Goal: Transaction & Acquisition: Book appointment/travel/reservation

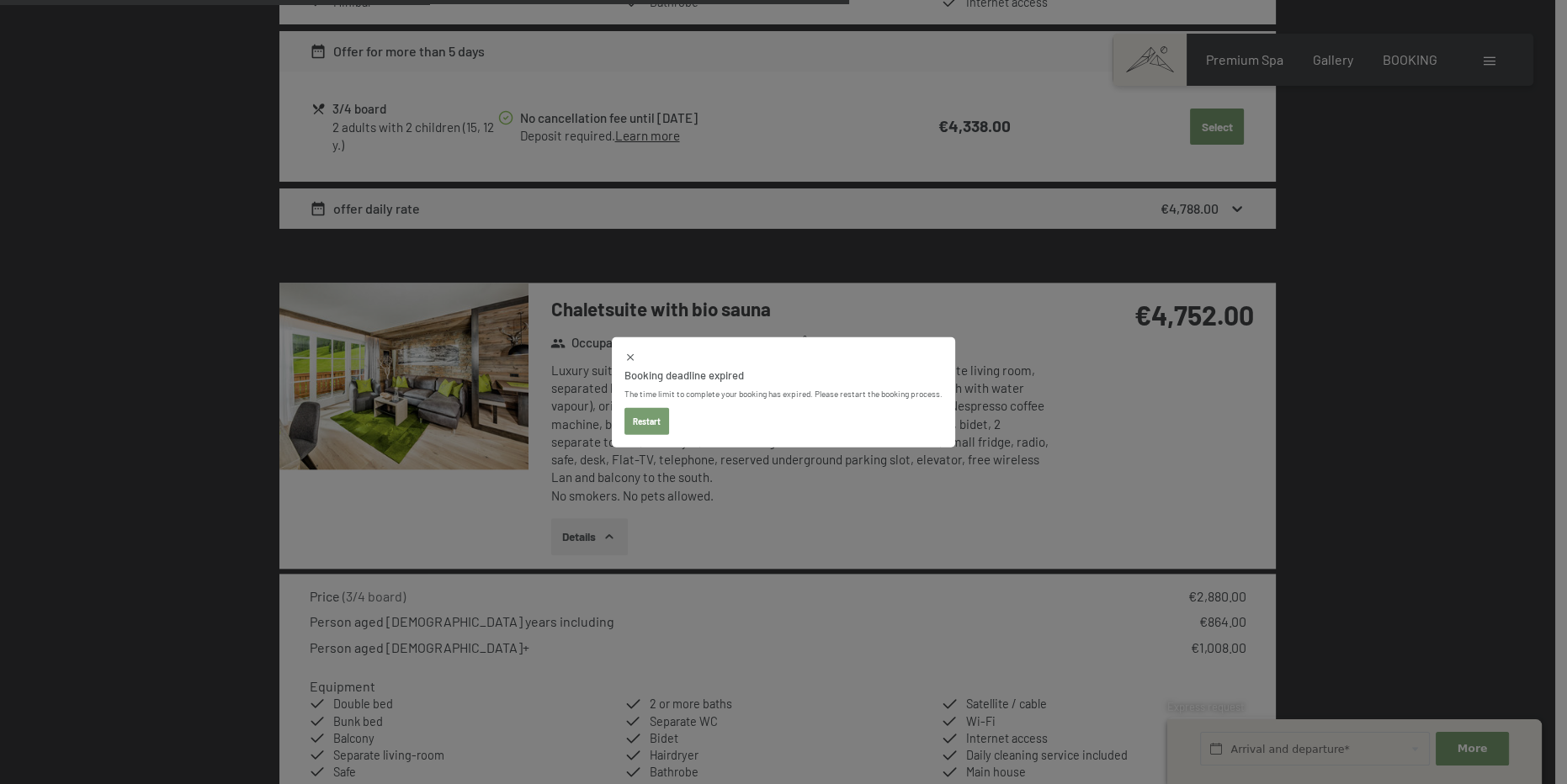
click at [647, 420] on button "Restart" at bounding box center [646, 421] width 45 height 27
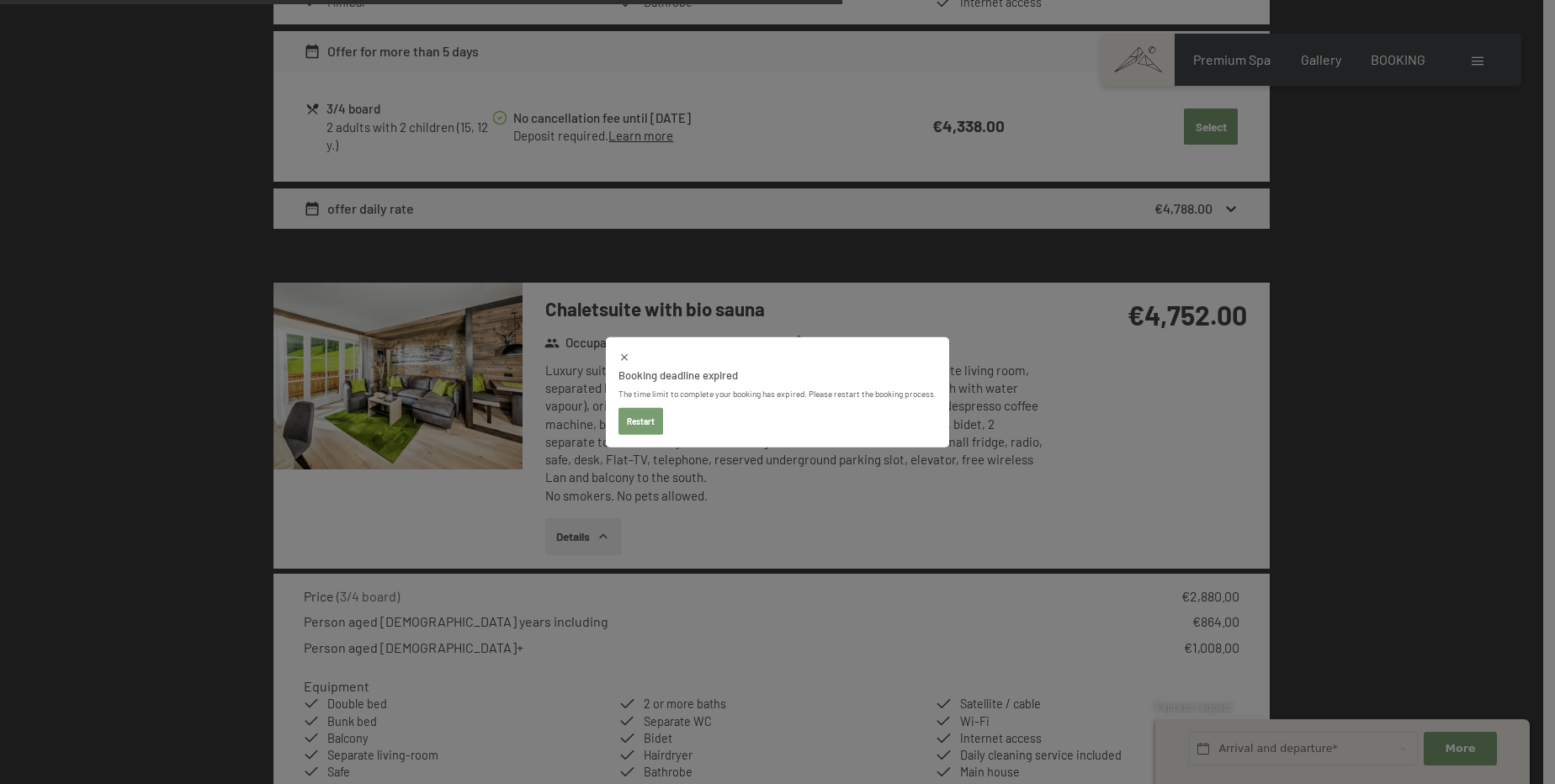
select select "2025-11-01"
select select "2025-12-01"
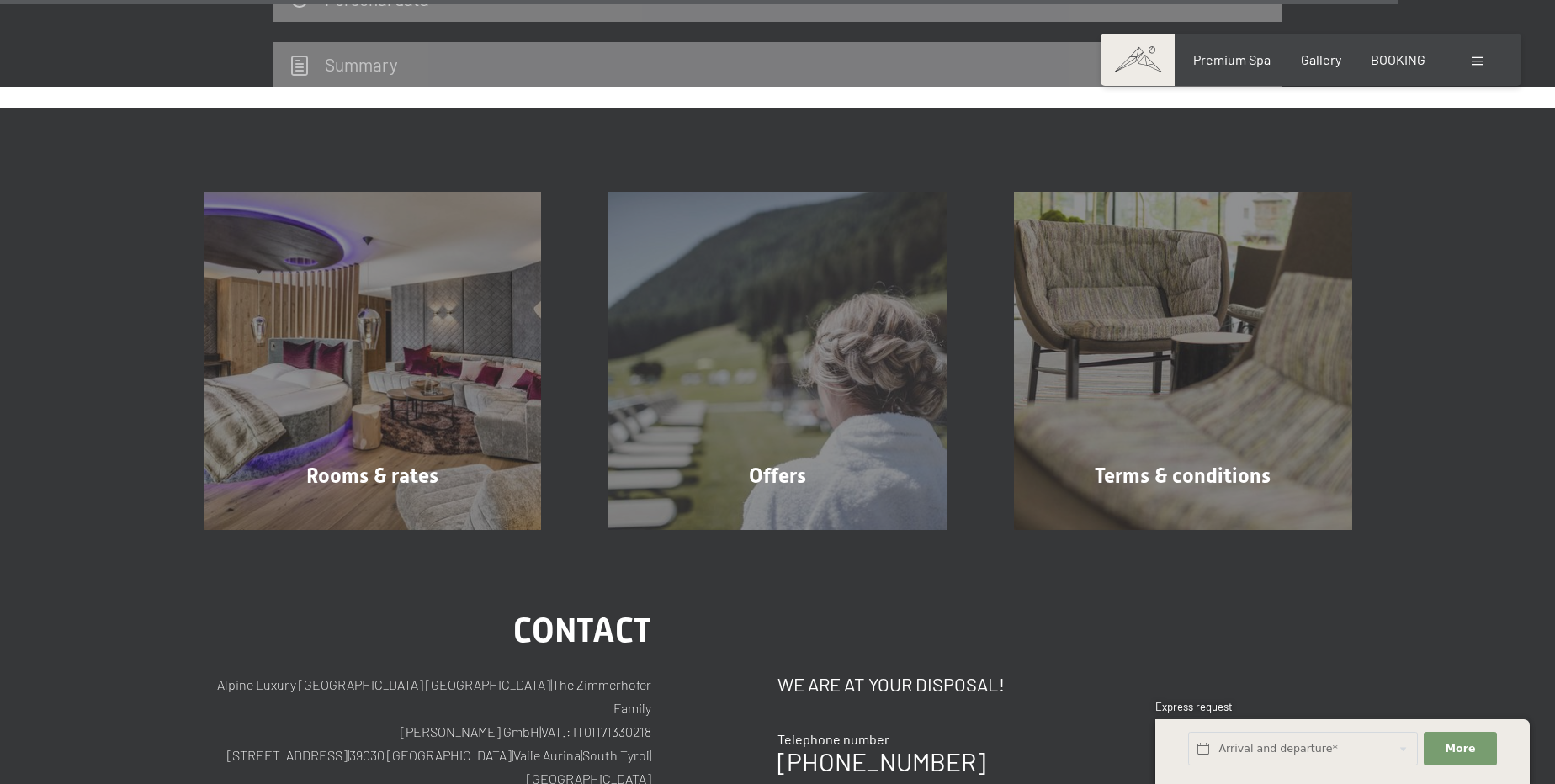
scroll to position [4882, 0]
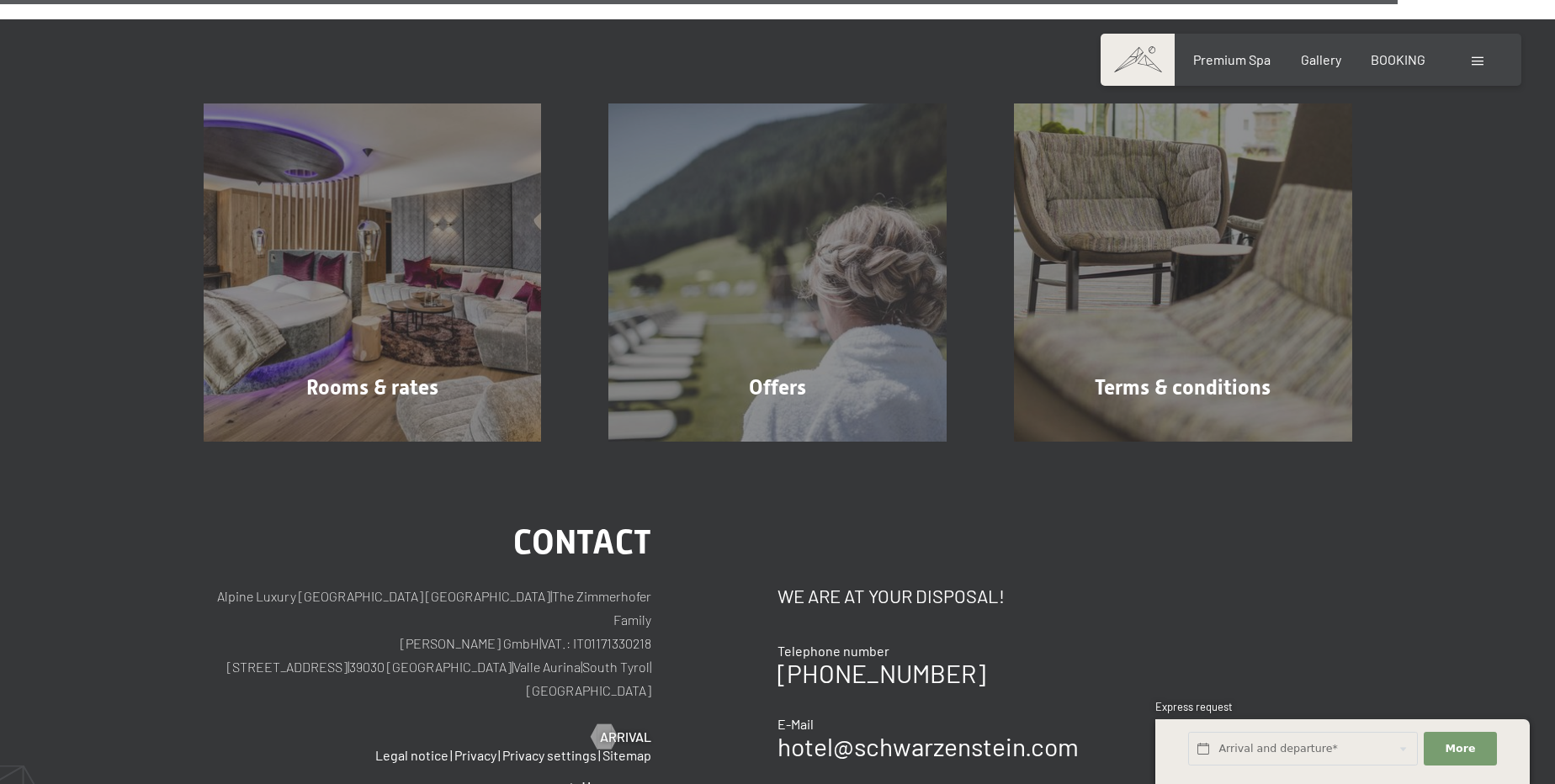
select select "2025-11-01"
select select "2025-12-01"
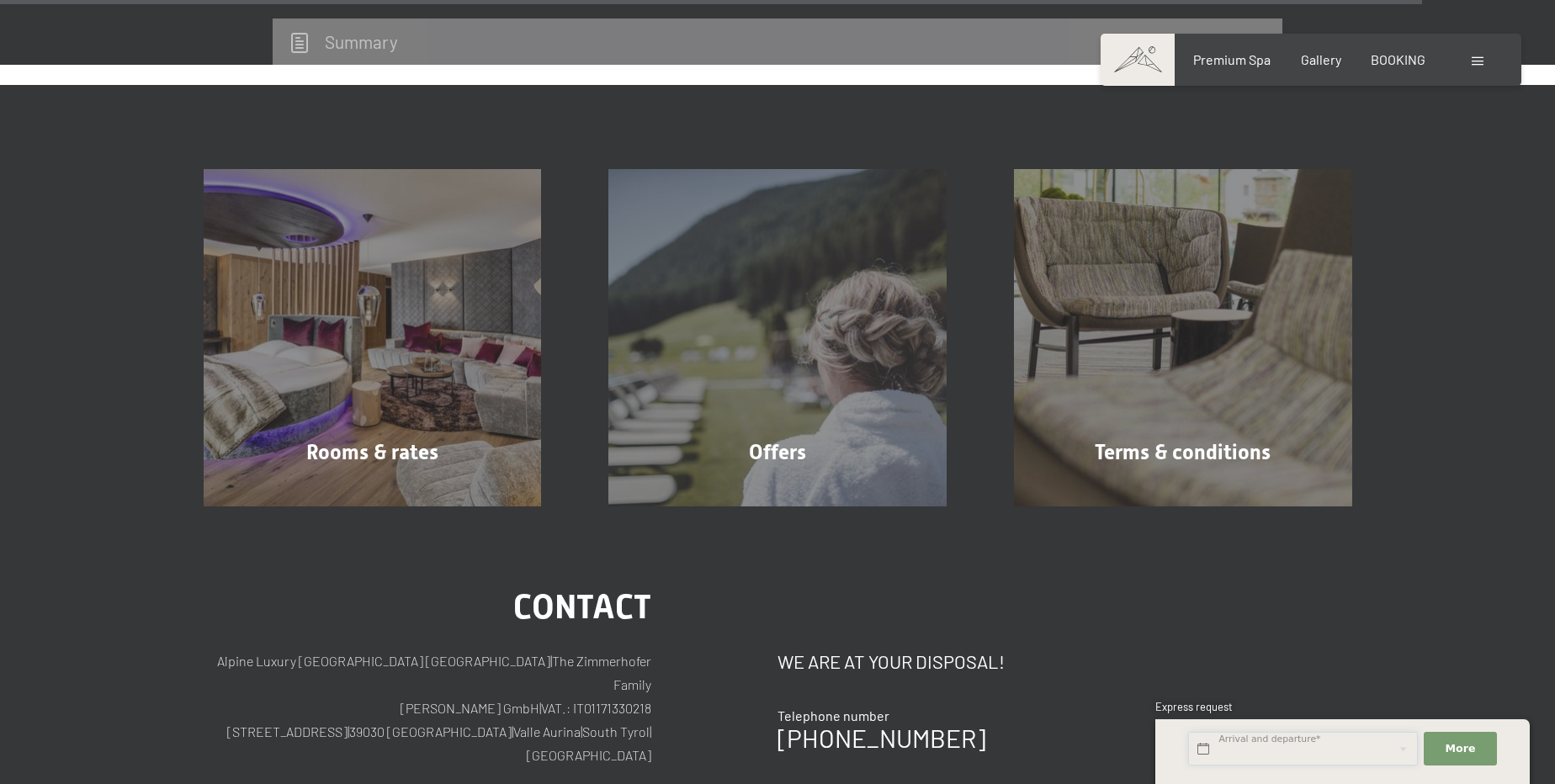
click at [1311, 737] on input "text" at bounding box center [1303, 749] width 230 height 35
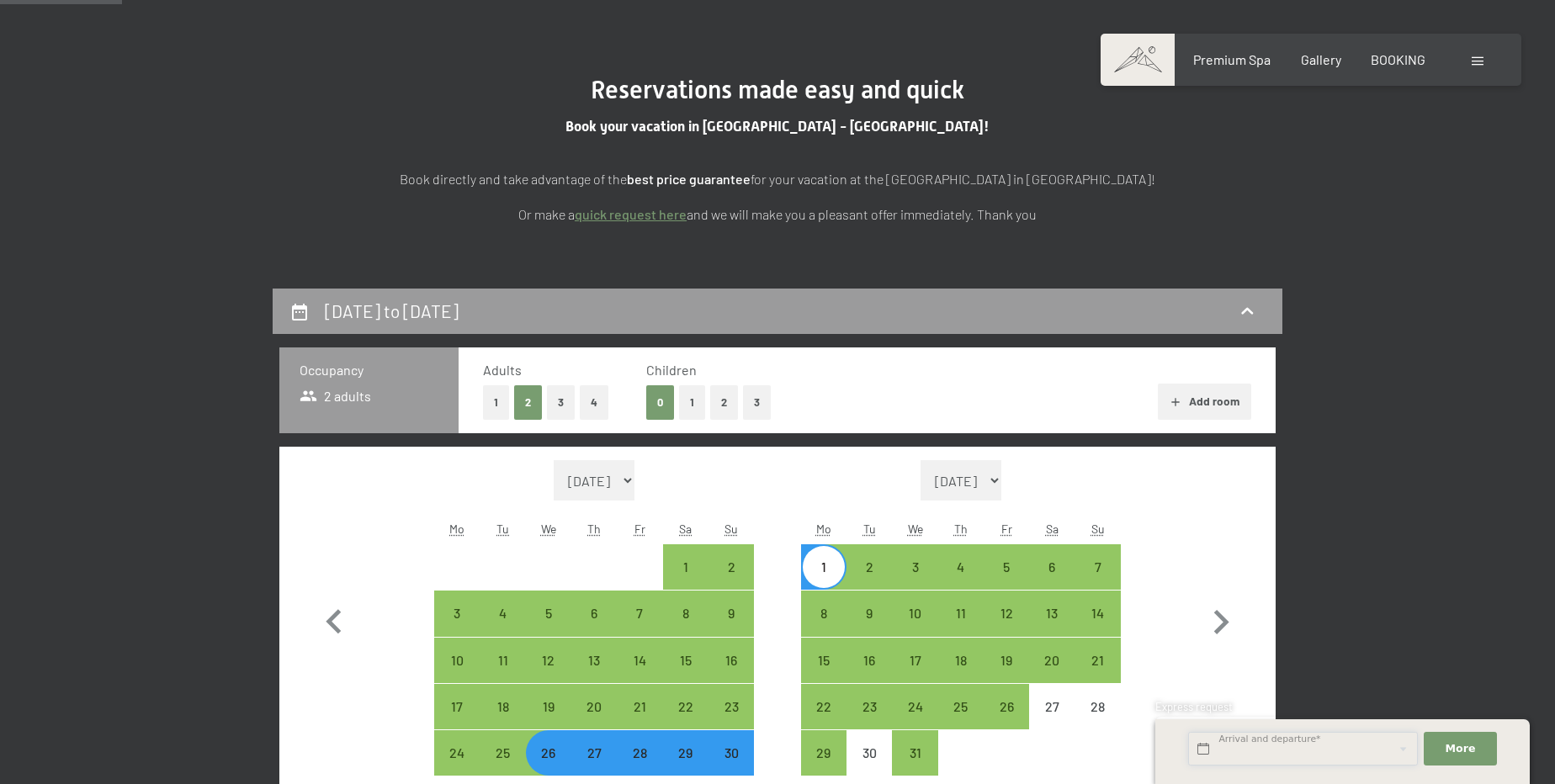
scroll to position [0, 0]
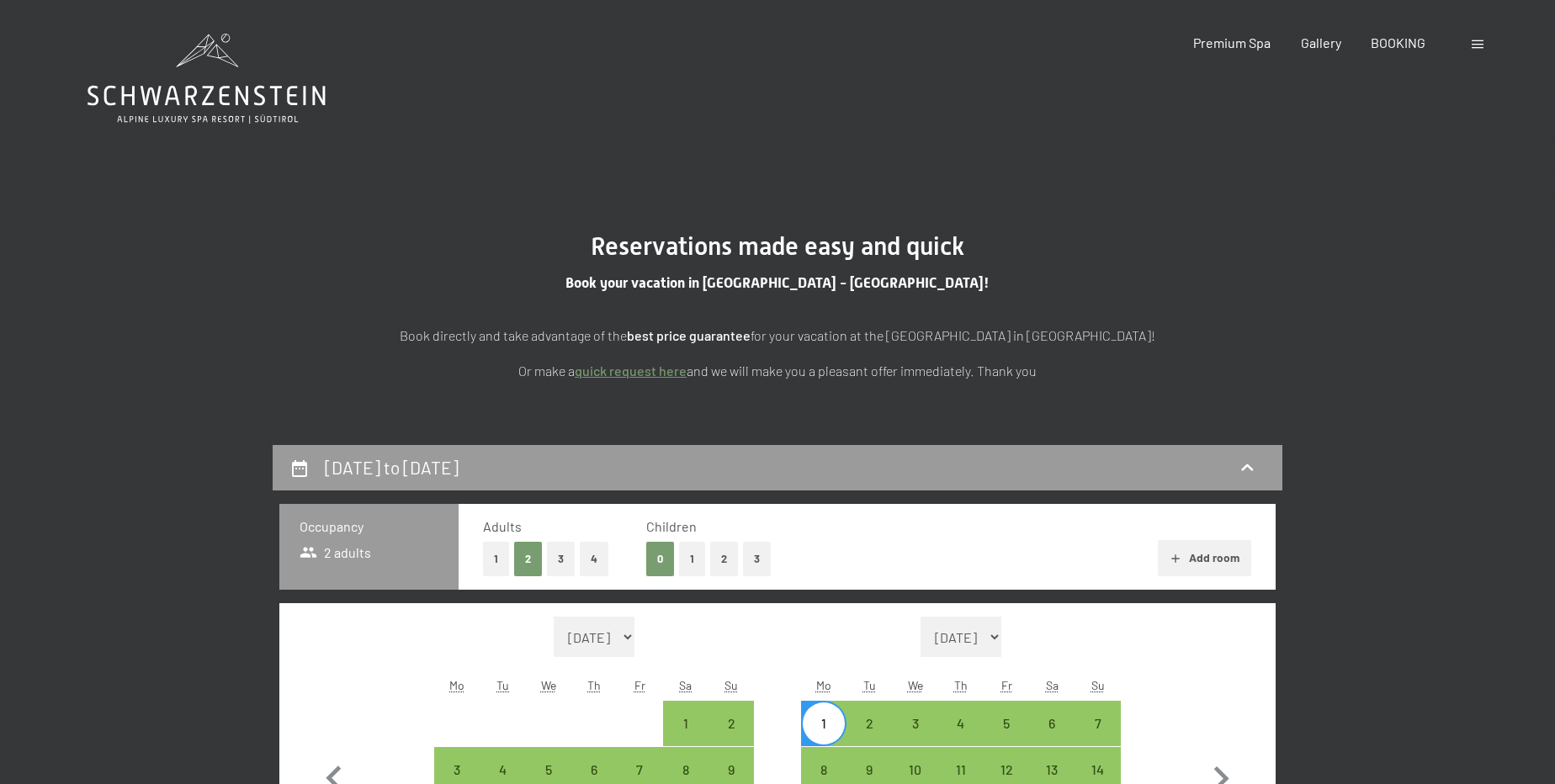
click at [610, 370] on link "quick request here" at bounding box center [631, 370] width 112 height 16
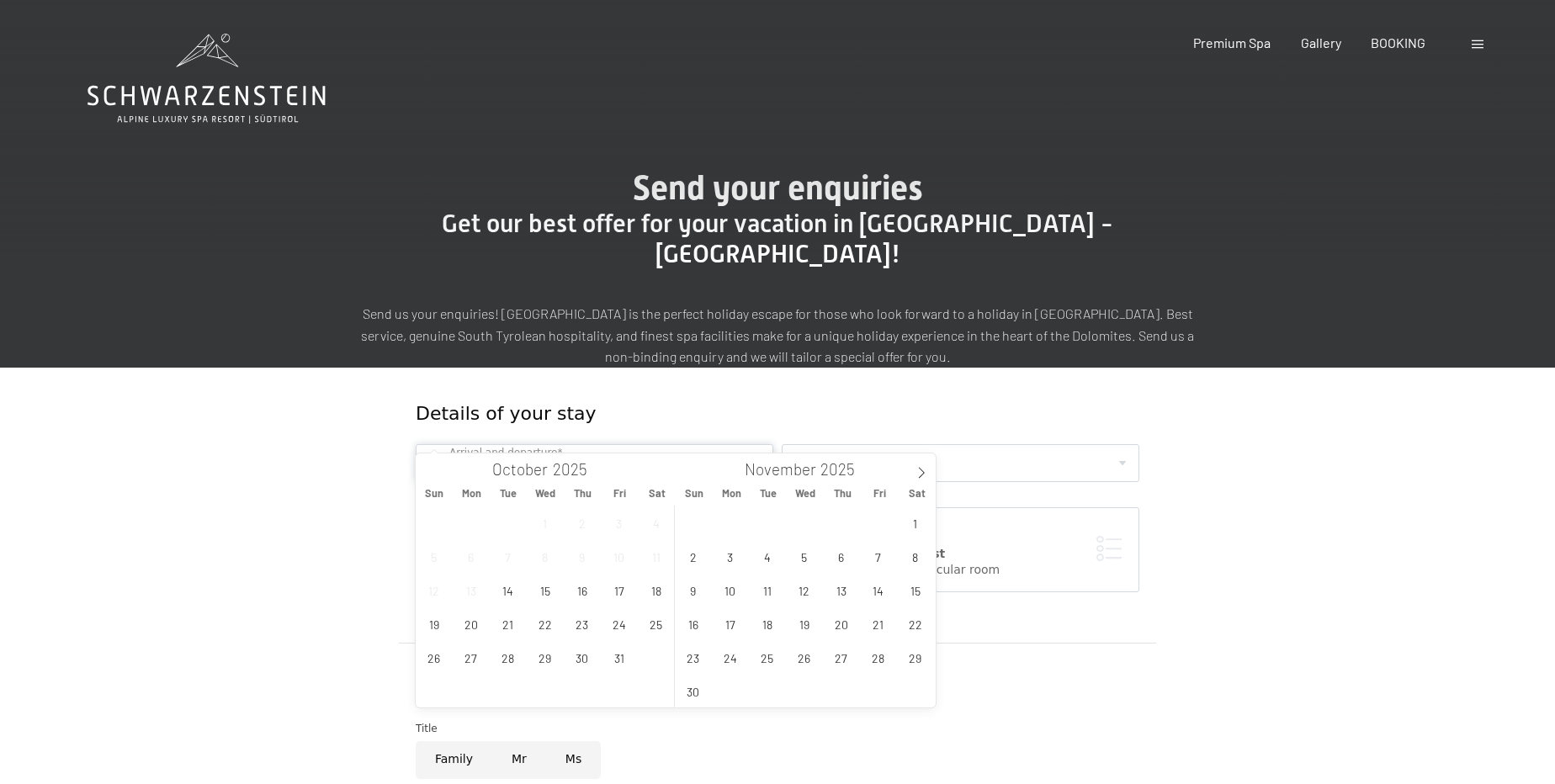
click at [595, 444] on input "text" at bounding box center [595, 463] width 357 height 38
click at [807, 665] on span "26" at bounding box center [804, 657] width 33 height 33
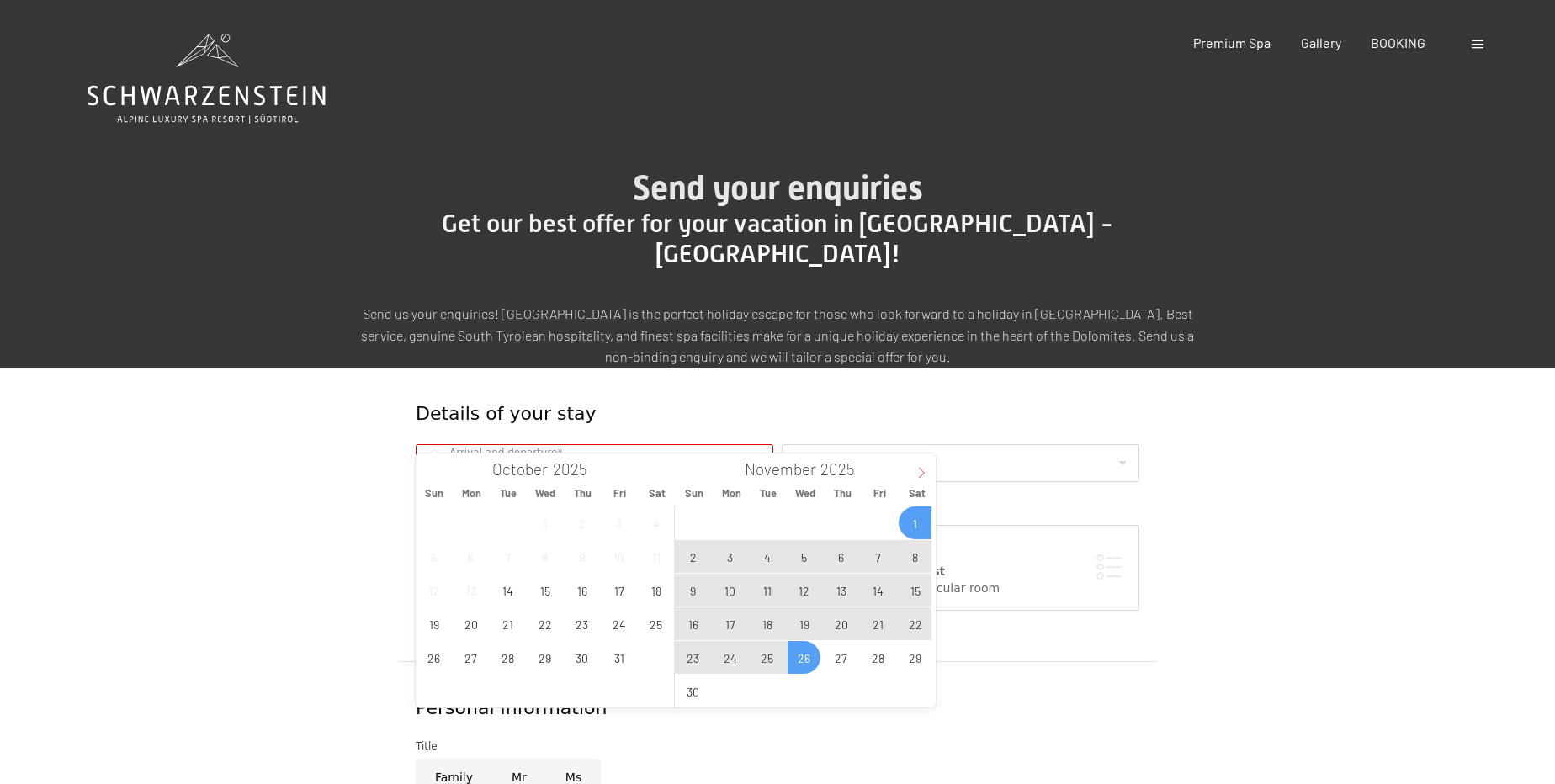
click at [921, 477] on icon at bounding box center [921, 473] width 12 height 12
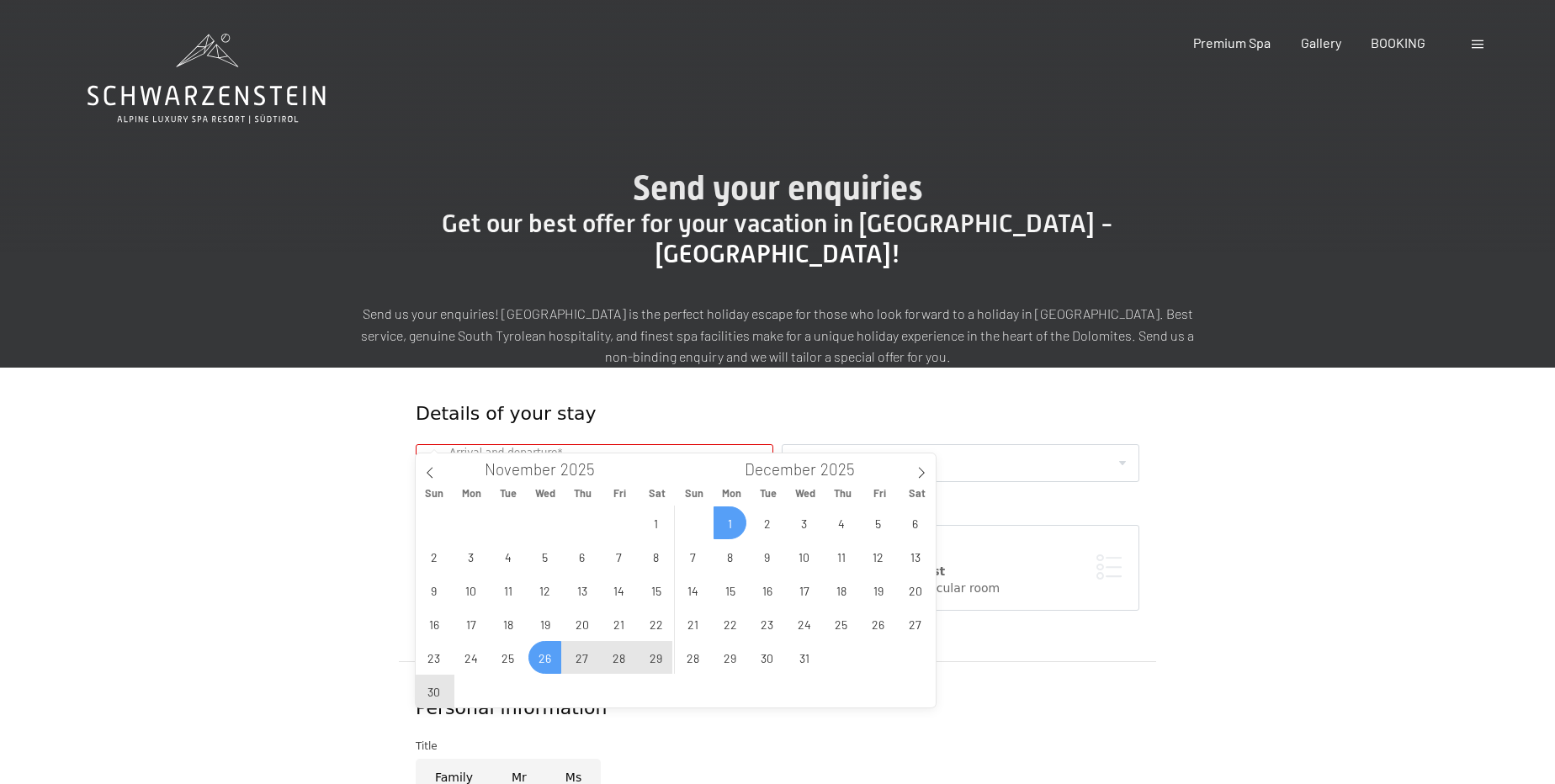
click at [732, 520] on span "1" at bounding box center [730, 522] width 33 height 33
type input "Wed. 26/11/2025 - Mon. 01/12/2025"
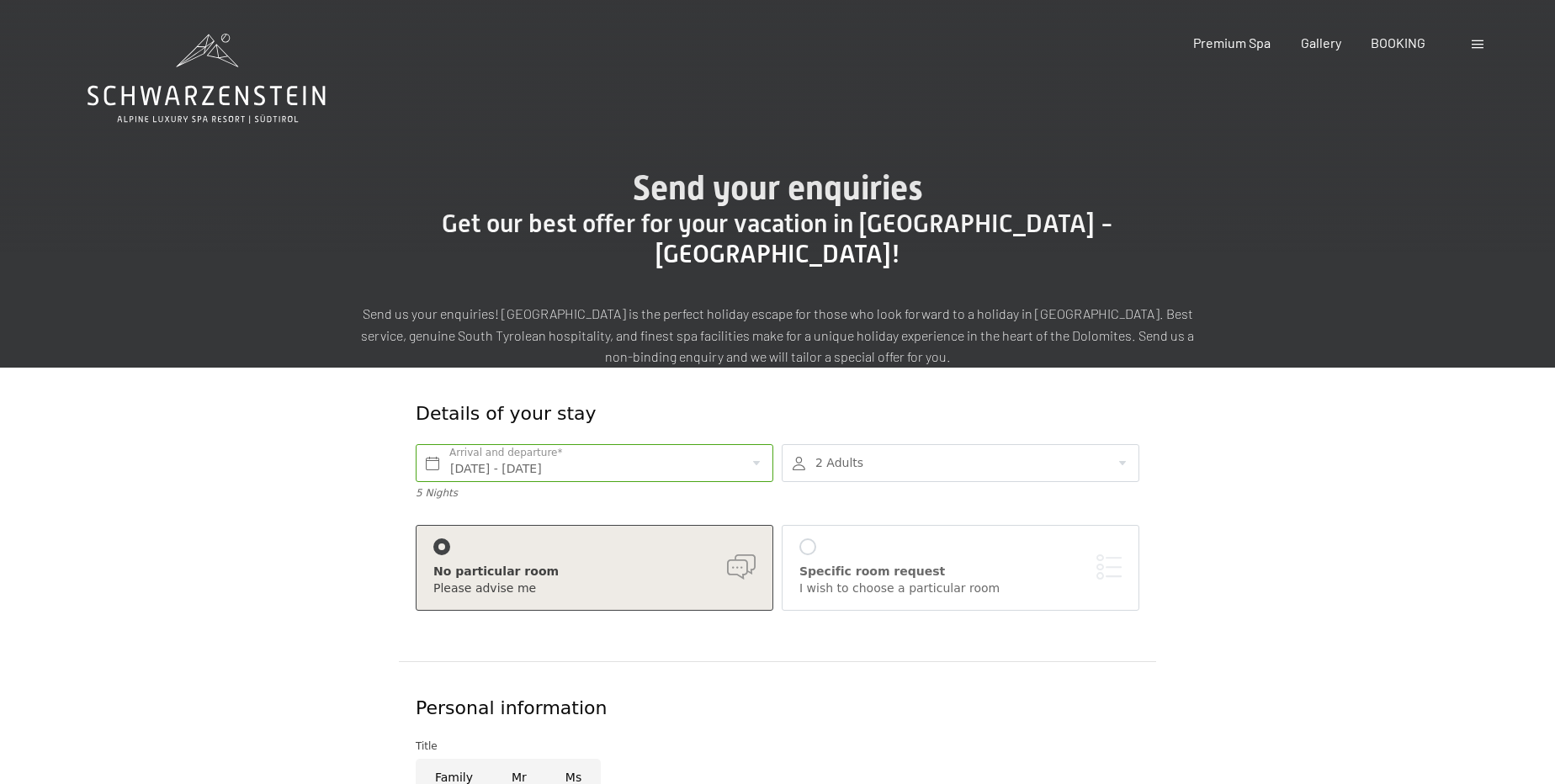
click at [846, 444] on div at bounding box center [960, 463] width 357 height 38
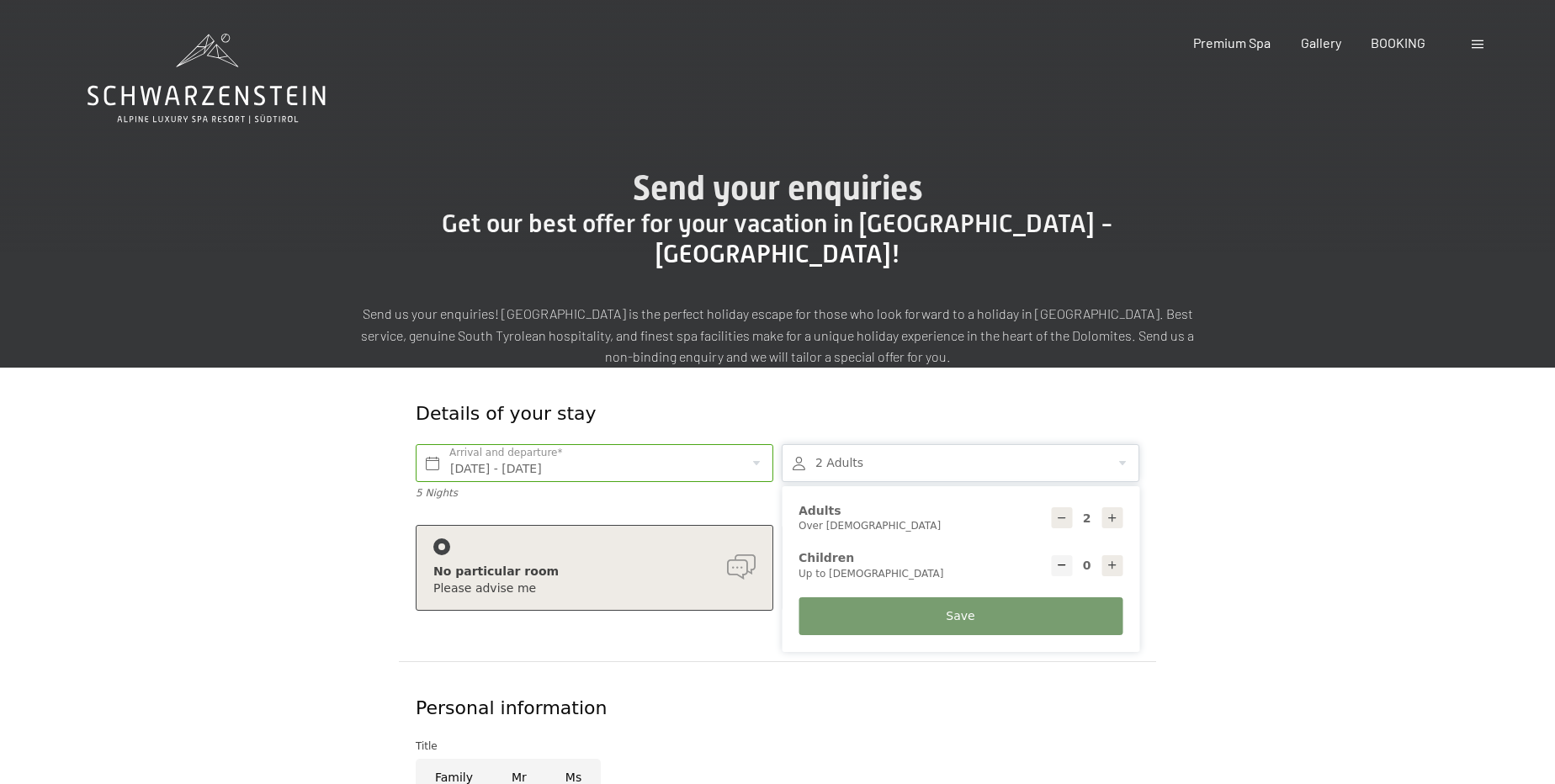
click at [1107, 560] on icon at bounding box center [1113, 566] width 12 height 12
type input "2"
select select
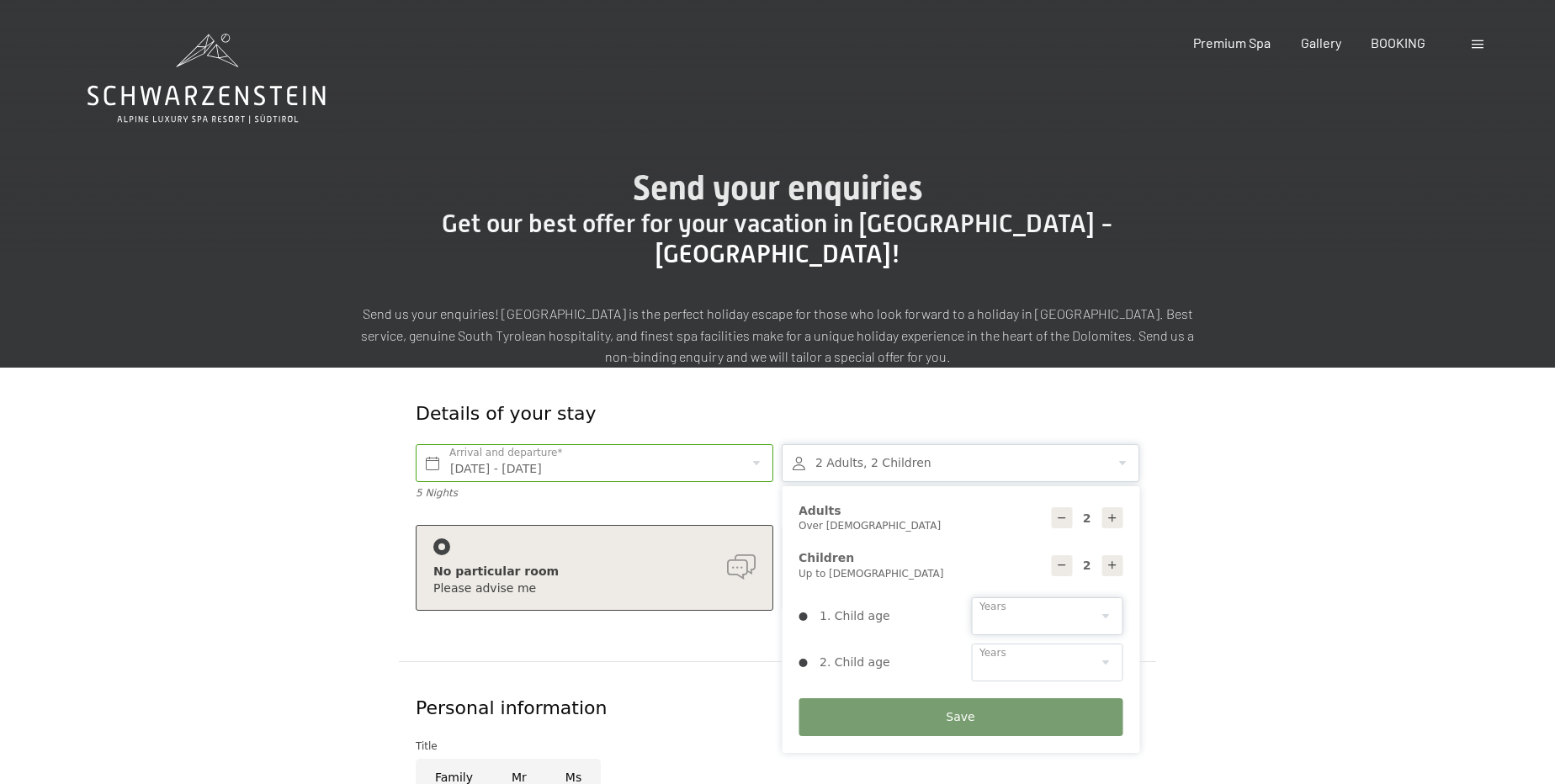
click at [1034, 598] on select "0 1 2 3 4 5 6 7 8 9 10 11 12 13 14" at bounding box center [1047, 616] width 152 height 38
click at [1044, 643] on select "0 1 2 3 4 5 6 7 8 9 10 11 12 13 14" at bounding box center [1047, 662] width 152 height 38
select select "12"
click at [971, 643] on select "0 1 2 3 4 5 6 7 8 9 10 11 12 13 14" at bounding box center [1047, 662] width 152 height 38
click at [1021, 598] on select "0 1 2 3 4 5 6 7 8 9 10 11 12 13 14" at bounding box center [1047, 616] width 152 height 38
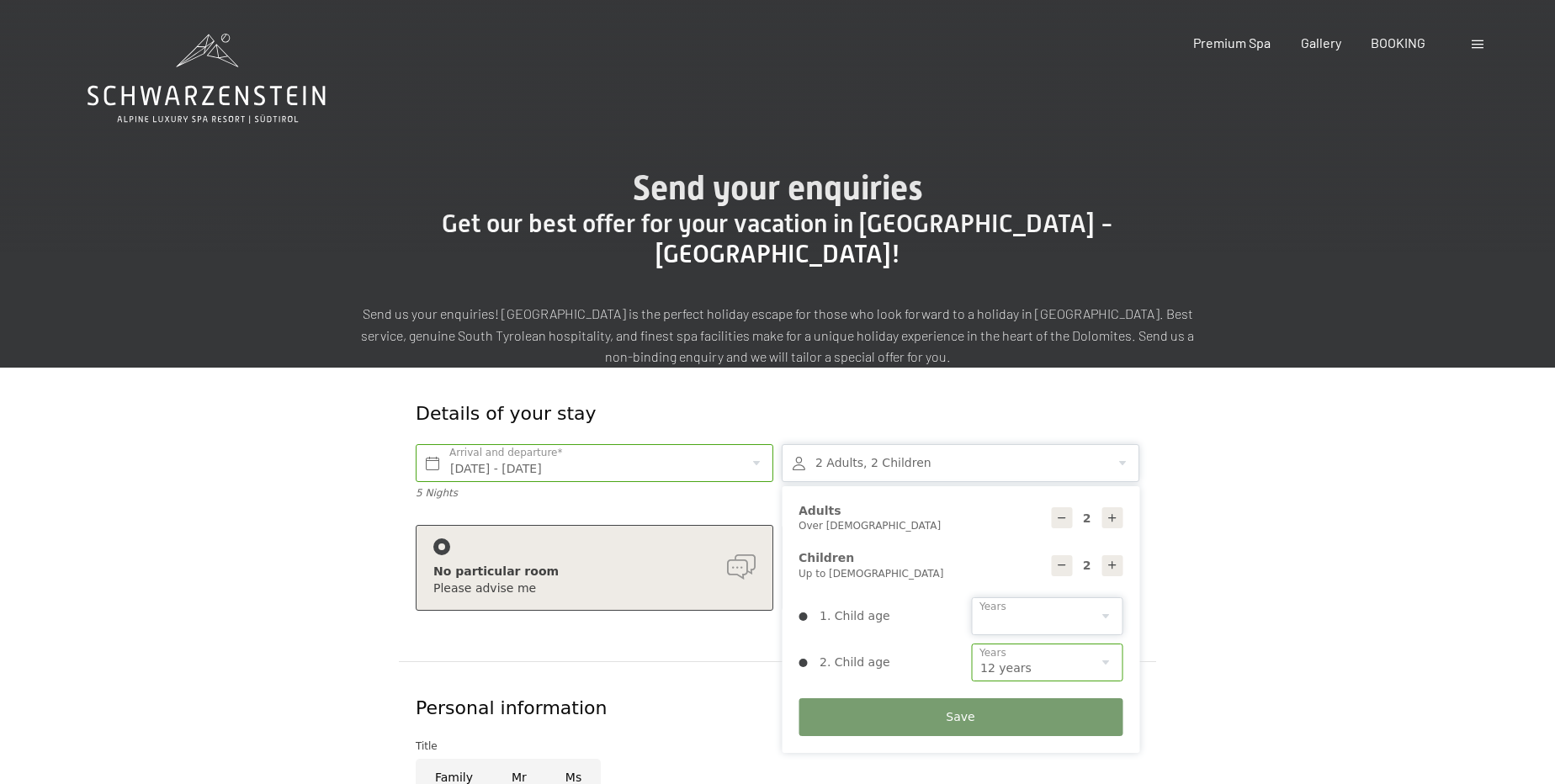
select select "14"
click at [971, 598] on select "0 1 2 3 4 5 6 7 8 9 10 11 12 13 14" at bounding box center [1047, 616] width 152 height 38
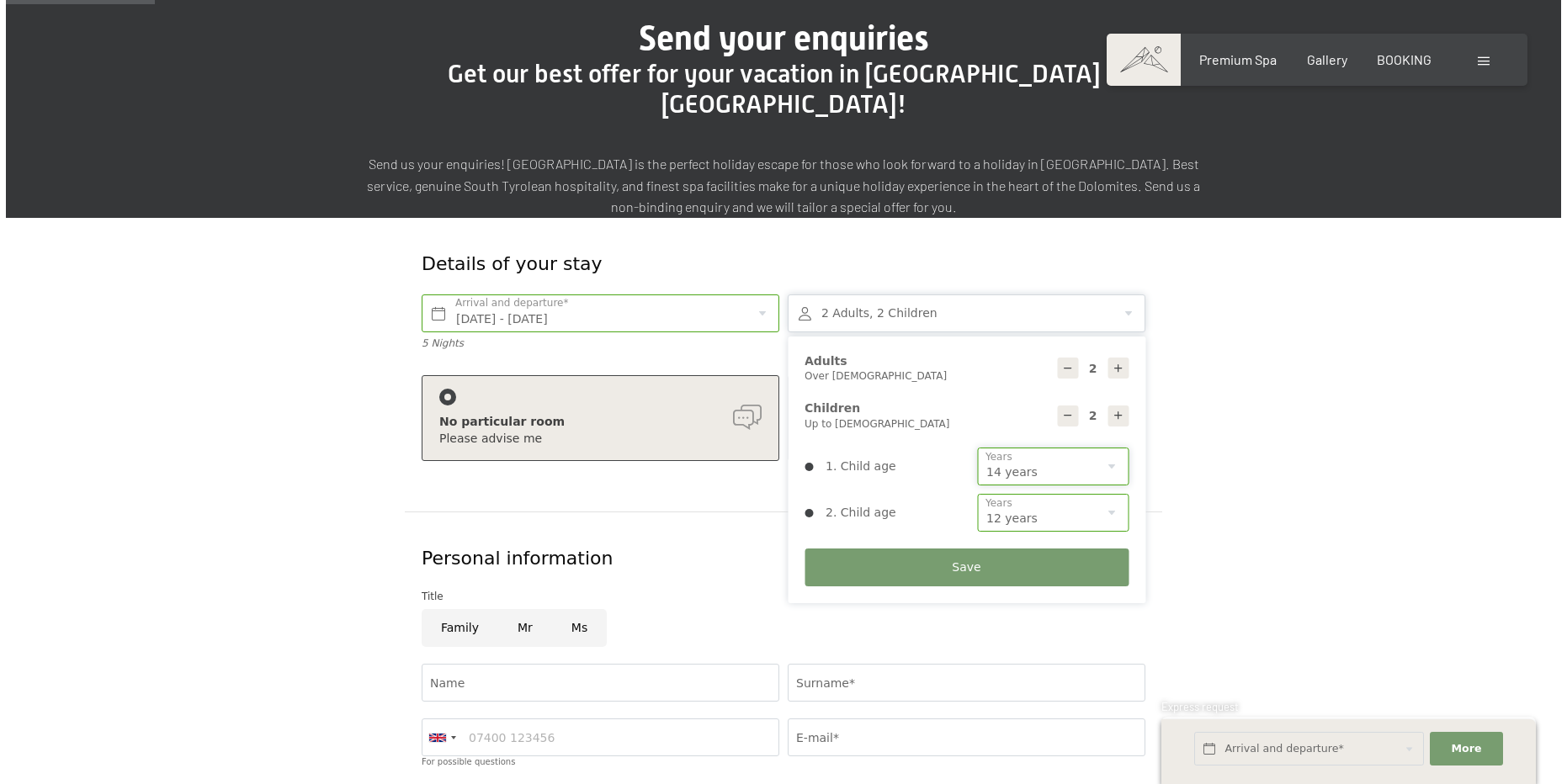
scroll to position [152, 0]
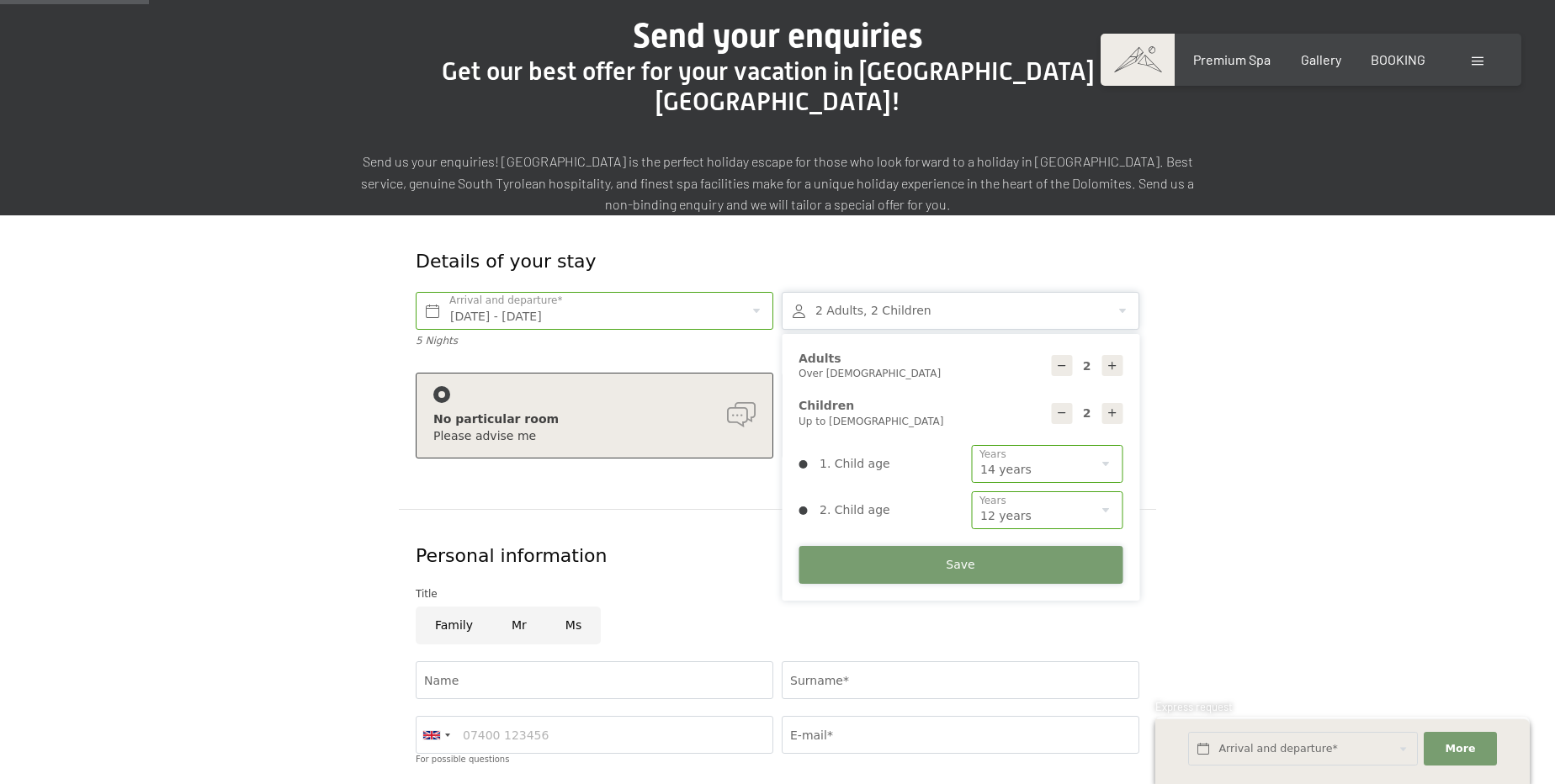
drag, startPoint x: 947, startPoint y: 538, endPoint x: 1101, endPoint y: 339, distance: 251.6
click at [1101, 339] on div "2 Adults Over 14 years old 2 Children Up to 14 years old 1. Child age 0 1 2 3 4…" at bounding box center [960, 468] width 357 height 268
click at [1107, 360] on icon at bounding box center [1113, 366] width 12 height 12
type input "3"
click at [1098, 445] on select "0 1 2 3 4 5 6 7 8 9 10 11 12 13 14" at bounding box center [1047, 464] width 152 height 38
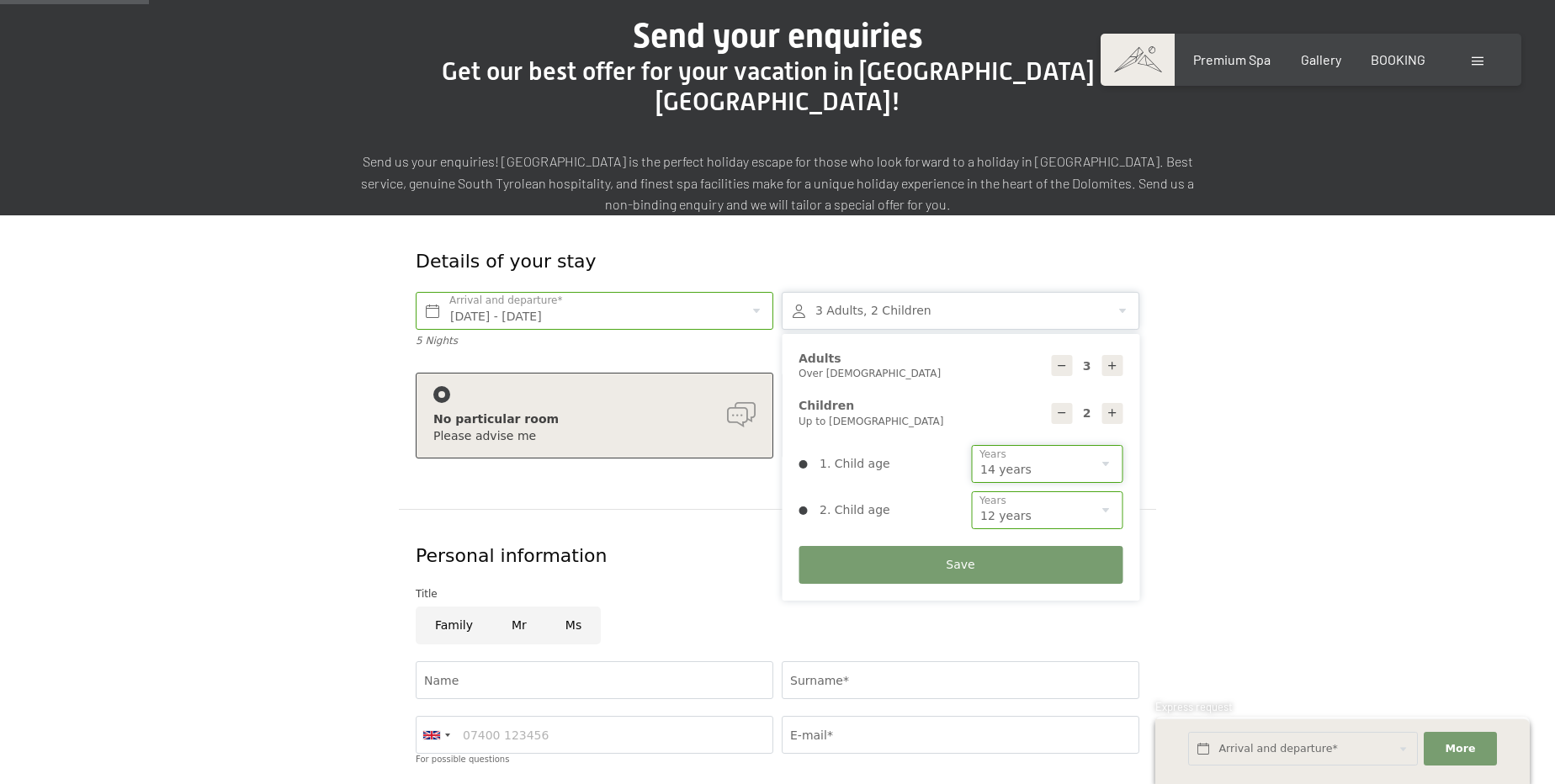
select select "0"
click at [971, 445] on select "0 1 2 3 4 5 6 7 8 9 10 11 12 13 14" at bounding box center [1047, 464] width 152 height 38
click at [1074, 398] on div "2 Children Up to 14 years old" at bounding box center [960, 413] width 324 height 30
click at [1068, 403] on div at bounding box center [1061, 413] width 21 height 21
type input "1"
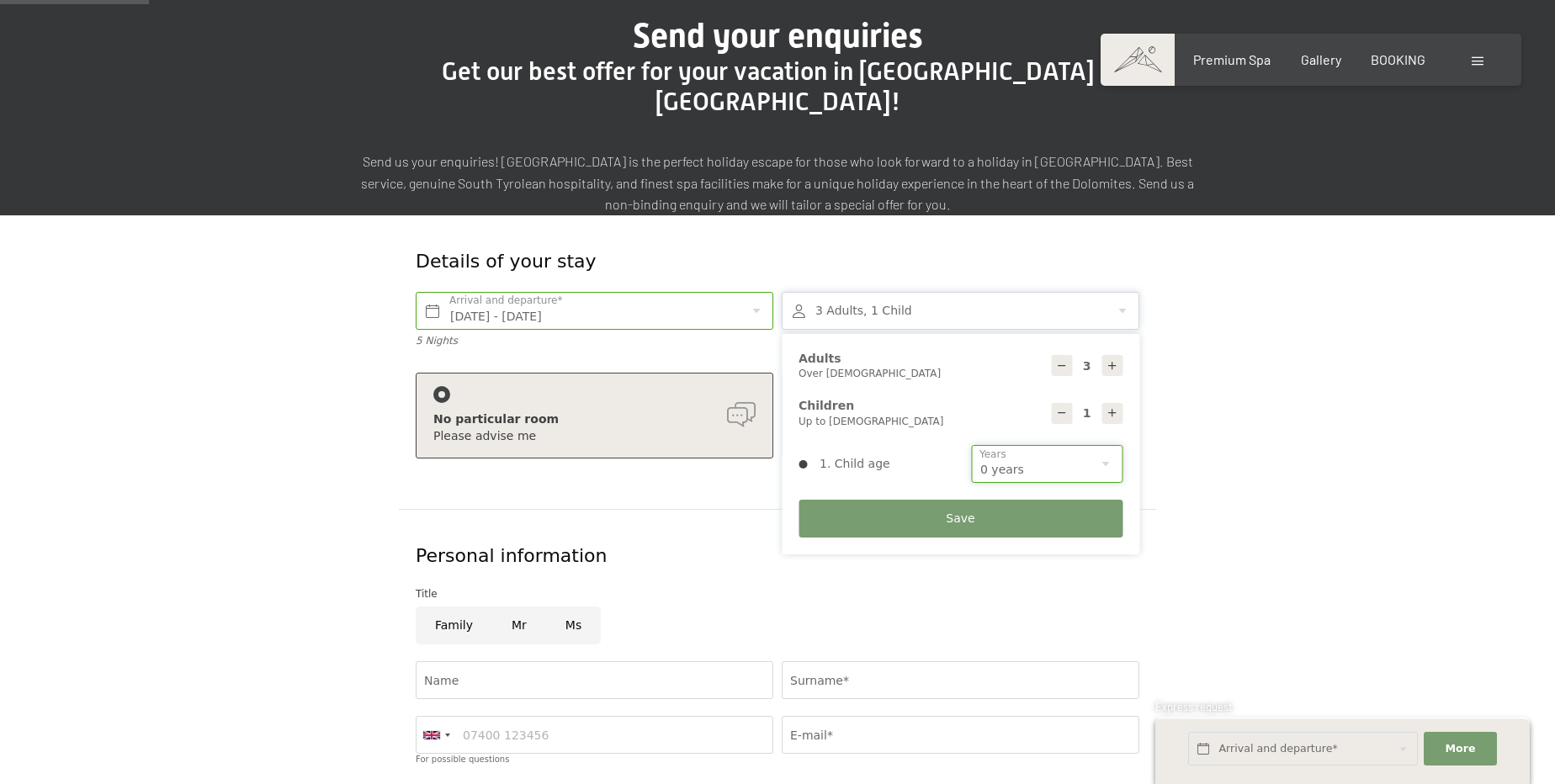
click at [1021, 445] on select "0 1 2 3 4 5 6 7 8 9 10 11 12 13 14" at bounding box center [1047, 464] width 152 height 38
select select "12"
click at [971, 445] on select "0 1 2 3 4 5 6 7 8 9 10 11 12 13 14" at bounding box center [1047, 464] width 152 height 38
click at [940, 500] on button "Save" at bounding box center [960, 518] width 324 height 38
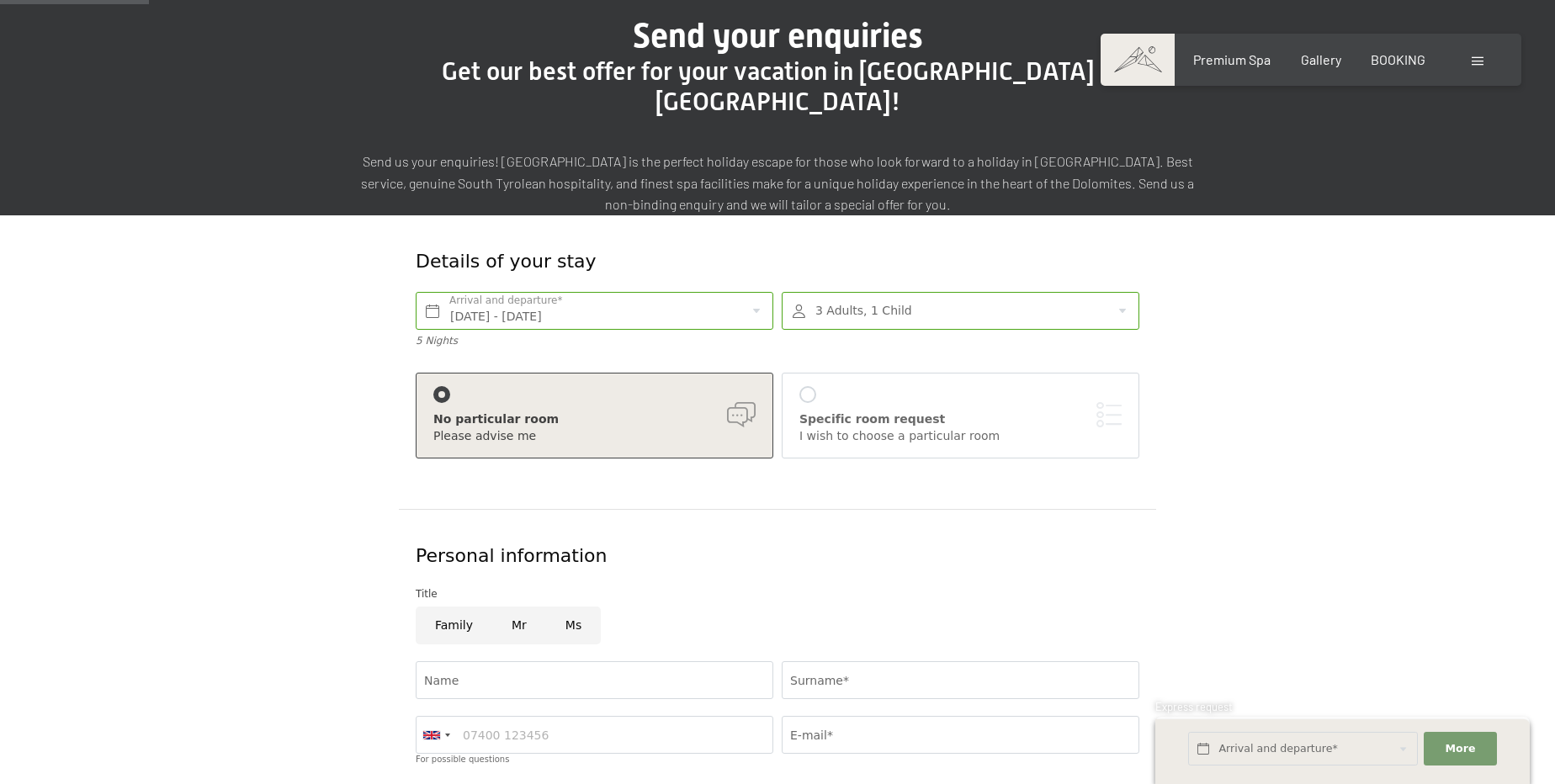
click at [837, 386] on div "Specific room request I wish to choose a particular room" at bounding box center [960, 415] width 323 height 58
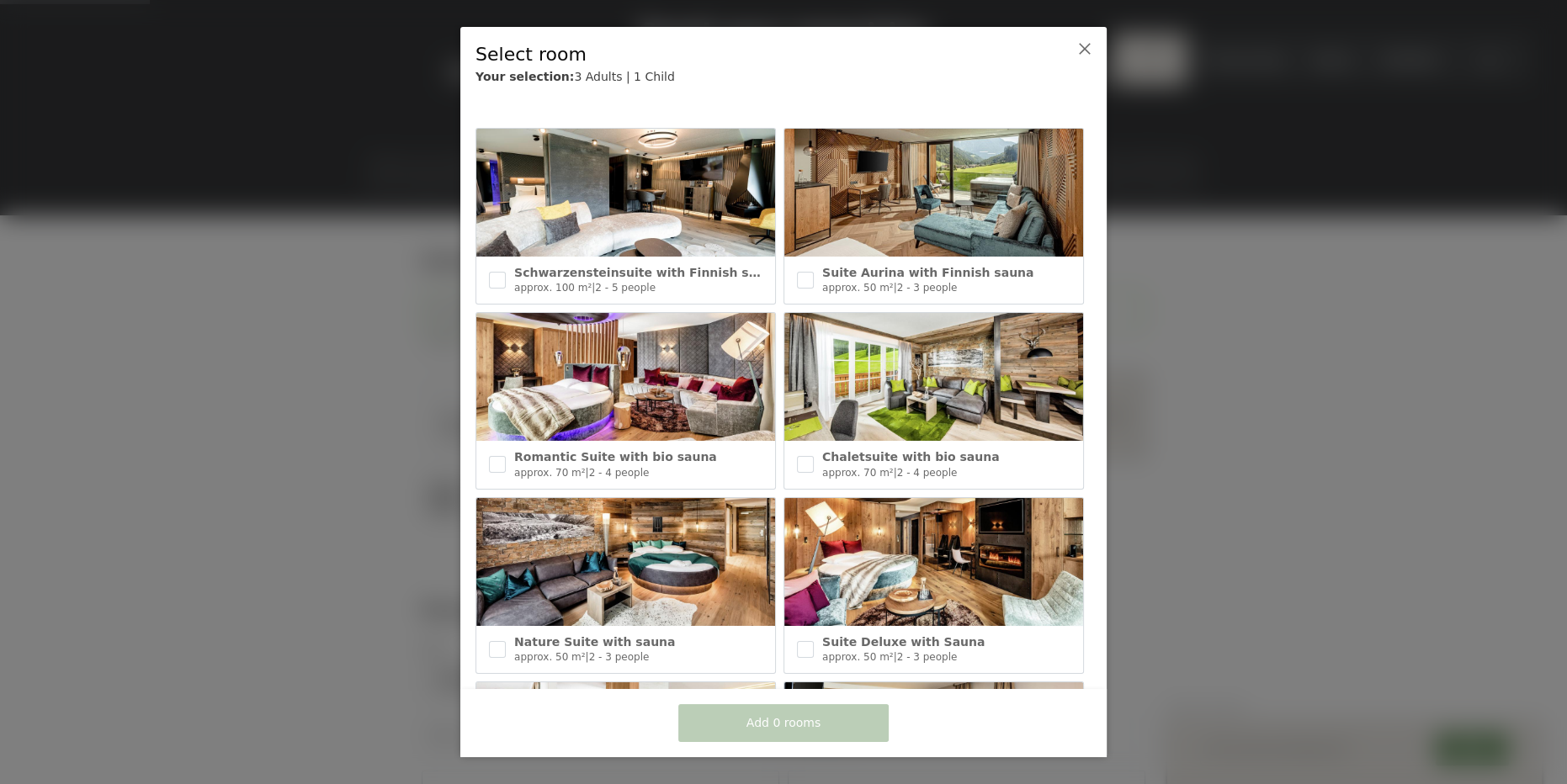
click at [800, 386] on img at bounding box center [933, 377] width 299 height 128
checkbox input "true"
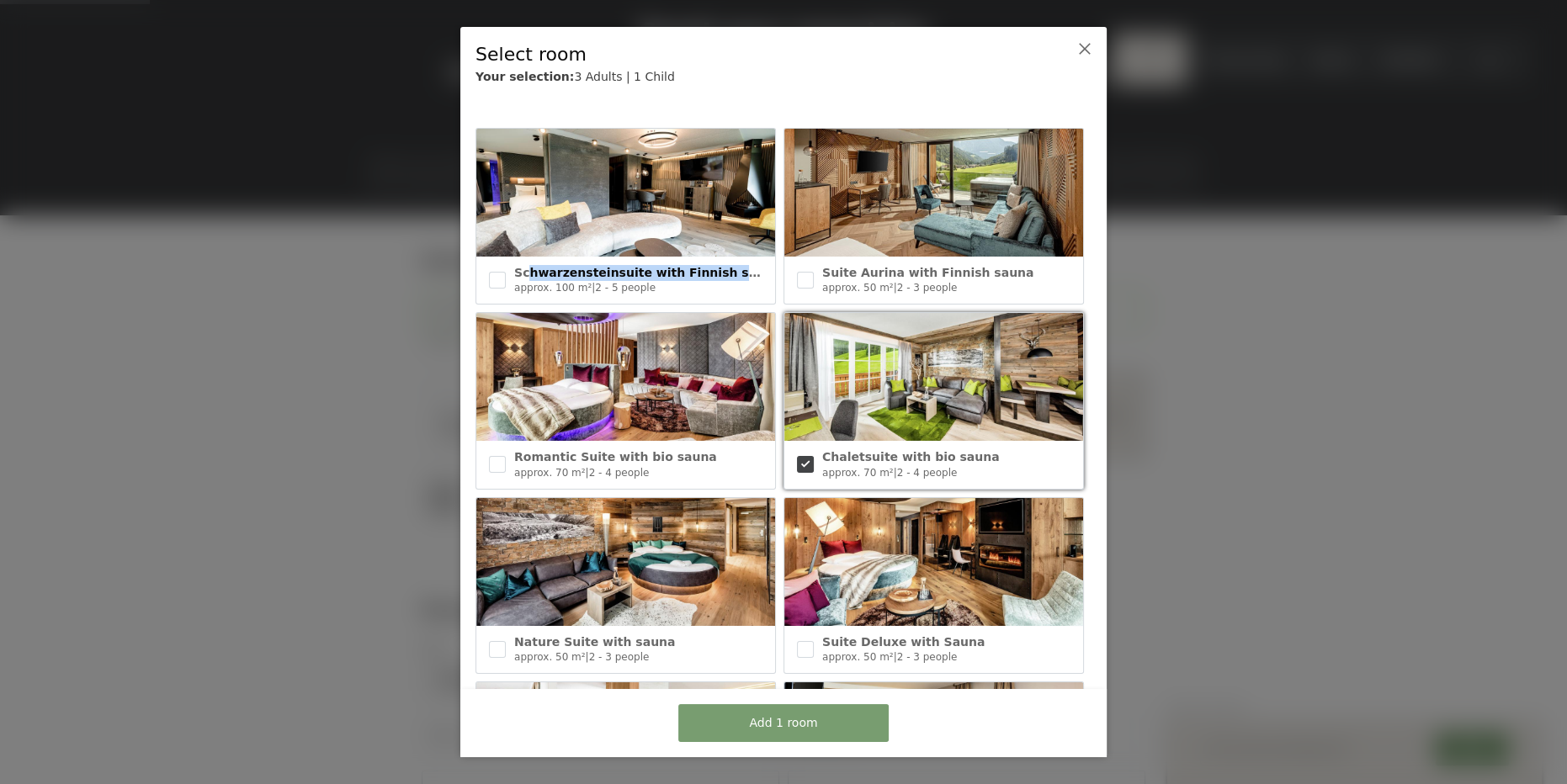
drag, startPoint x: 525, startPoint y: 270, endPoint x: 734, endPoint y: 271, distance: 209.0
click at [734, 271] on div "Schwarzensteinsuite with Finnish sauna" at bounding box center [638, 273] width 248 height 17
copy span "hwarzensteinsuite with Finnish sauna"
click at [540, 275] on span "Schwarzensteinsuite with Finnish sauna" at bounding box center [647, 273] width 267 height 14
checkbox input "false"
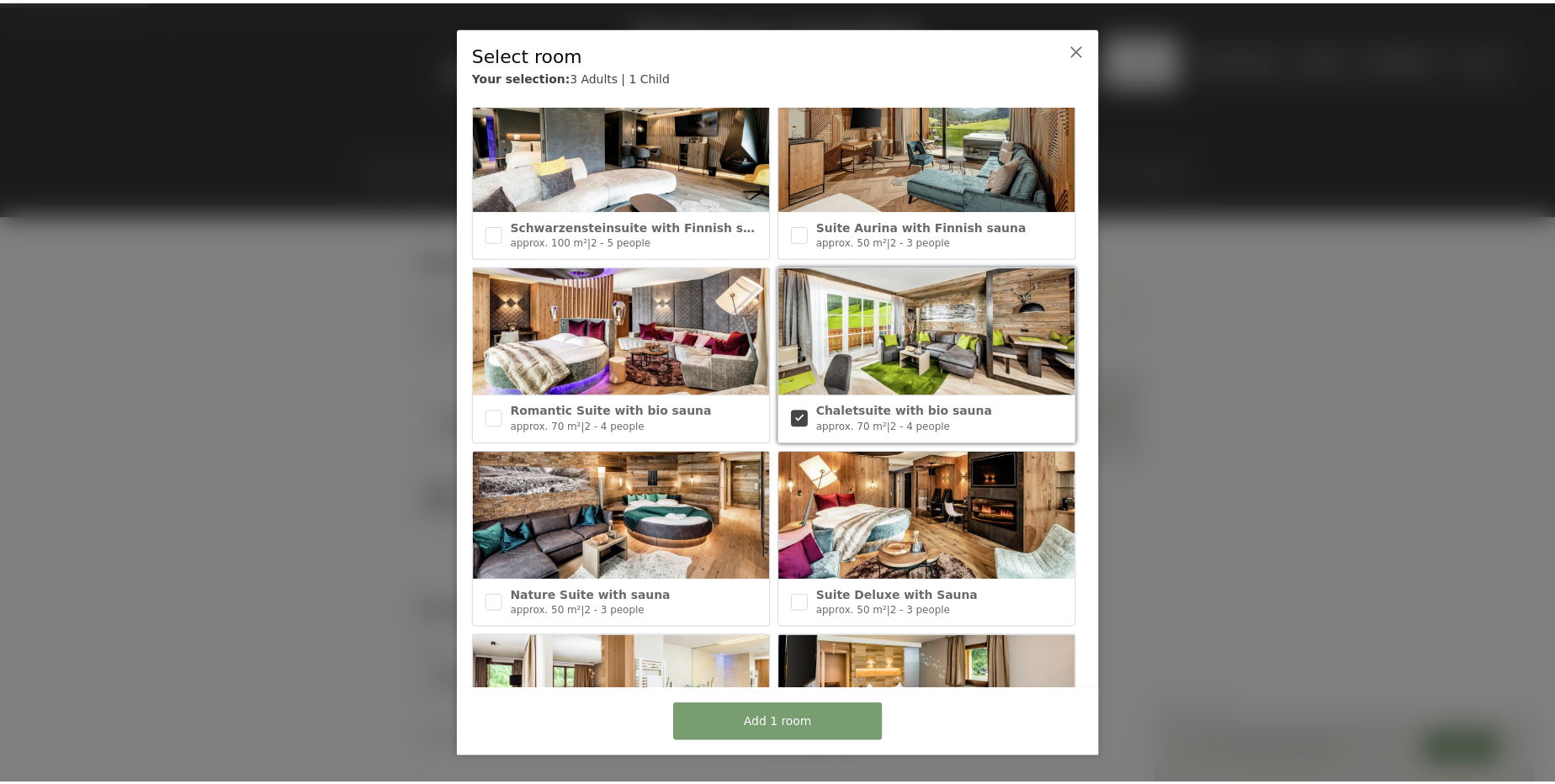
scroll to position [0, 0]
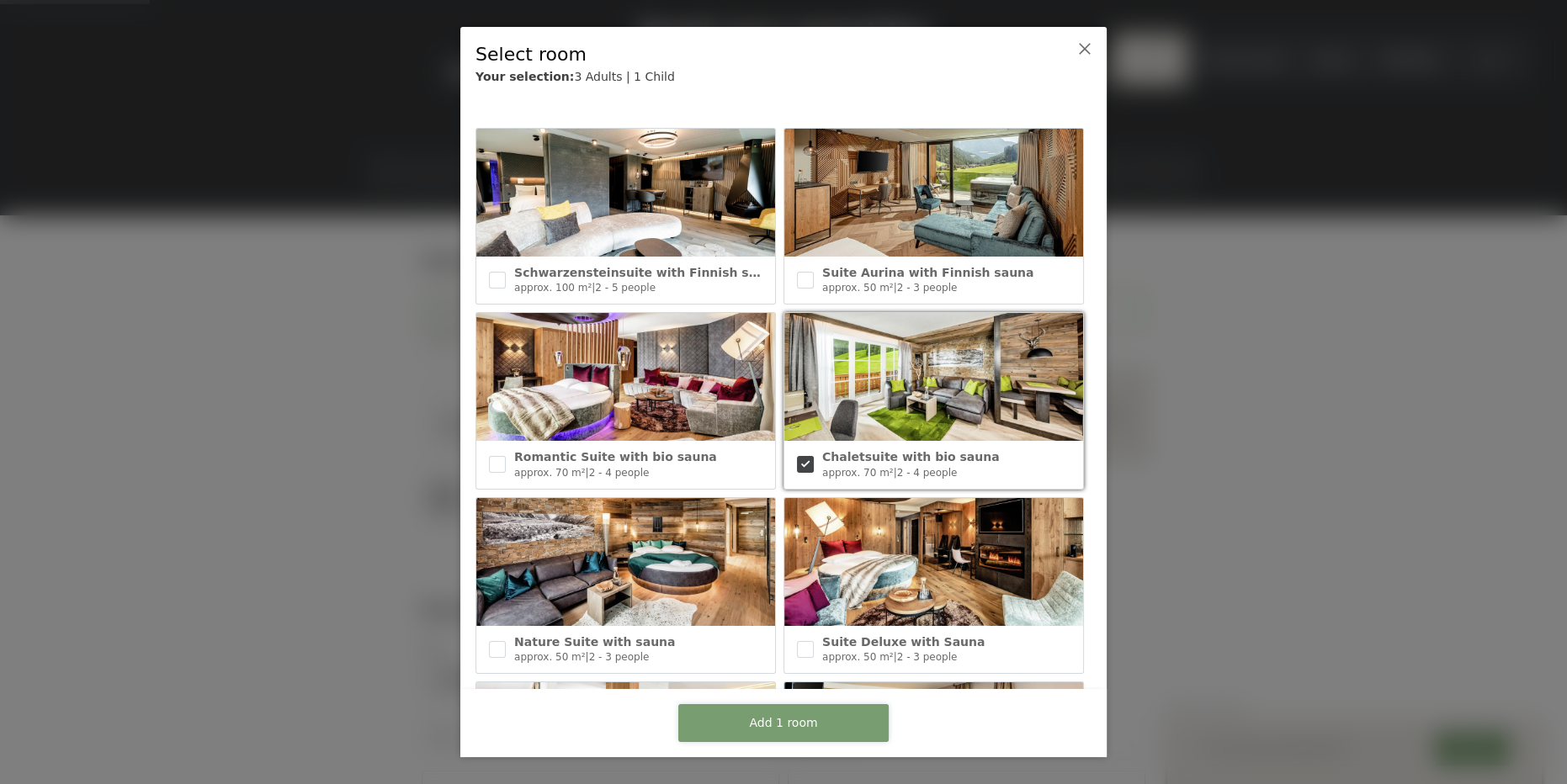
click at [799, 732] on button "Add 1 room" at bounding box center [784, 723] width 210 height 38
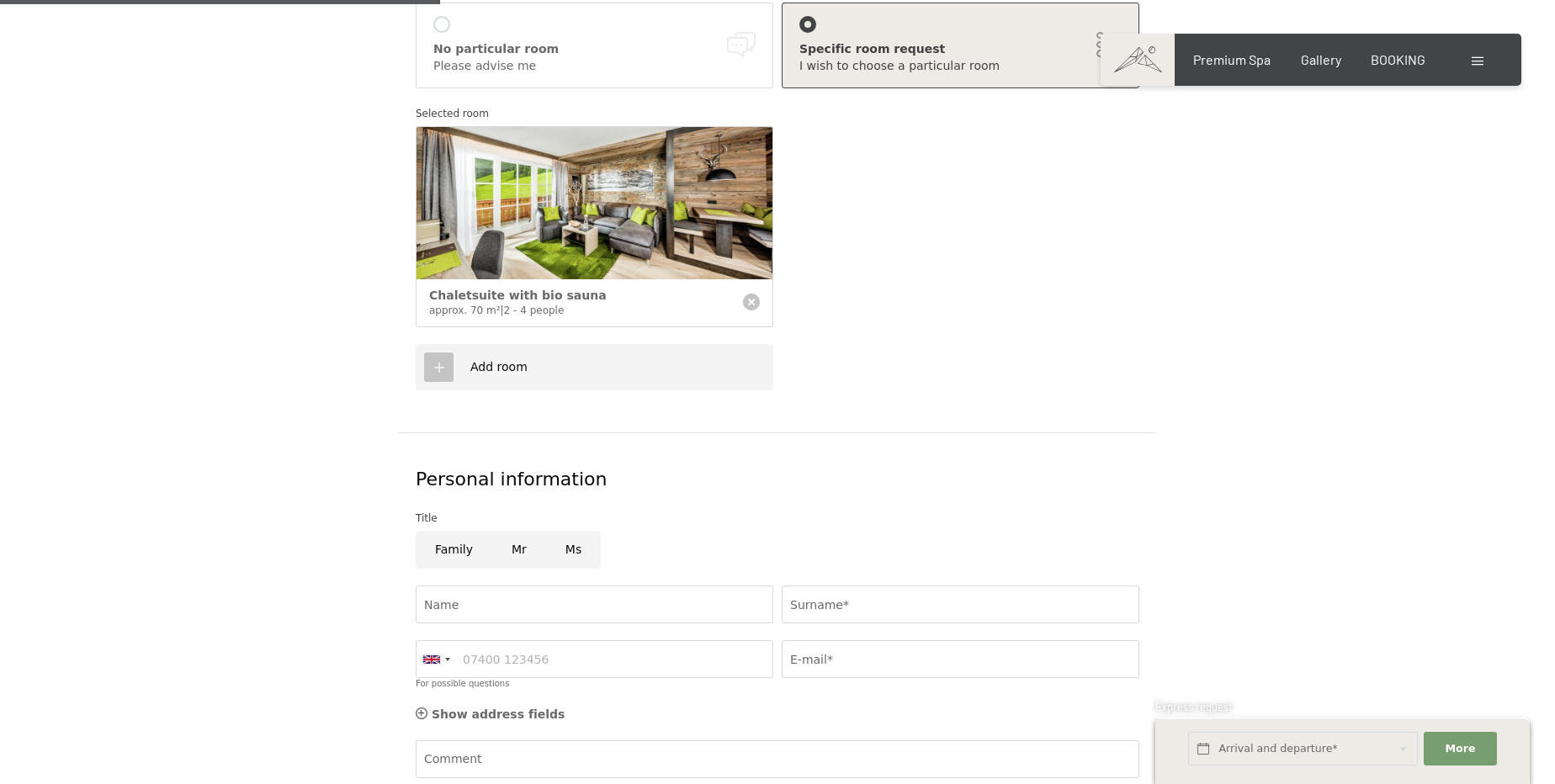
scroll to position [535, 0]
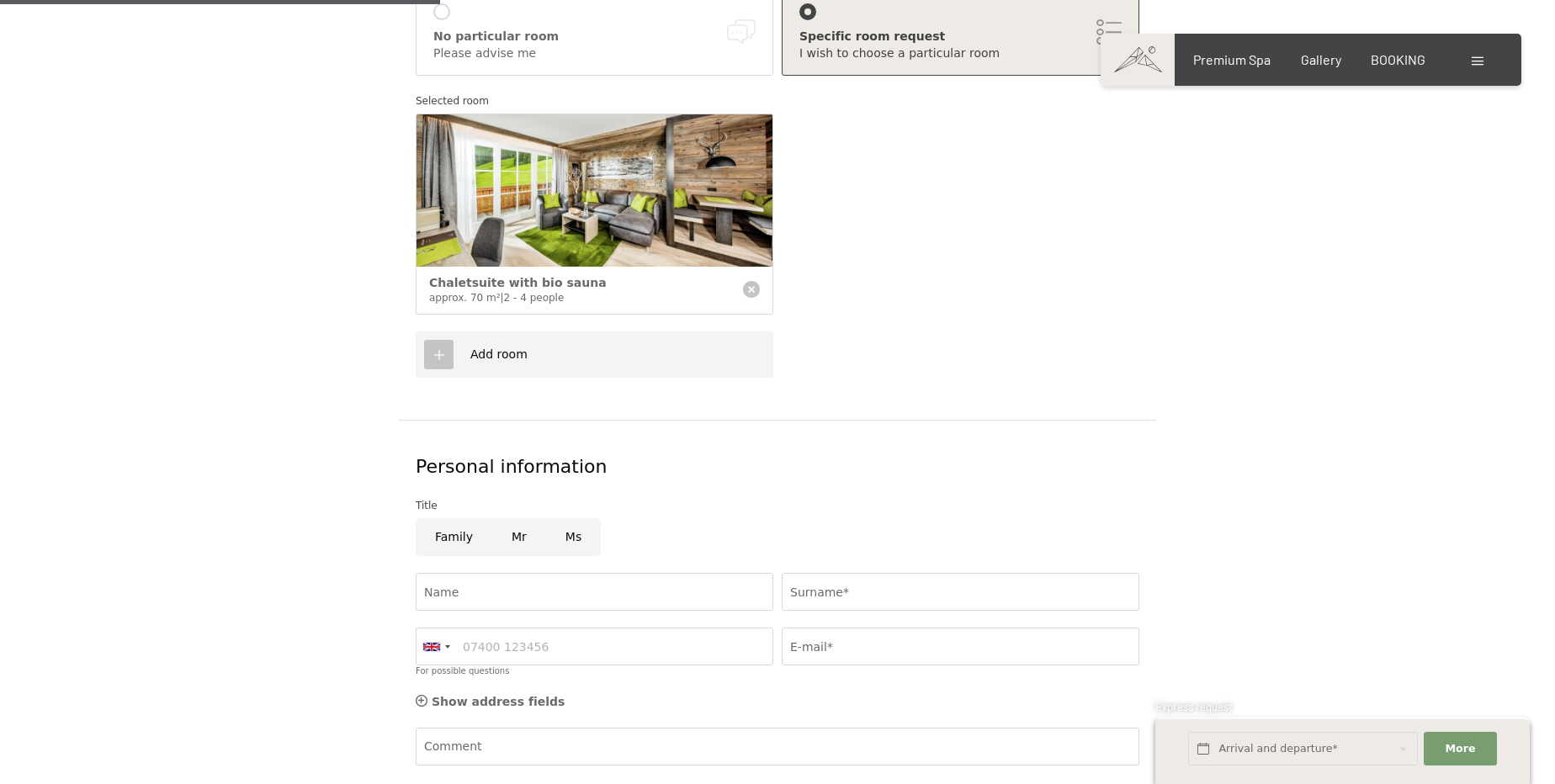
click at [514, 518] on input "Mr" at bounding box center [519, 537] width 54 height 38
radio input "true"
click at [497, 573] on input "Name" at bounding box center [595, 592] width 357 height 38
type input "Anthony"
type input "Ramirez"
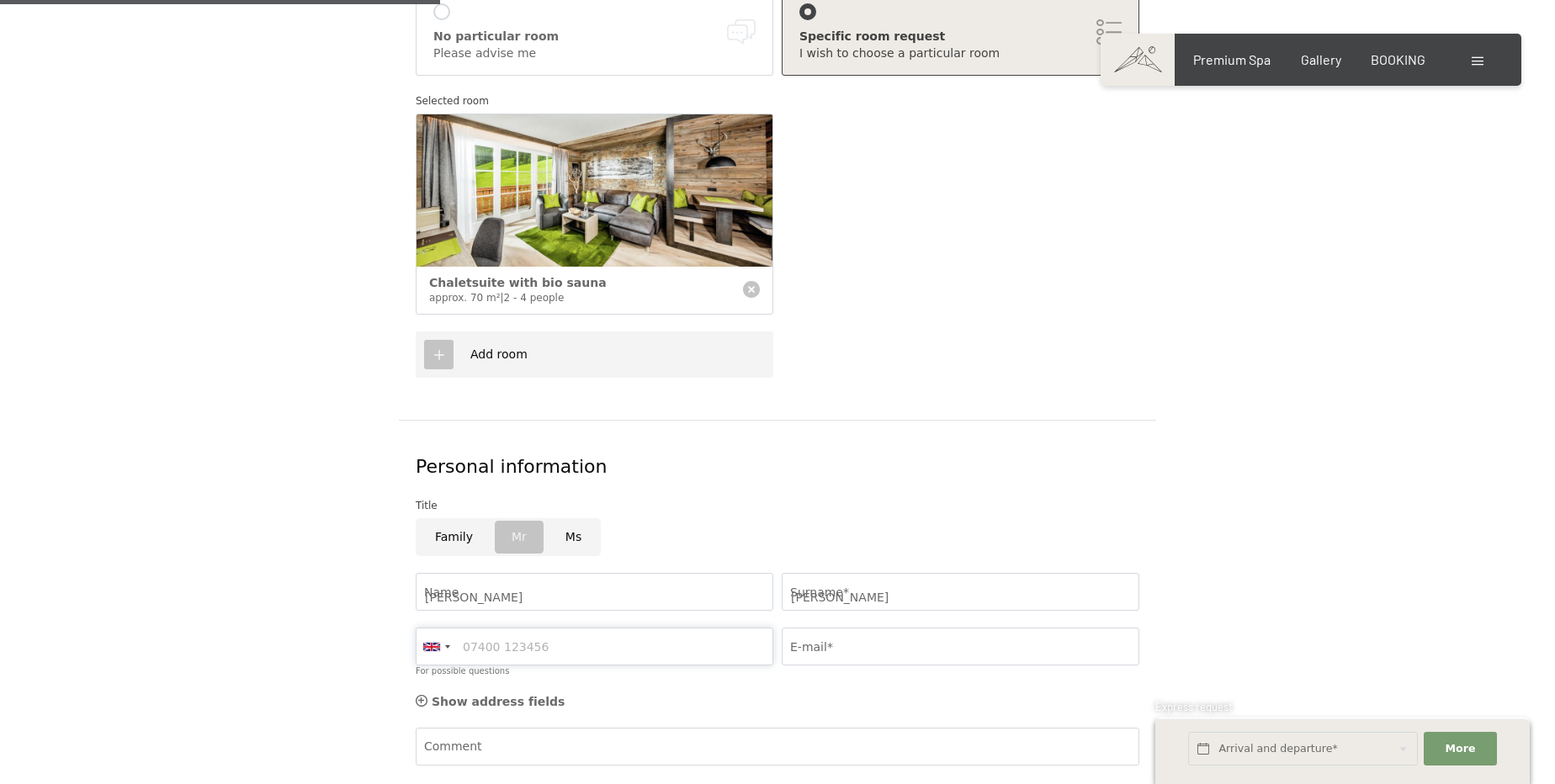
type input "9739412057"
type input "Antr_57GTO@hotmail.com"
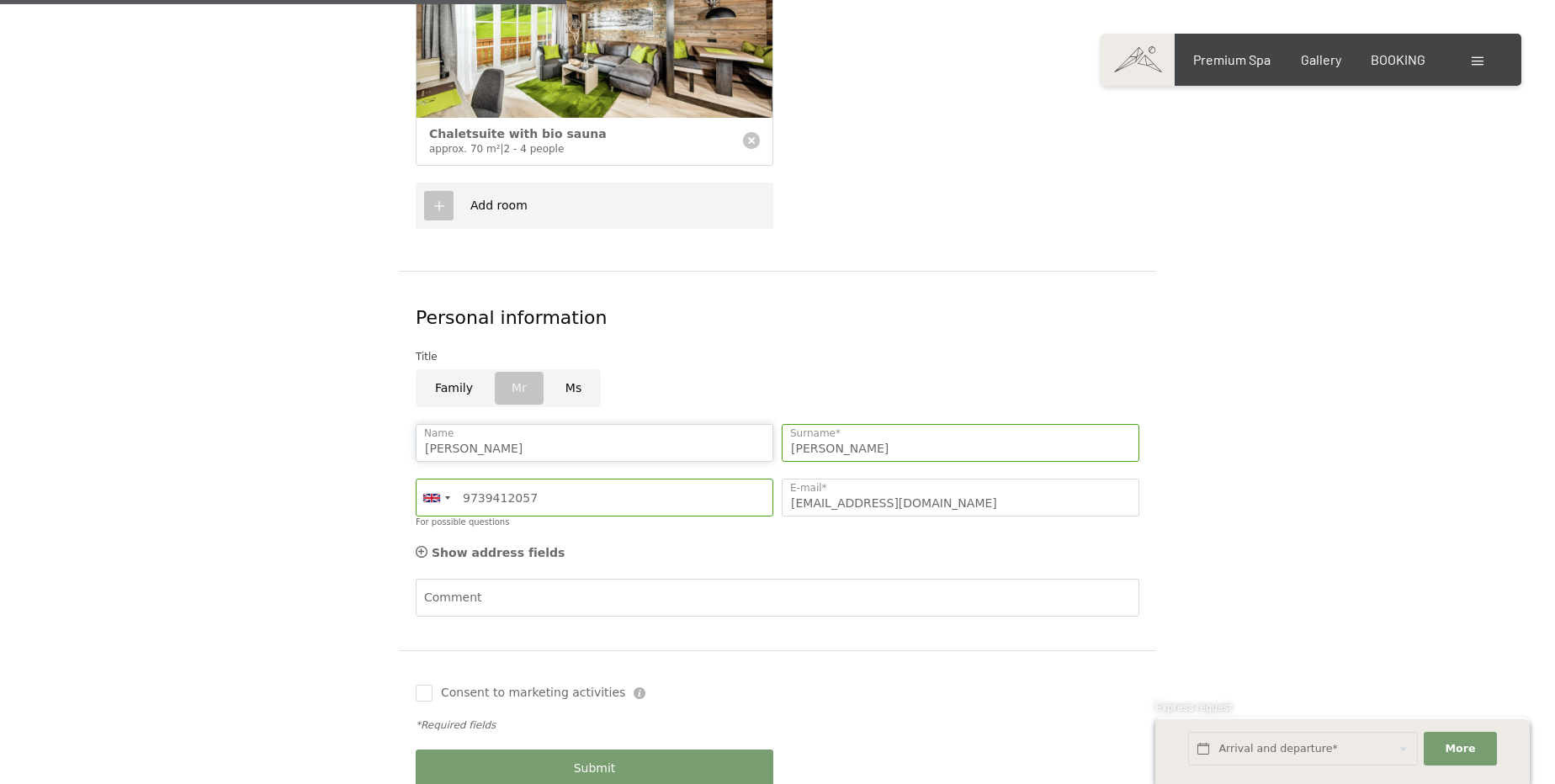
scroll to position [688, 0]
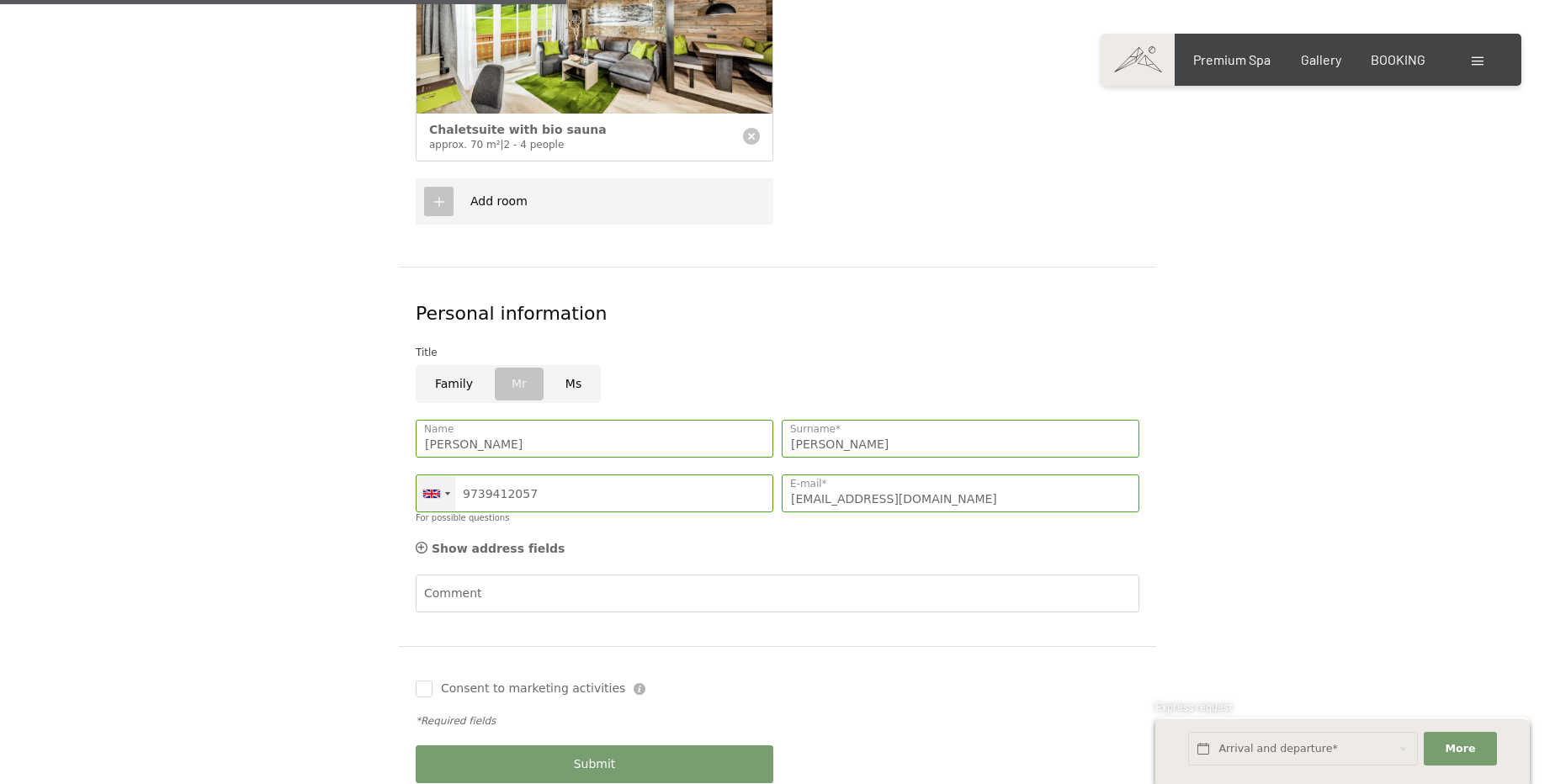
click at [439, 489] on div at bounding box center [432, 494] width 17 height 8
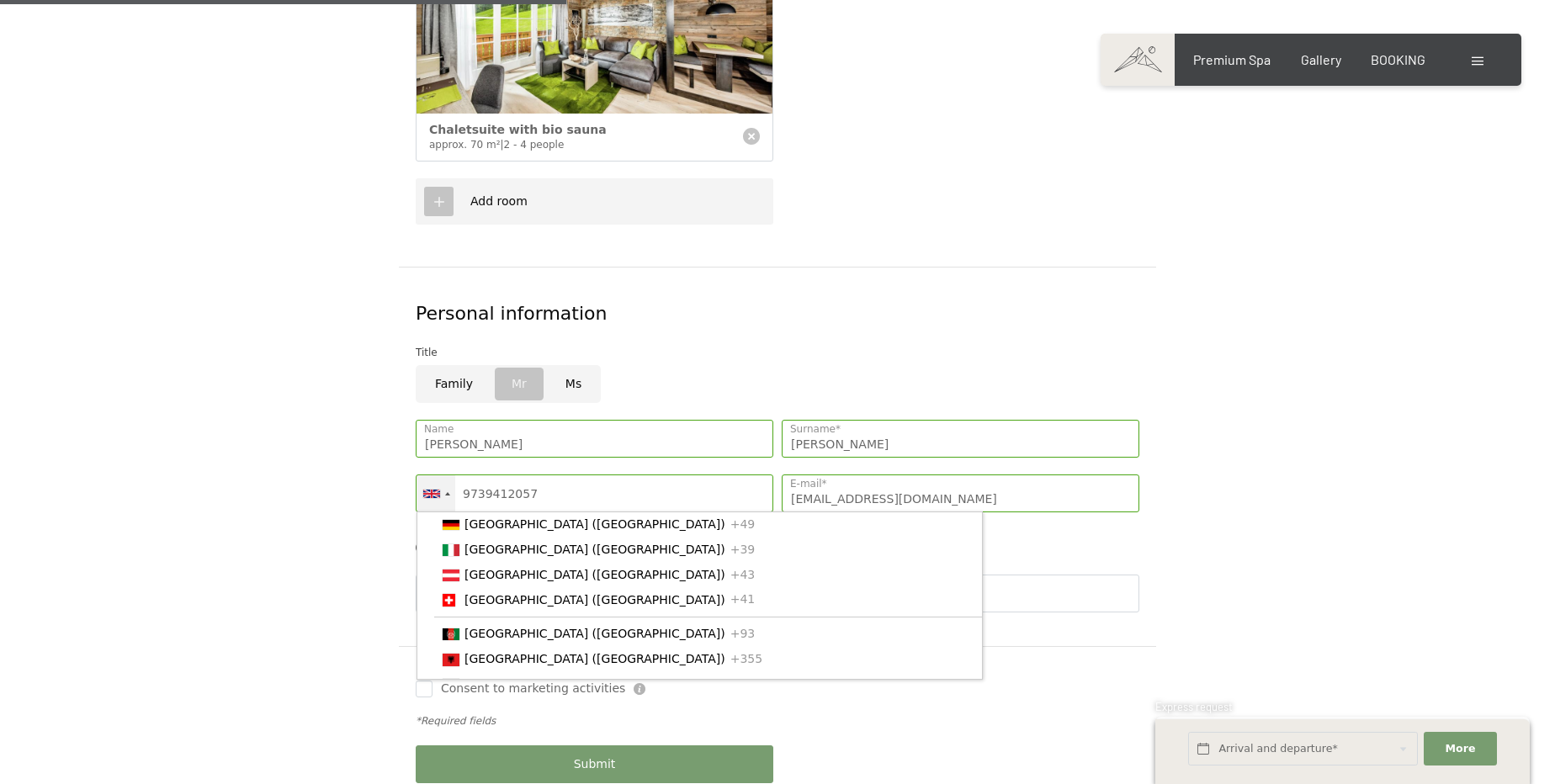
scroll to position [6153, 0]
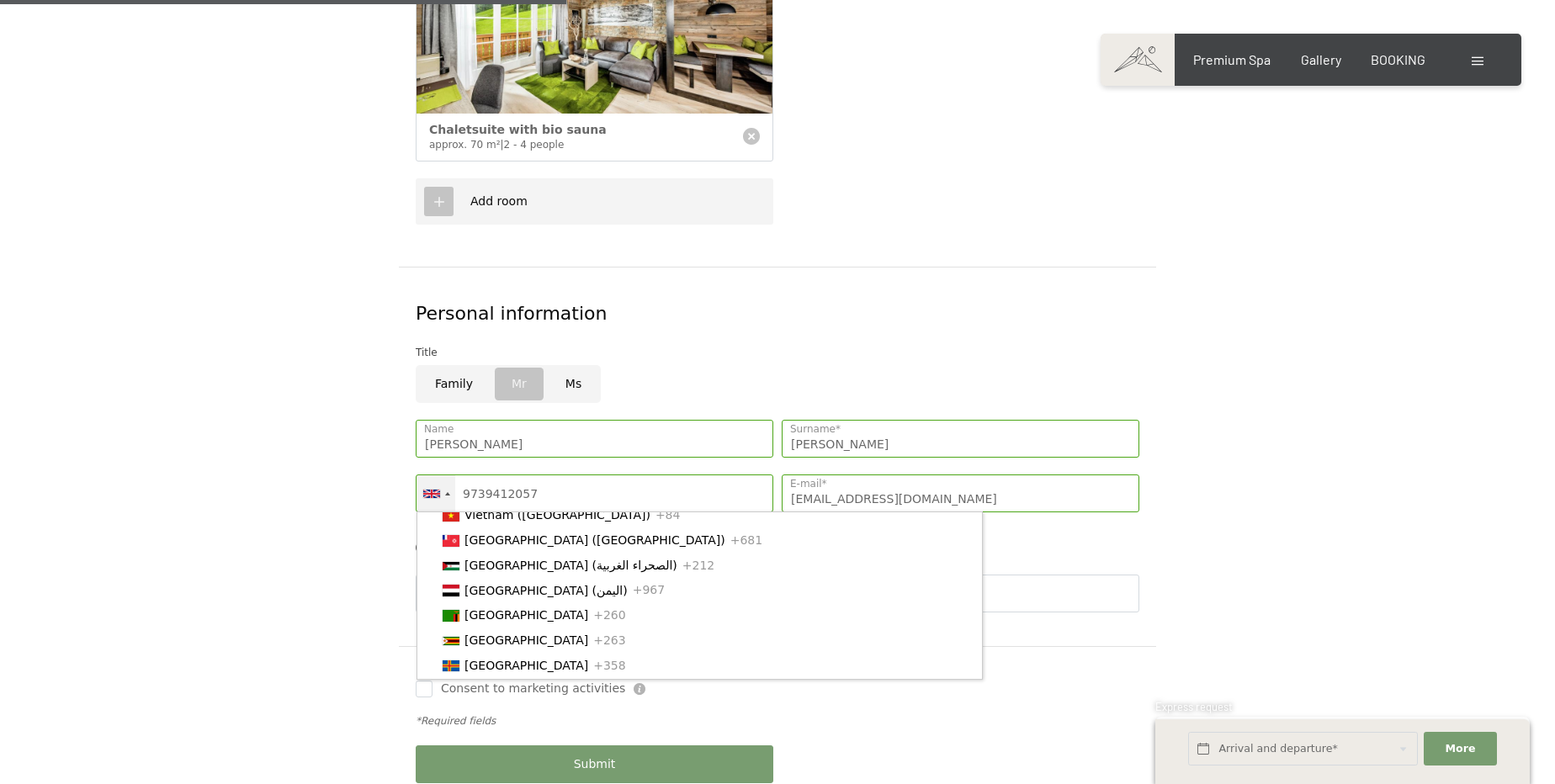
click at [489, 372] on span "[GEOGRAPHIC_DATA]" at bounding box center [527, 365] width 124 height 14
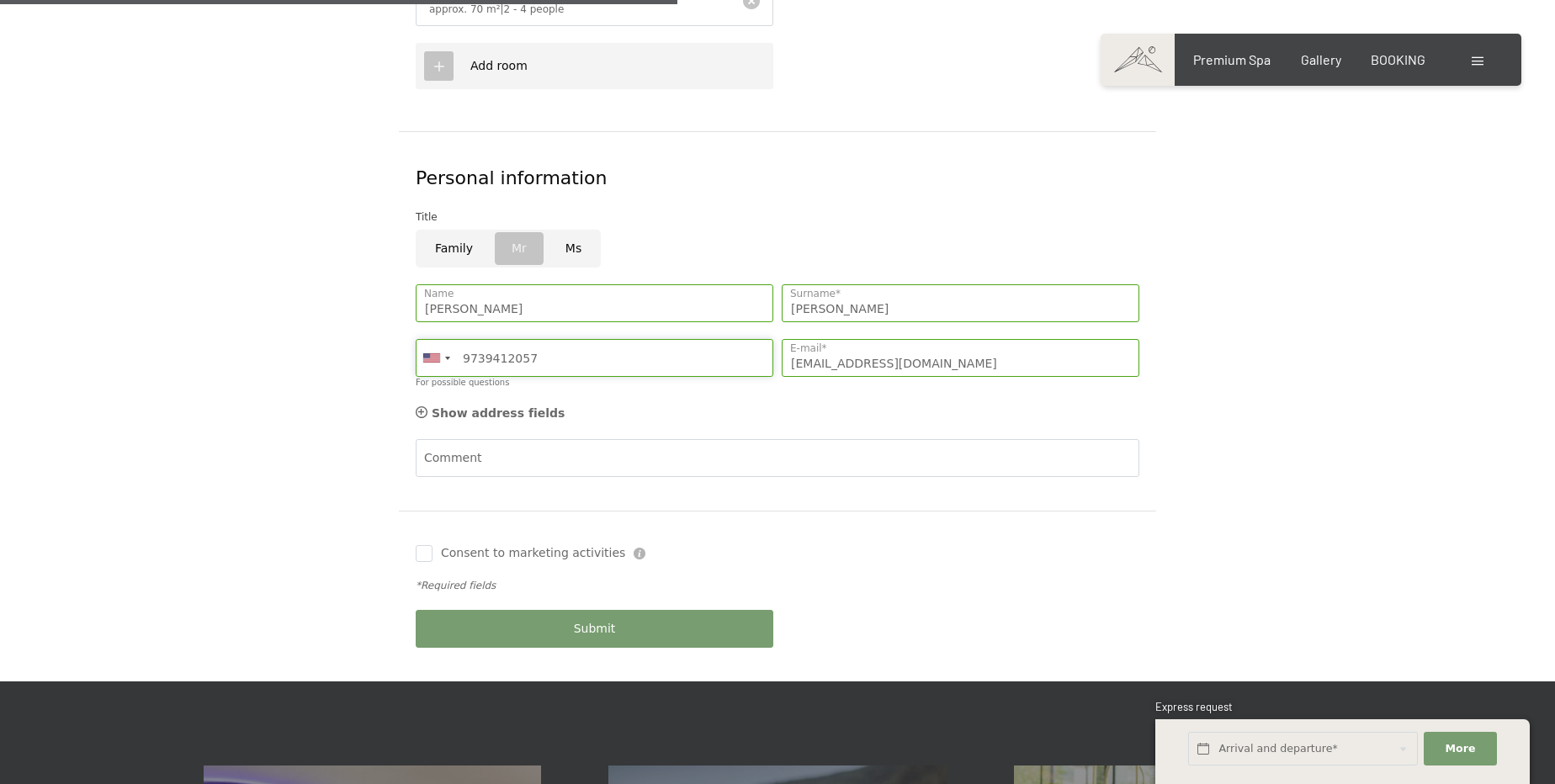
scroll to position [842, 0]
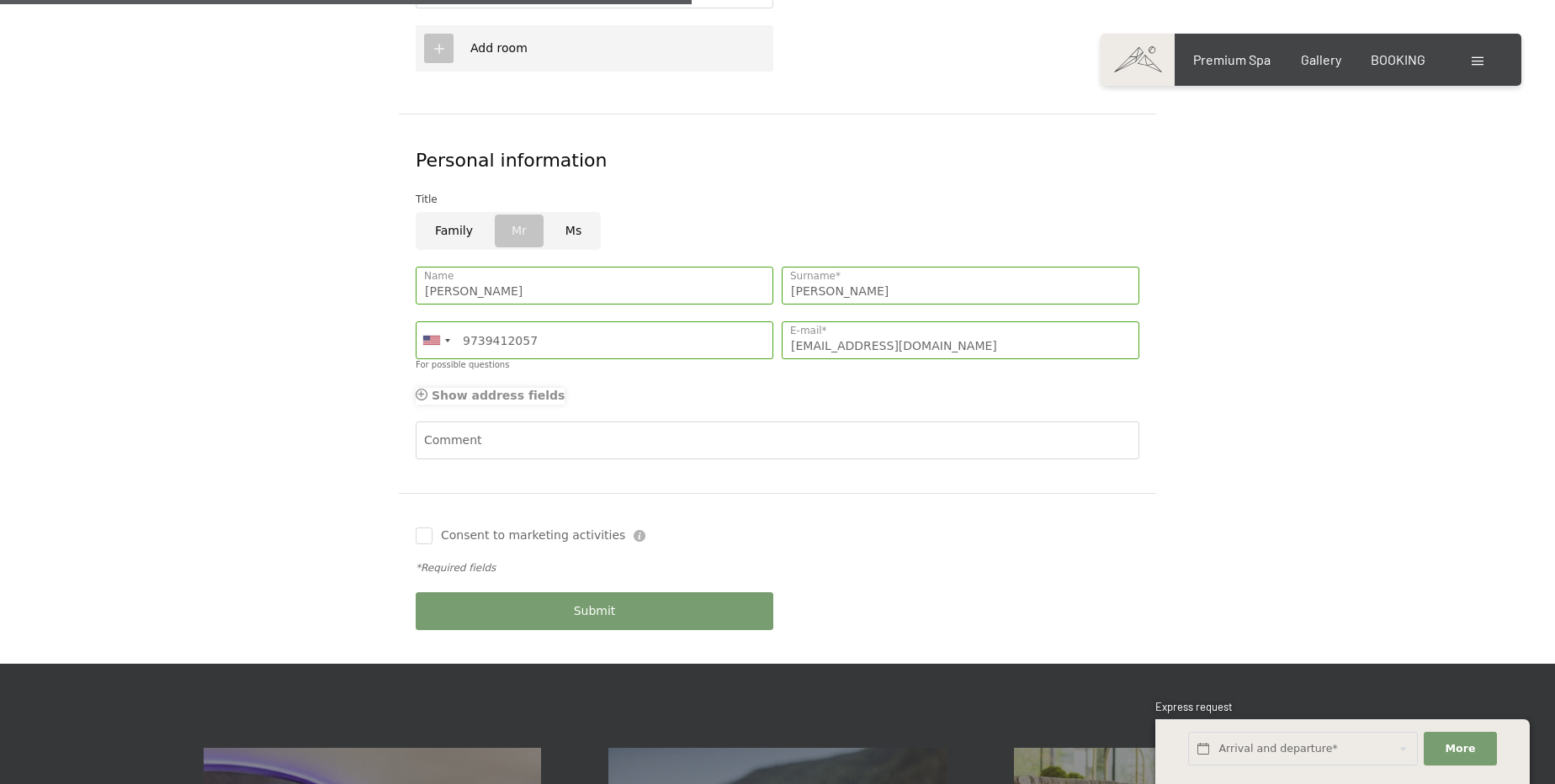
click at [440, 389] on span "Show address fields" at bounding box center [498, 395] width 133 height 14
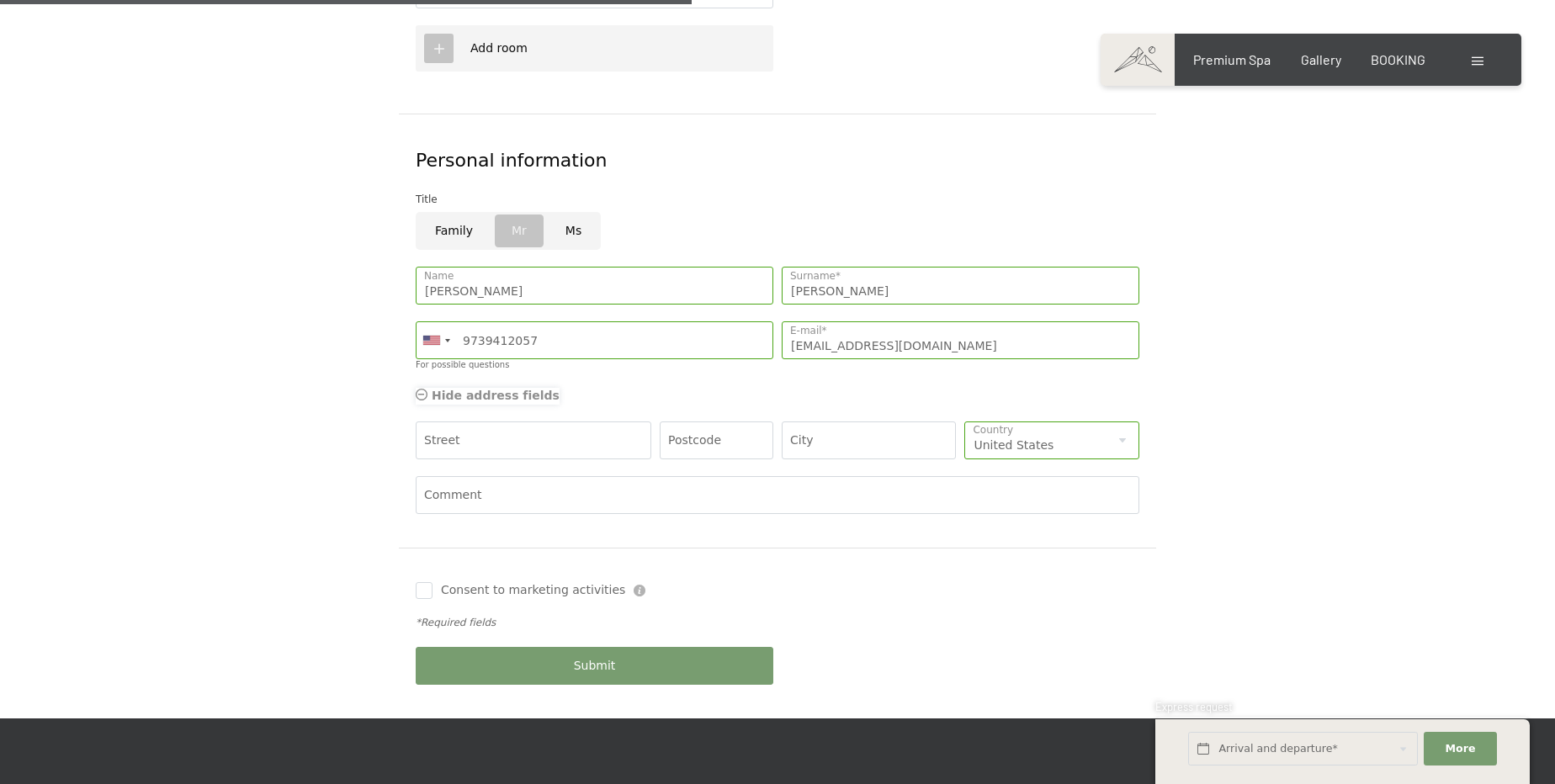
click at [440, 389] on span "Hide address fields" at bounding box center [495, 395] width 128 height 14
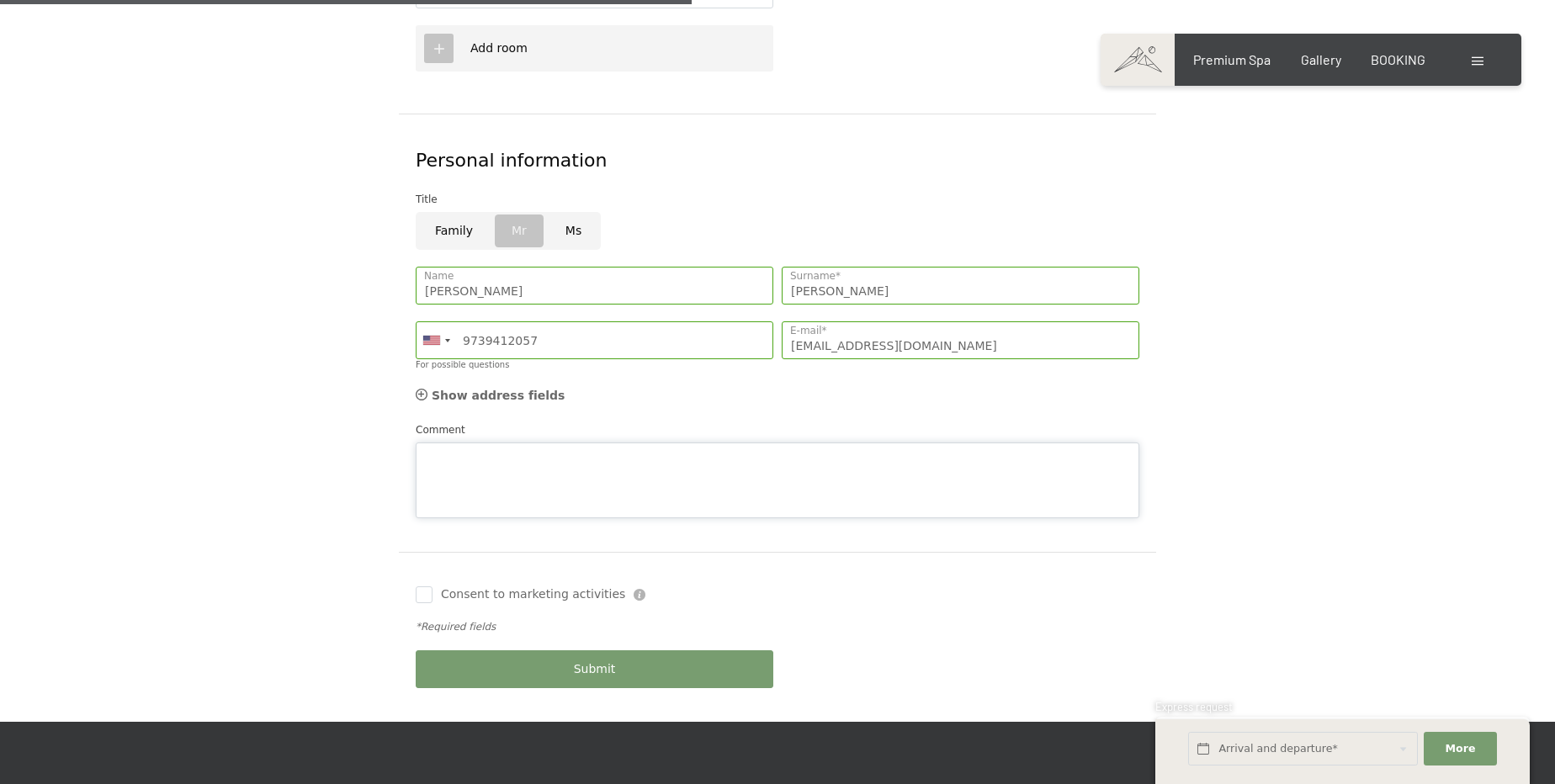
click at [495, 443] on textarea "Comment" at bounding box center [778, 480] width 724 height 75
click at [540, 443] on textarea "Good Morning!" at bounding box center [778, 480] width 724 height 75
paste textarea "😄"
click at [535, 443] on textarea "Good Morning!" at bounding box center [778, 480] width 724 height 75
paste textarea "🙂"
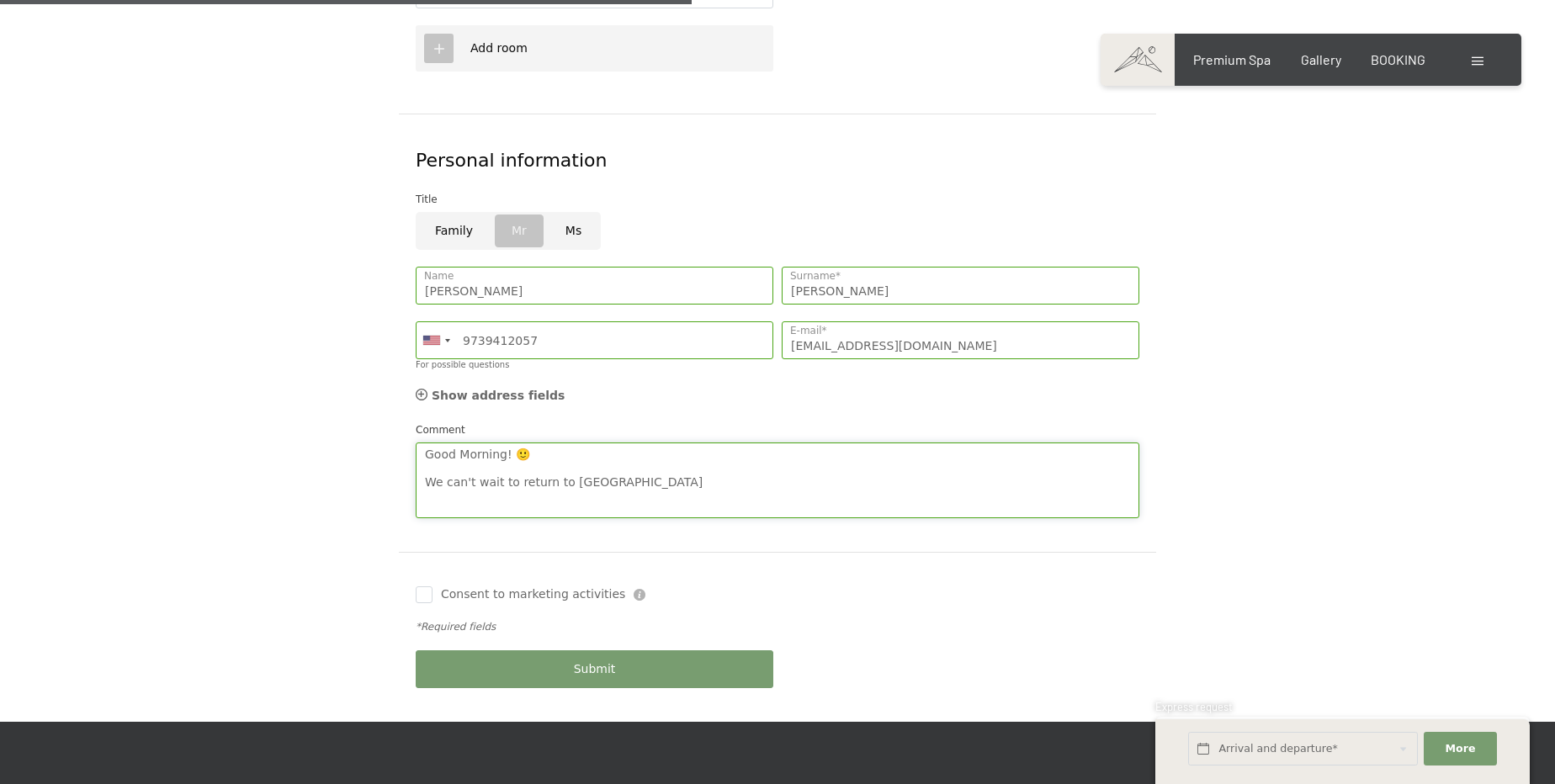
click at [600, 448] on textarea "Good Morning! 🙂 We can't wait to return to Hotel Sch" at bounding box center [778, 480] width 724 height 75
paste textarea "schwarzenstein"
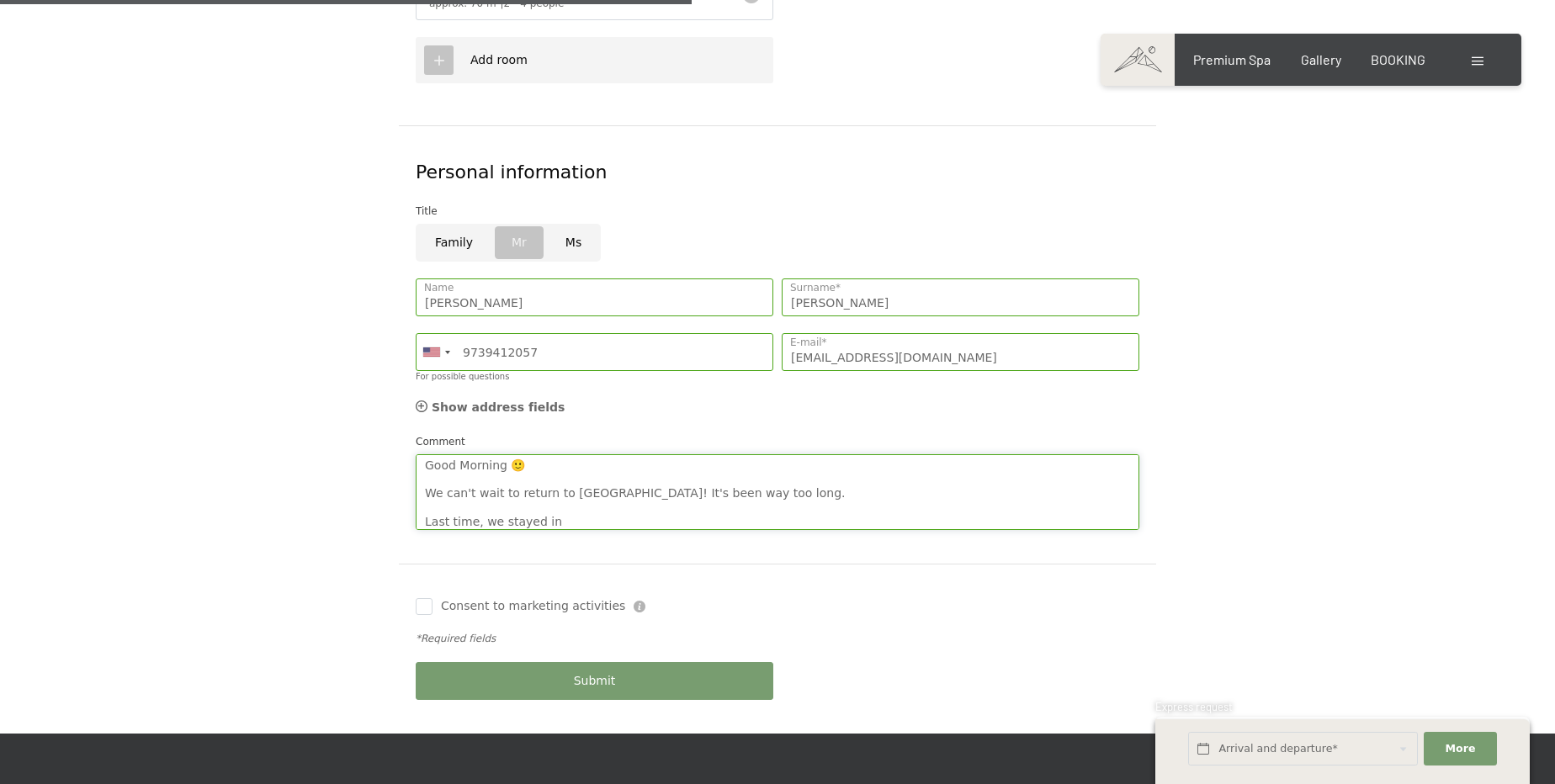
scroll to position [459, 0]
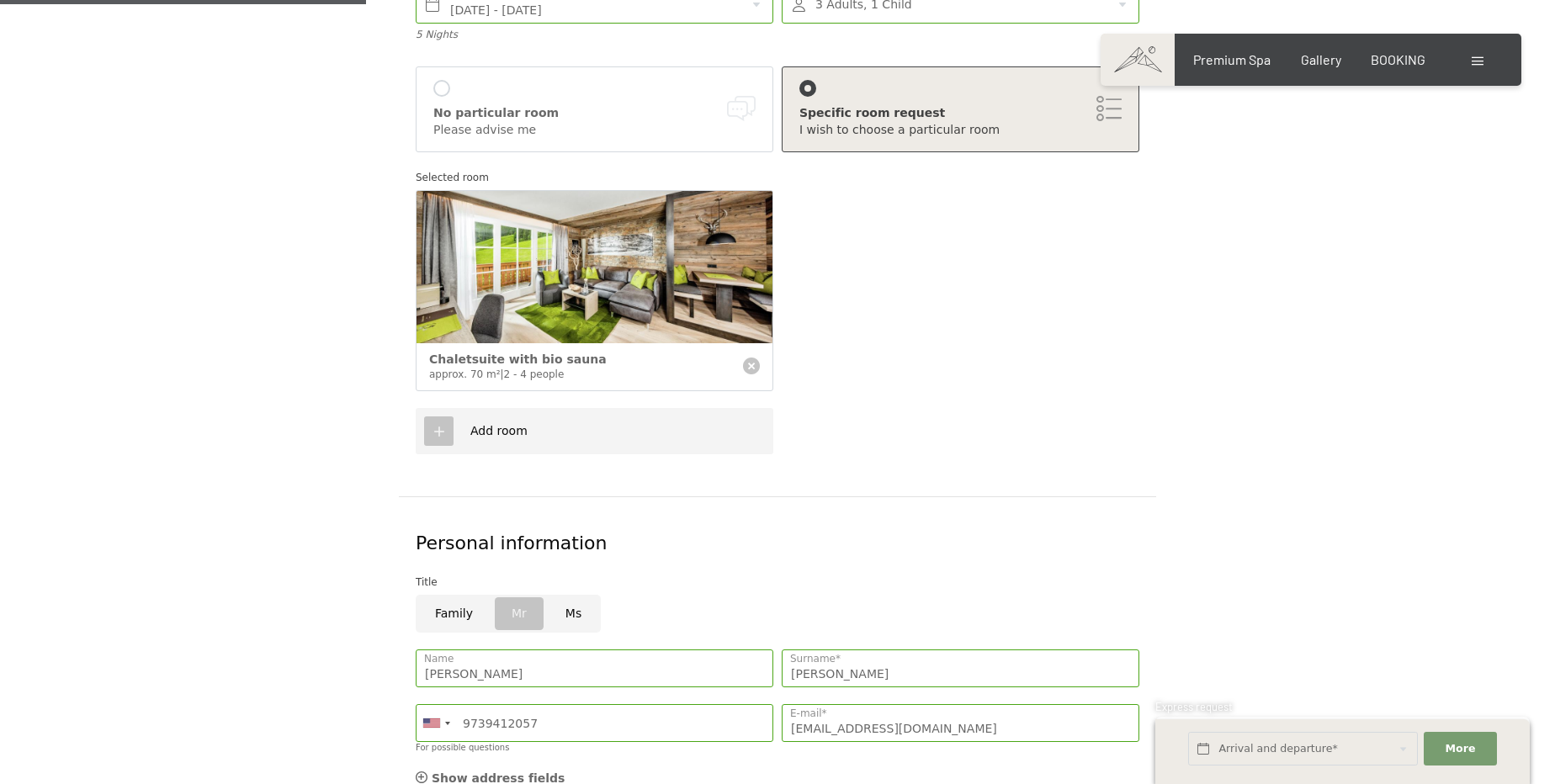
type textarea "Good Morning 🙂 We can't wait to return to Hotel Schwarzenstein! It's been way t…"
click at [463, 343] on div "Chaletsuite with bio sauna approx. 70 m² | 2 - 4 people" at bounding box center [595, 367] width 356 height 47
click at [465, 352] on span "Chaletsuite with bio sauna" at bounding box center [518, 359] width 178 height 14
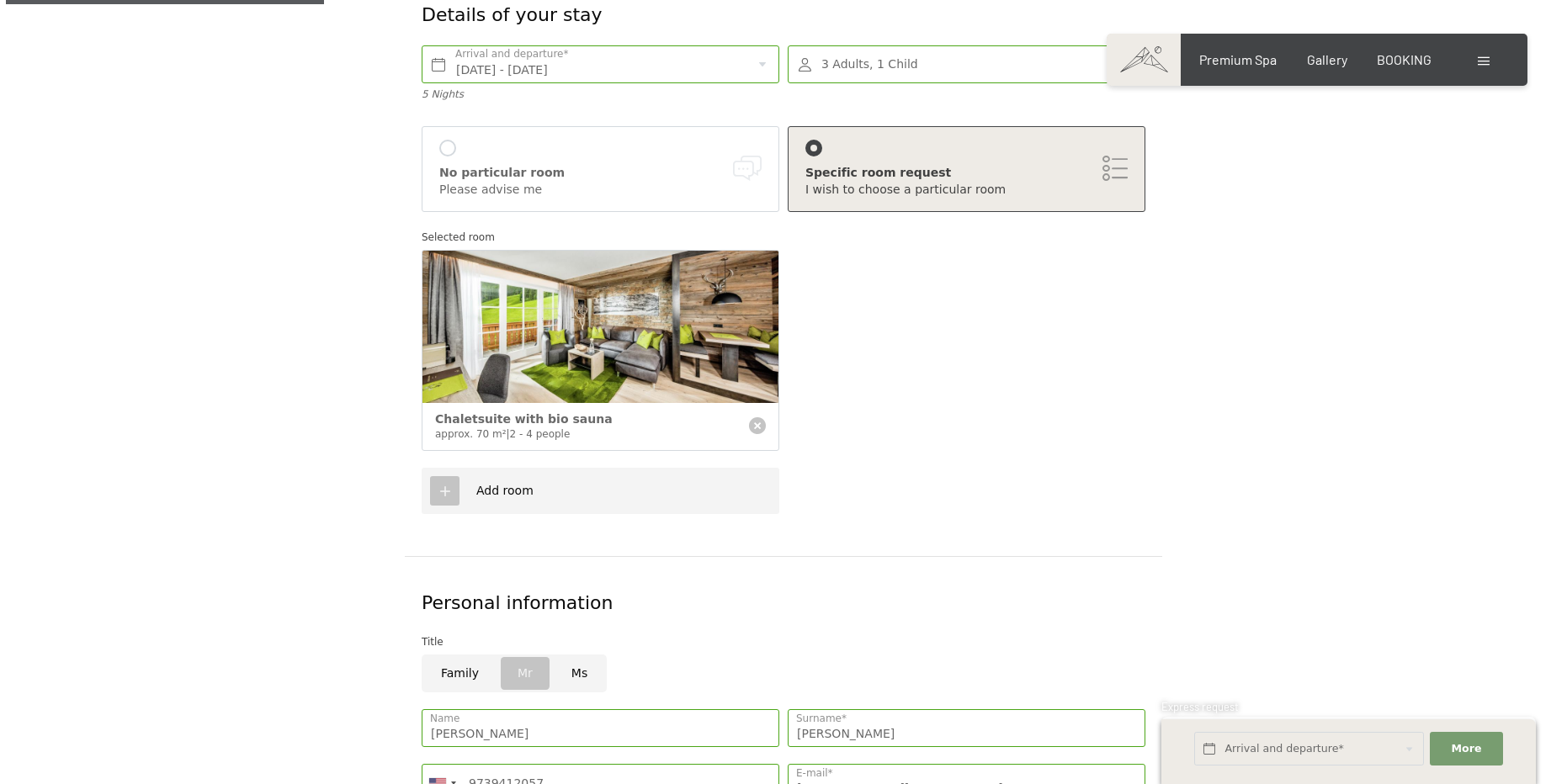
scroll to position [306, 0]
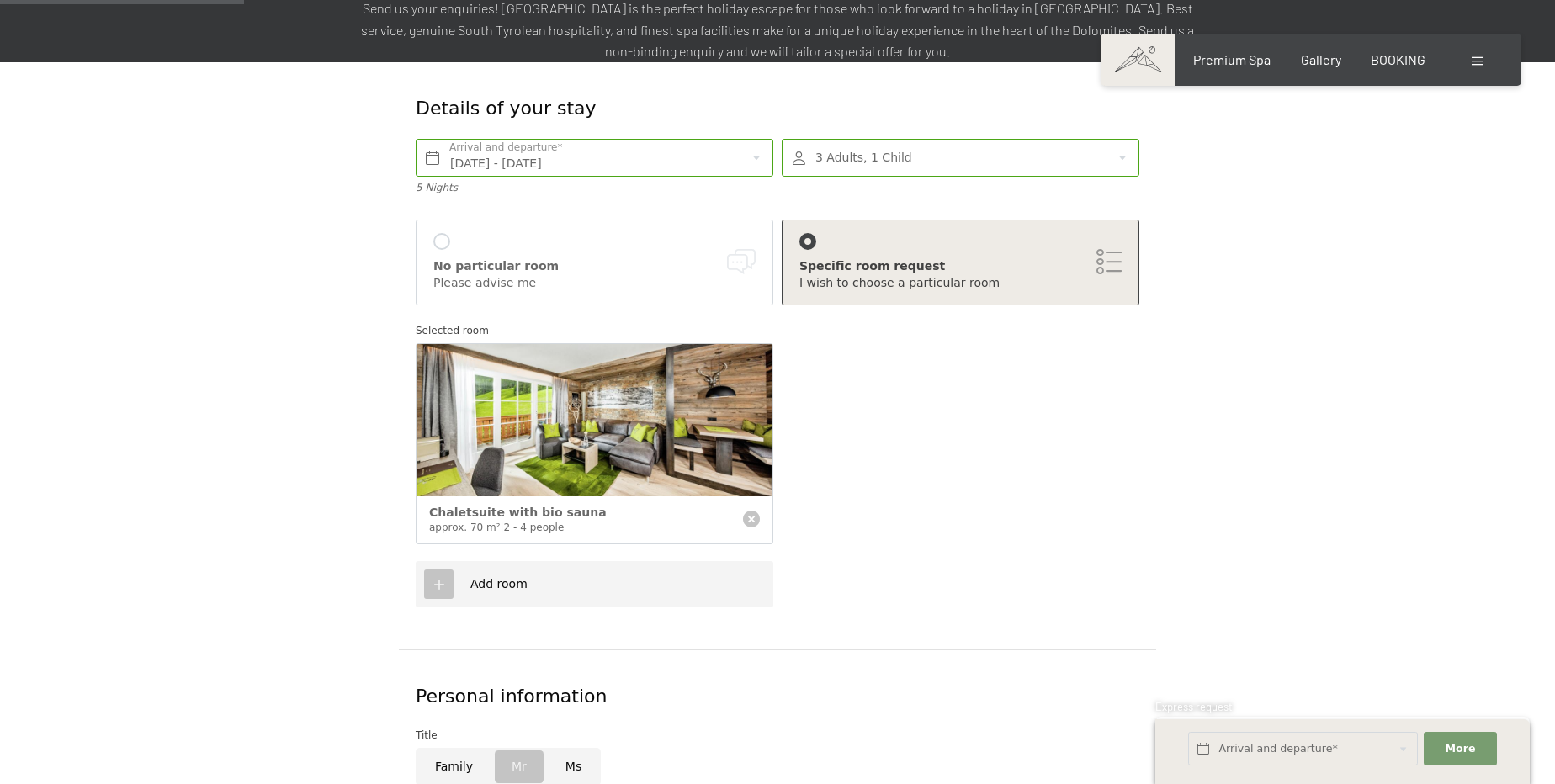
click at [451, 570] on div at bounding box center [439, 584] width 30 height 30
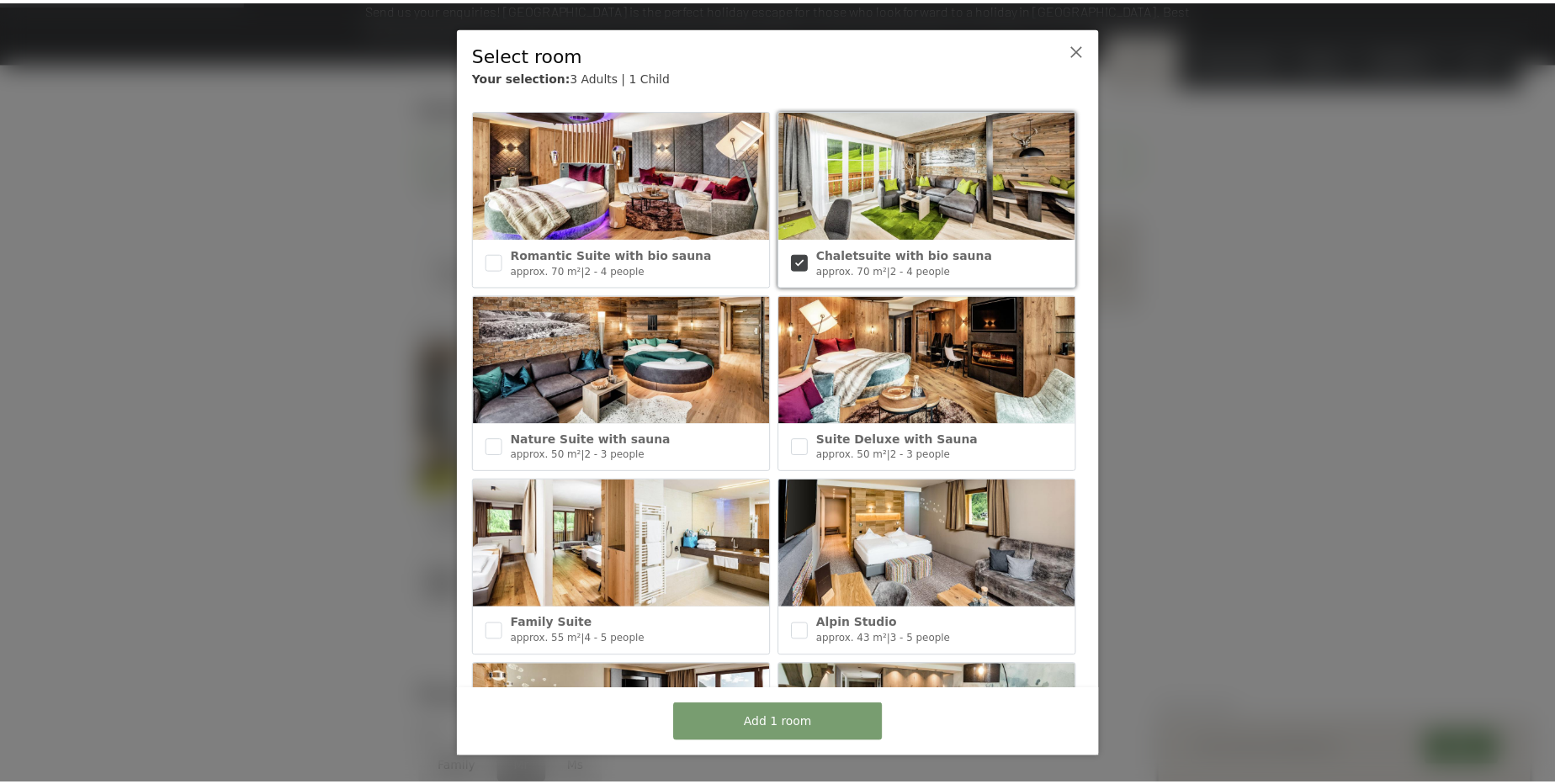
scroll to position [229, 0]
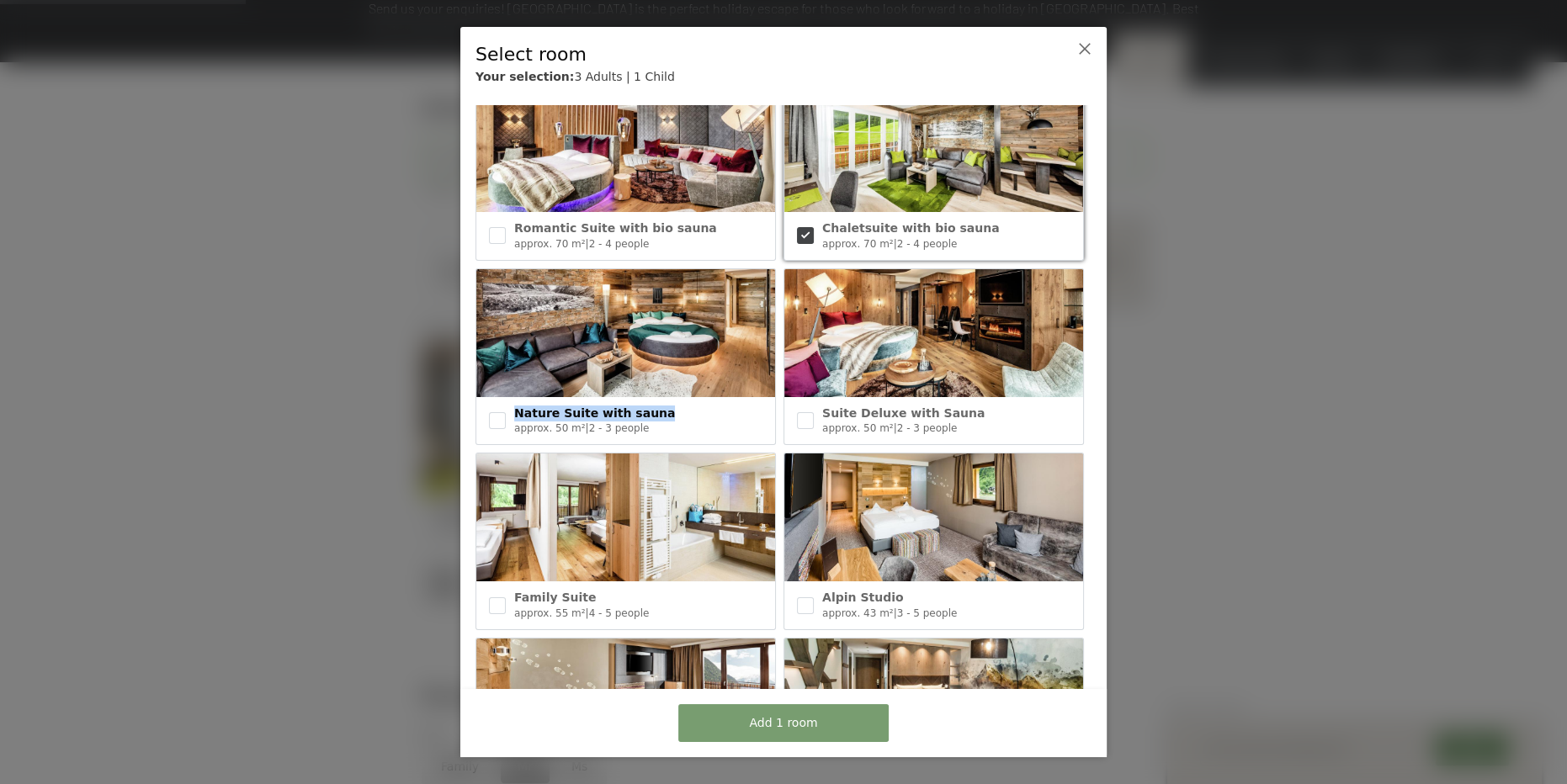
drag, startPoint x: 645, startPoint y: 406, endPoint x: 496, endPoint y: 405, distance: 149.0
click at [496, 405] on div "Nature Suite with sauna approx. 50 m² | 2 - 3 people" at bounding box center [625, 421] width 299 height 47
copy div "Nature Suite with sauna"
click at [499, 413] on input "checkbox" at bounding box center [497, 421] width 17 height 17
checkbox input "false"
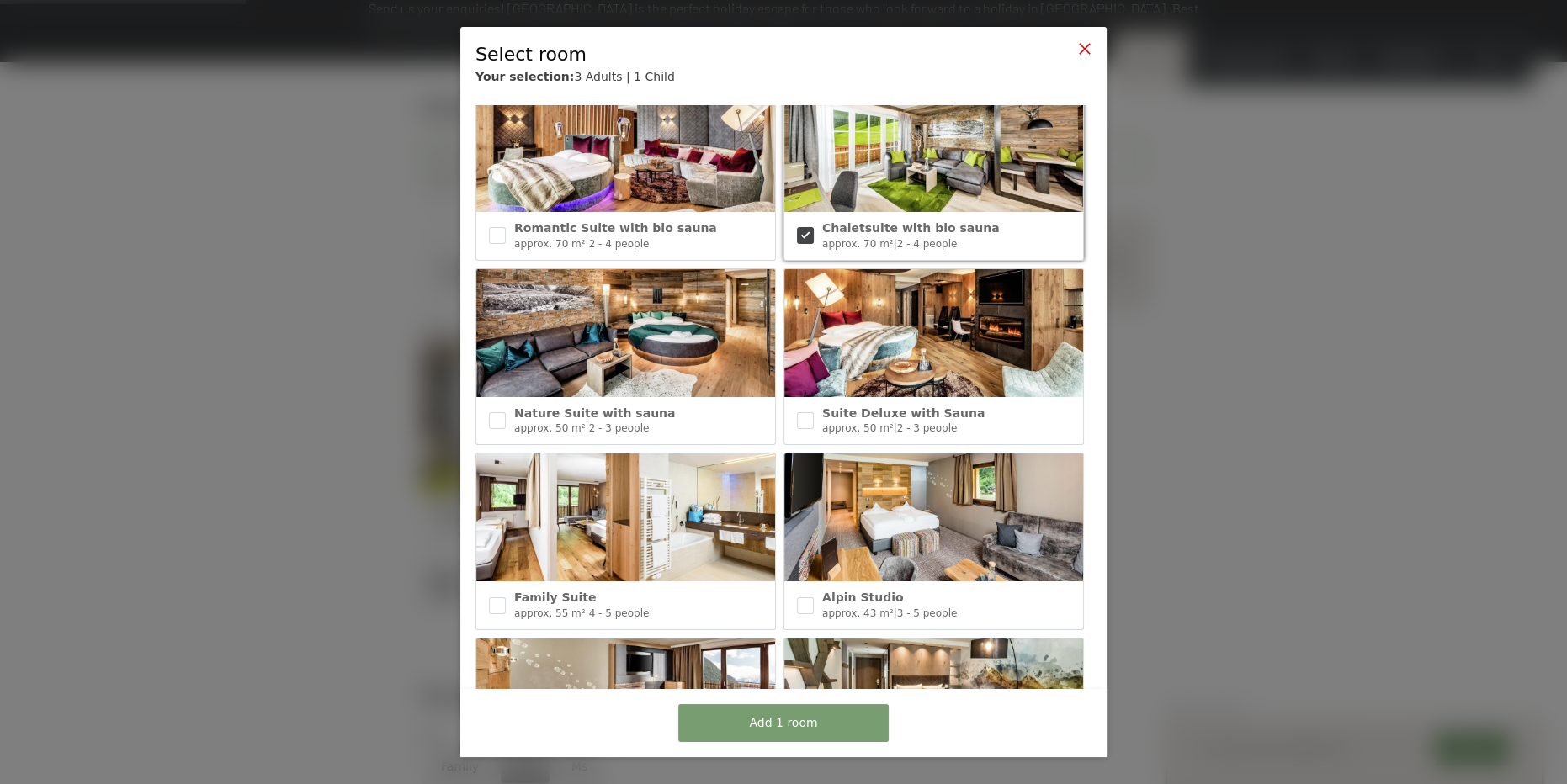
click at [1083, 50] on icon at bounding box center [1085, 49] width 14 height 14
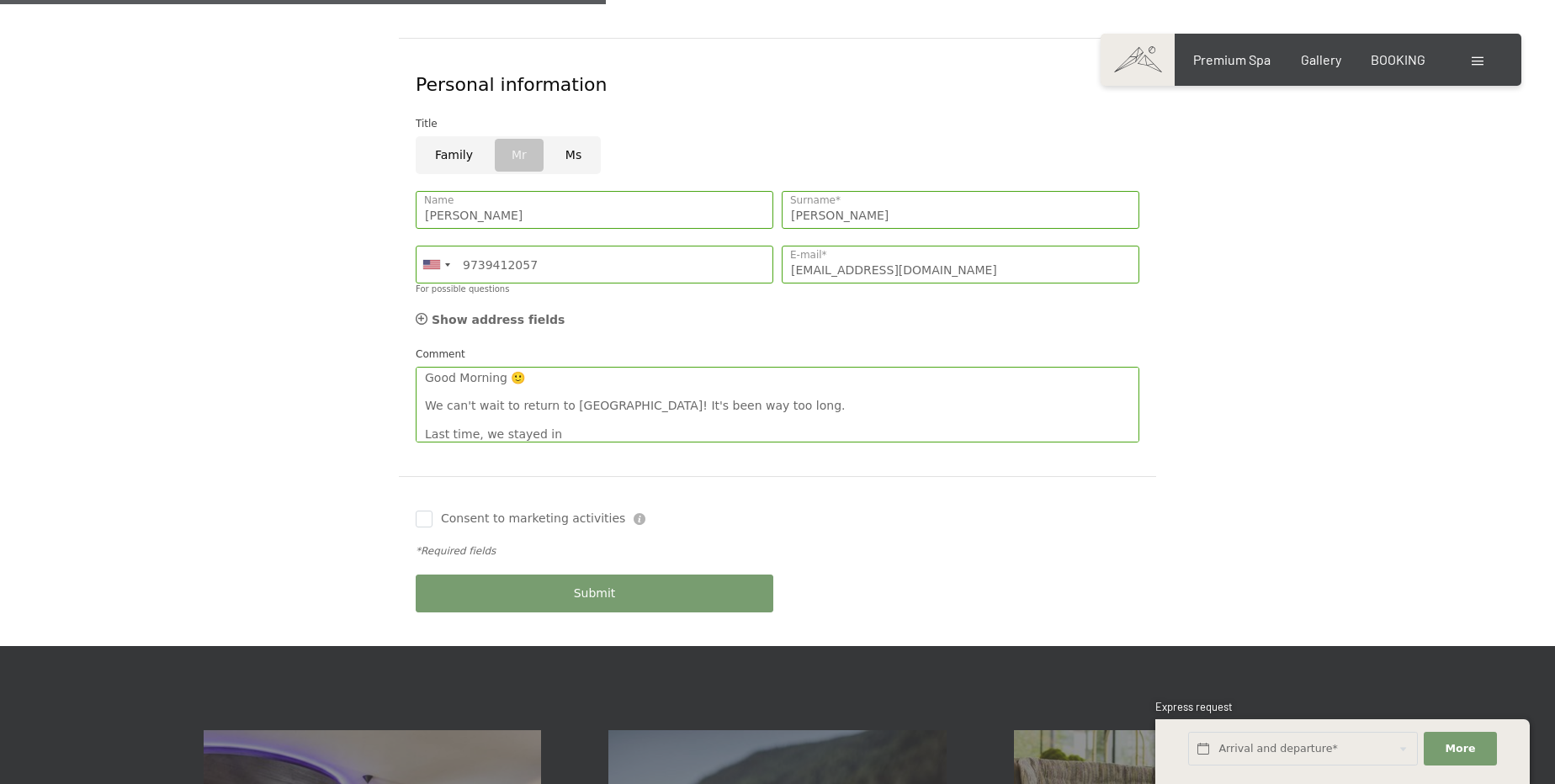
scroll to position [917, 0]
click at [556, 395] on textarea "Good Morning 🙂 We can't wait to return to Hotel Schwarzenstein! It's been way t…" at bounding box center [778, 404] width 724 height 75
paste textarea "Nature Suite with sauna"
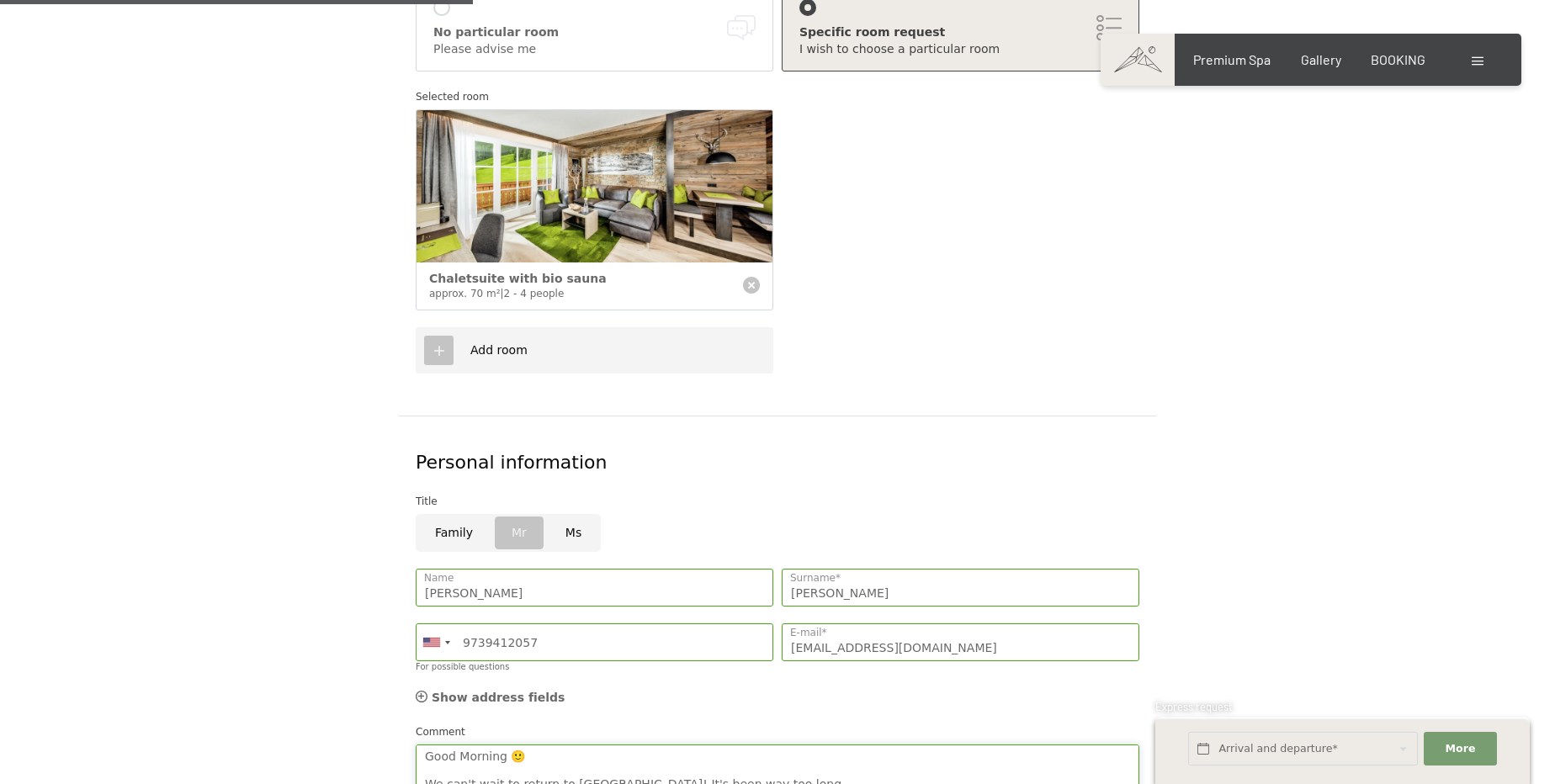
scroll to position [459, 0]
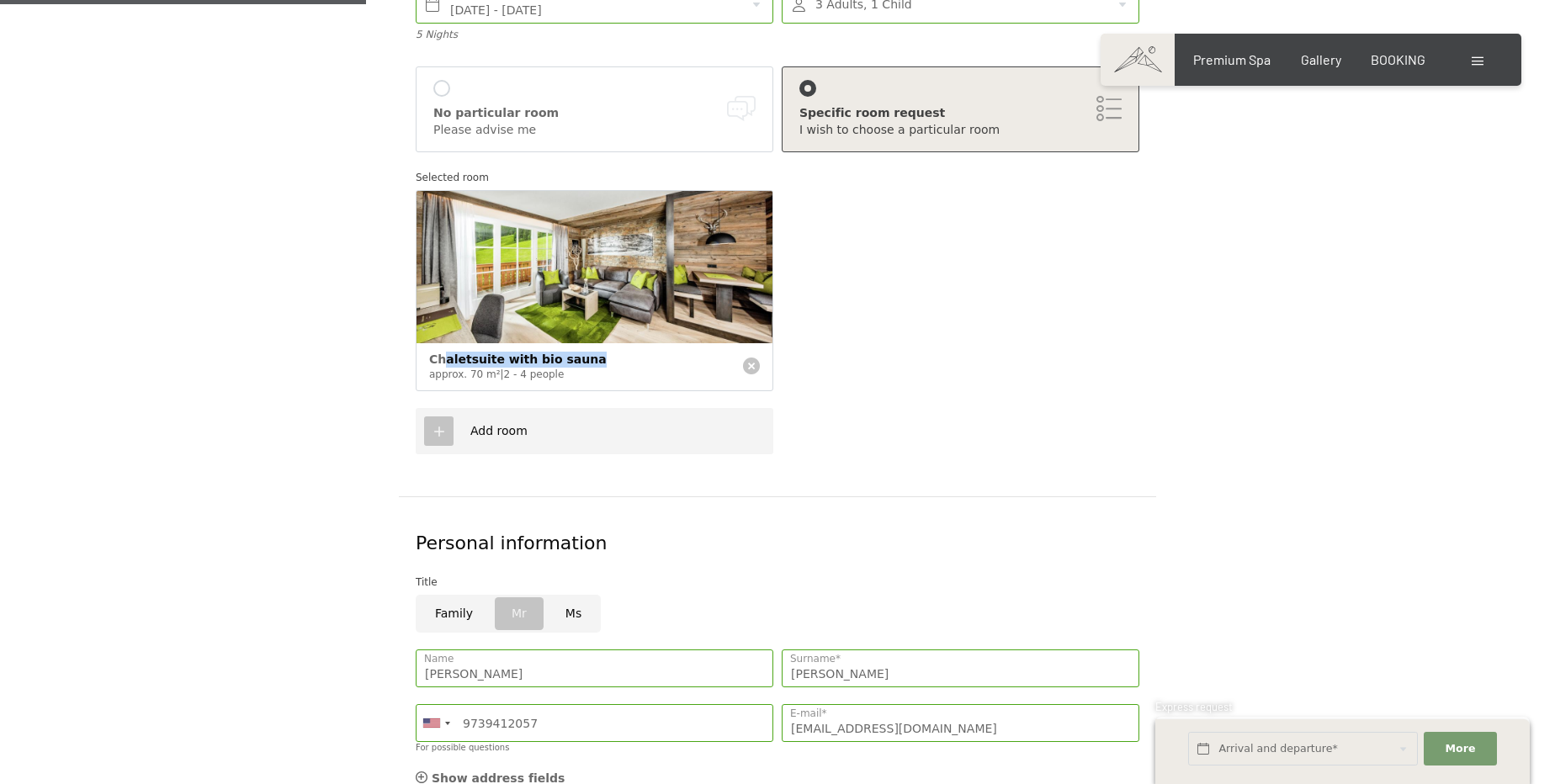
drag, startPoint x: 451, startPoint y: 326, endPoint x: 595, endPoint y: 331, distance: 144.1
click at [595, 351] on div "Chaletsuite with bio sauna" at bounding box center [580, 360] width 302 height 17
click at [581, 351] on div "Chaletsuite with bio sauna" at bounding box center [580, 360] width 302 height 17
click at [544, 352] on span "Chaletsuite with bio sauna" at bounding box center [518, 359] width 178 height 14
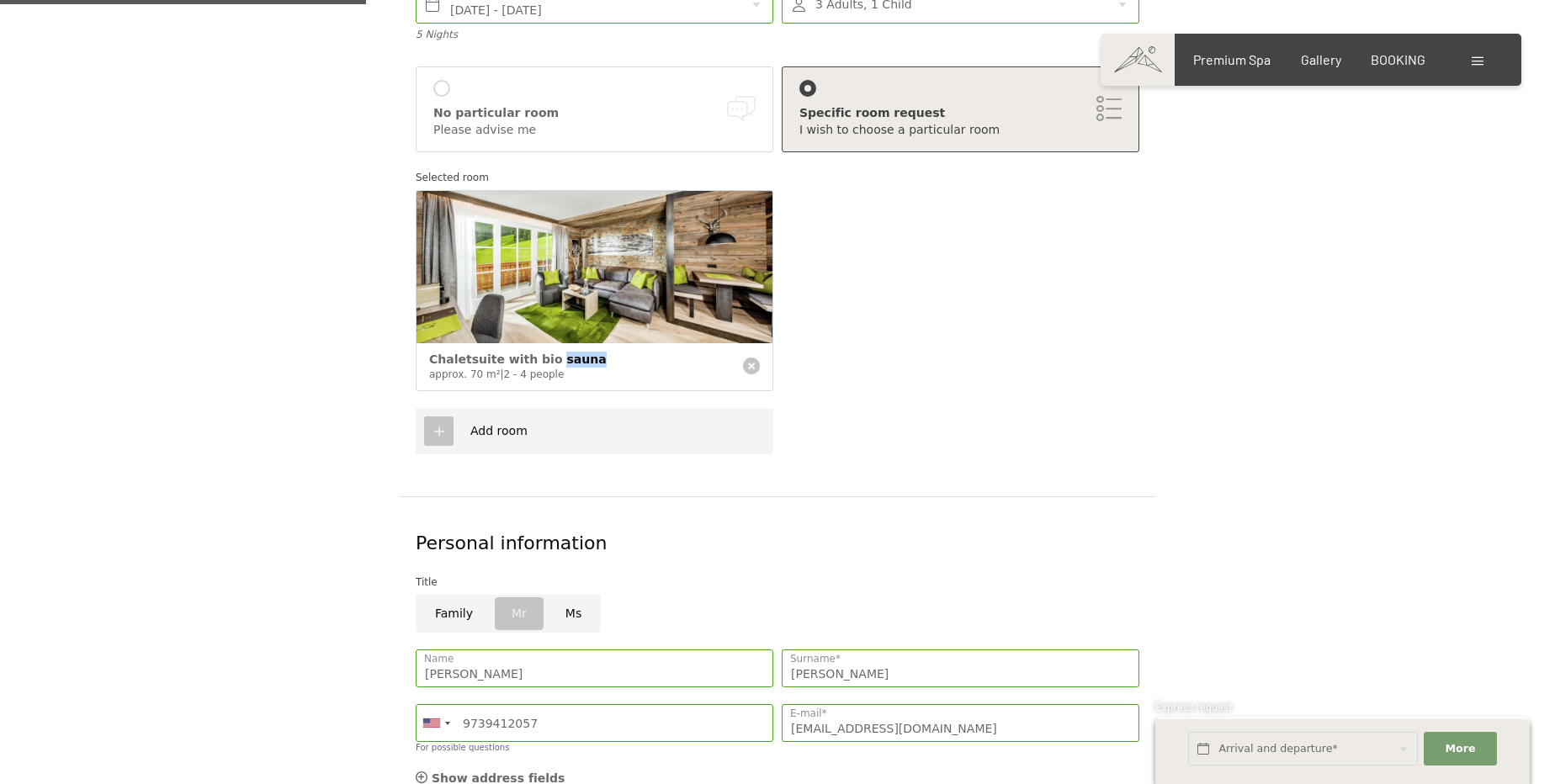
click at [544, 352] on span "Chaletsuite with bio sauna" at bounding box center [518, 359] width 178 height 14
copy span "Chaletsuite with bio sauna"
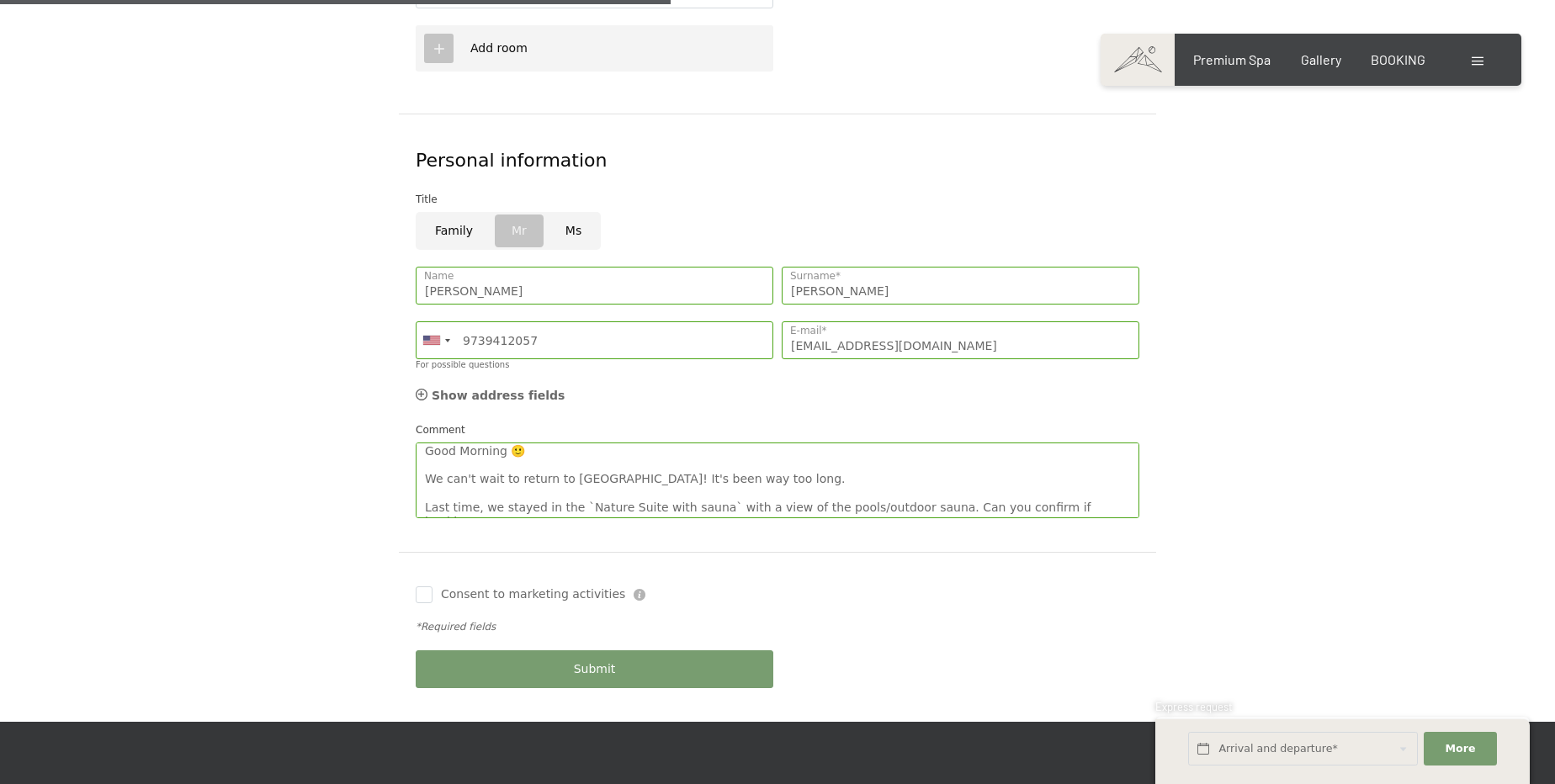
scroll to position [4, 0]
drag, startPoint x: 1066, startPoint y: 472, endPoint x: 1088, endPoint y: 478, distance: 22.8
click at [1067, 472] on textarea "Good Morning 🙂 We can't wait to return to Hotel Schwarzenstein! It's been way t…" at bounding box center [778, 480] width 724 height 75
paste textarea "Chaletsuite with bio sauna"
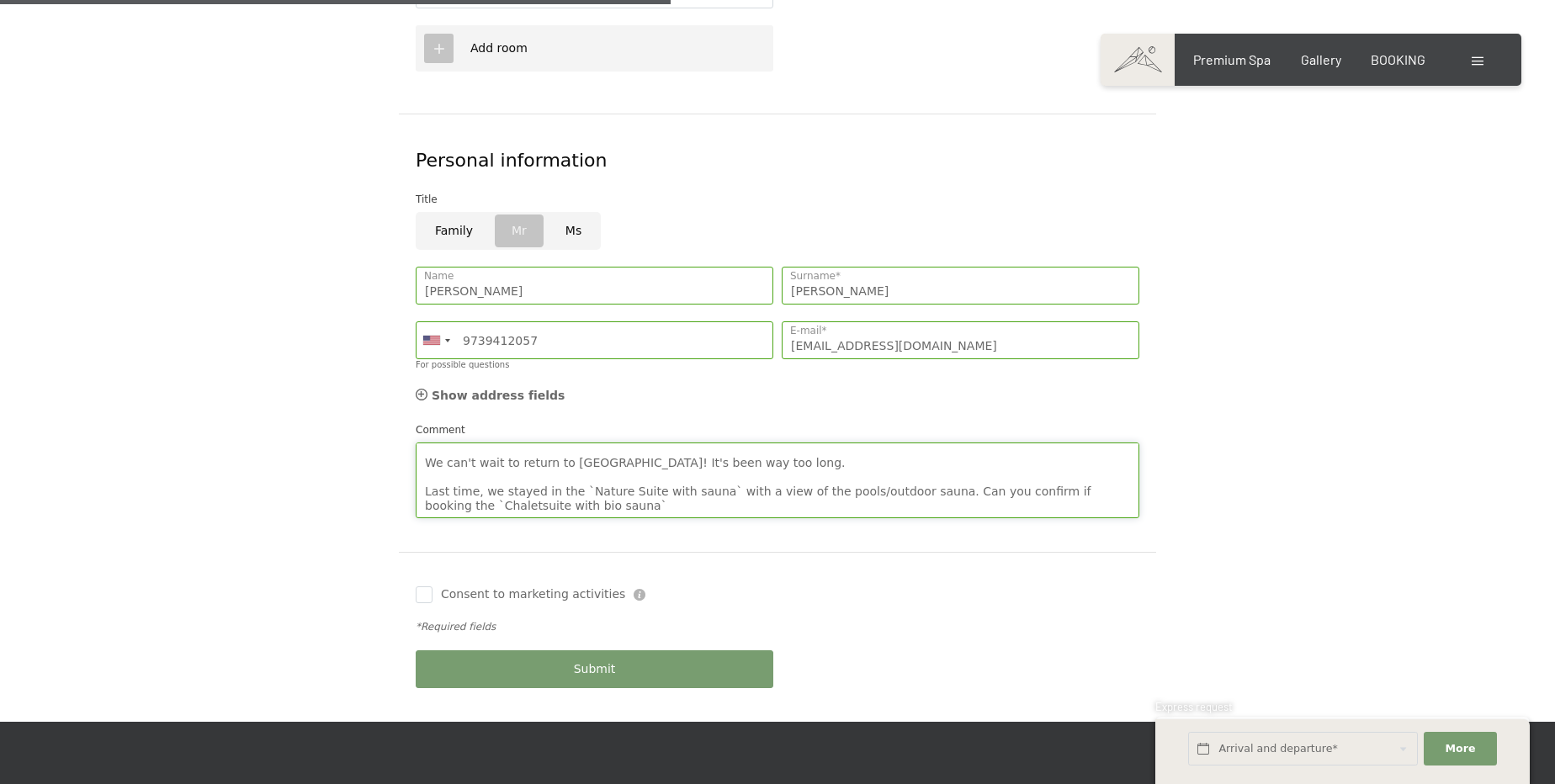
scroll to position [18, 0]
click at [677, 476] on textarea "Good Morning 🙂 We can't wait to return to Hotel Schwarzenstein! It's been way t…" at bounding box center [778, 480] width 724 height 75
click at [792, 483] on textarea "Good Morning 🙂 We can't wait to return to Hotel Schwarzenstein! It's been way t…" at bounding box center [778, 480] width 724 height 75
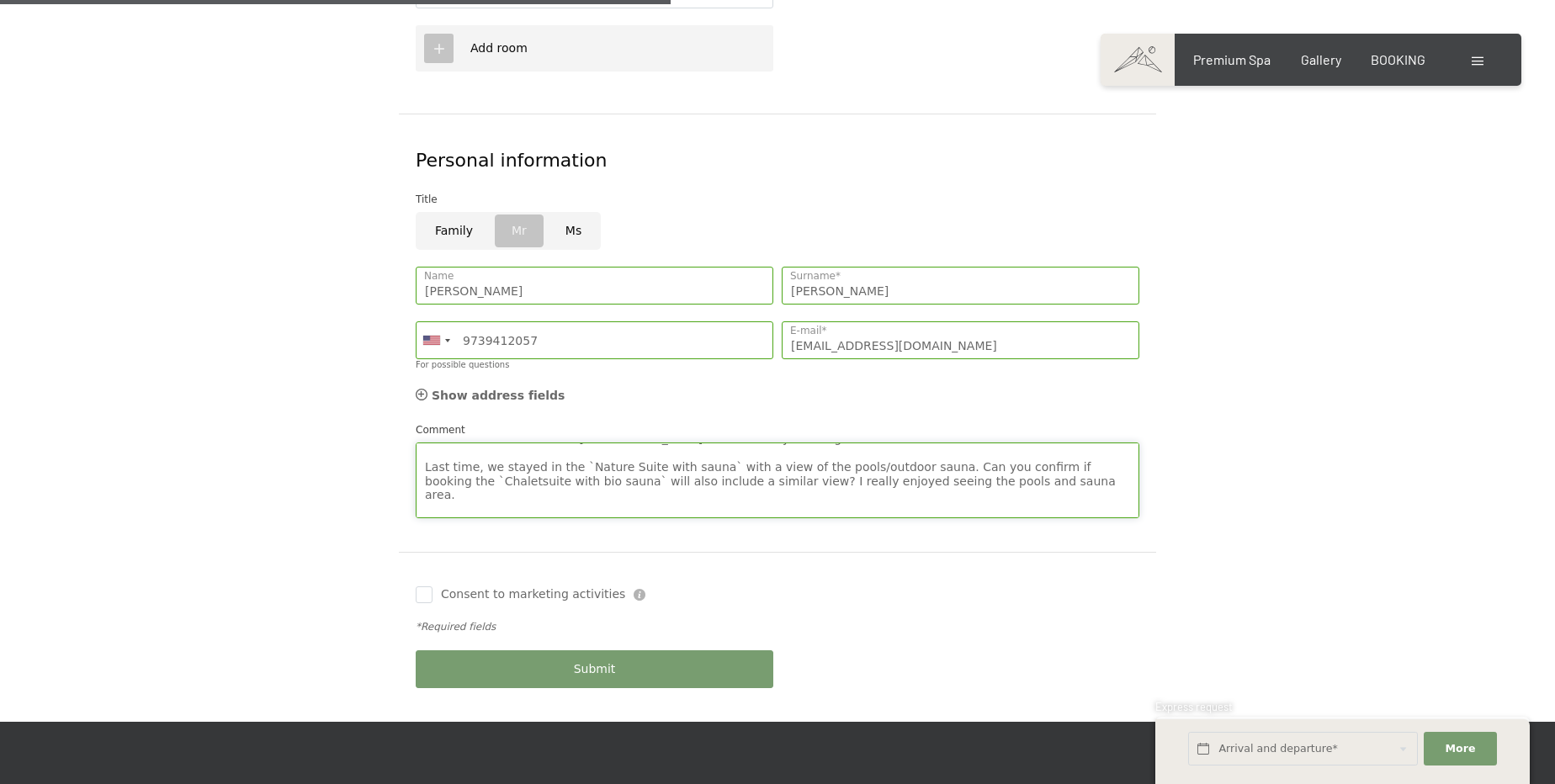
scroll to position [58, 0]
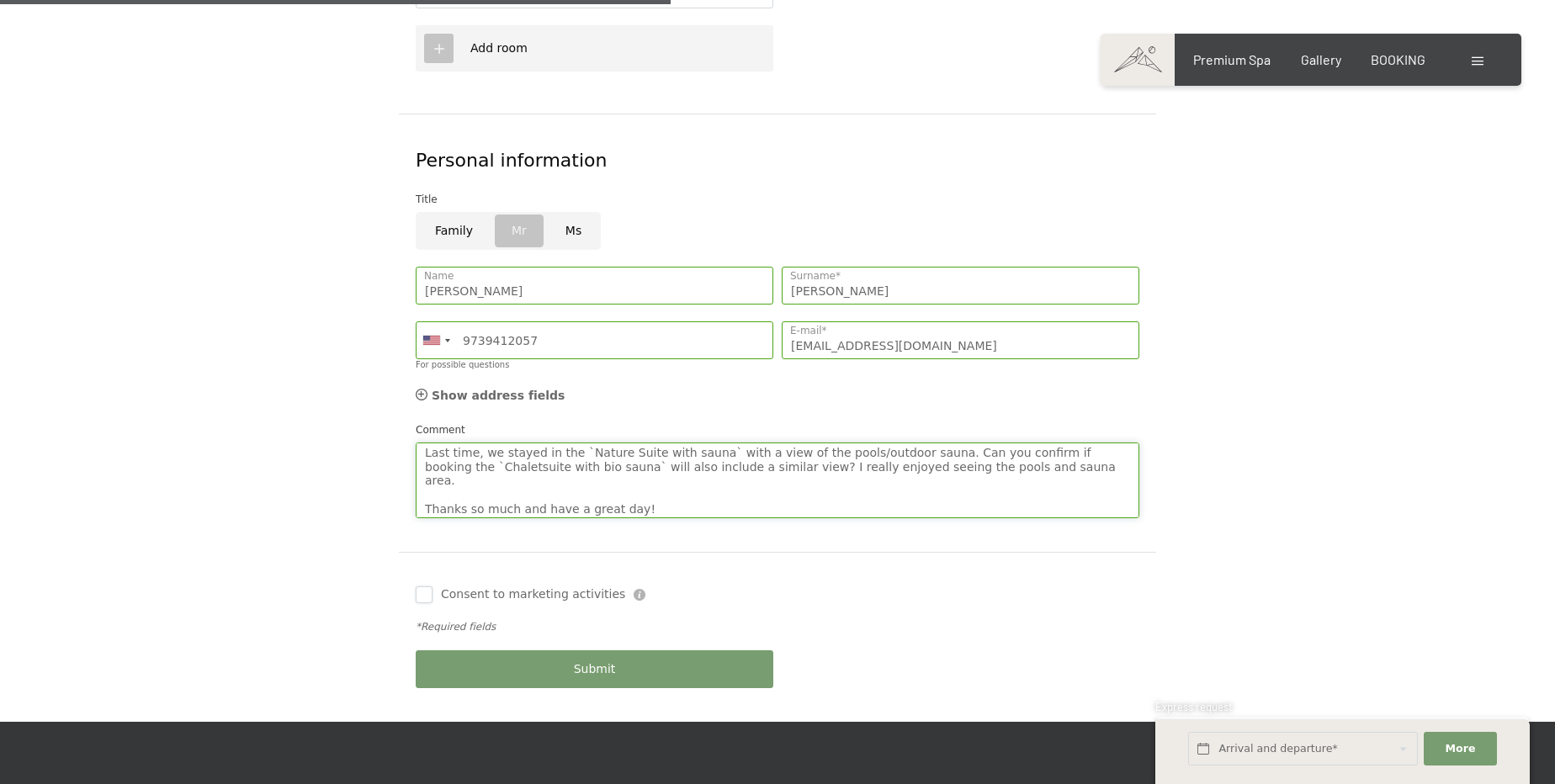
type textarea "Good Morning 🙂 We can't wait to return to Hotel Schwarzenstein! It's been way t…"
click at [429, 587] on input "Consent to marketing activities" at bounding box center [424, 595] width 17 height 17
checkbox input "true"
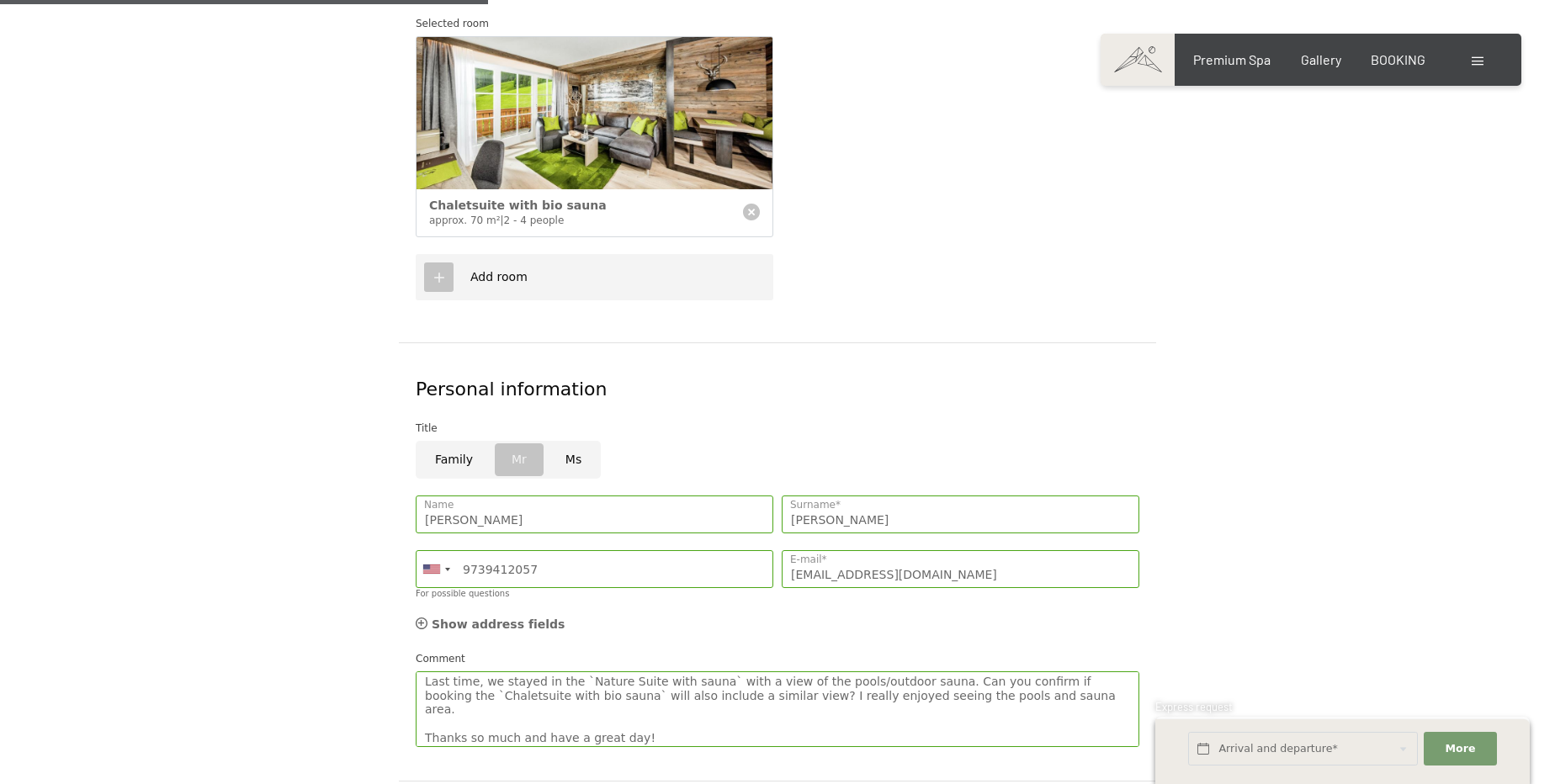
scroll to position [917, 0]
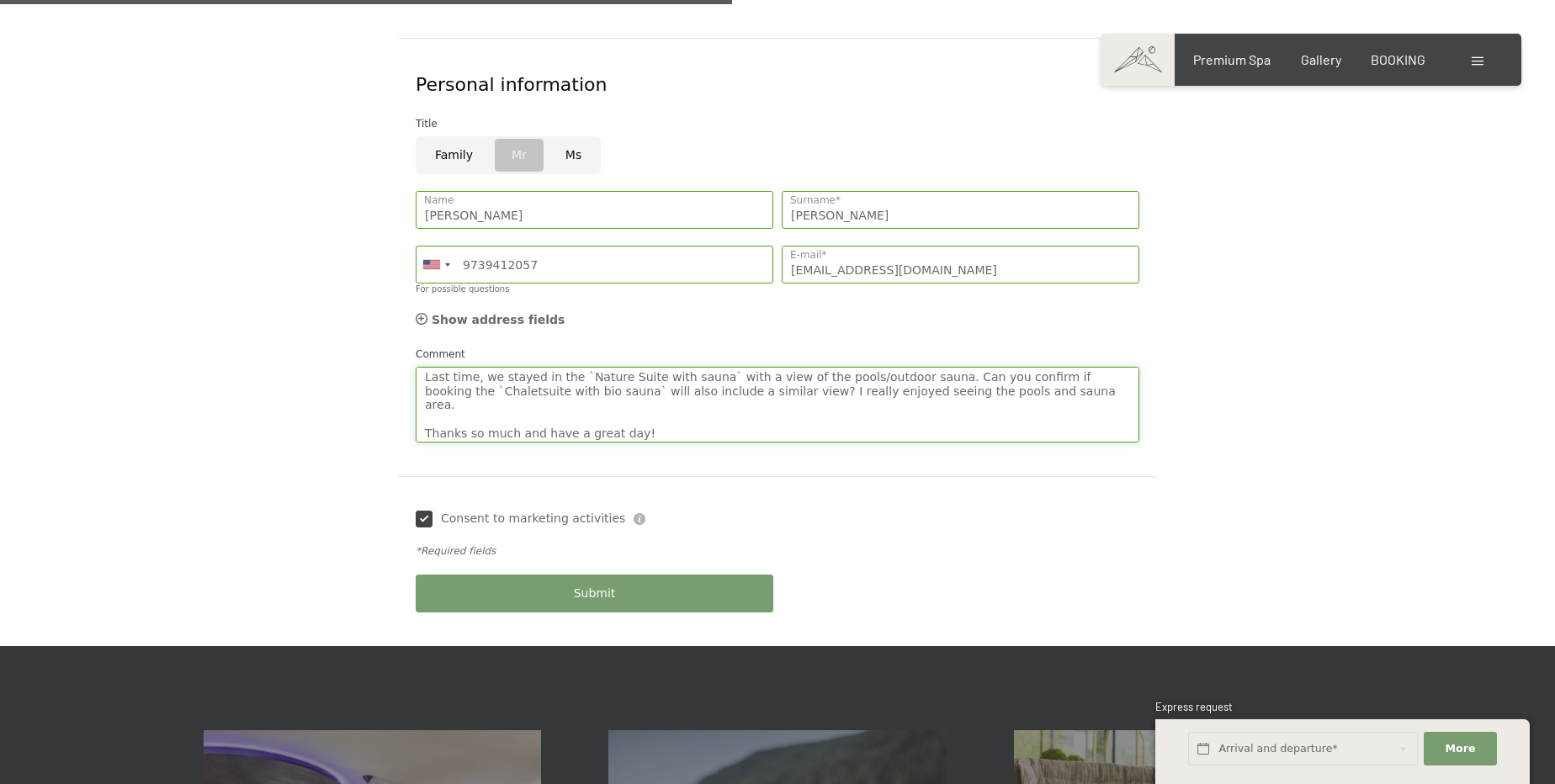
click at [634, 367] on textarea "Good Morning 🙂 We can't wait to return to Hotel Schwarzenstein! It's been way t…" at bounding box center [778, 404] width 724 height 75
click at [637, 376] on textarea "Good Morning 🙂 We can't wait to return to Hotel Schwarzenstein! It's been way t…" at bounding box center [778, 404] width 724 height 75
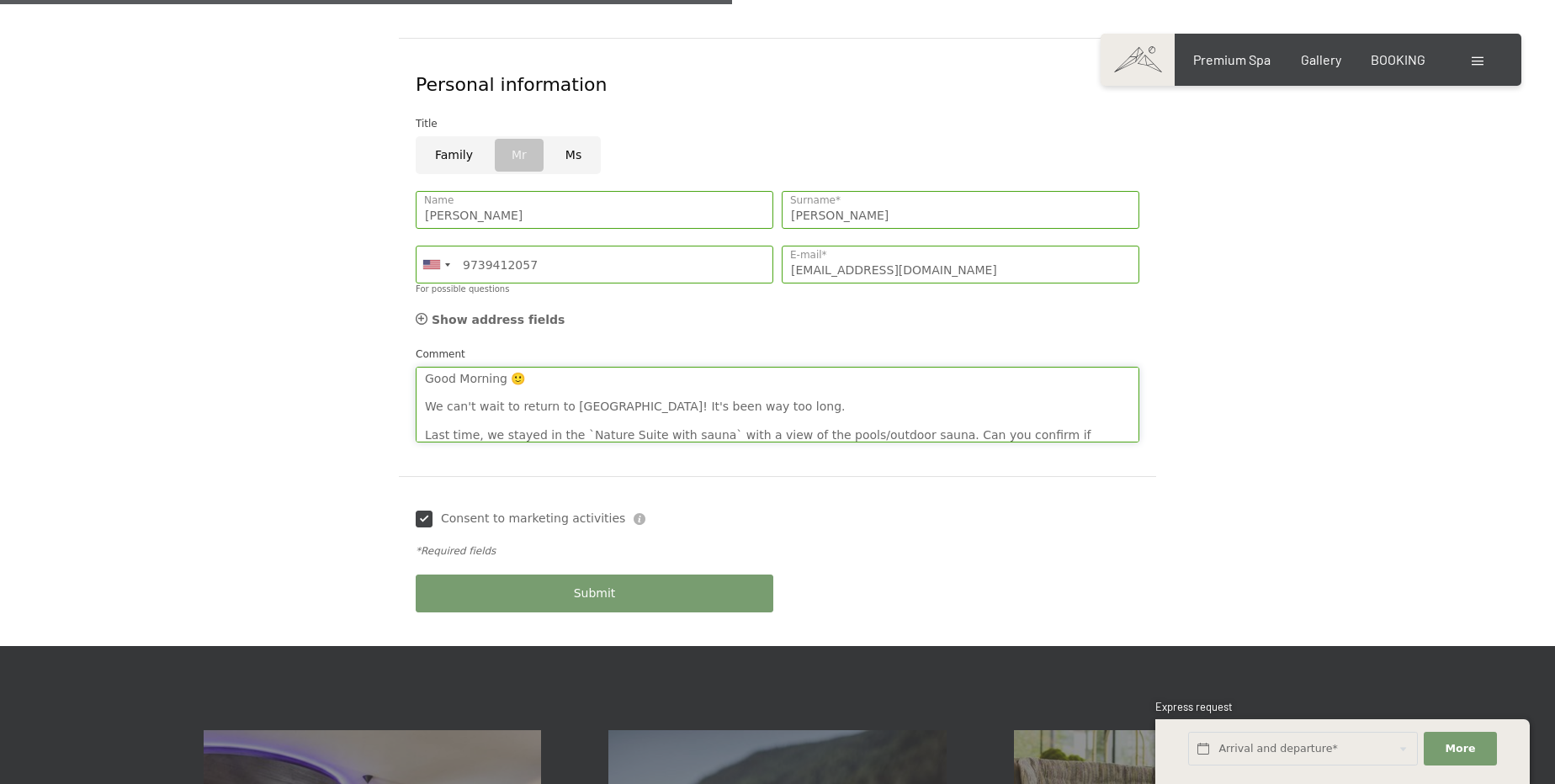
click at [798, 376] on textarea "Good Morning 🙂 We can't wait to return to Hotel Schwarzenstein! It's been way t…" at bounding box center [778, 404] width 724 height 75
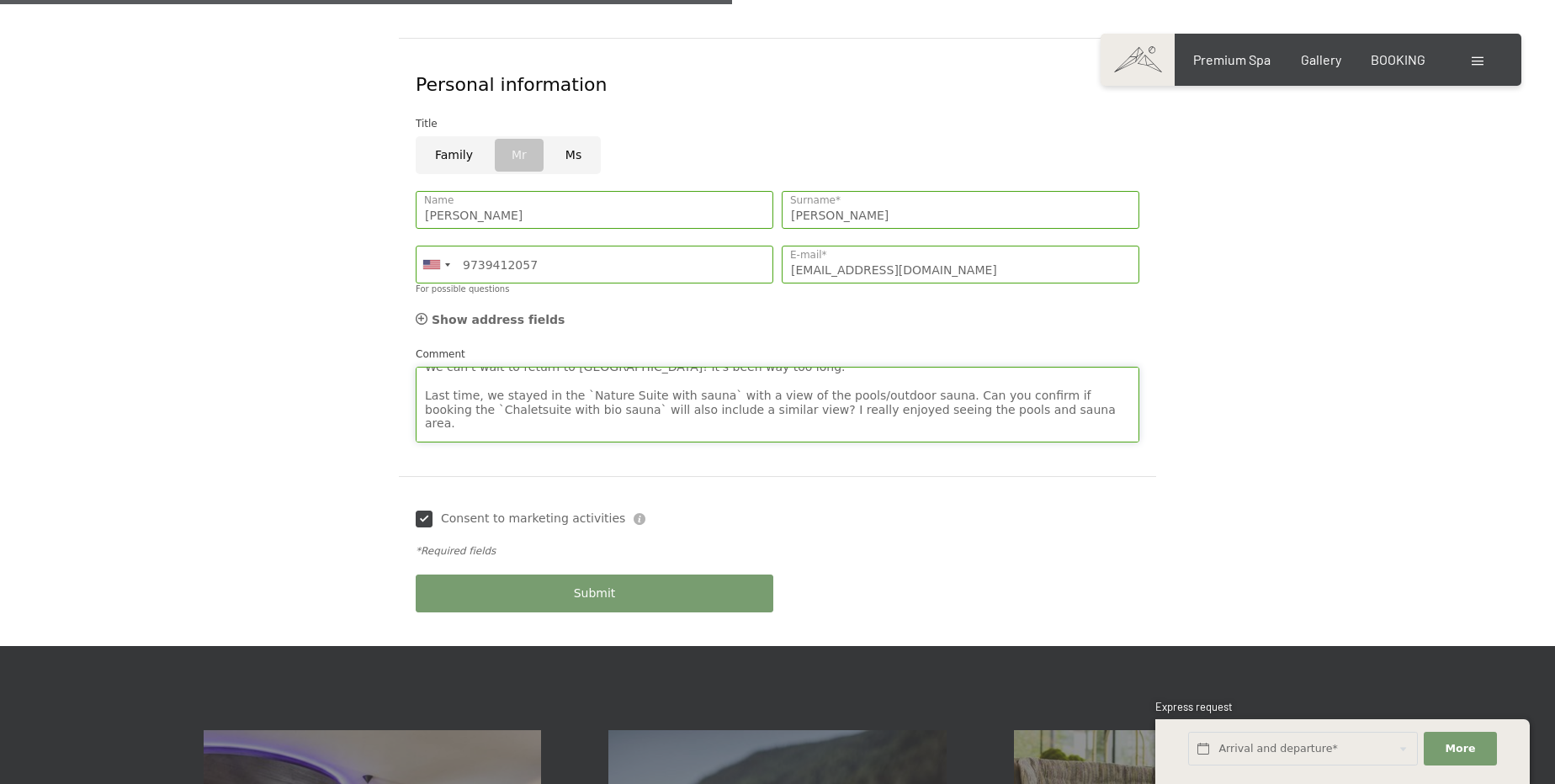
scroll to position [61, 0]
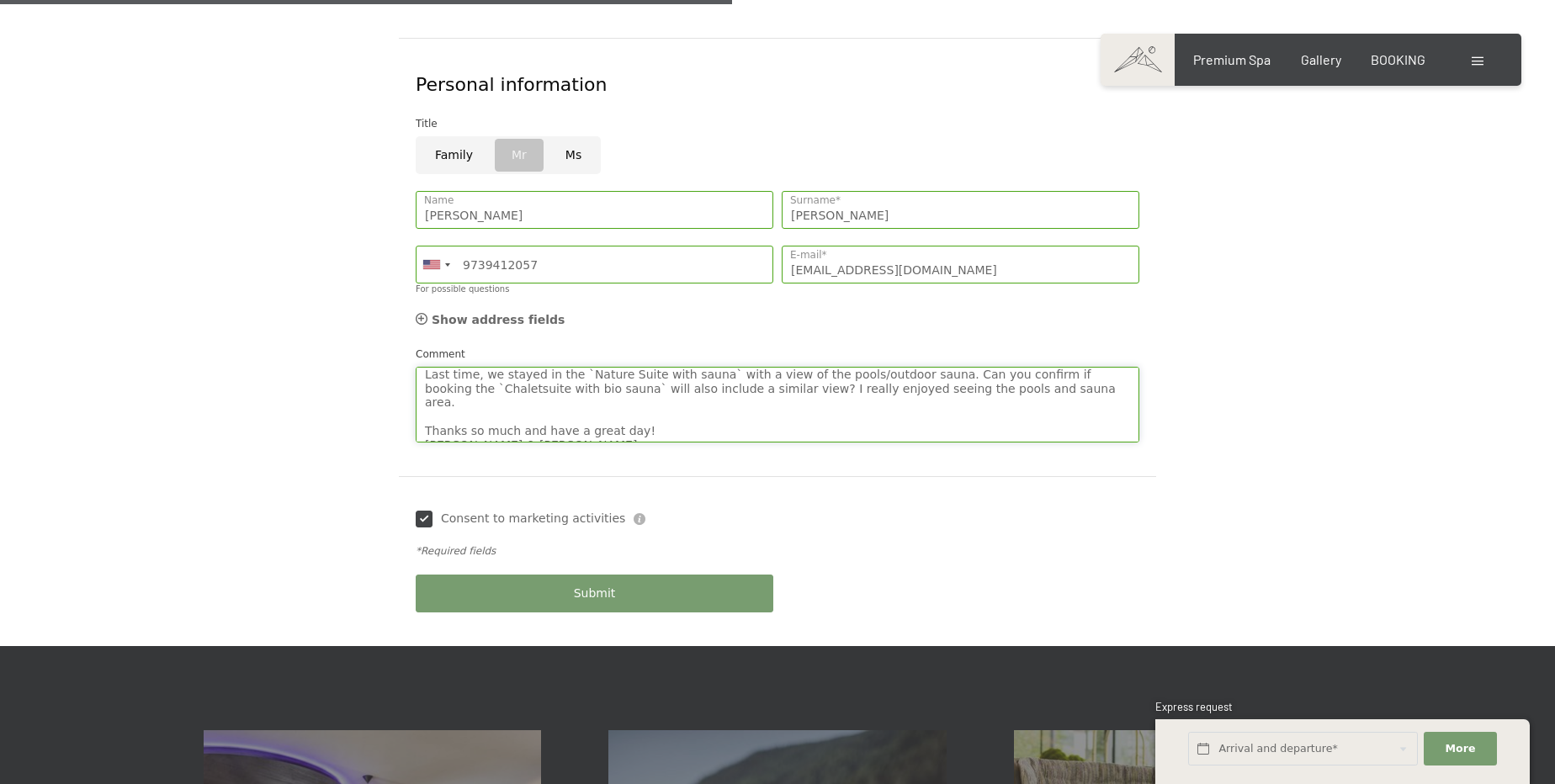
click at [511, 369] on textarea "Good Morning 🙂 We can't wait to return to Hotel Schwarzenstein! It's been way t…" at bounding box center [778, 404] width 724 height 75
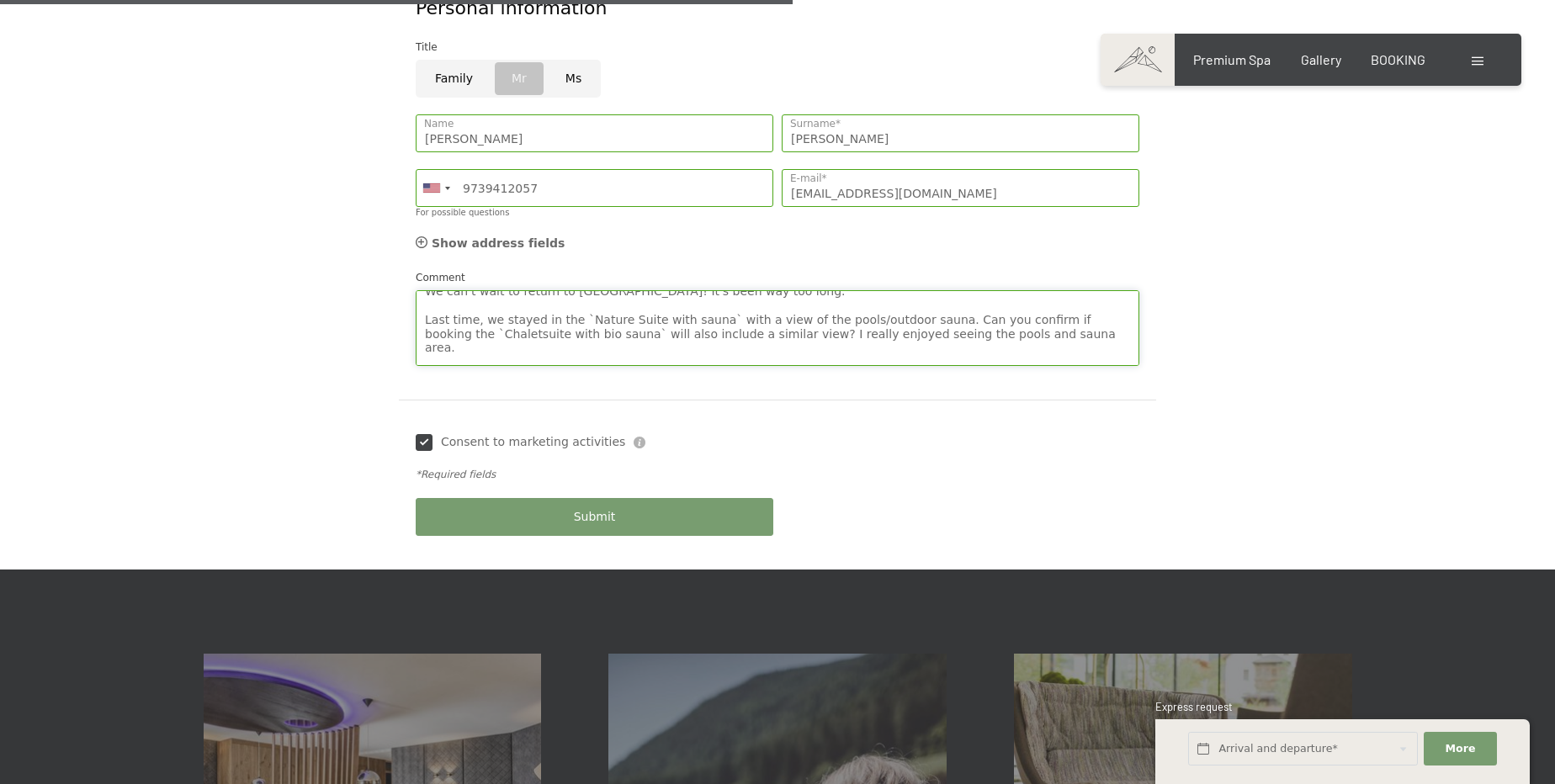
scroll to position [0, 0]
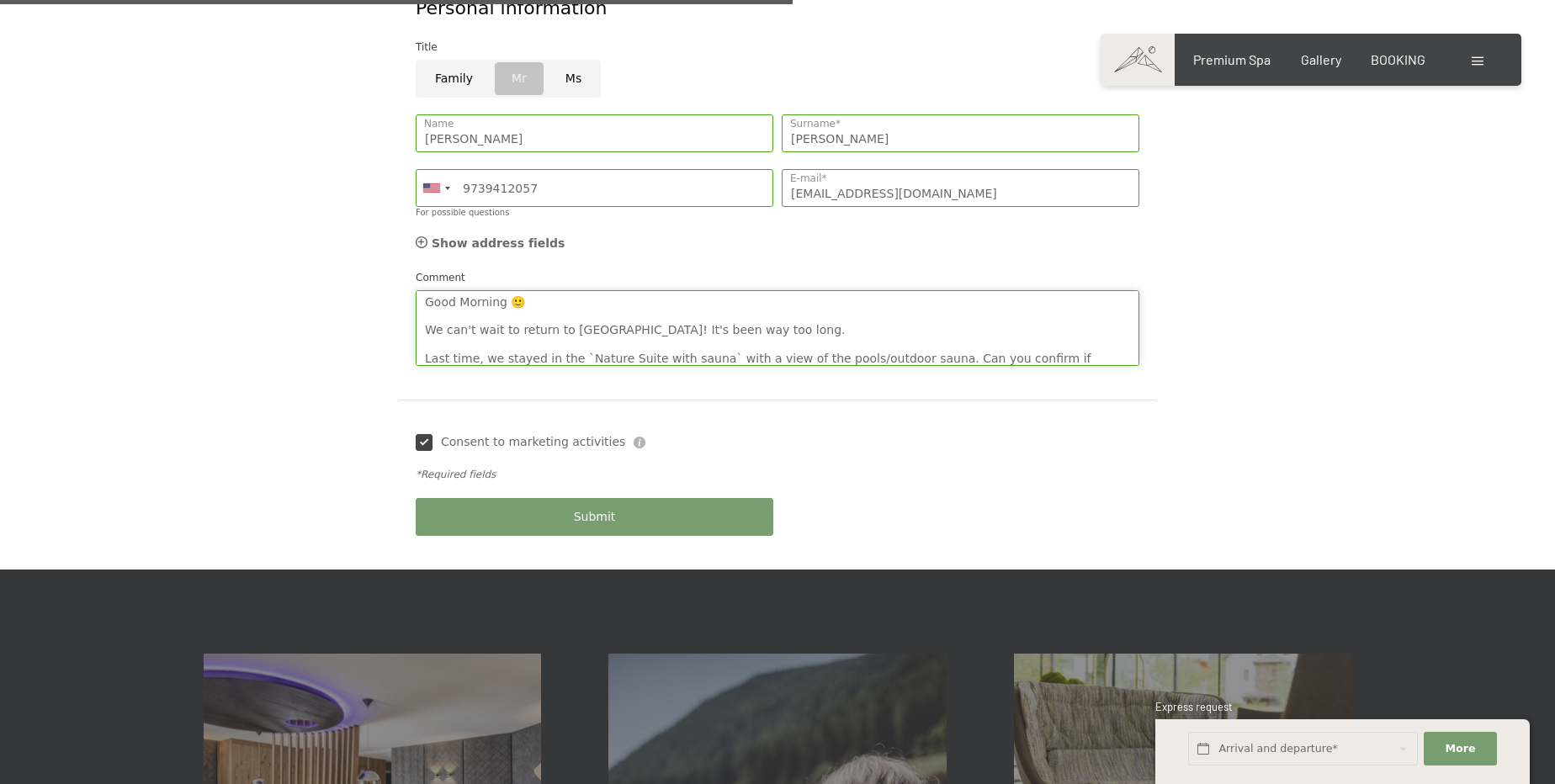
drag, startPoint x: 470, startPoint y: 298, endPoint x: 829, endPoint y: 303, distance: 359.0
click at [827, 303] on textarea "Good Morning 🙂 We can't wait to return to Hotel Schwarzenstein! It's been way t…" at bounding box center [778, 328] width 724 height 75
click at [824, 305] on textarea "Good Morning 🙂 We can't wait to return to Hotel Schwarzenstein! It's been way t…" at bounding box center [778, 328] width 724 height 75
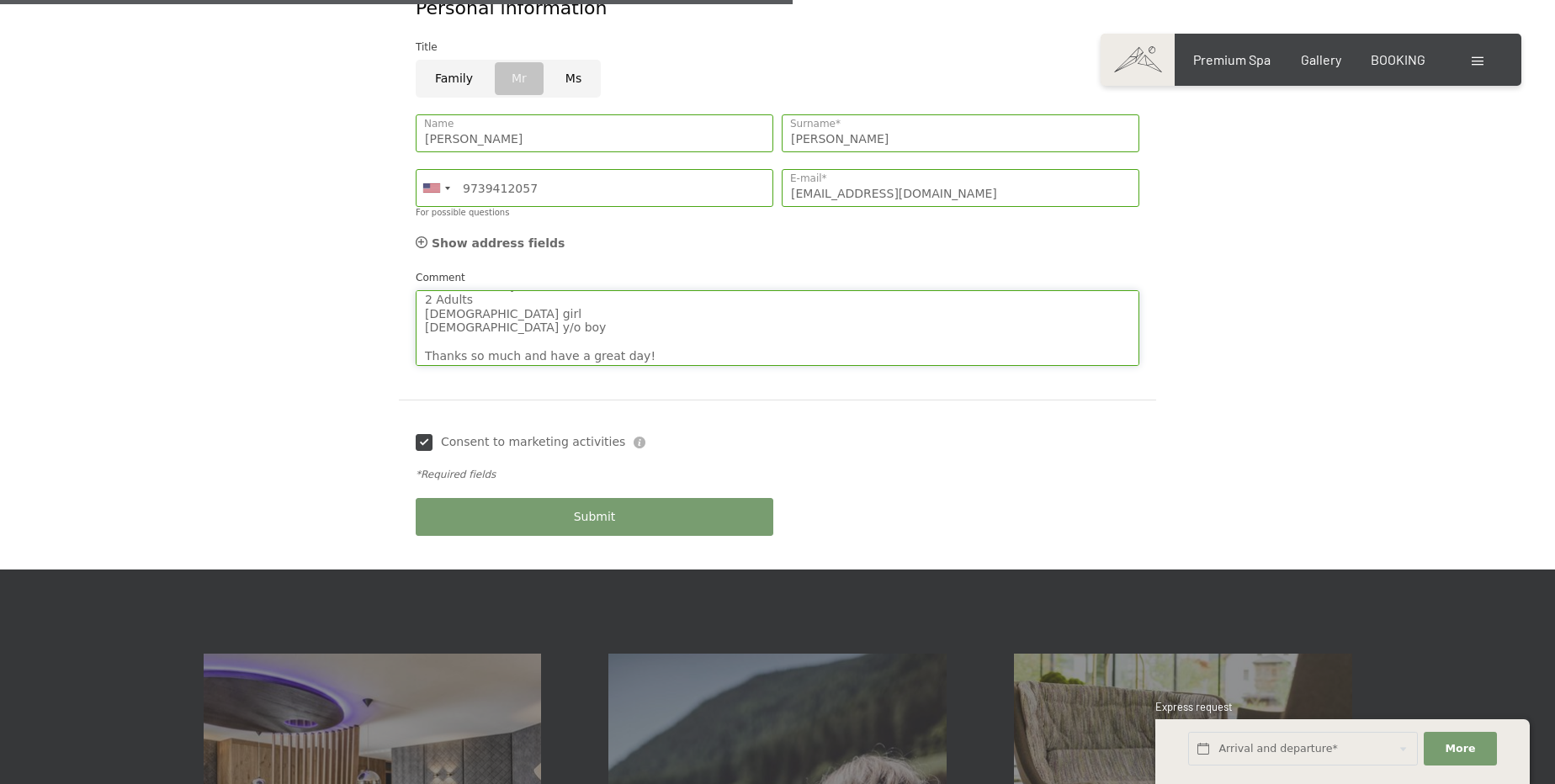
scroll to position [131, 0]
click at [668, 306] on textarea "Good Morning 🙂 We can't wait to return to Hotel Schwarzenstein! It's been way t…" at bounding box center [778, 328] width 724 height 75
drag, startPoint x: 623, startPoint y: 305, endPoint x: 644, endPoint y: 305, distance: 21.0
click at [623, 305] on textarea "Good Morning 🙂 We can't wait to return to Hotel Schwarzenstein! It's been way t…" at bounding box center [778, 328] width 724 height 75
paste textarea "😊"
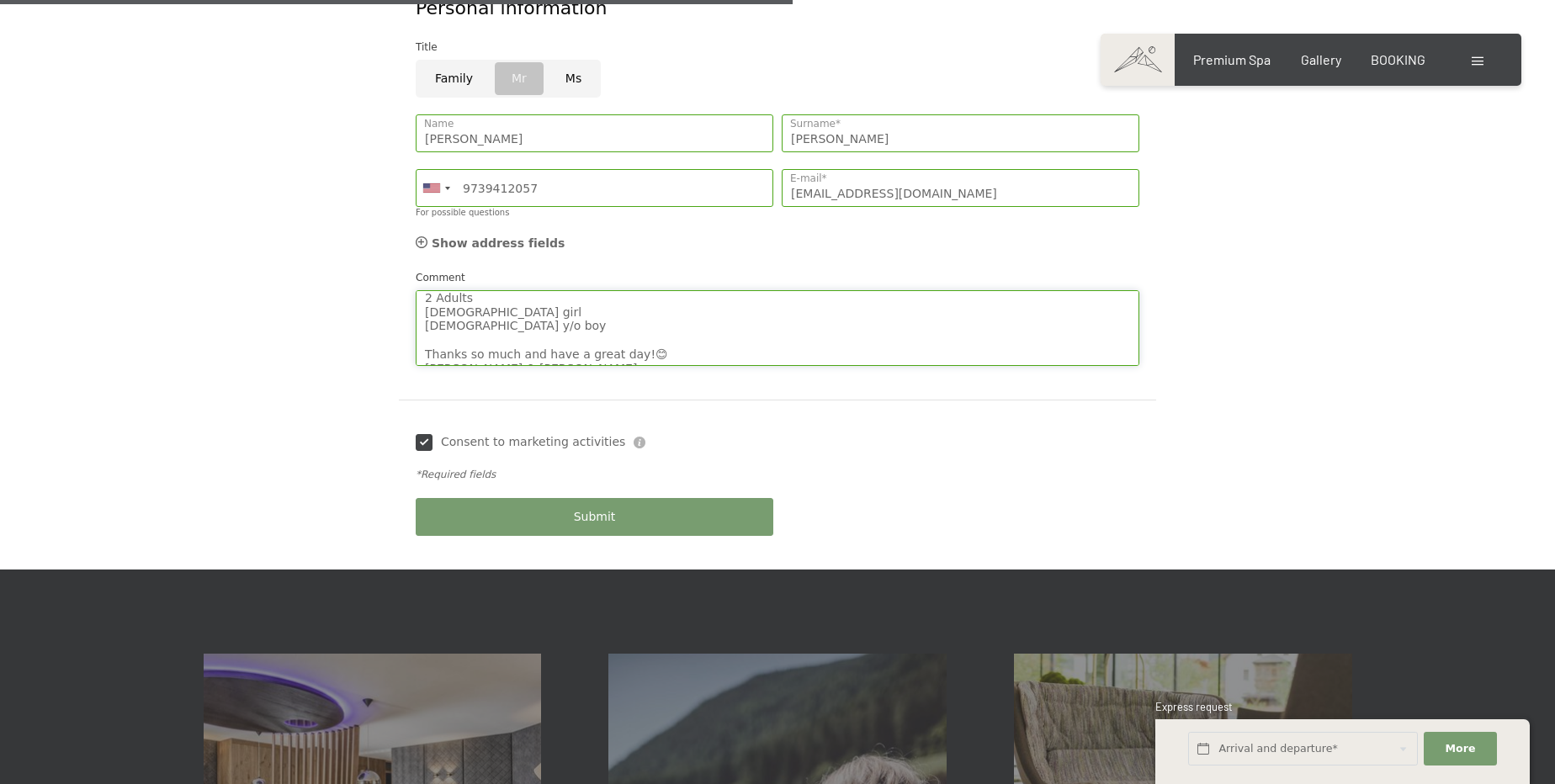
click at [623, 312] on textarea "Good Morning 🙂 We can't wait to return to Hotel Schwarzenstein! It's been way t…" at bounding box center [778, 328] width 724 height 75
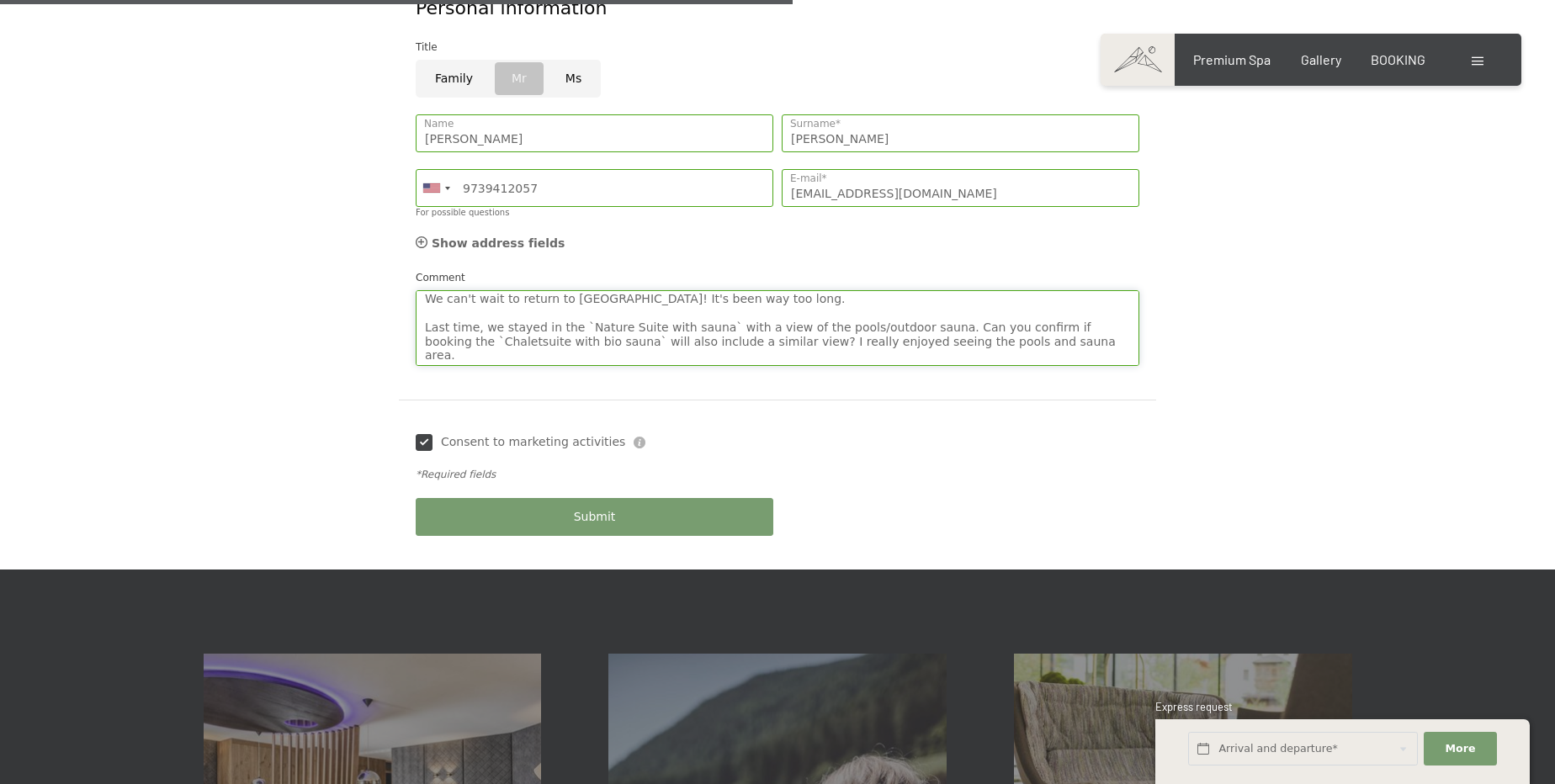
scroll to position [0, 0]
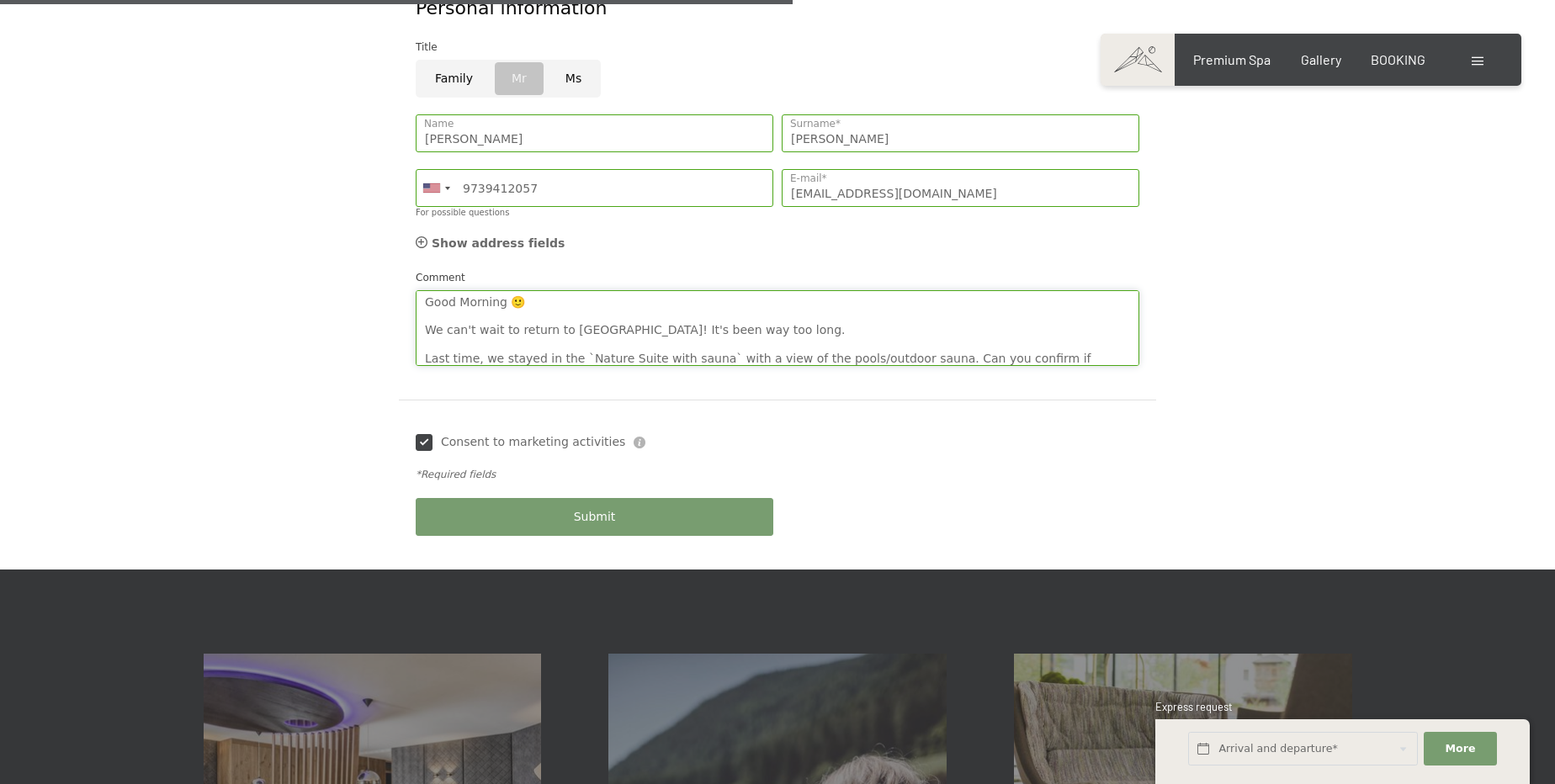
click at [797, 300] on textarea "Good Morning 🙂 We can't wait to return to Hotel Schwarzenstein! It's been way t…" at bounding box center [778, 328] width 724 height 75
click at [847, 295] on textarea "Good Morning 🙂 We can't wait to return to Hotel Schwarzenstein! It's been way t…" at bounding box center [778, 328] width 724 height 75
paste textarea "😅"
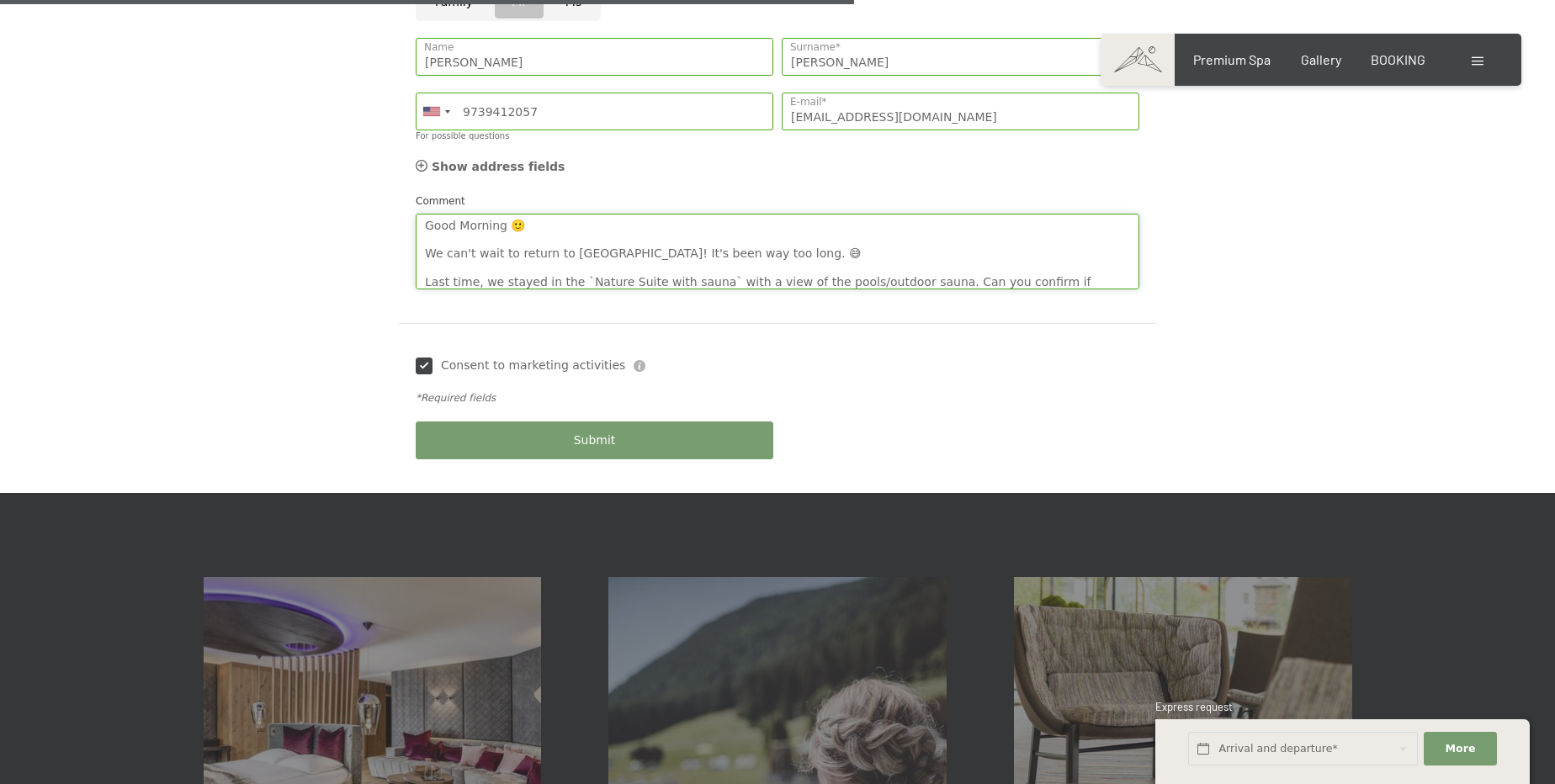
click at [888, 246] on textarea "Good Morning 🙂 We can't wait to return to Hotel Schwarzenstein! It's been way t…" at bounding box center [778, 251] width 724 height 75
click at [915, 247] on textarea "Good Morning 🙂 We can't wait to return to Hotel Schwarzenstein! It's been way t…" at bounding box center [778, 251] width 724 height 75
click at [905, 248] on textarea "Good Morning 🙂 We can't wait to return to Hotel Schwarzenstein! It's been way t…" at bounding box center [778, 251] width 724 height 75
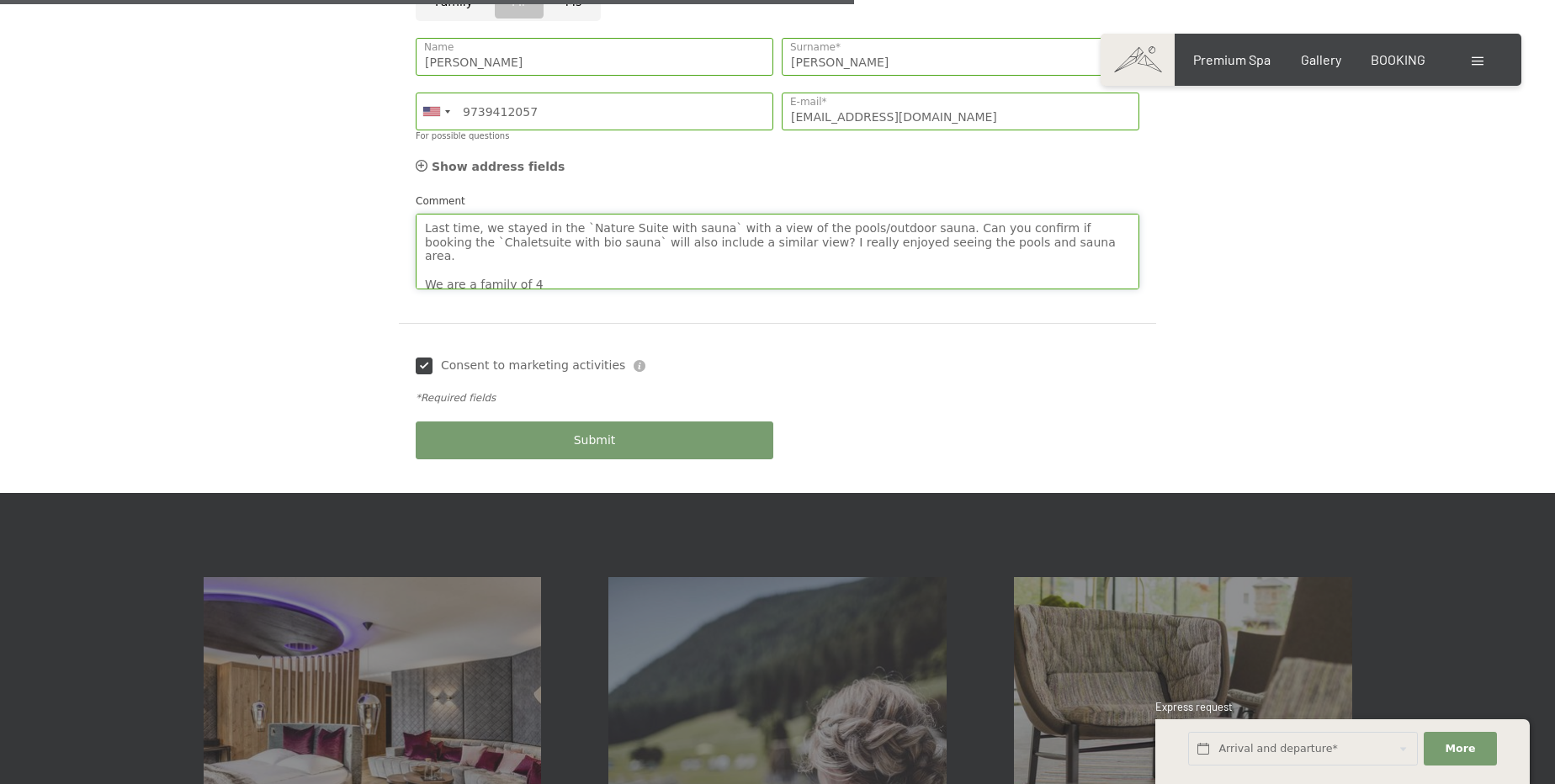
scroll to position [75, 0]
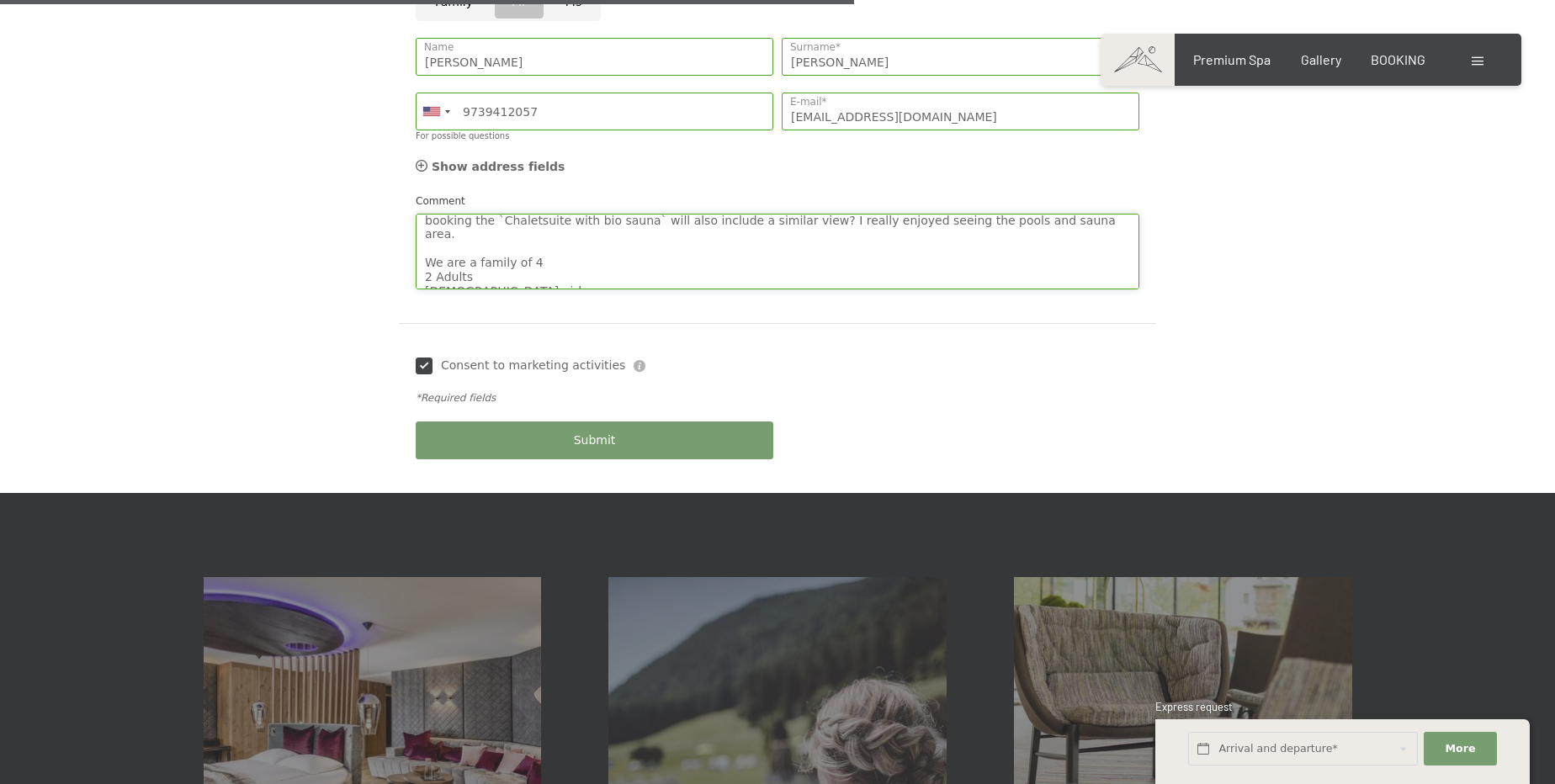
click at [1016, 213] on textarea "Good Morning 🙂 We can't wait to return to Hotel Schwarzenstein! It's been way t…" at bounding box center [778, 251] width 724 height 75
drag, startPoint x: 1015, startPoint y: 192, endPoint x: 1037, endPoint y: 212, distance: 29.7
click at [1037, 213] on textarea "Good Morning 🙂 We can't wait to return to Hotel Schwarzenstein! It's been way t…" at bounding box center [778, 251] width 724 height 75
click at [1030, 217] on textarea "Good Morning 🙂 We can't wait to return to Hotel Schwarzenstein! It's been way t…" at bounding box center [778, 251] width 724 height 75
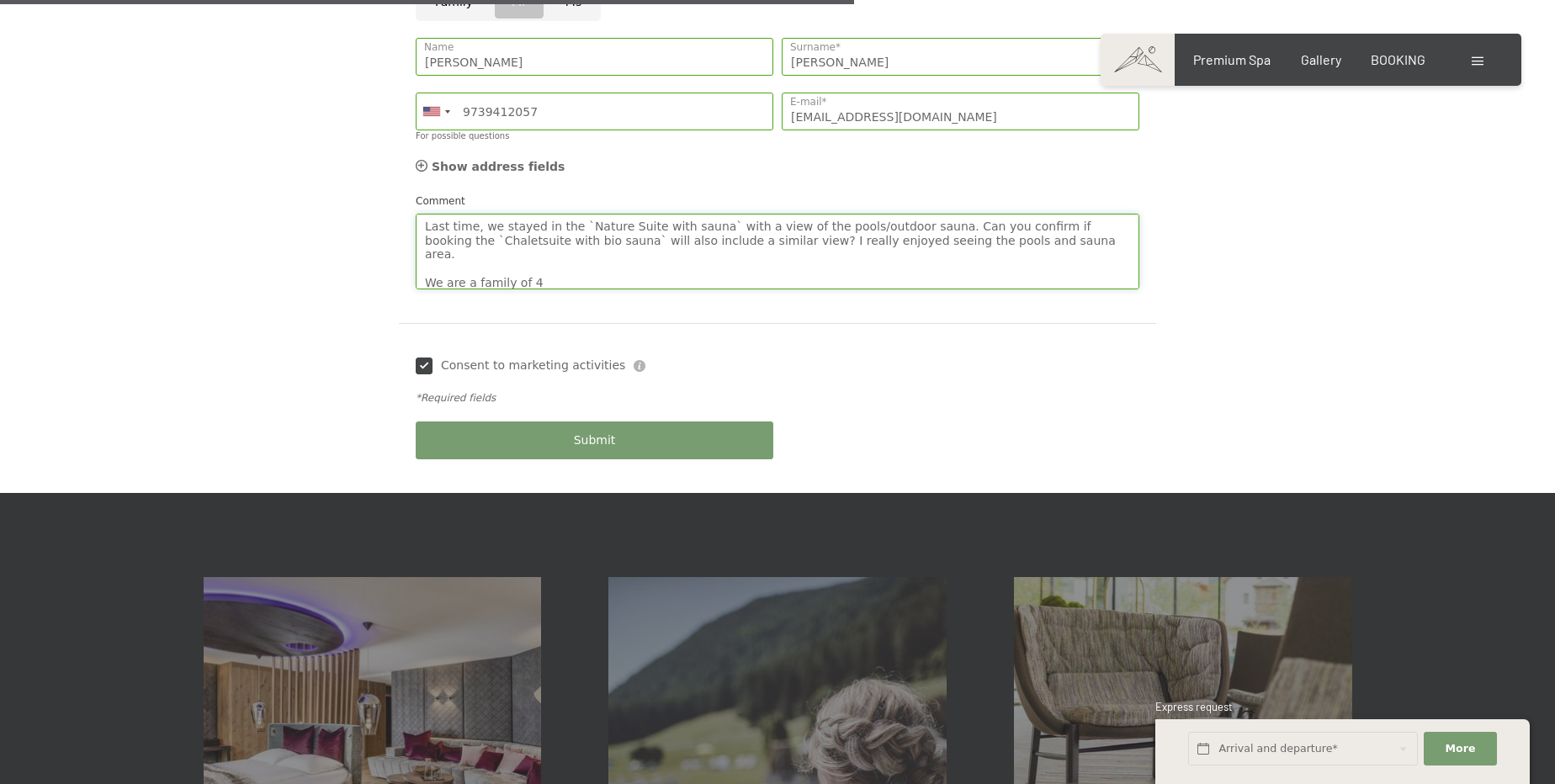
click at [426, 250] on textarea "Good Morning 🙂 We can't wait to return to Hotel Schwarzenstein! It's been way t…" at bounding box center [778, 251] width 724 height 75
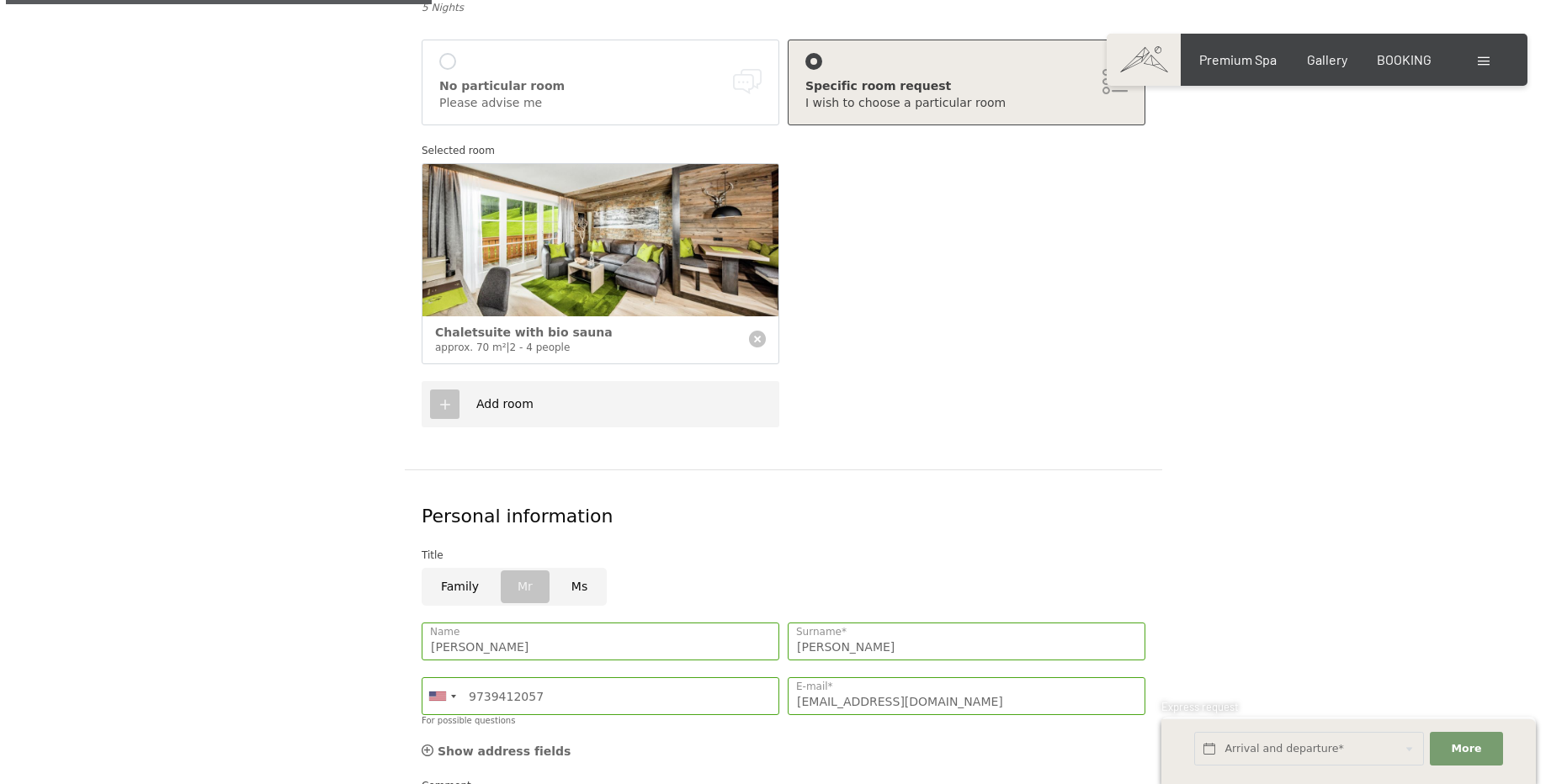
scroll to position [459, 0]
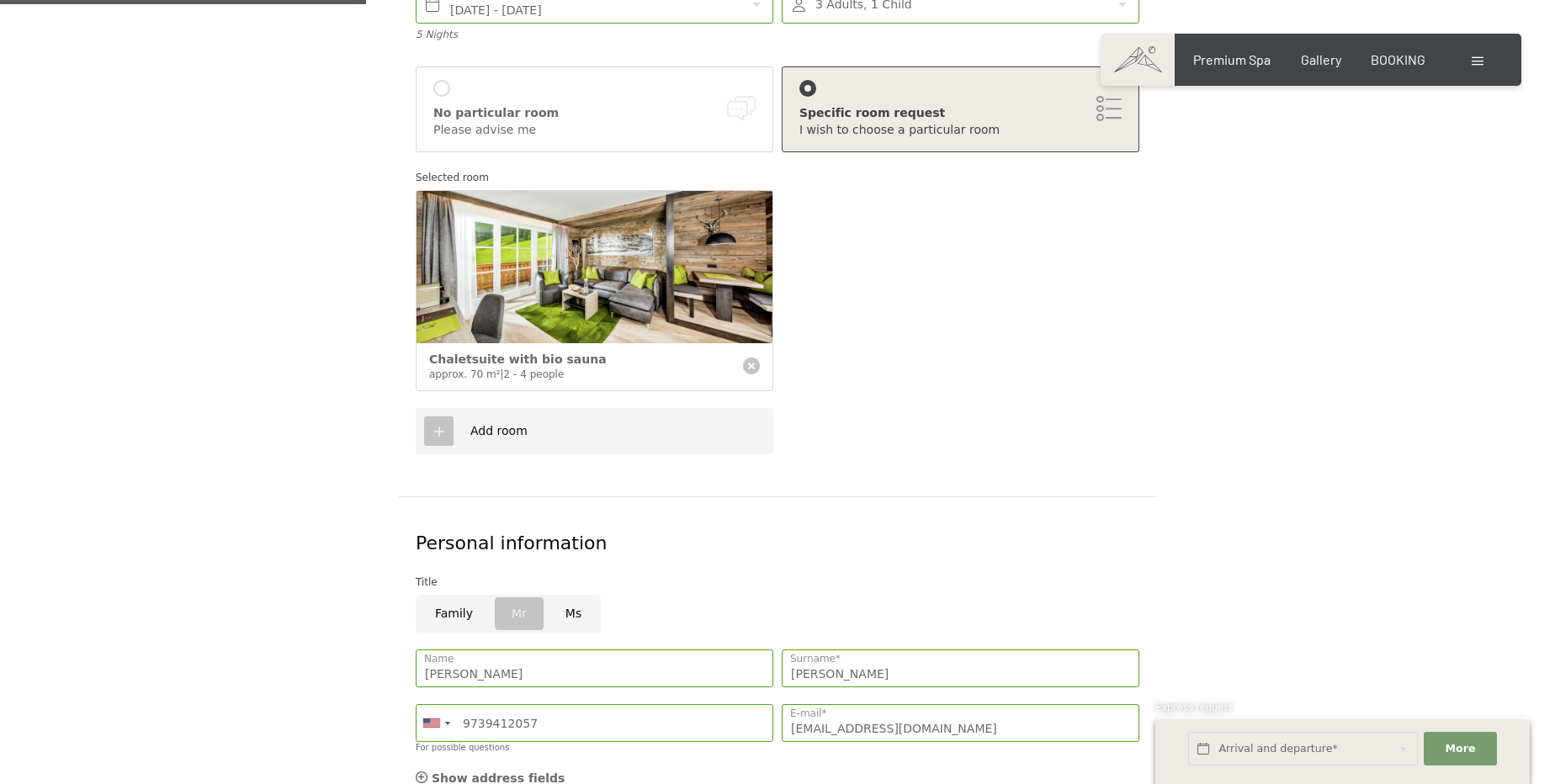
type textarea "Good Morning 🙂 We can't wait to return to Hotel Schwarzenstein! It's been way t…"
click at [442, 424] on icon at bounding box center [440, 432] width 15 height 15
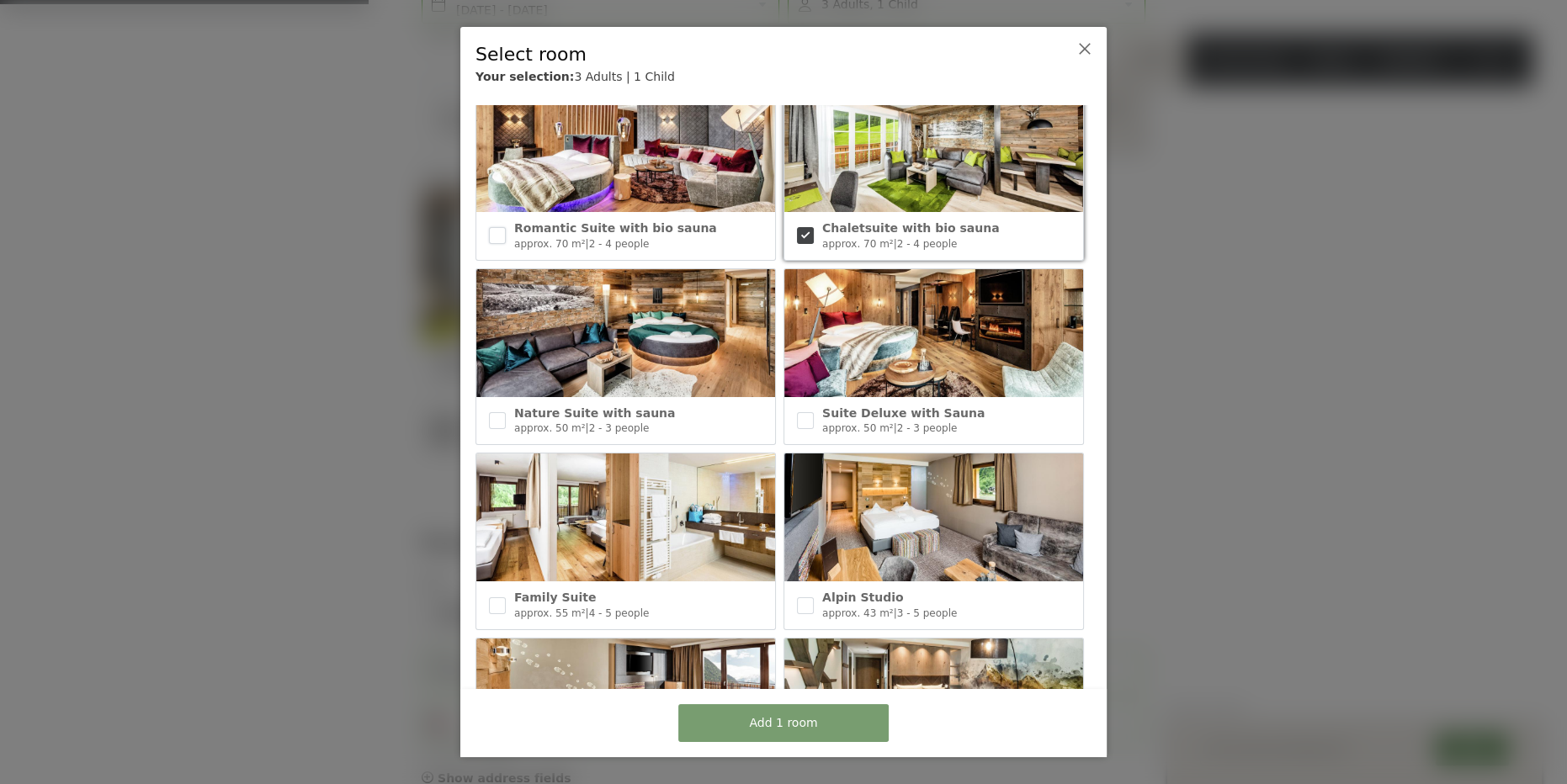
click at [493, 231] on input "checkbox" at bounding box center [497, 235] width 17 height 17
click at [815, 723] on span "Add 2 rooms" at bounding box center [783, 724] width 74 height 17
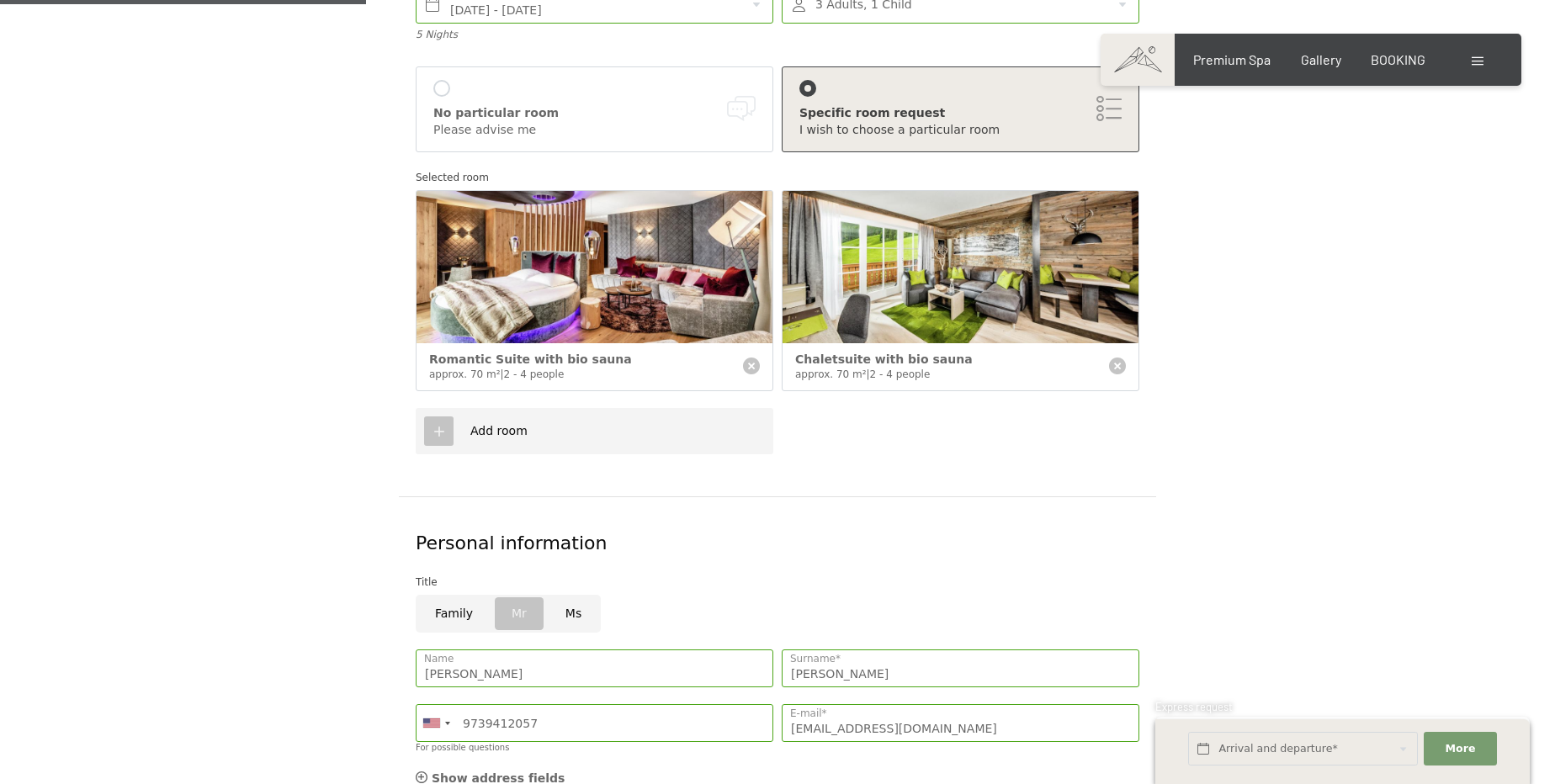
click at [748, 357] on icon at bounding box center [751, 366] width 17 height 17
checkbox input "false"
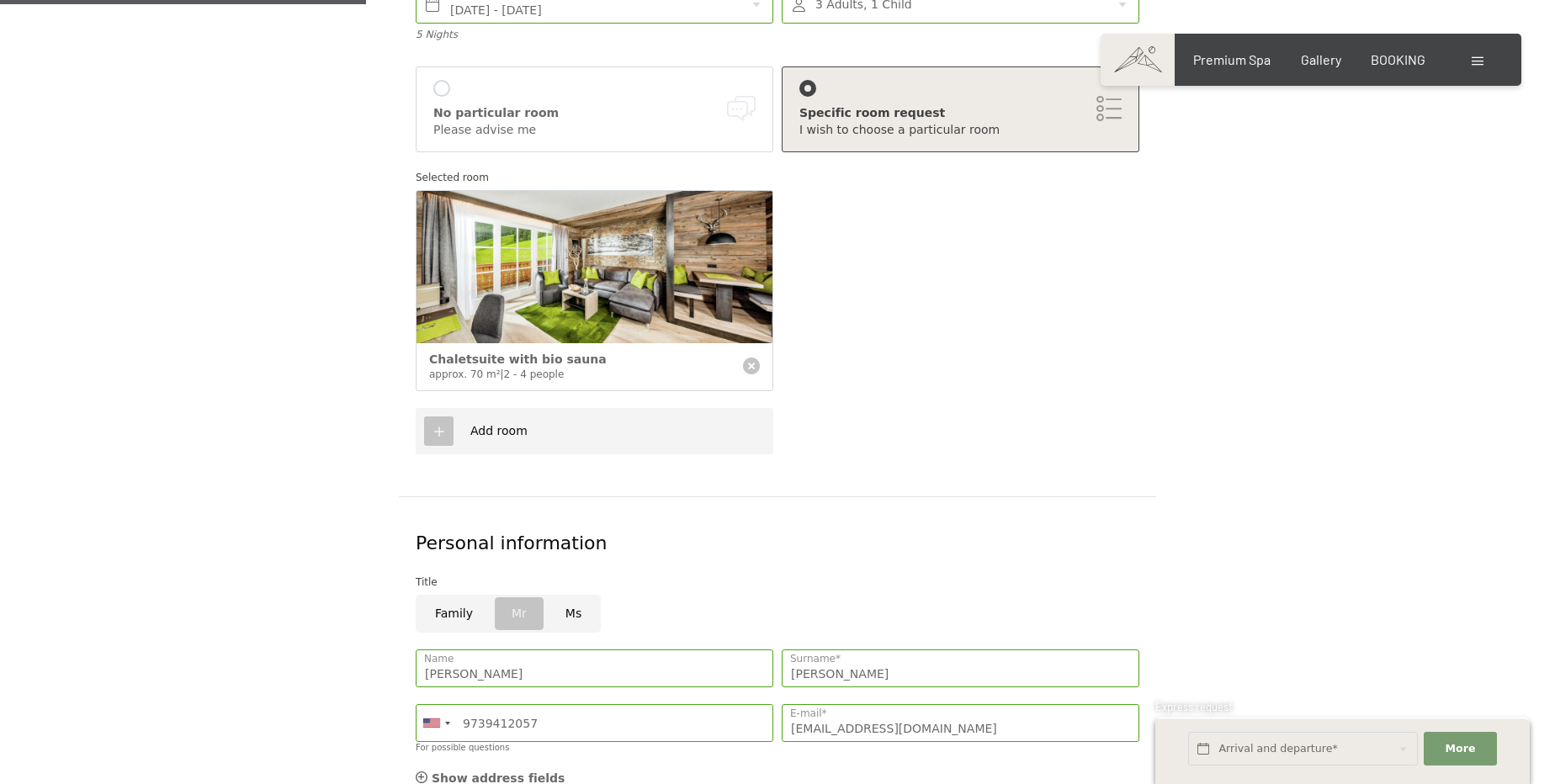
click at [460, 423] on div "Add room" at bounding box center [490, 432] width 74 height 17
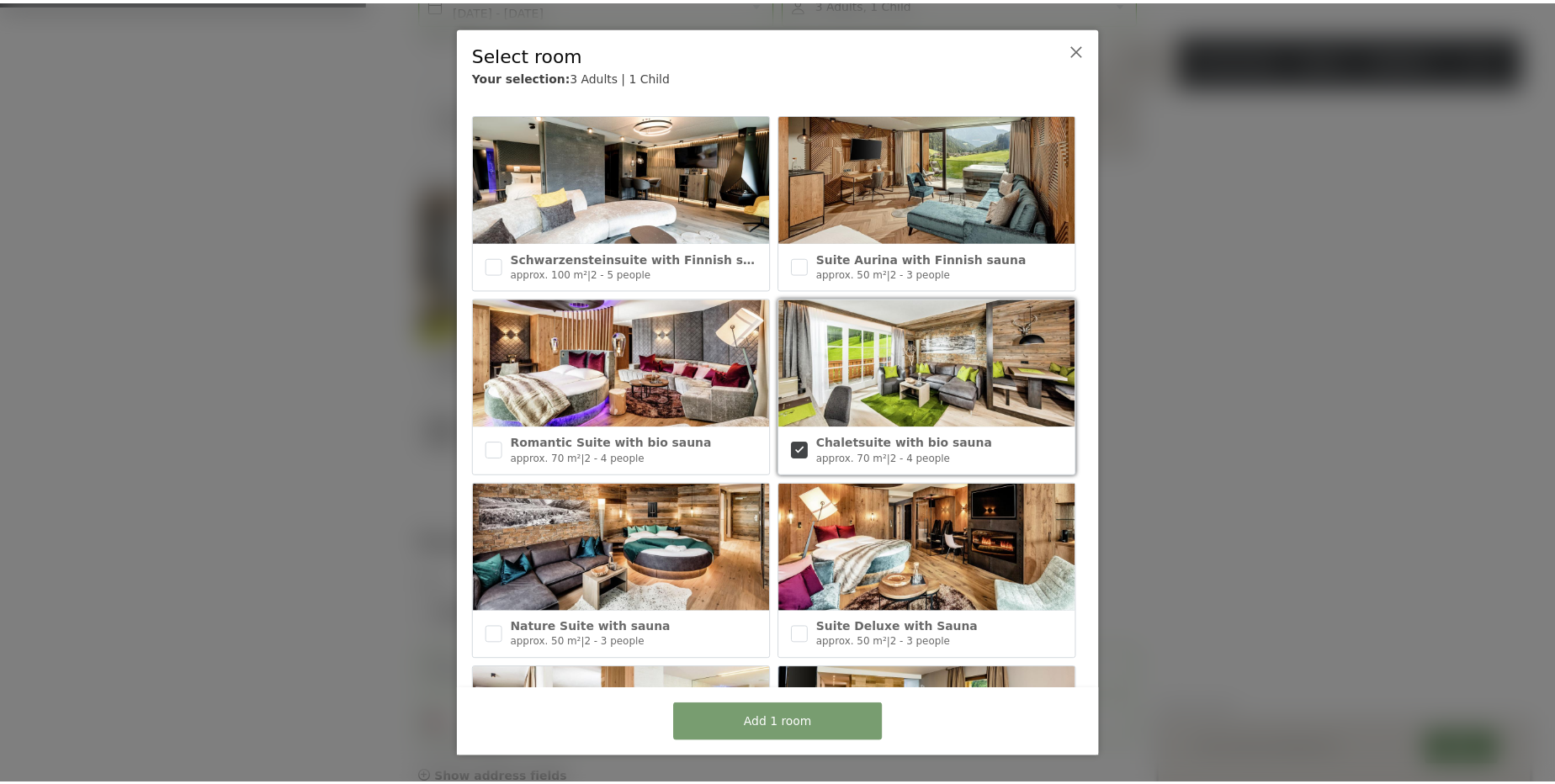
scroll to position [0, 0]
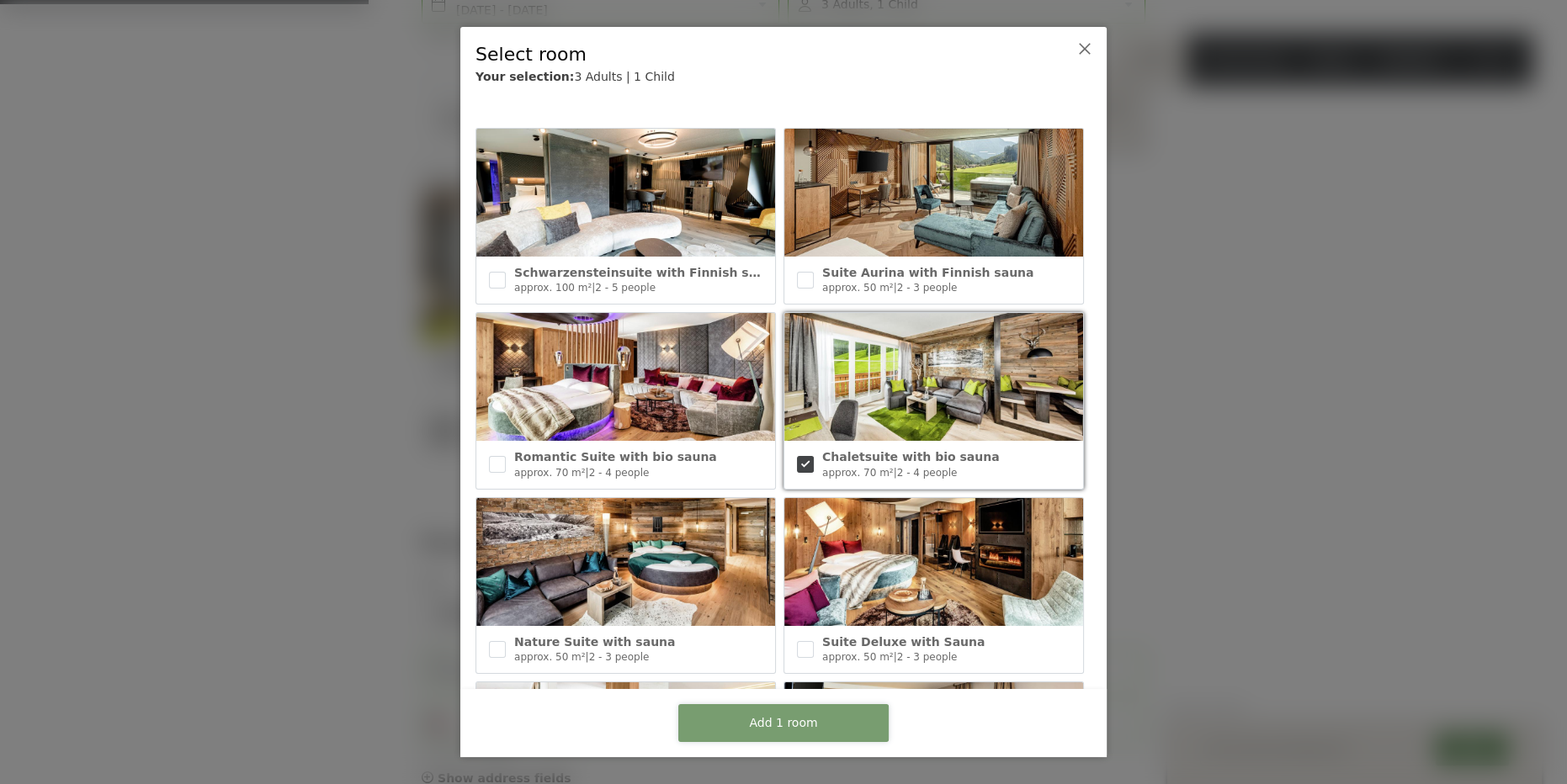
click at [729, 711] on button "Add 1 room" at bounding box center [784, 723] width 210 height 38
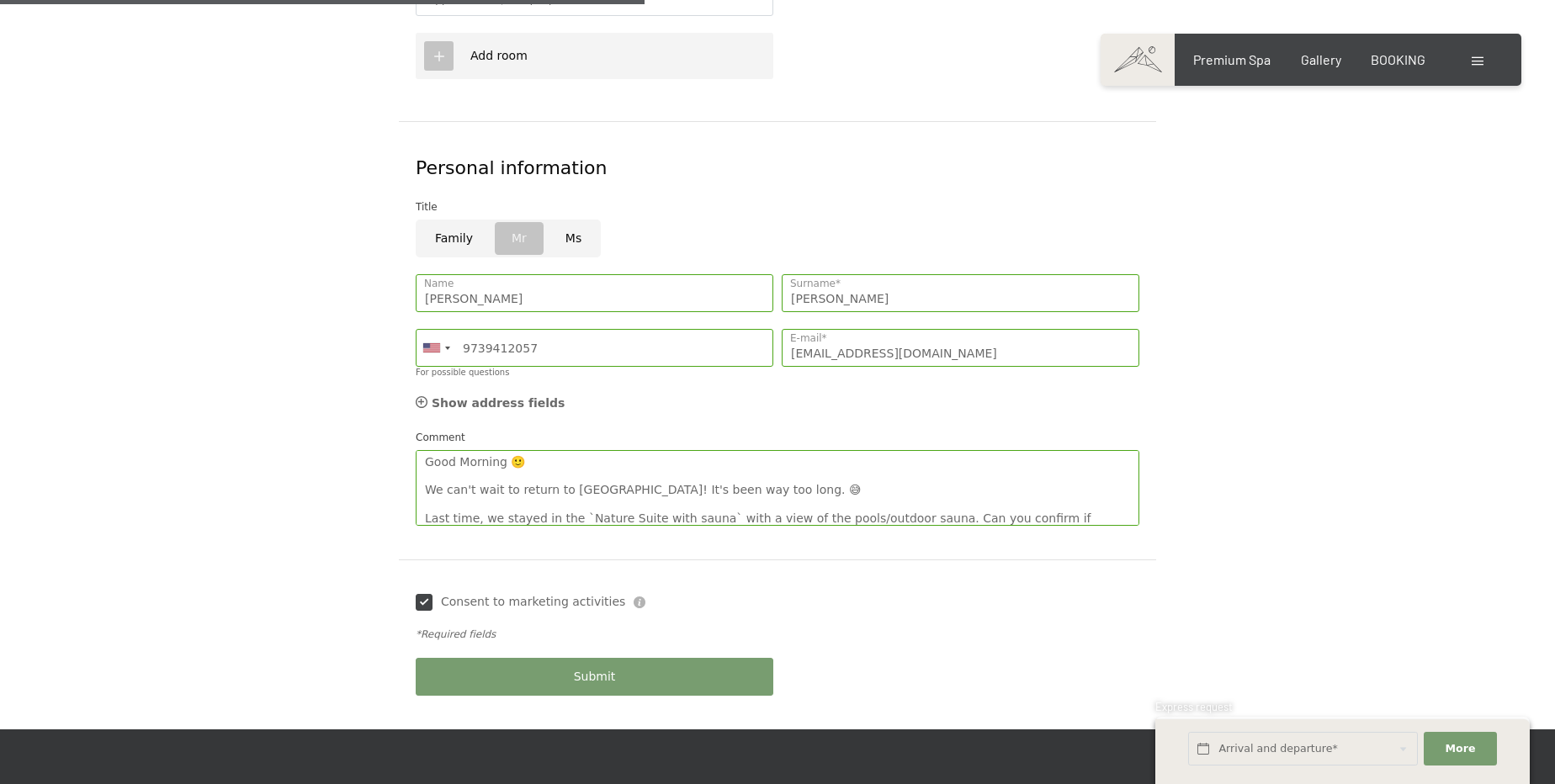
scroll to position [842, 0]
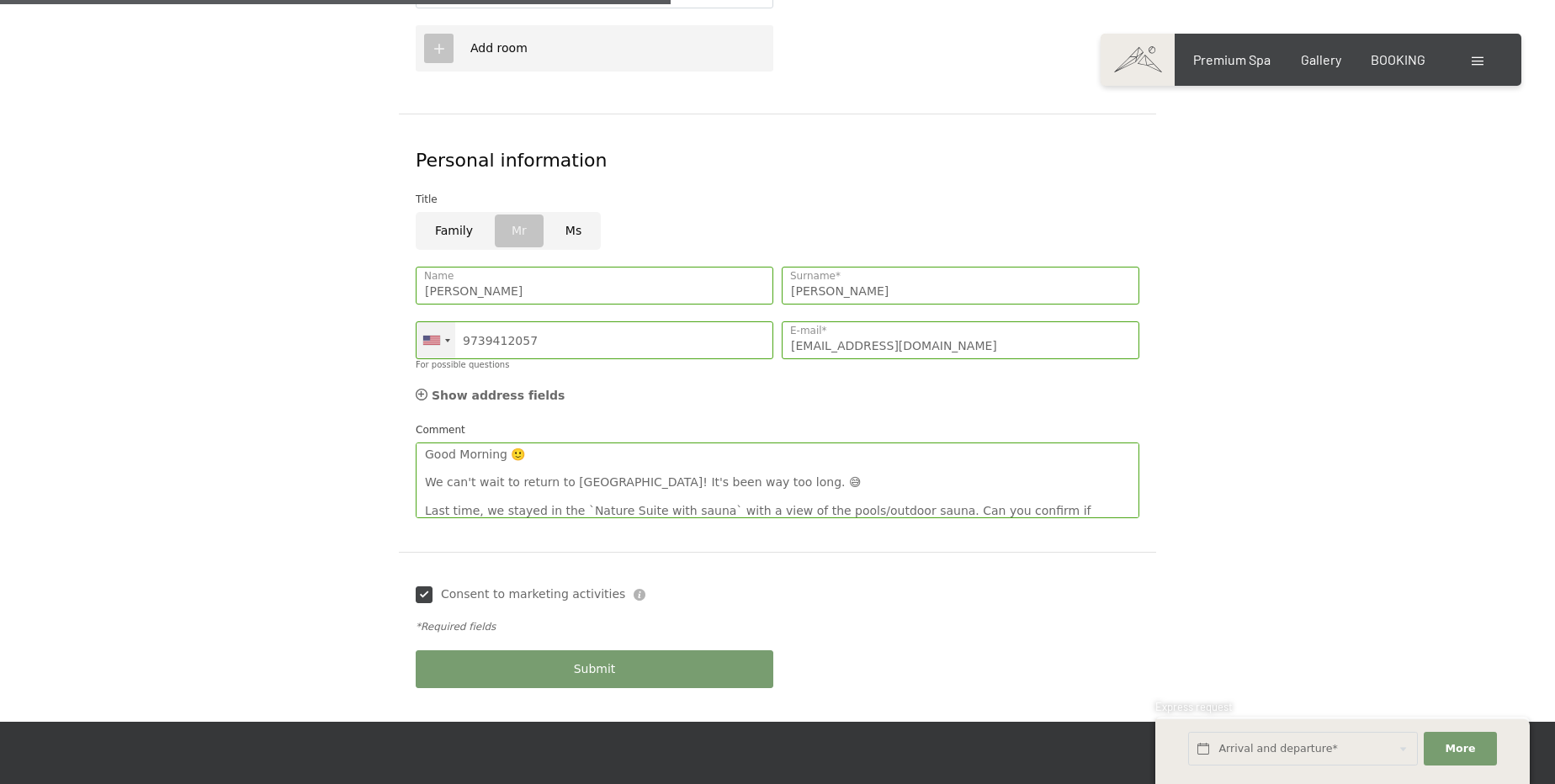
click at [447, 323] on div at bounding box center [436, 340] width 39 height 36
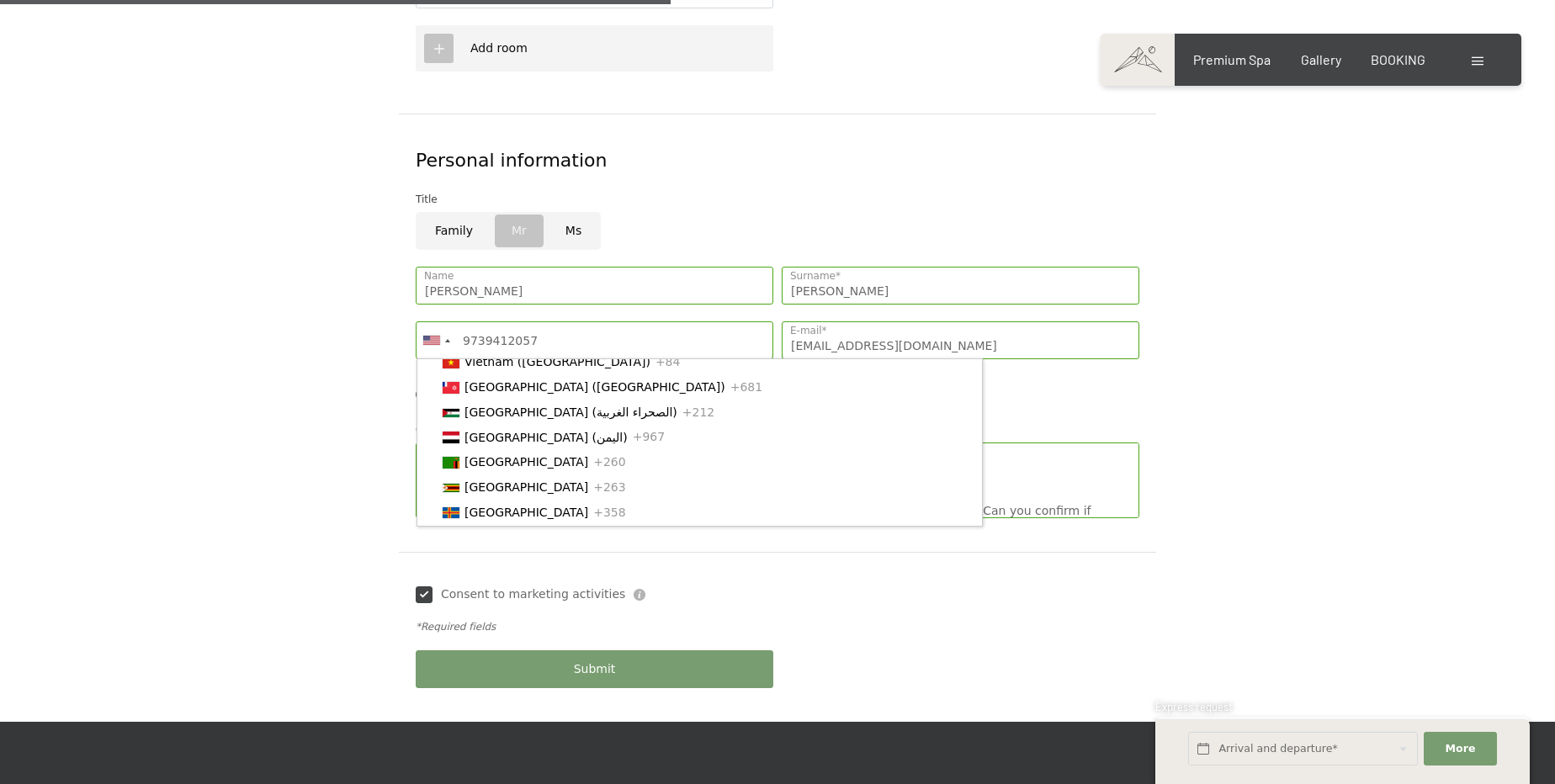
click at [310, 310] on form "Details of your stay Wed. 26/11/2025 - Mon. 01/12/2025 Arrival and departure* 5…" at bounding box center [778, 124] width 1148 height 1196
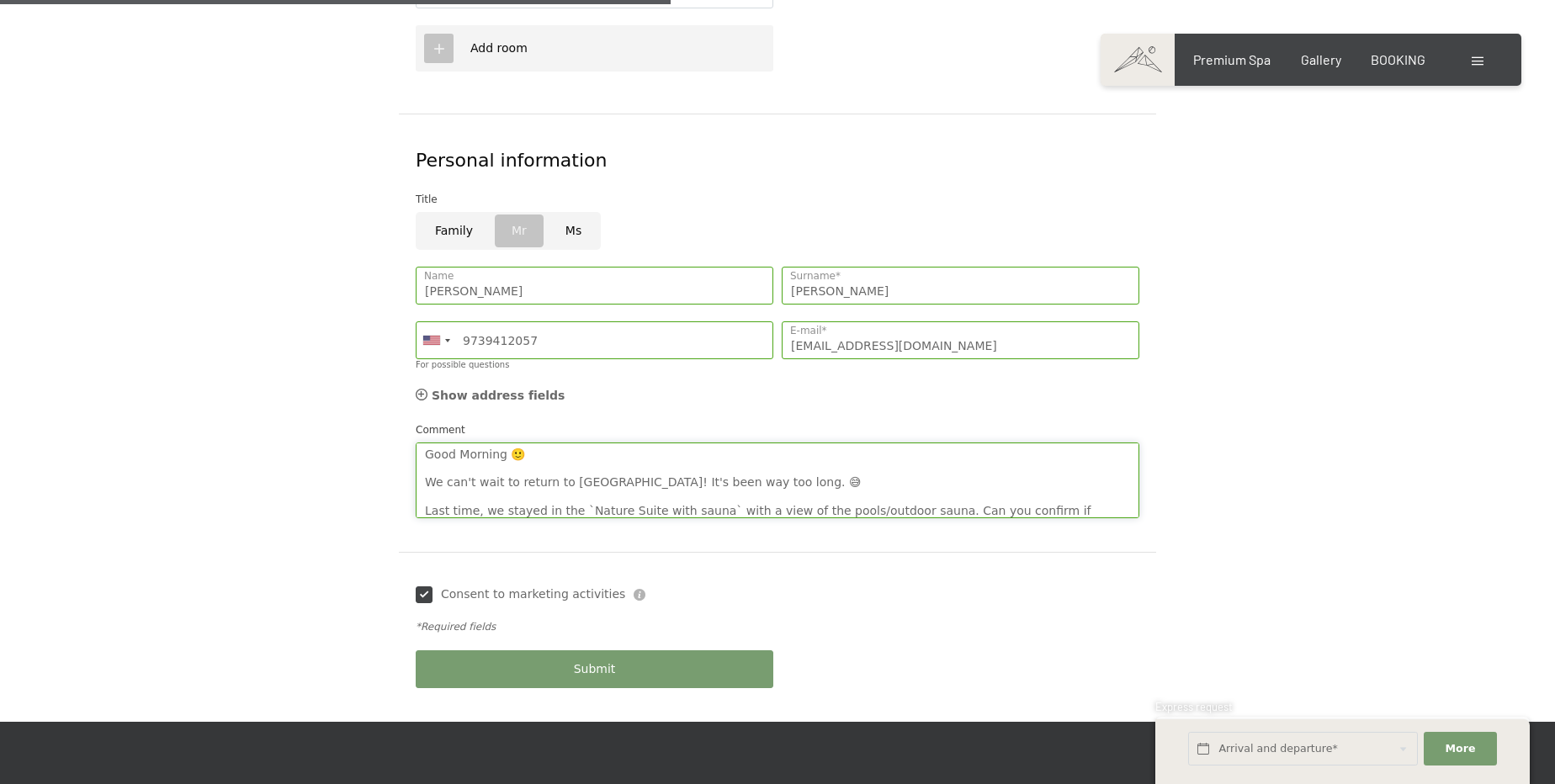
click at [689, 455] on textarea "Good Morning 🙂 We can't wait to return to Hotel Schwarzenstein! It's been way t…" at bounding box center [778, 480] width 724 height 75
click at [680, 450] on textarea "Good Morning 🙂 We can't wait to return to Hotel Schwarzenstein! It's been way t…" at bounding box center [778, 480] width 724 height 75
click at [678, 453] on textarea "Good Morning 🙂 We can't wait to return to Hotel Schwarzenstein! It's been way t…" at bounding box center [778, 480] width 724 height 75
paste textarea "😄"
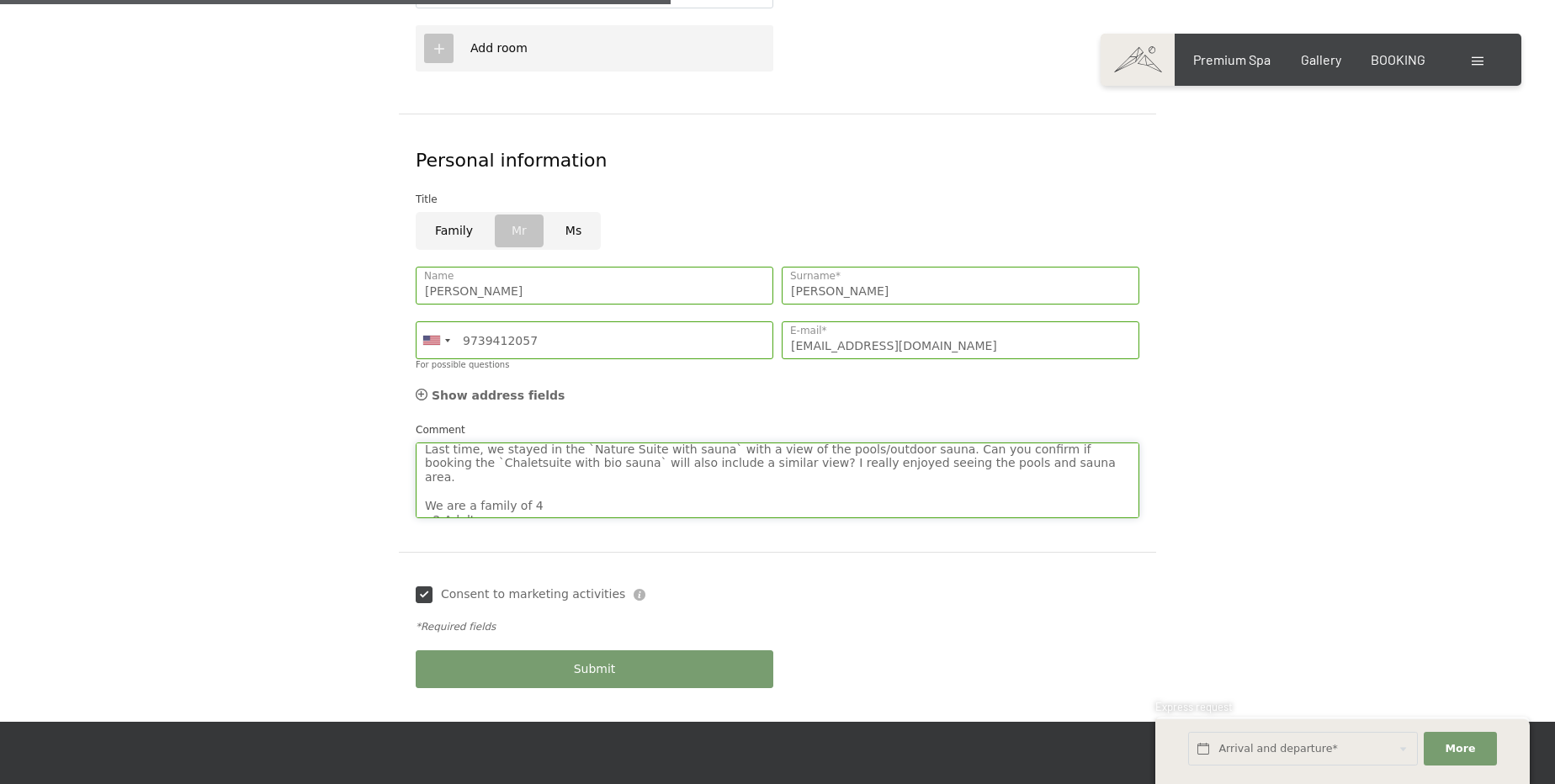
scroll to position [0, 0]
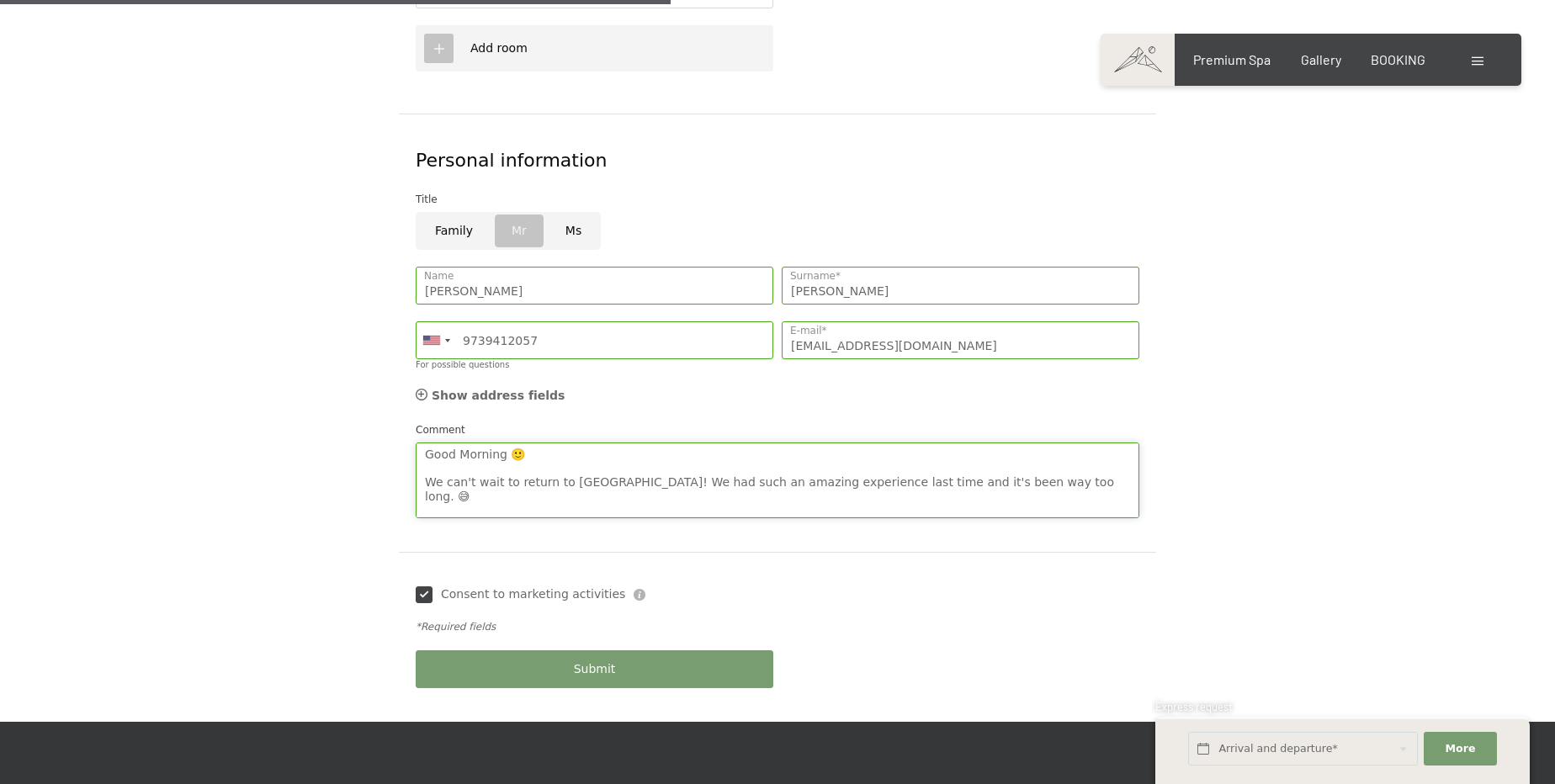
click at [1076, 447] on textarea "Good Morning 🙂 We can't wait to return to Hotel Schwarzenstein! We had such an …" at bounding box center [778, 480] width 724 height 75
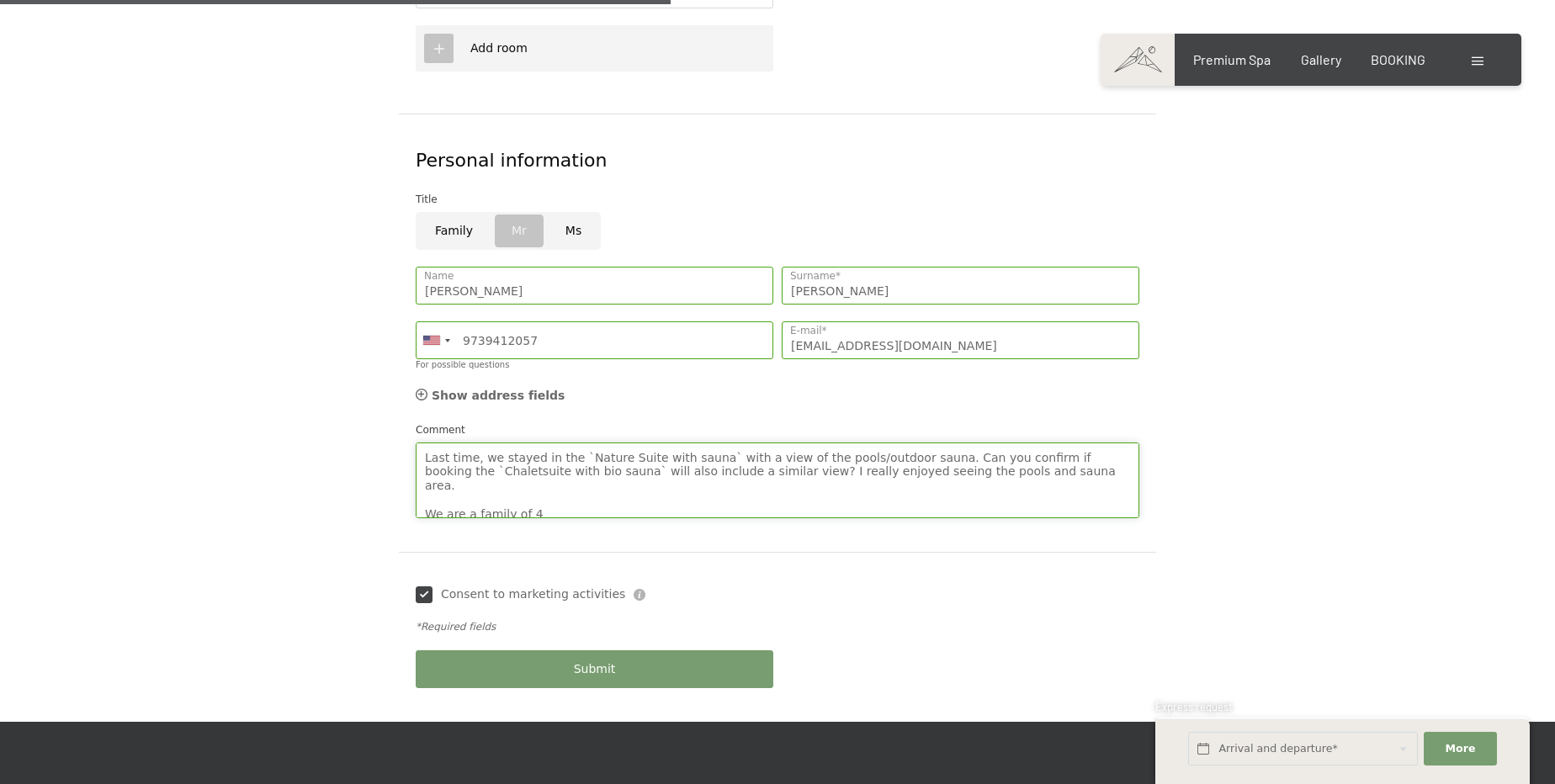
click at [981, 443] on textarea "Good Morning 🙂 We can't wait to return to Hotel Schwarzenstein! We had such an …" at bounding box center [778, 480] width 724 height 75
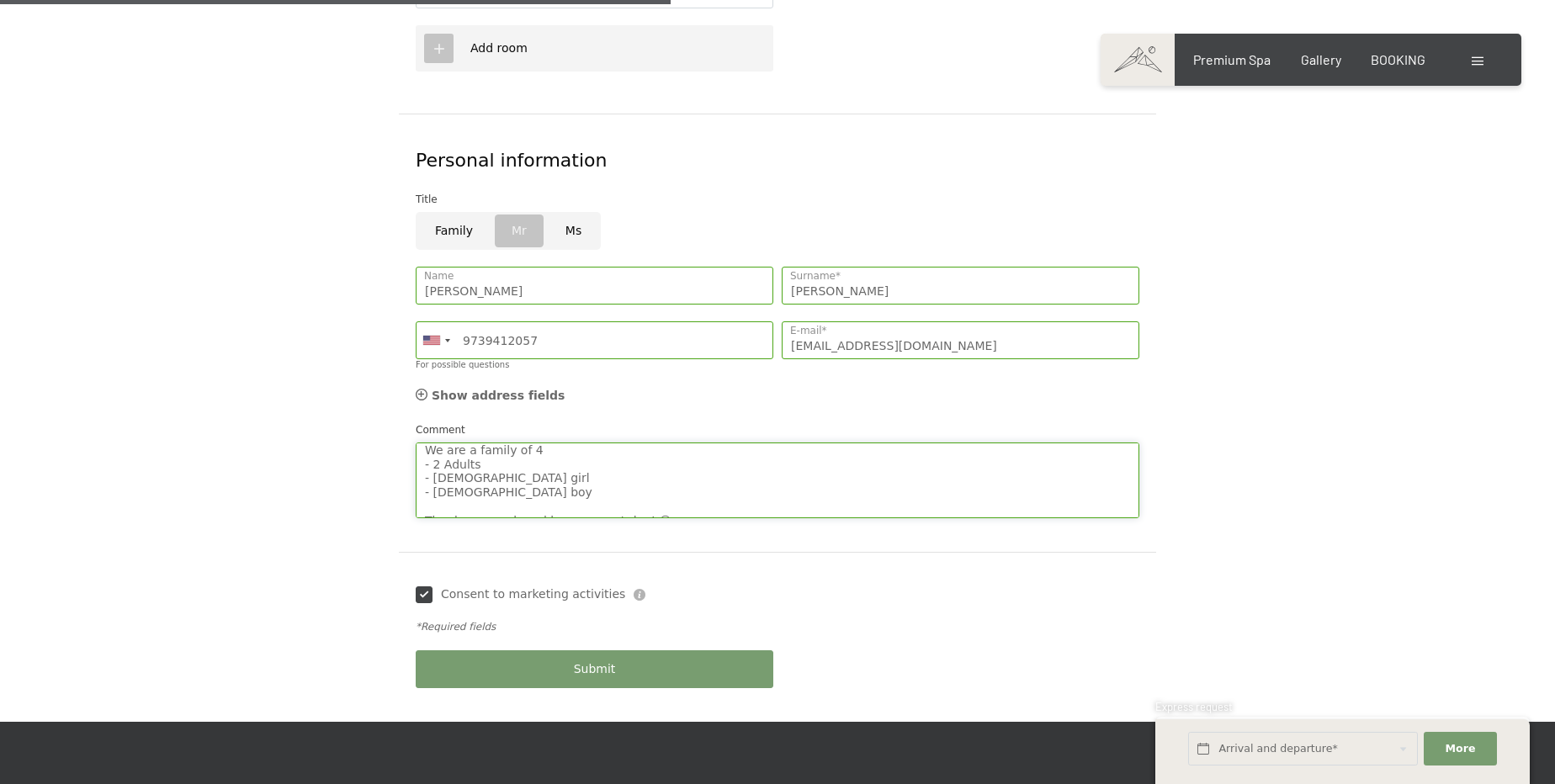
type textarea "Good Morning 🙂 We can't wait to return to Hotel Schwarzenstein! We had such an …"
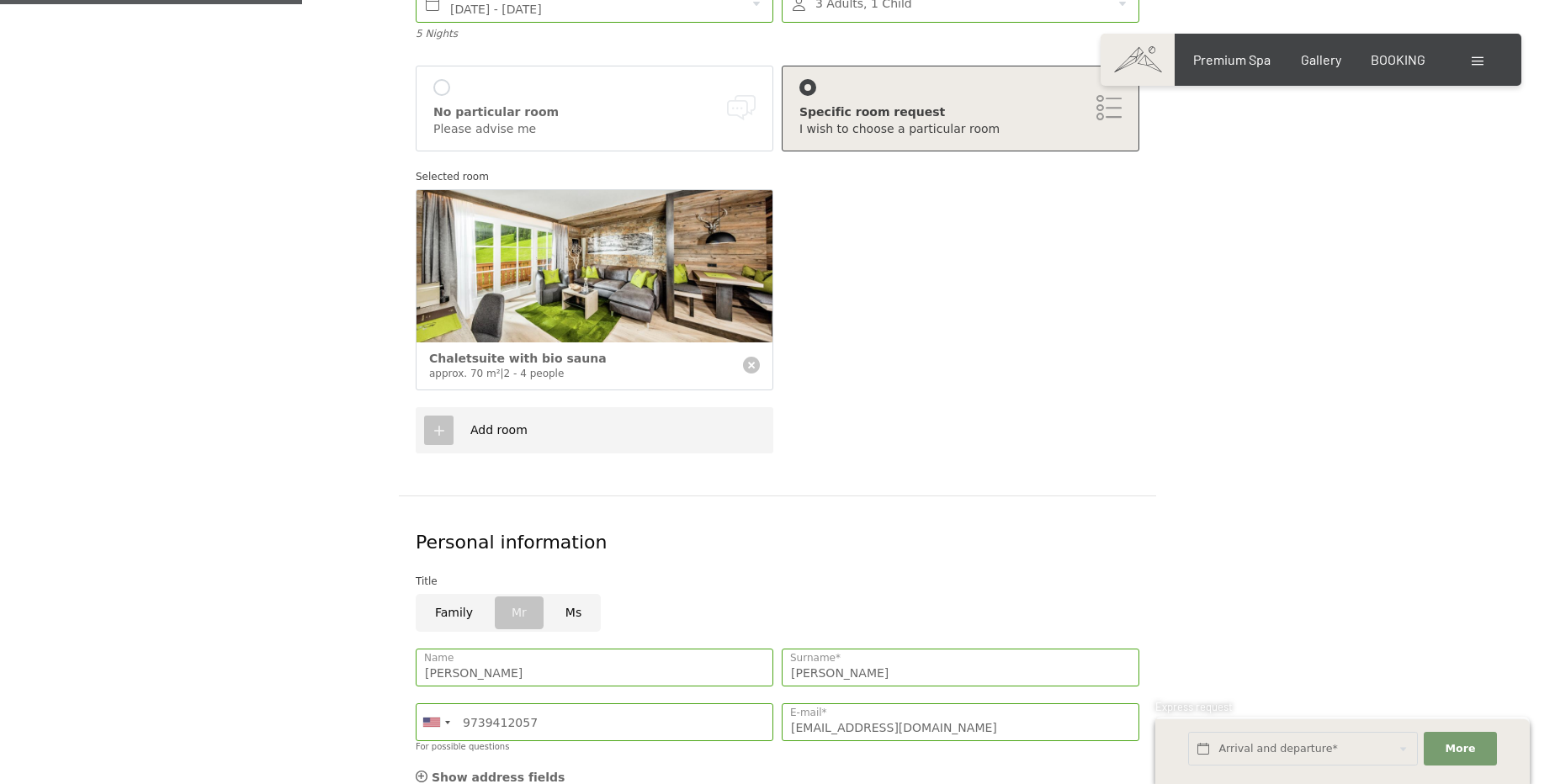
scroll to position [229, 0]
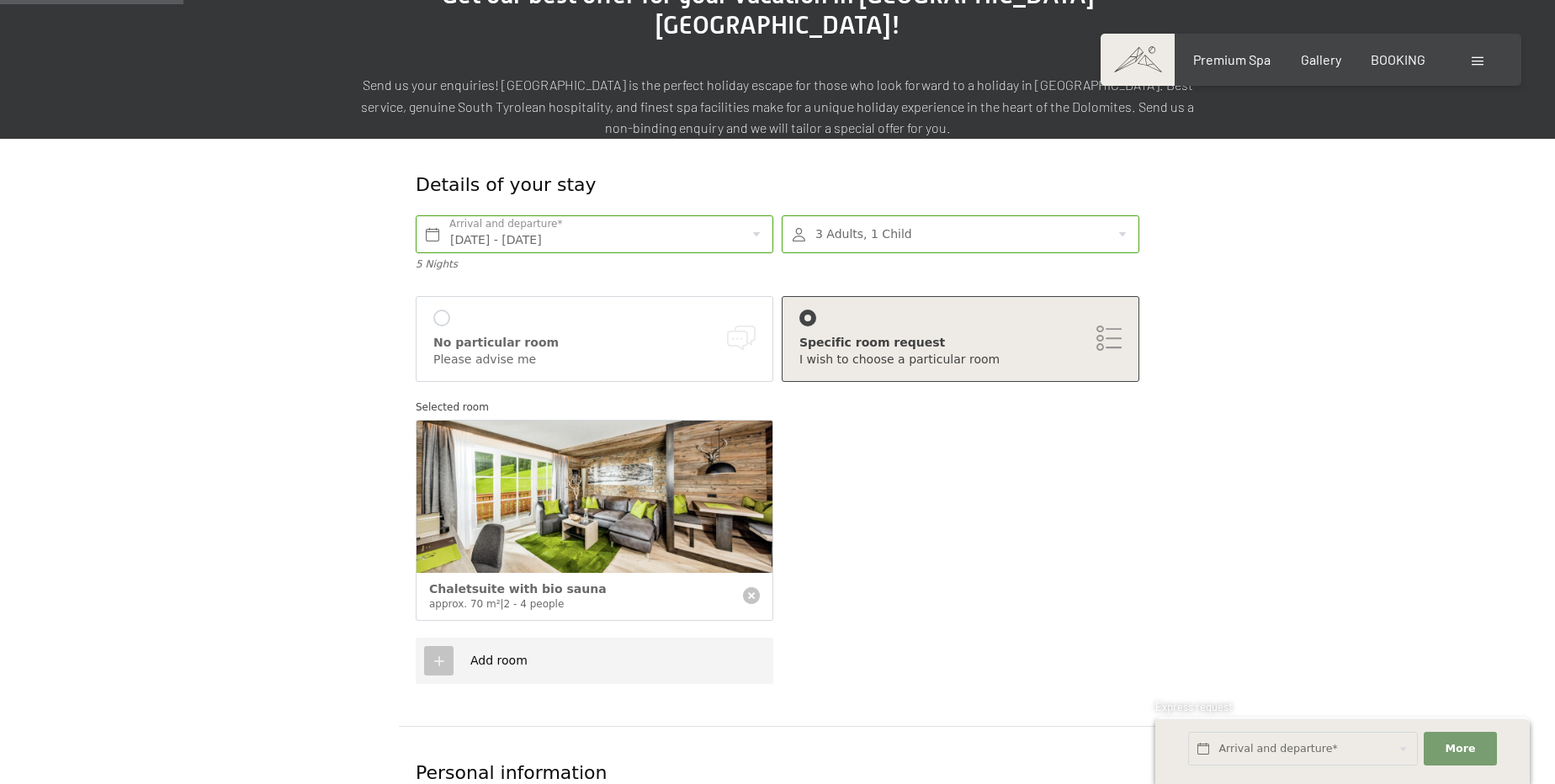
click at [444, 654] on icon at bounding box center [440, 661] width 15 height 15
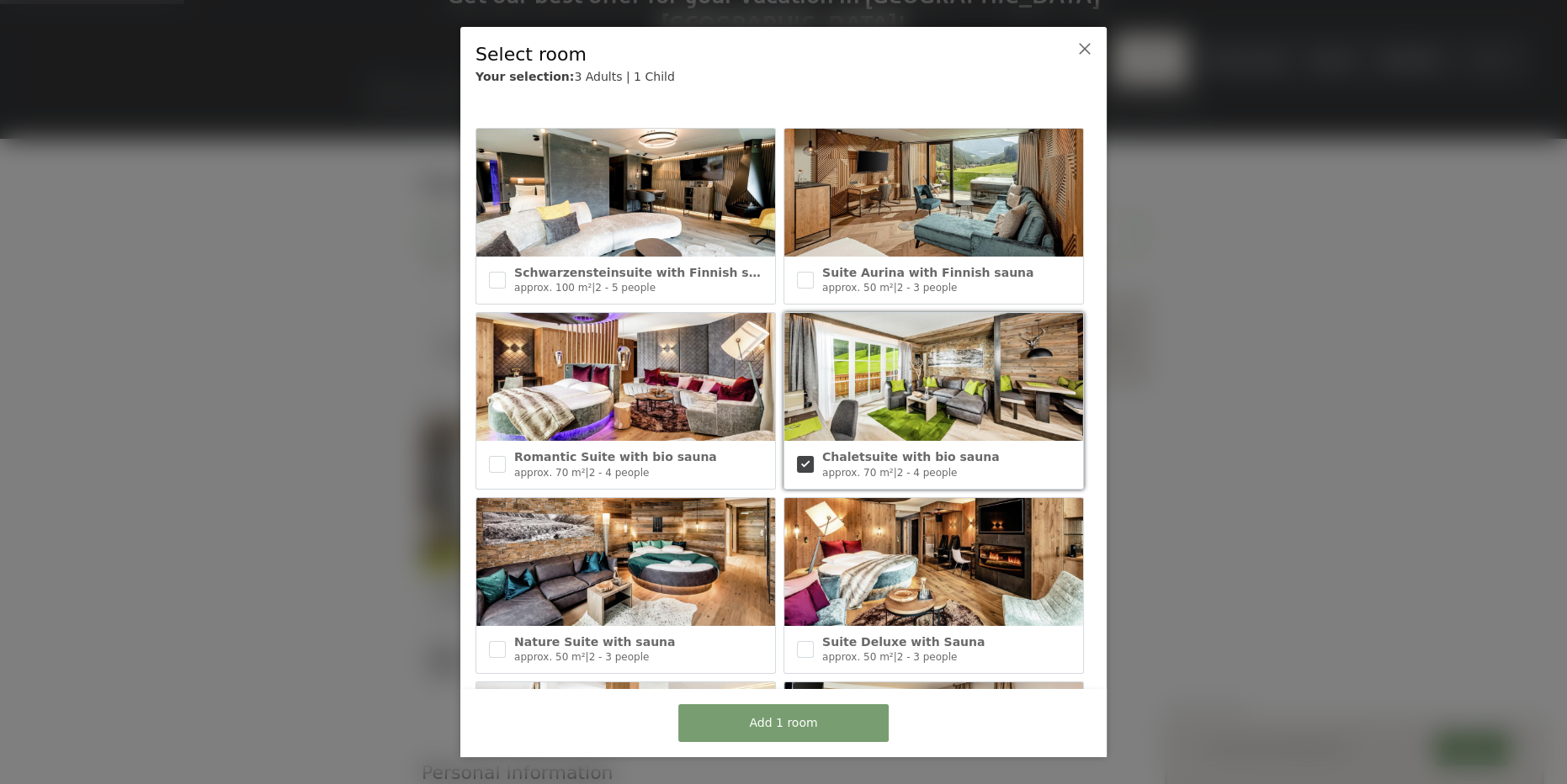
click at [540, 279] on span "Schwarzensteinsuite with Finnish sauna" at bounding box center [647, 273] width 267 height 14
checkbox input "true"
click at [806, 730] on span "Add 2 rooms" at bounding box center [783, 724] width 74 height 17
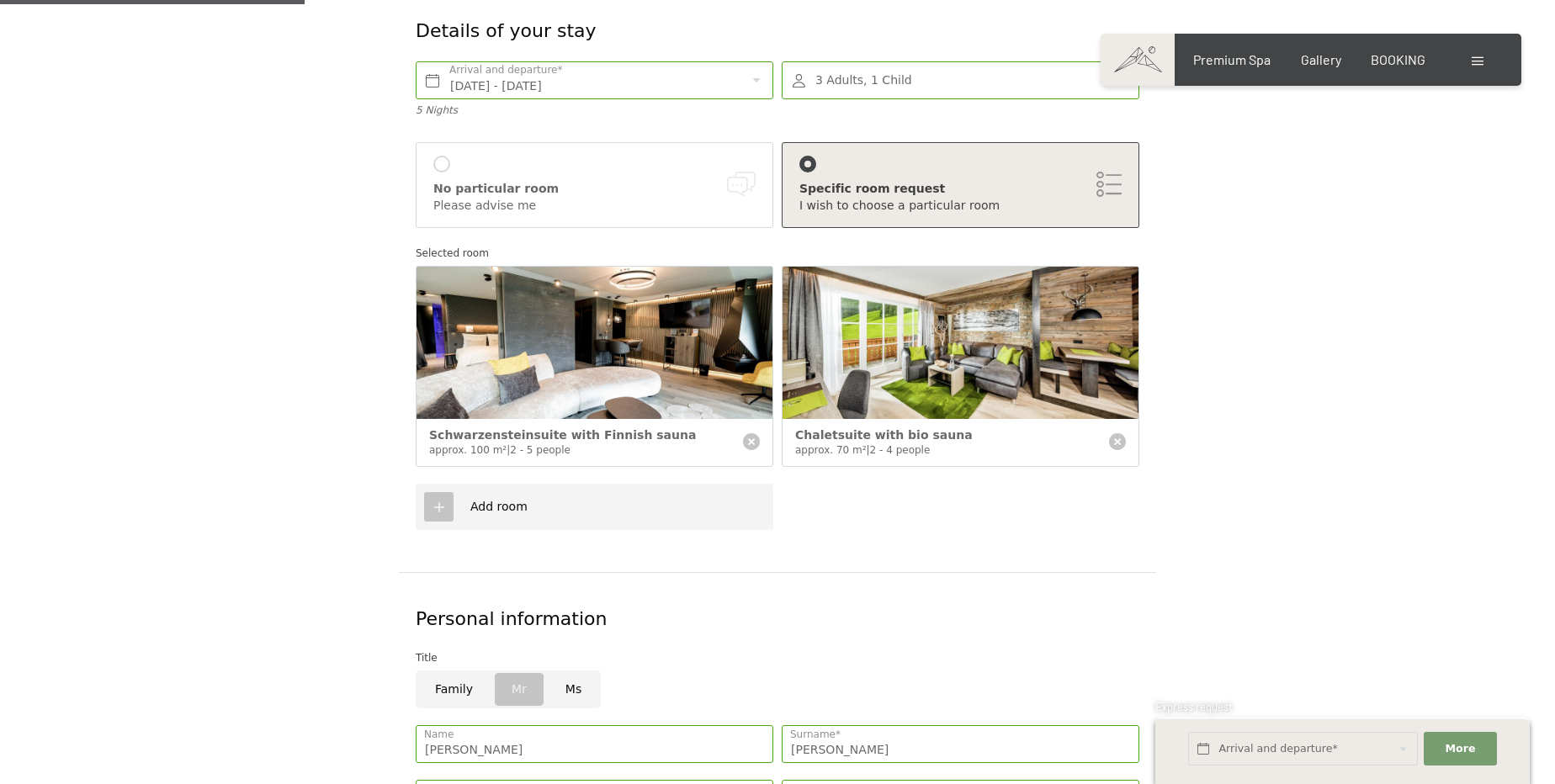
scroll to position [382, 0]
click at [749, 434] on icon at bounding box center [751, 443] width 17 height 17
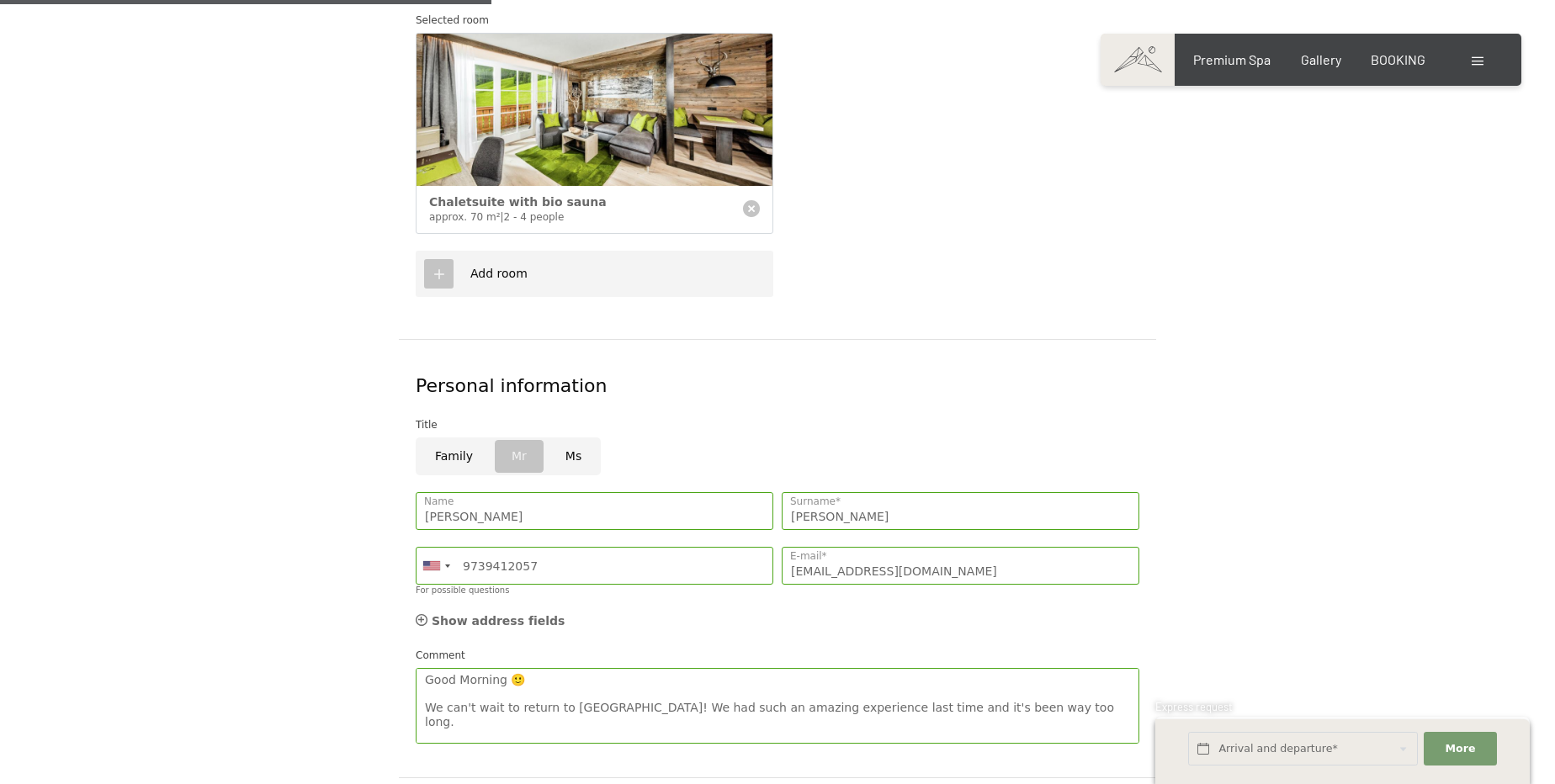
scroll to position [842, 0]
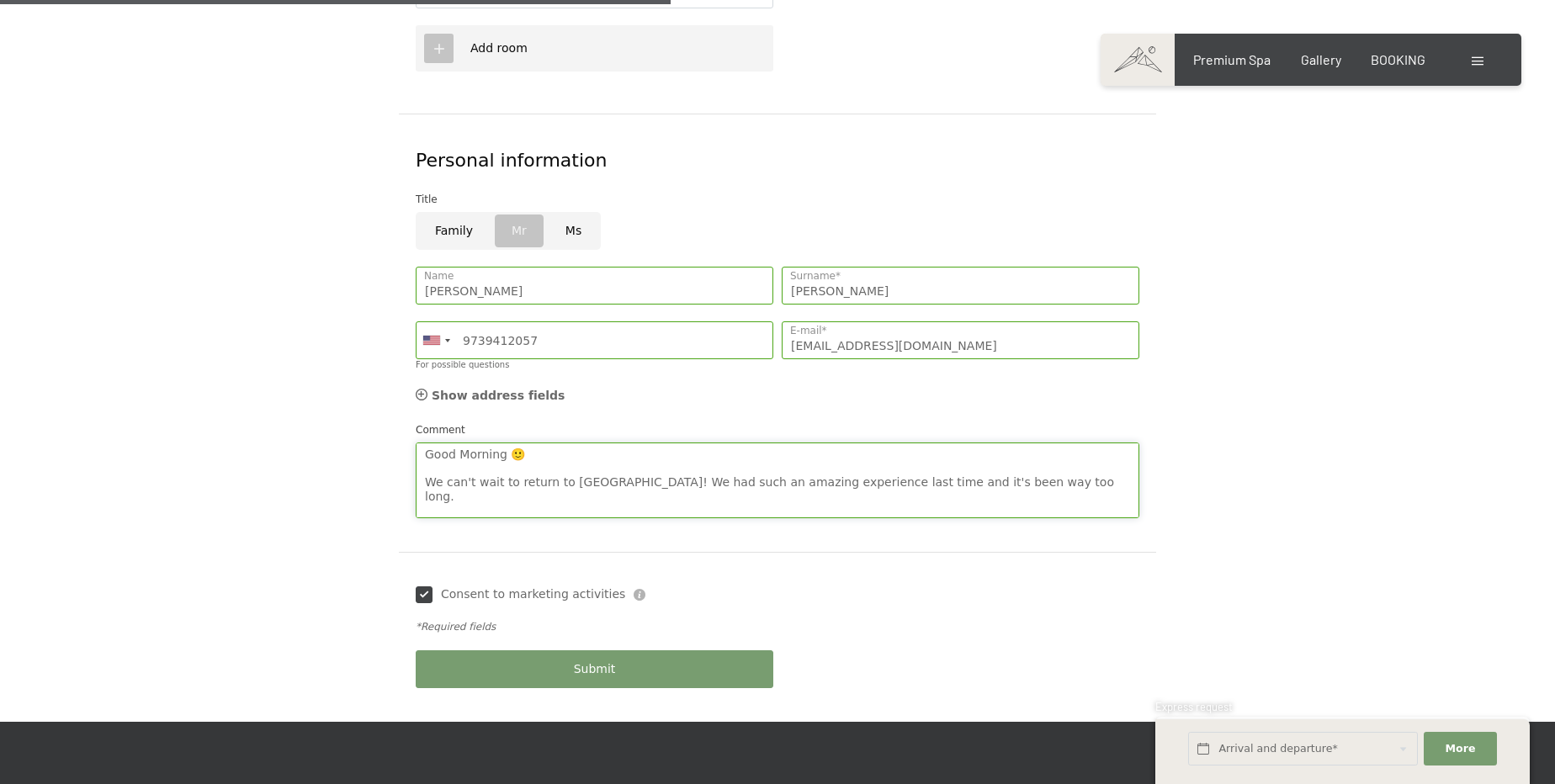
click at [675, 451] on textarea "Good Morning 🙂 We can't wait to return to Hotel Schwarzenstein! We had such an …" at bounding box center [778, 480] width 724 height 75
click at [500, 443] on textarea "Good Morning 🙂 We can't wait to return to Hotel Schwarzenstein! We had such an …" at bounding box center [778, 480] width 724 height 75
click at [999, 443] on textarea "Good Morning 🙂 We can't wait to return to Hotel Schwarzenstein! We had such an …" at bounding box center [778, 480] width 724 height 75
click at [1060, 454] on textarea "Good Morning 🙂 We can't wait to return to Hotel Schwarzenstein! We had such an …" at bounding box center [778, 480] width 724 height 75
click at [680, 454] on textarea "Good Morning 🙂 We can't wait to return to Hotel Schwarzenstein! We had such an …" at bounding box center [778, 480] width 724 height 75
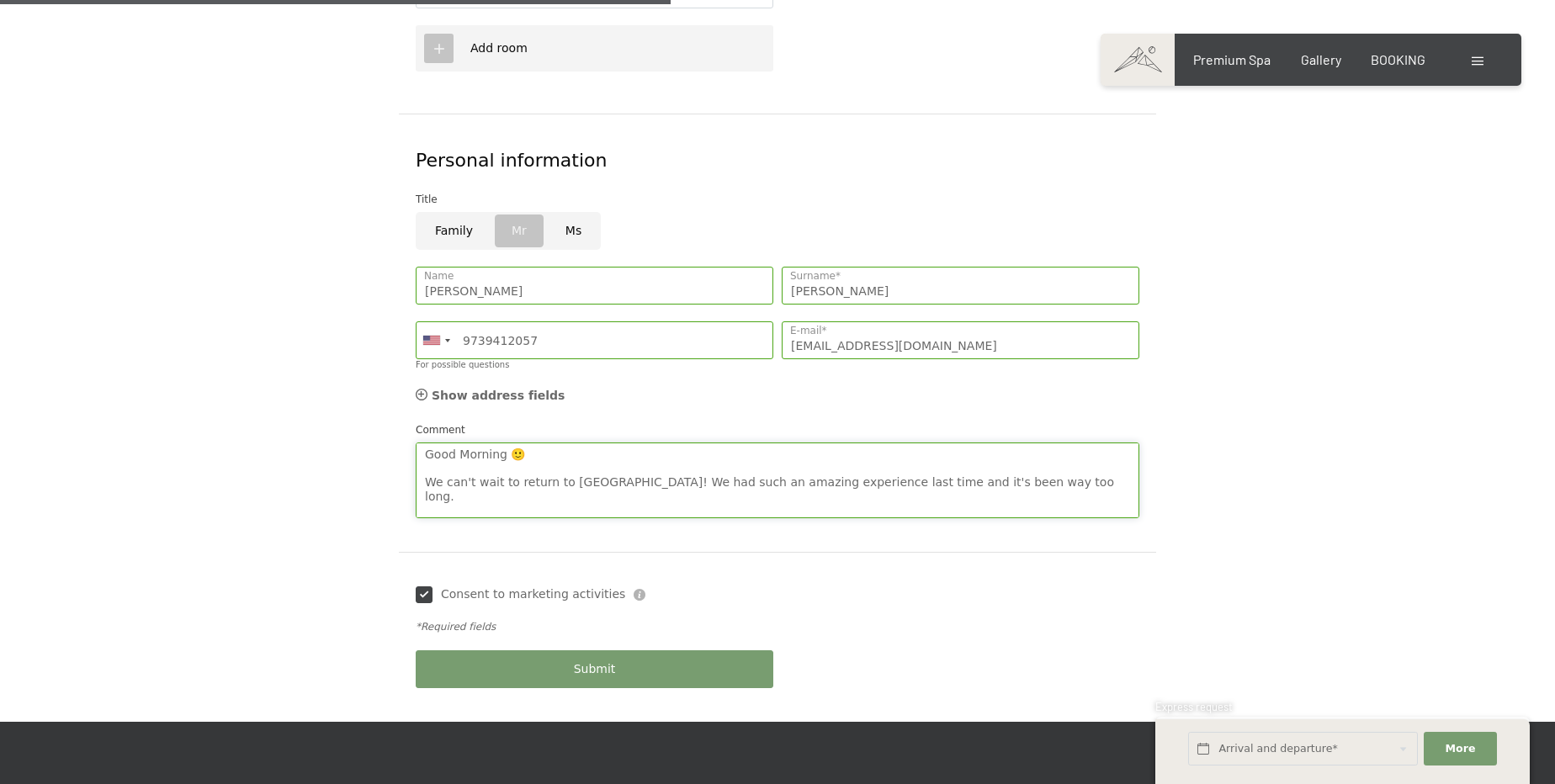
paste textarea "😄"
click at [570, 443] on textarea "Good Morning 🙂 We can't wait to return to Hotel Schwarzenstein! 😄 We had such a…" at bounding box center [778, 480] width 724 height 75
click at [1001, 443] on textarea "Good Morning 🙂 We can't wait to return to Hotel Schwarzenstein! 😄 We had such a…" at bounding box center [778, 480] width 724 height 75
click at [966, 443] on textarea "Good Morning 🙂 We can't wait to return to Hotel Schwarzenstein! 😄 We had such a…" at bounding box center [778, 480] width 724 height 75
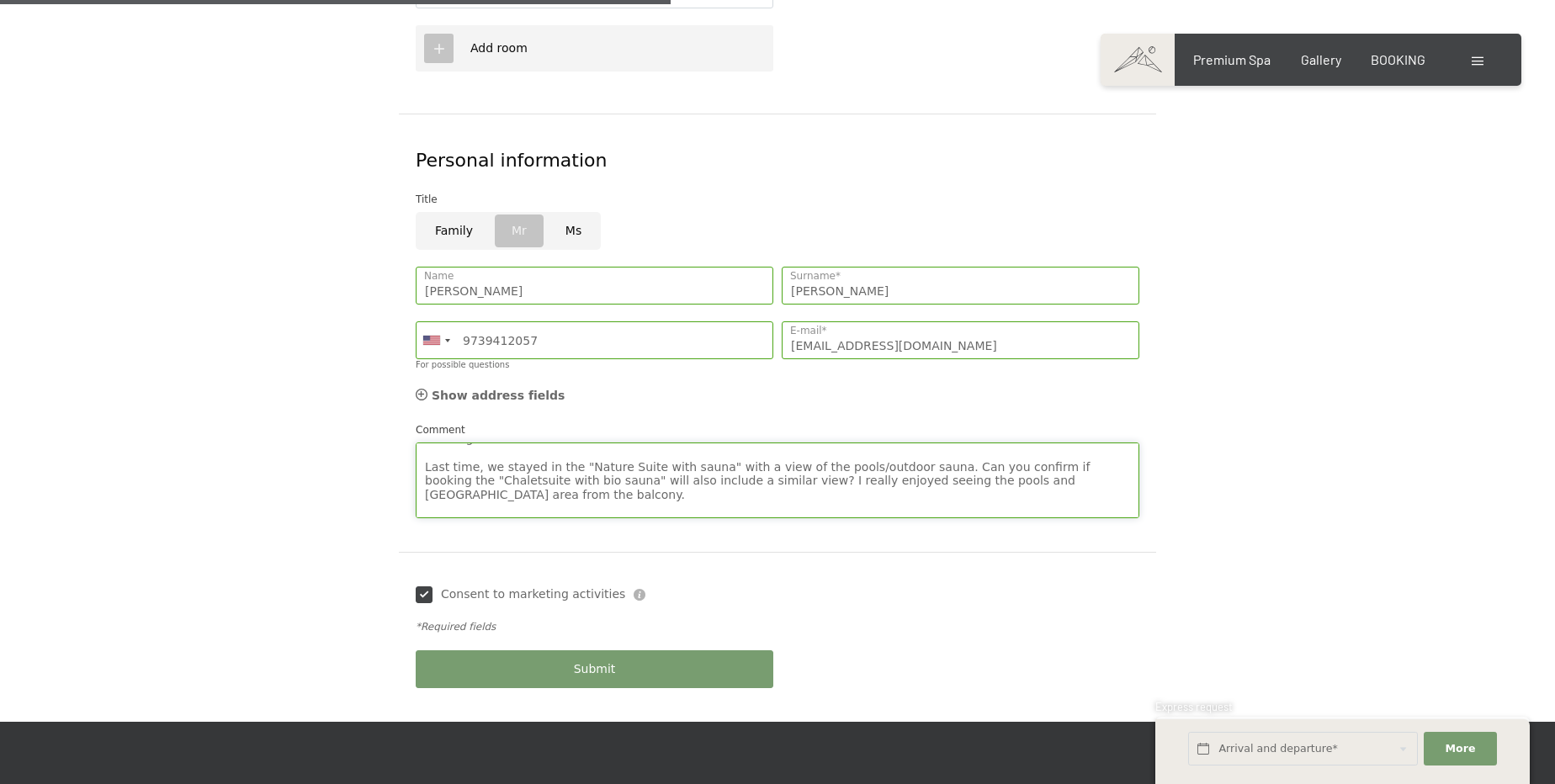
click at [833, 450] on textarea "Good Morning 🙂 We can't wait to return to Hotel Schwarzenstein! 😄 We had such a…" at bounding box center [778, 480] width 724 height 75
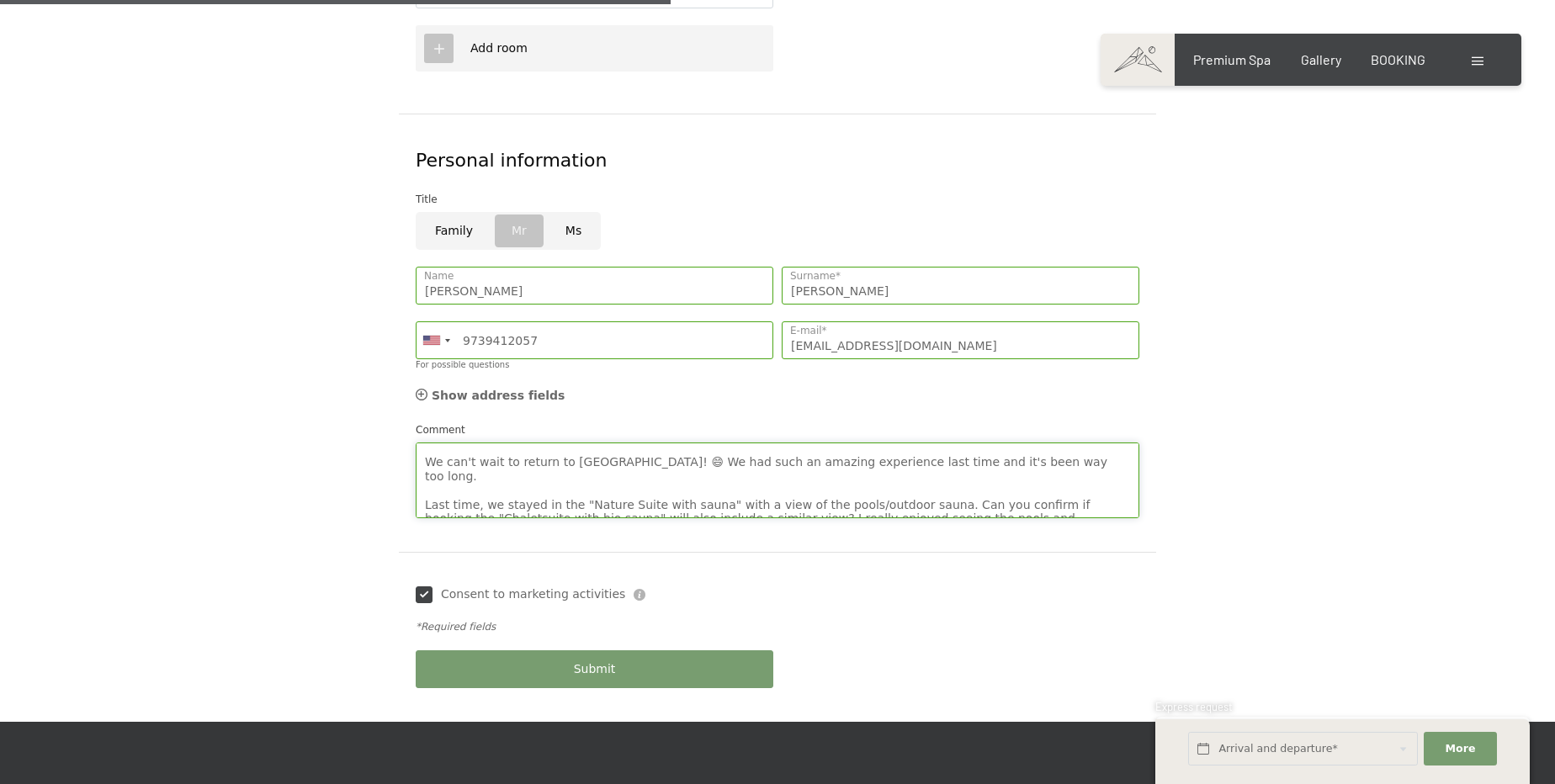
scroll to position [0, 0]
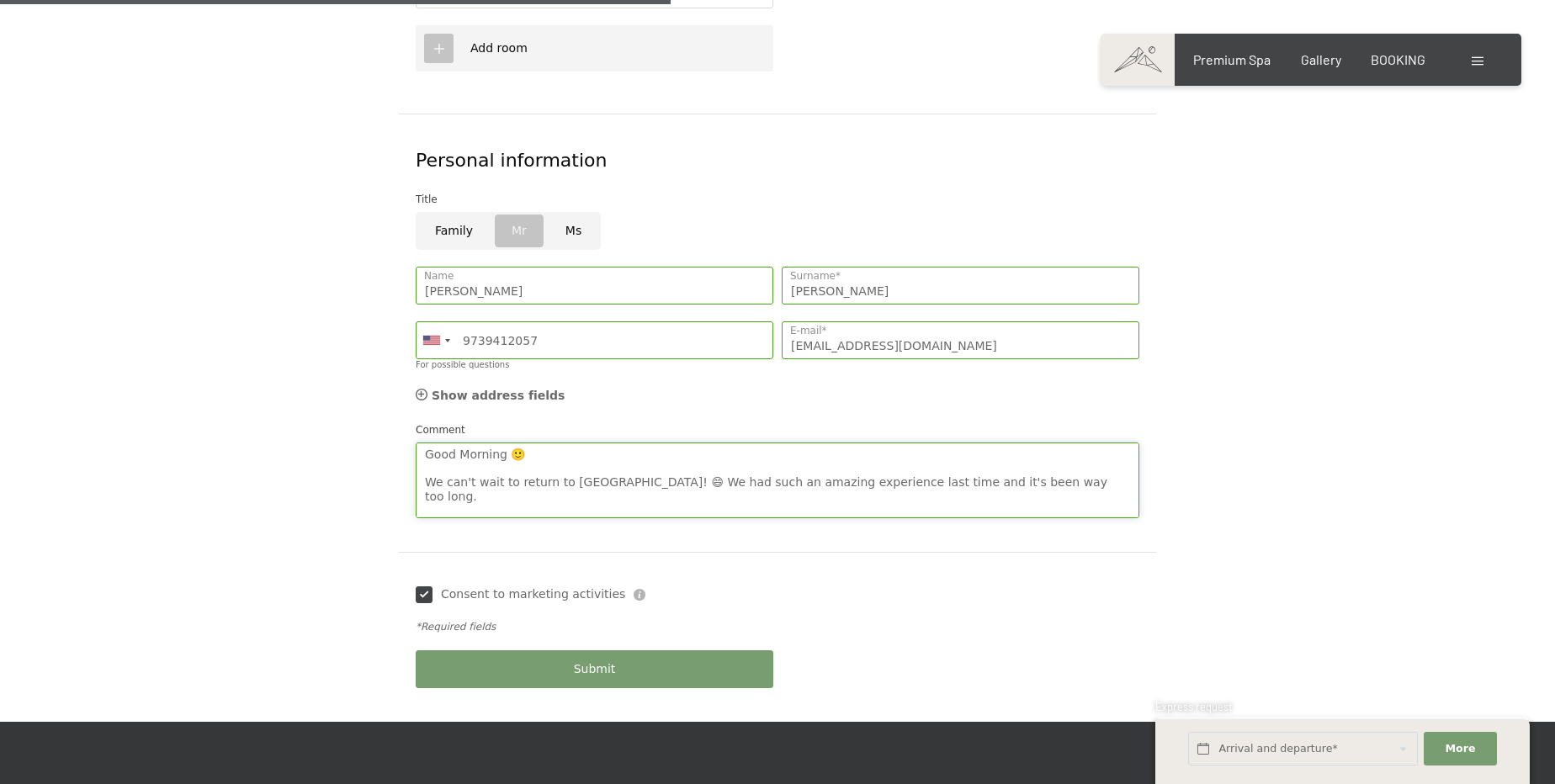
click at [445, 451] on textarea "Good Morning 🙂 We can't wait to return to Hotel Schwarzenstein! 😄 We had such a…" at bounding box center [778, 480] width 724 height 75
click at [449, 450] on textarea "Good Morning 🙂 We can't wait to return to Hotel Schwarzenstein! 😄 We had such a…" at bounding box center [778, 480] width 724 height 75
drag, startPoint x: 739, startPoint y: 418, endPoint x: 739, endPoint y: 444, distance: 26.0
click at [739, 443] on textarea "Good Morning 🙂 We can't wait to return to Hotel Schwarzenstein! 😄 We had such a…" at bounding box center [778, 480] width 724 height 75
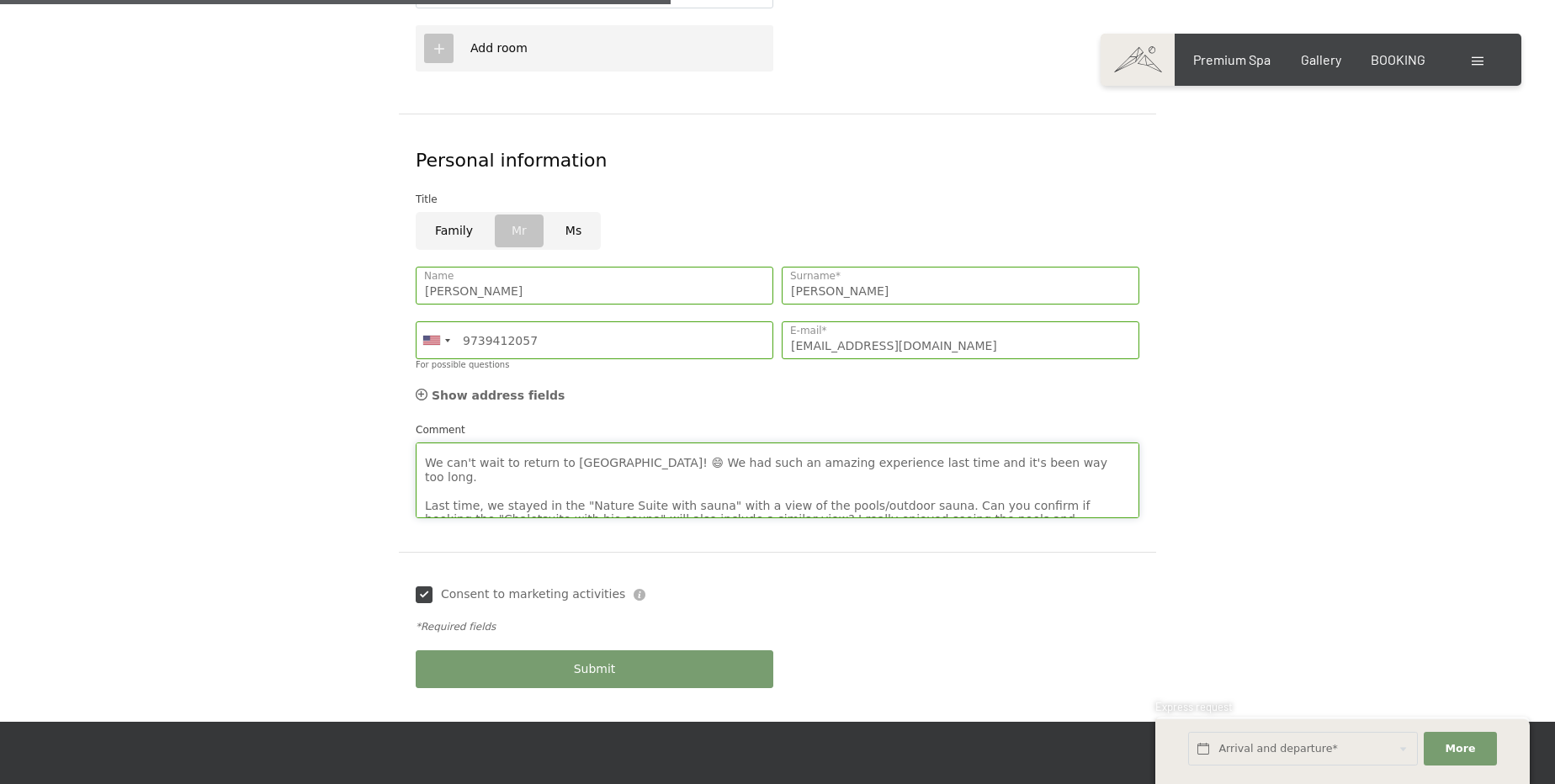
scroll to position [75, 0]
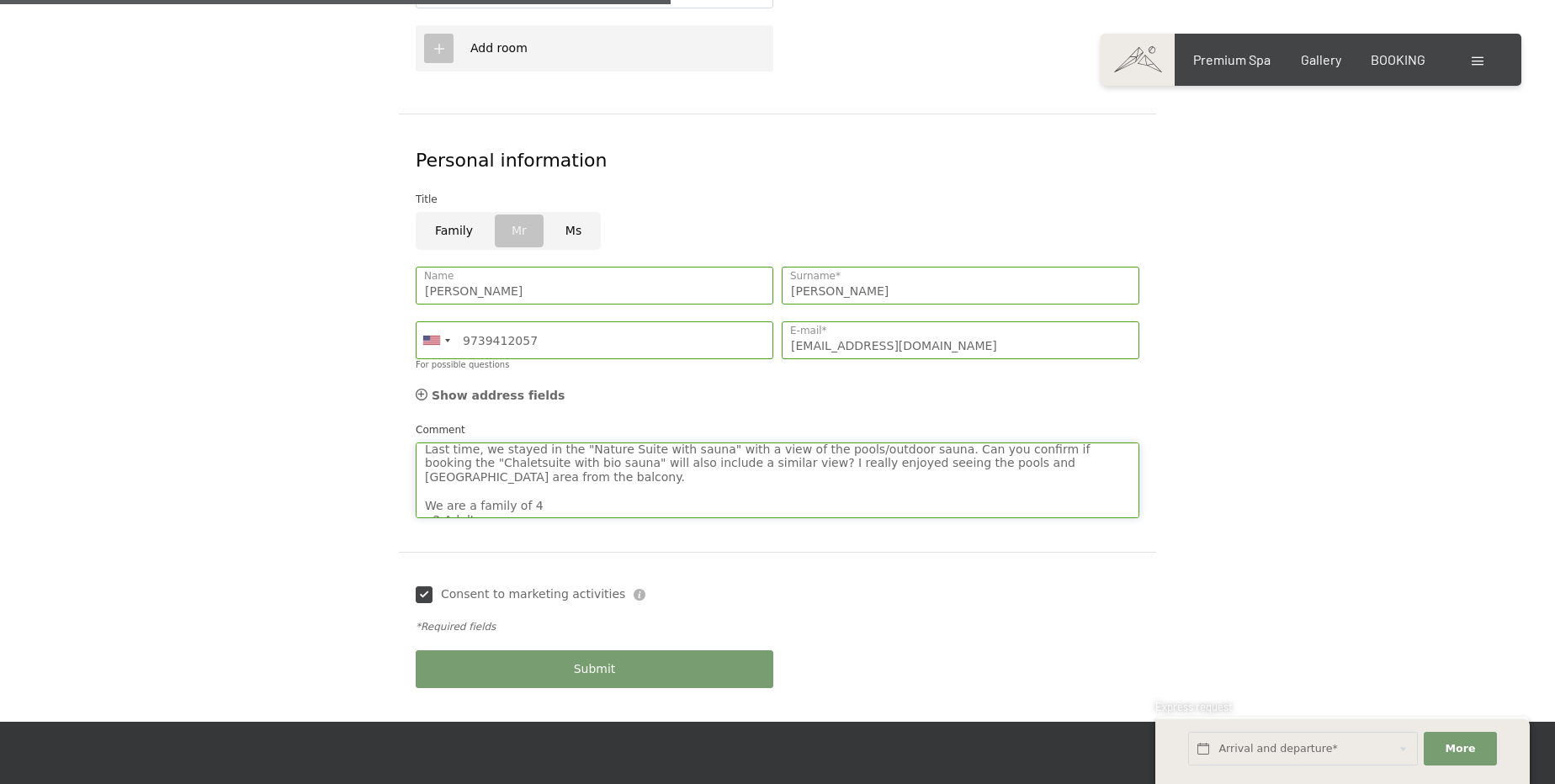
click at [741, 443] on textarea "Good Morning 🙂 We can't wait to return to Hotel Schwarzenstein! 😄 We had such a…" at bounding box center [778, 480] width 724 height 75
type textarea "Good Morning 🙂 We can't wait to return to Hotel Schwarzenstein! 😄 We had such a…"
click at [910, 452] on textarea "Good Morning 🙂 We can't wait to return to Hotel Schwarzenstein! 😄 We had such a…" at bounding box center [778, 480] width 724 height 75
click at [769, 433] on span "Consent to marketing activities*" at bounding box center [711, 441] width 191 height 17
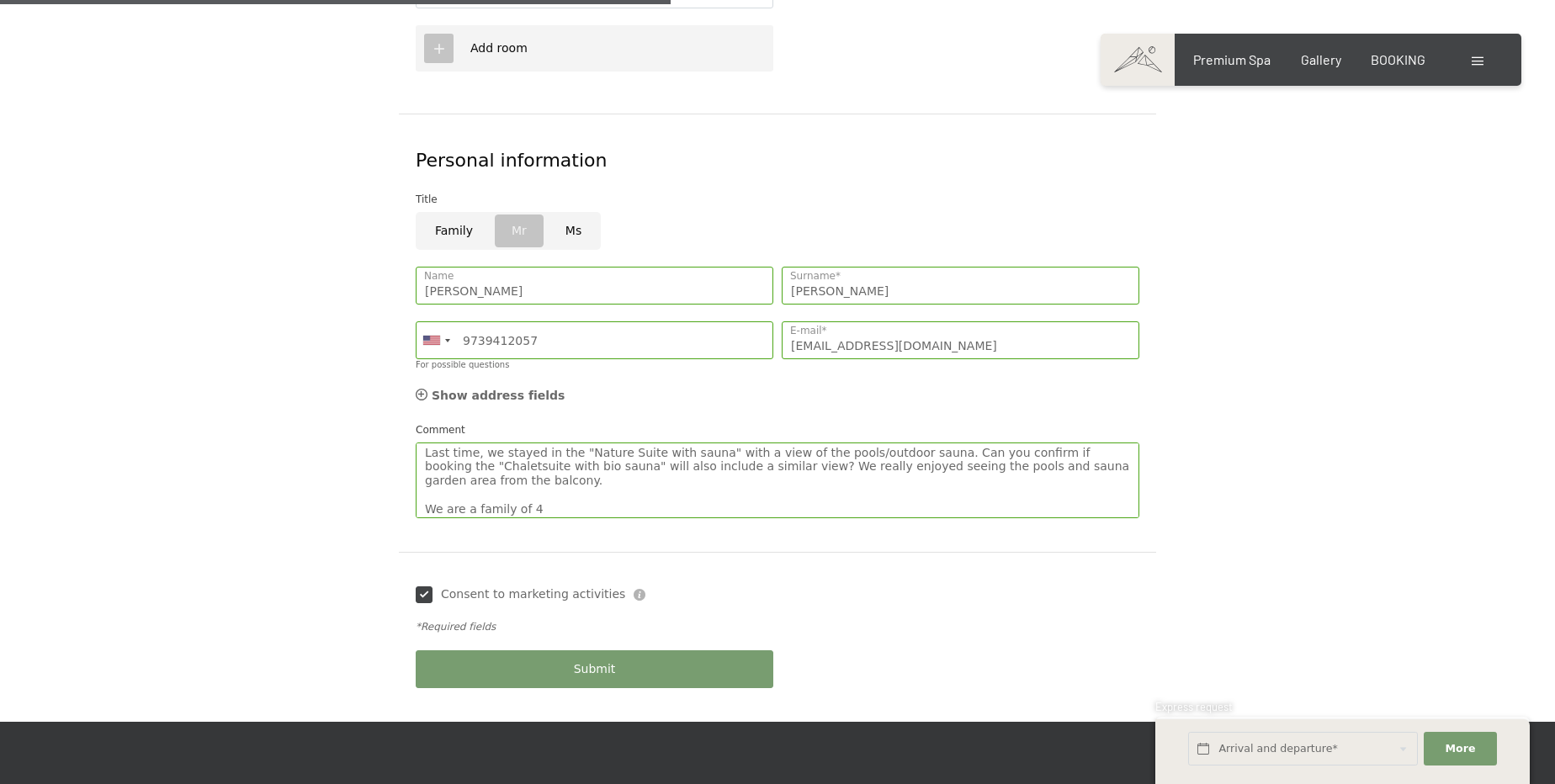
click at [607, 433] on input "Consent to marketing activities*" at bounding box center [600, 441] width 17 height 17
checkbox input "false"
click at [917, 443] on textarea "Good Morning 🙂 We can't wait to return to Hotel Schwarzenstein! 😄 We had such a…" at bounding box center [778, 480] width 724 height 75
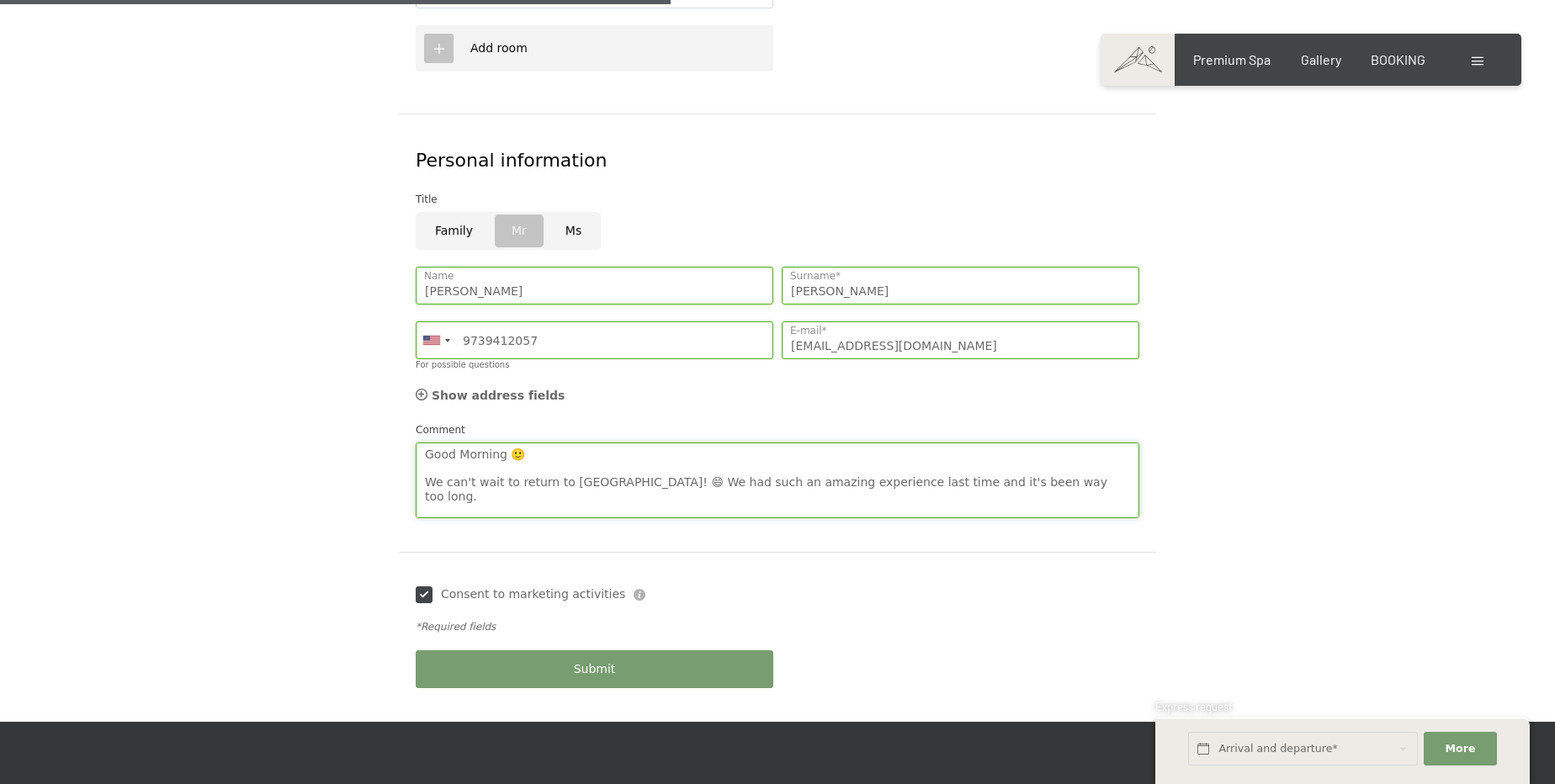
click at [872, 480] on textarea "Good Morning 🙂 We can't wait to return to Hotel Schwarzenstein! 😄 We had such a…" at bounding box center [778, 480] width 724 height 75
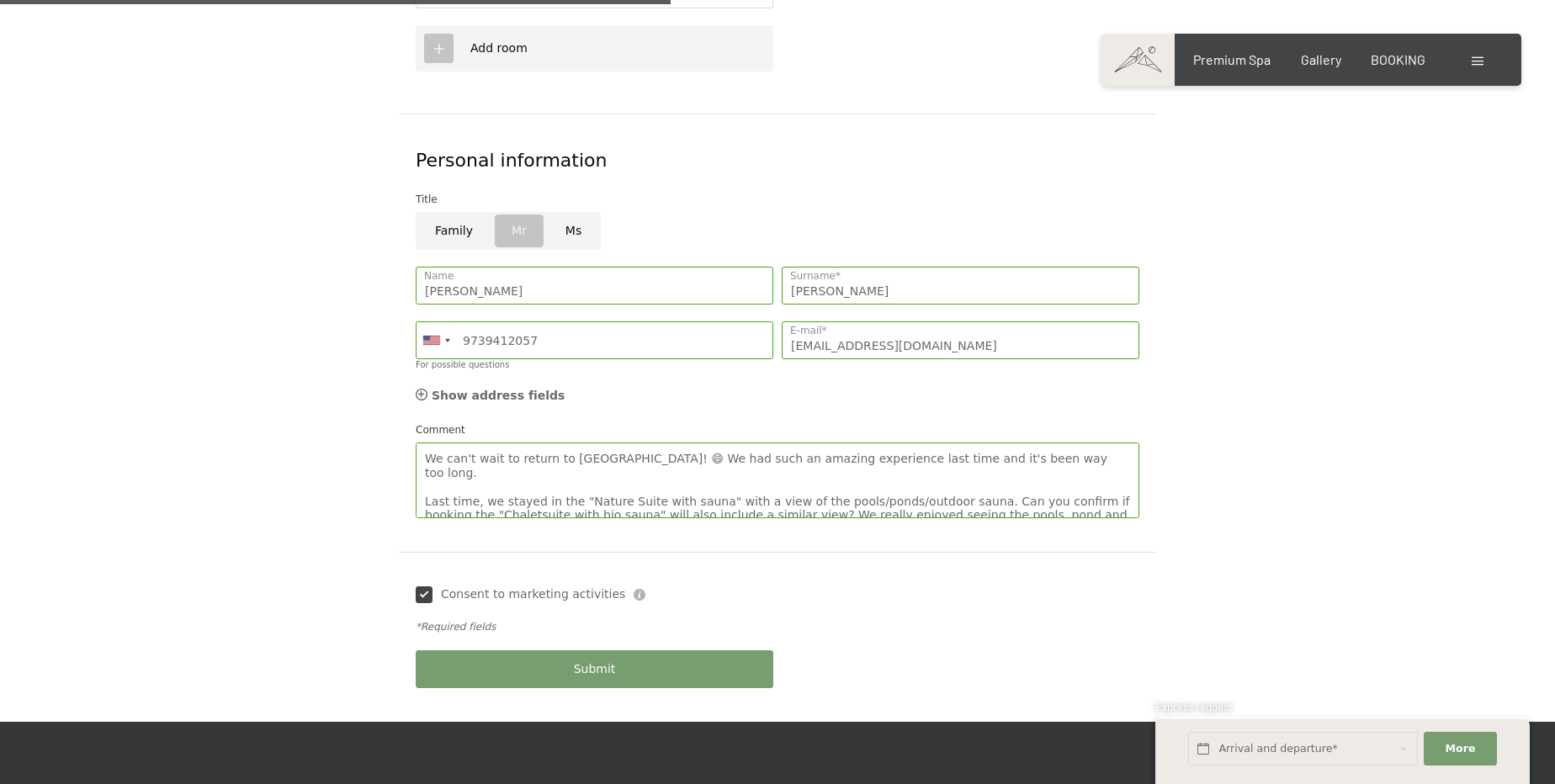
scroll to position [1, 0]
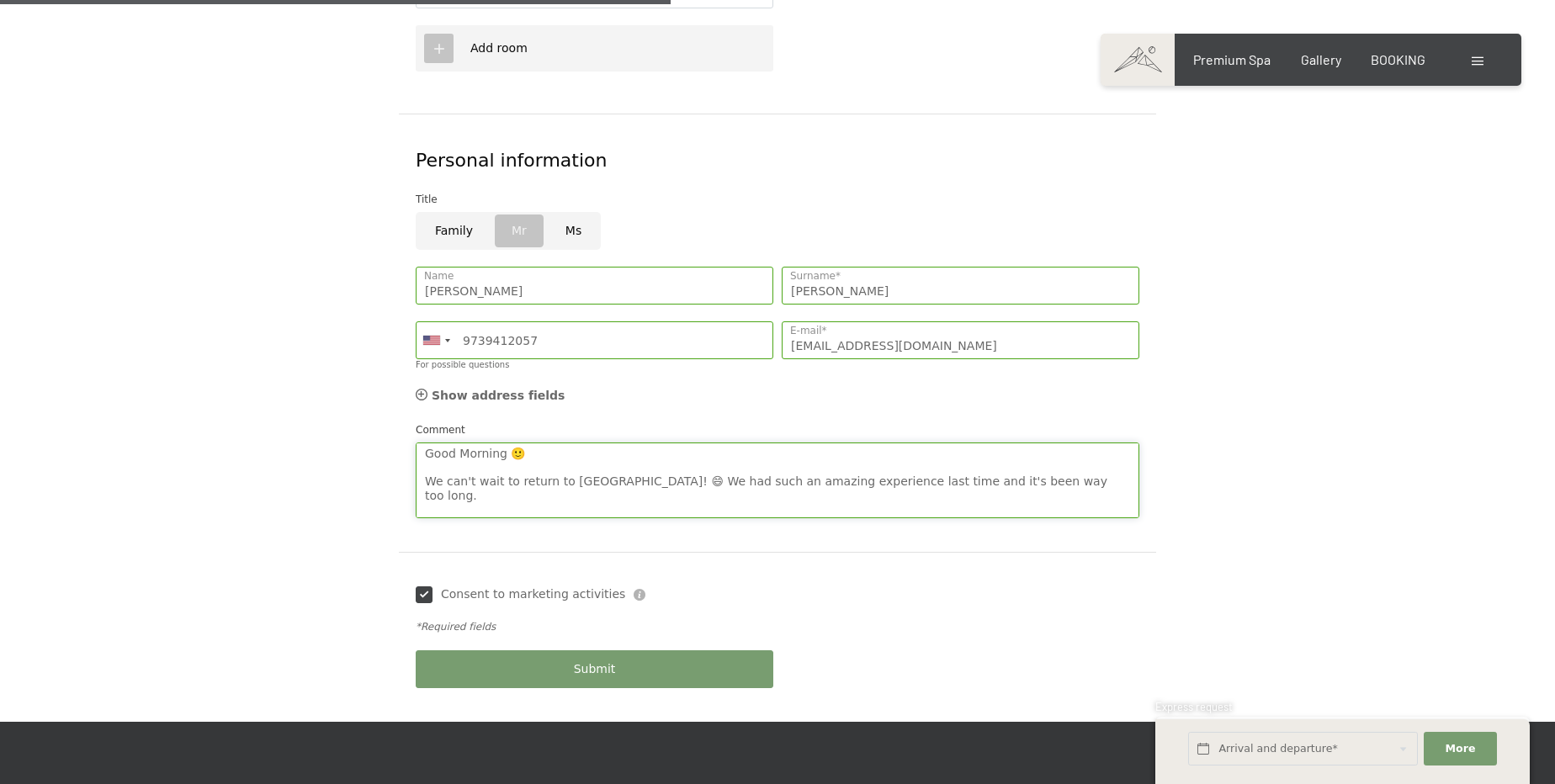
click at [961, 478] on textarea "Good Morning 🙂 We can't wait to return to Hotel Schwarzenstein! 😄 We had such a…" at bounding box center [778, 480] width 724 height 75
click at [960, 478] on textarea "Good Morning 🙂 We can't wait to return to Hotel Schwarzenstein! 😄 We had such a…" at bounding box center [778, 480] width 724 height 75
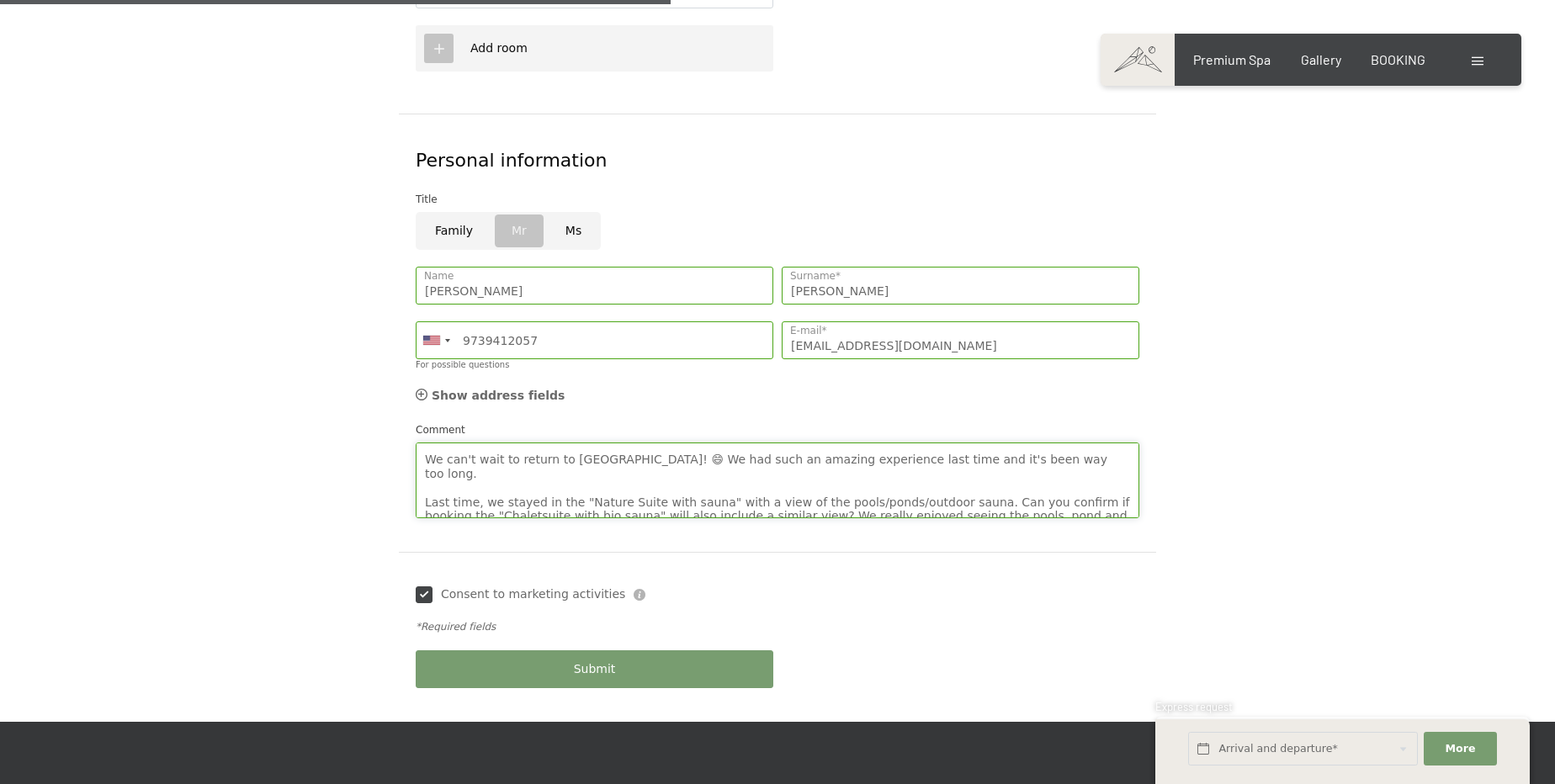
click at [959, 452] on textarea "Good Morning 🙂 We can't wait to return to Hotel Schwarzenstein! 😄 We had such a…" at bounding box center [778, 480] width 724 height 75
click at [472, 470] on textarea "Good Morning 🙂 We can't wait to return to Hotel Schwarzenstein! 😄 We had such a…" at bounding box center [778, 480] width 724 height 75
click at [744, 473] on textarea "Good Morning 🙂 We can't wait to return to Hotel Schwarzenstein! 😄 We had such a…" at bounding box center [778, 480] width 724 height 75
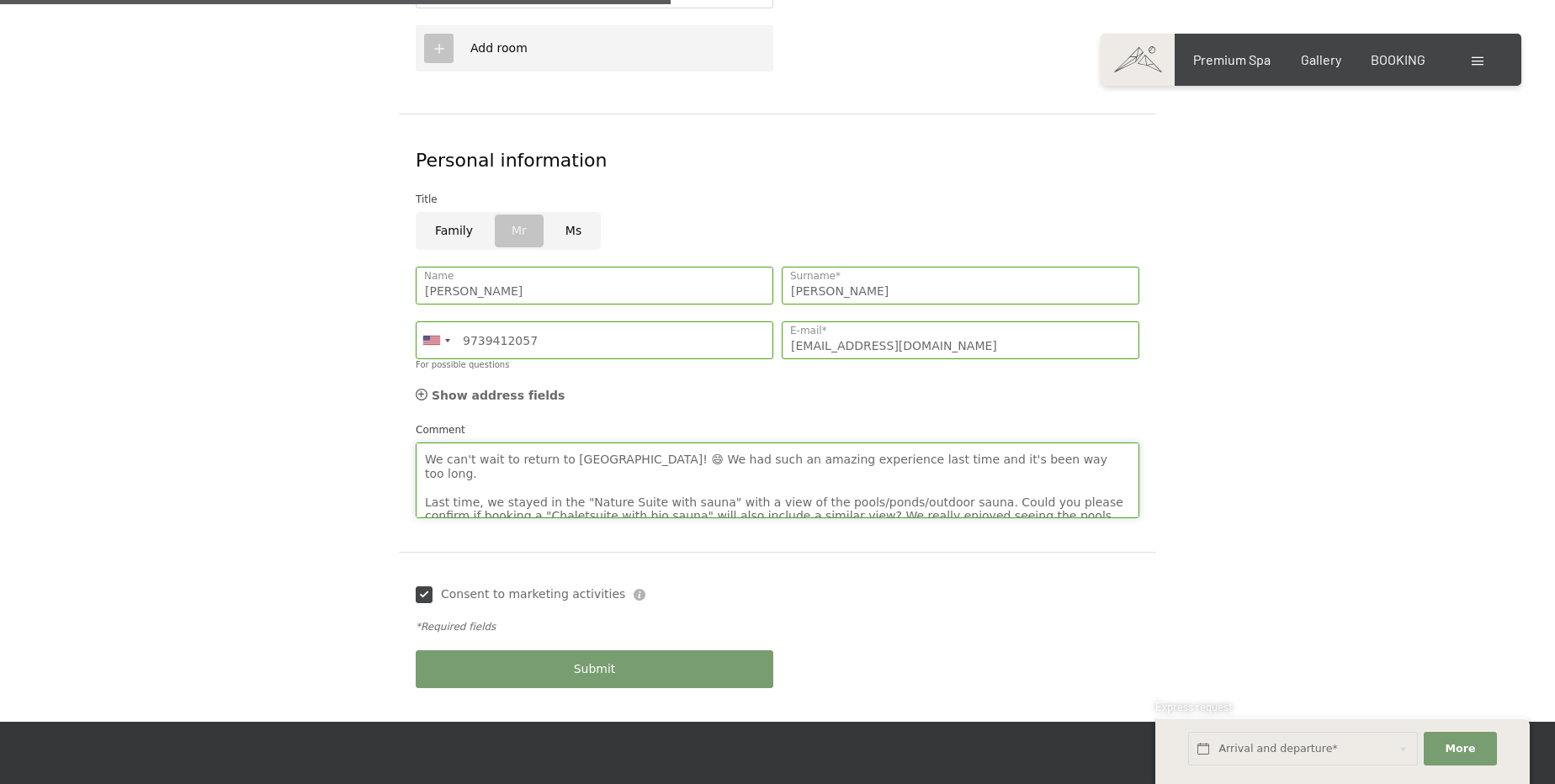
click at [744, 473] on textarea "Good Morning 🙂 We can't wait to return to Hotel Schwarzenstein! 😄 We had such a…" at bounding box center [778, 480] width 724 height 75
click at [965, 443] on textarea "Good Morning 🙂 We can't wait to return to Hotel Schwarzenstein! 😄 We had such a…" at bounding box center [778, 480] width 724 height 75
drag, startPoint x: 423, startPoint y: 454, endPoint x: 979, endPoint y: 475, distance: 556.4
click at [979, 475] on textarea "Good Morning 🙂 We can't wait to return to Hotel Schwarzenstein! 😄 We had such a…" at bounding box center [778, 480] width 724 height 75
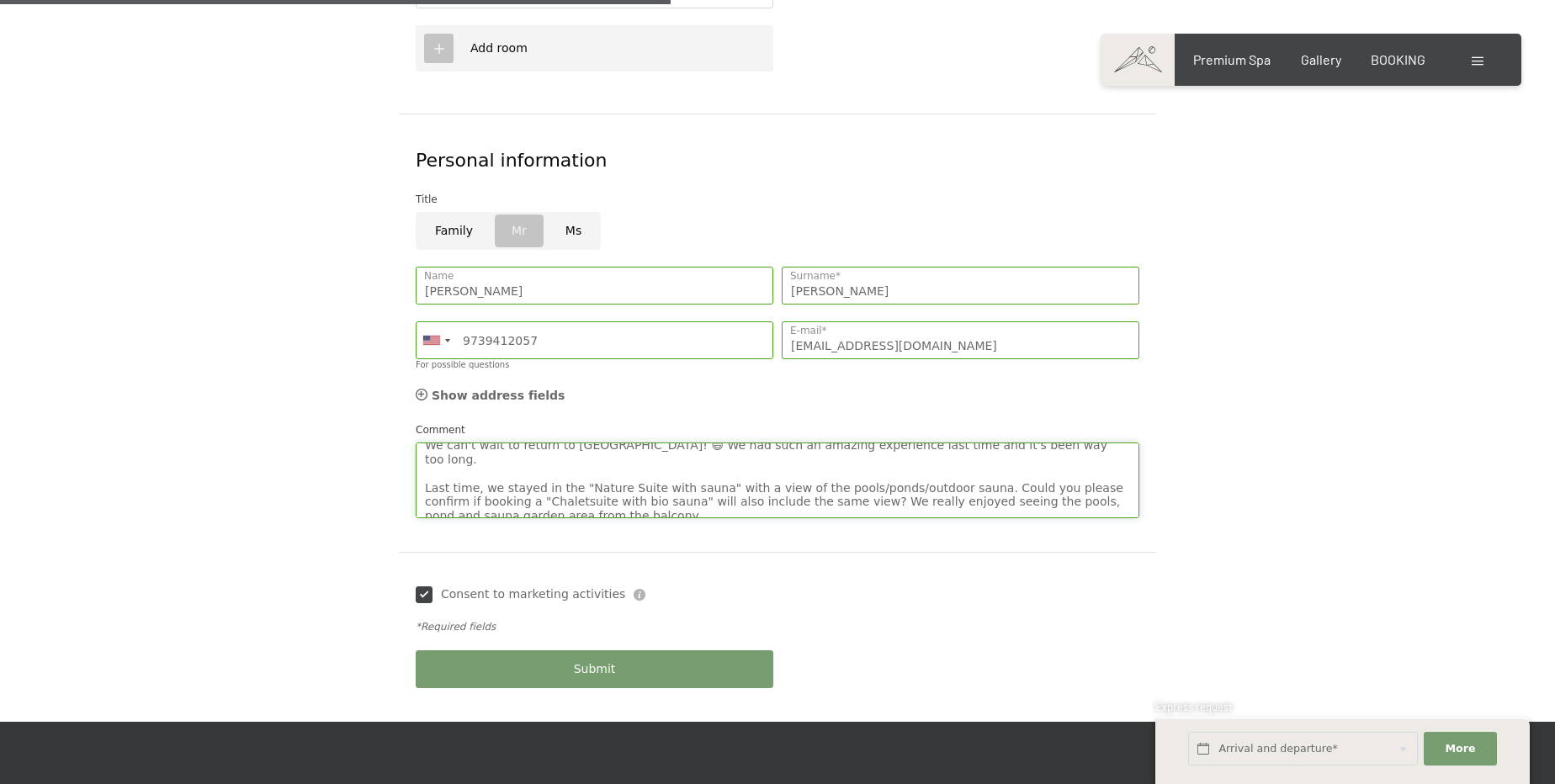
click at [790, 455] on textarea "Good Morning 🙂 We can't wait to return to Hotel Schwarzenstein! 😄 We had such a…" at bounding box center [778, 480] width 724 height 75
paste textarea "“Nature Suite with sauna” with a view of the pools/ponds/outdoor sauna. For thi…"
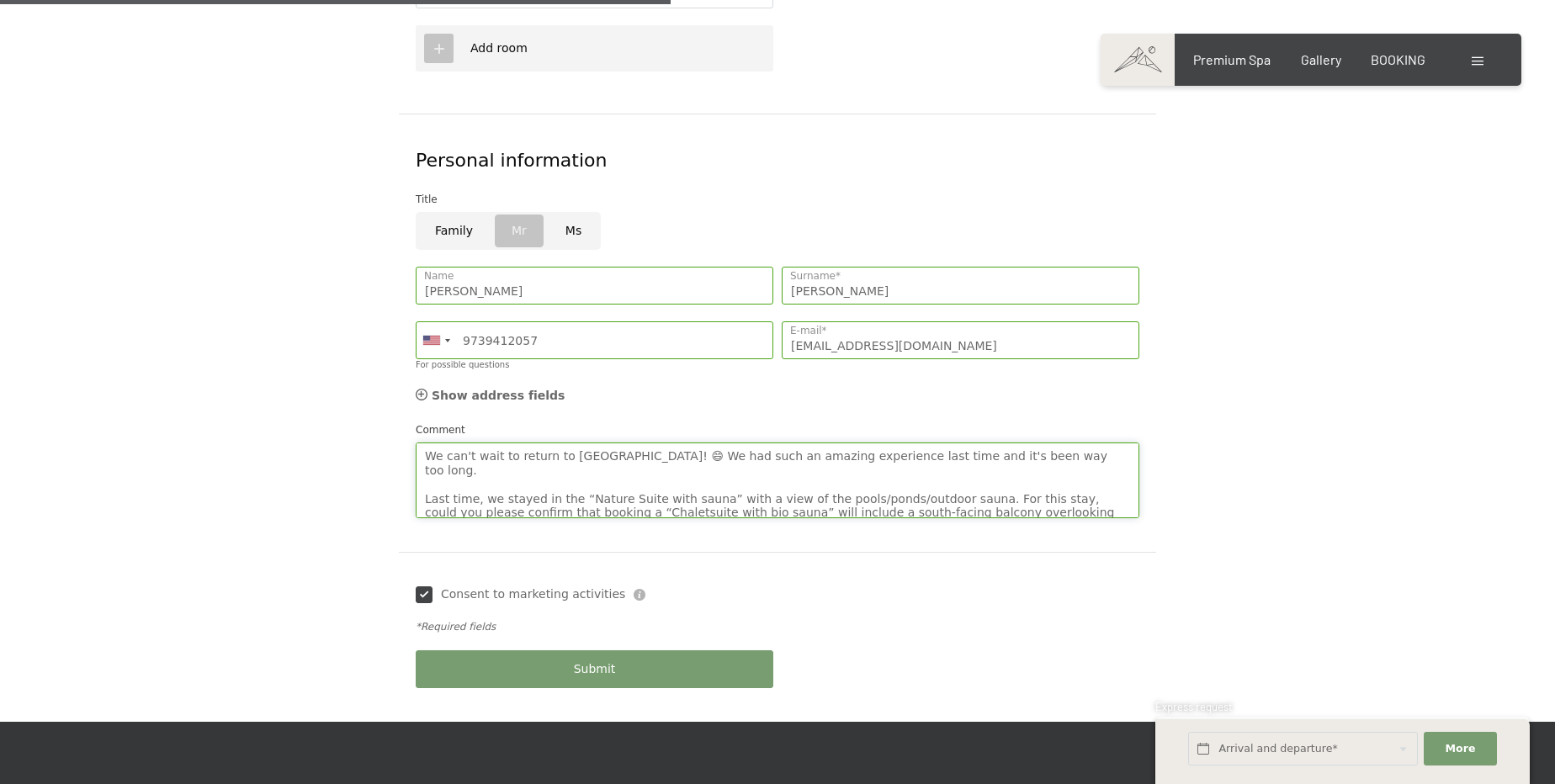
scroll to position [0, 0]
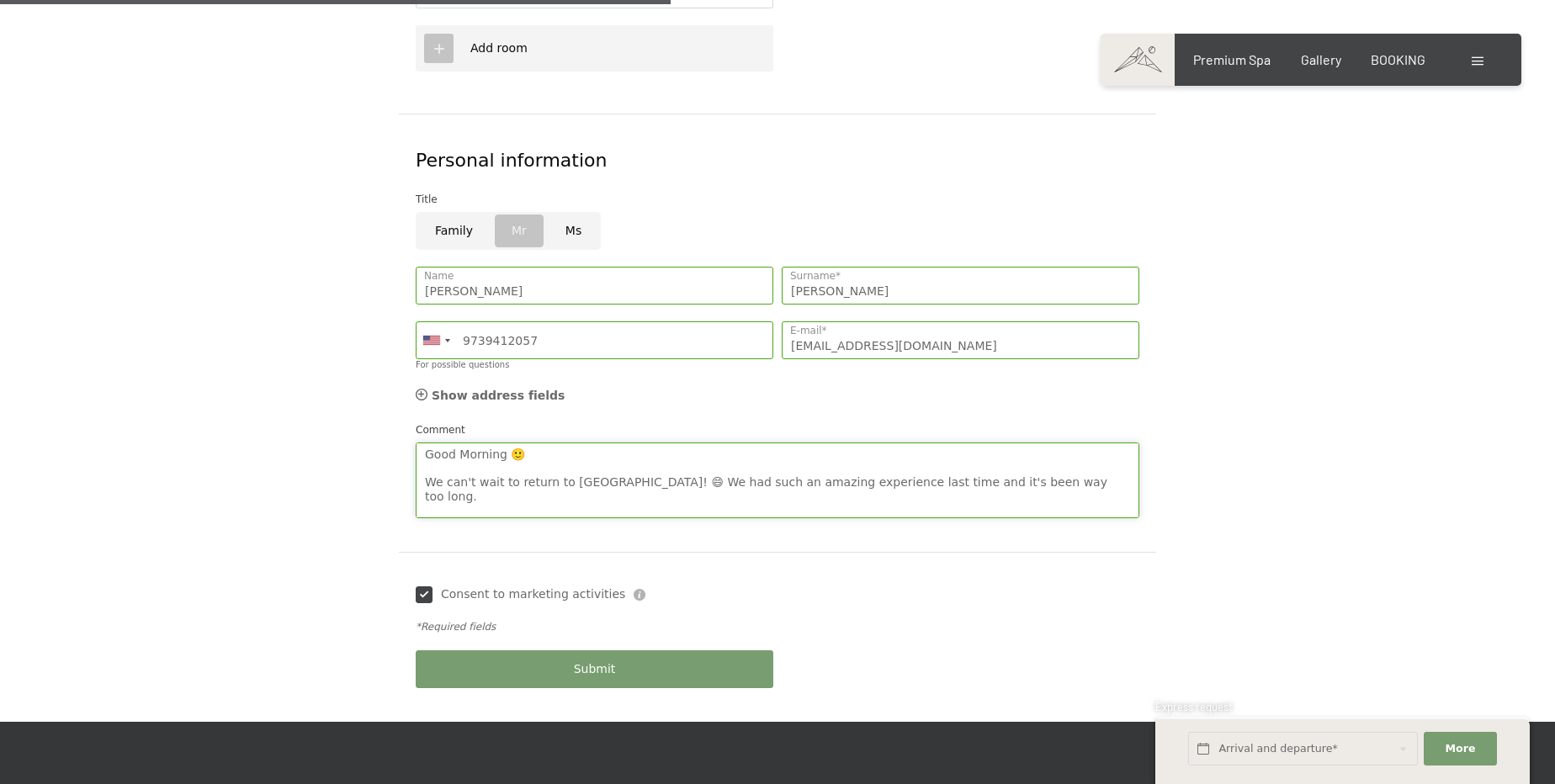
click at [947, 478] on textarea "Good Morning 🙂 We can't wait to return to Hotel Schwarzenstein! 😄 We had such a…" at bounding box center [778, 480] width 724 height 75
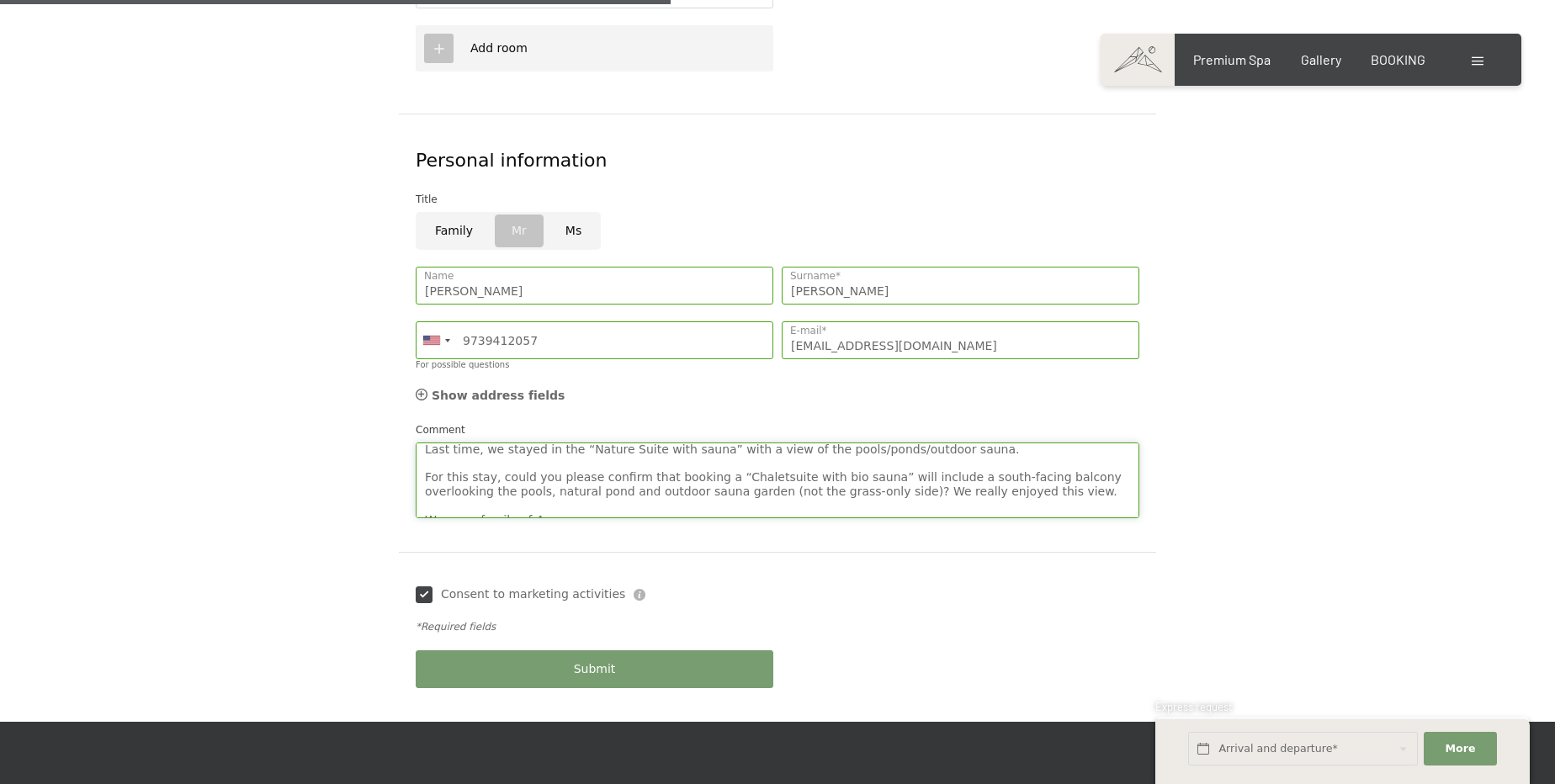
click at [910, 446] on textarea "Good Morning 🙂 We can't wait to return to Hotel Schwarzenstein! 😄 We had such a…" at bounding box center [778, 480] width 724 height 75
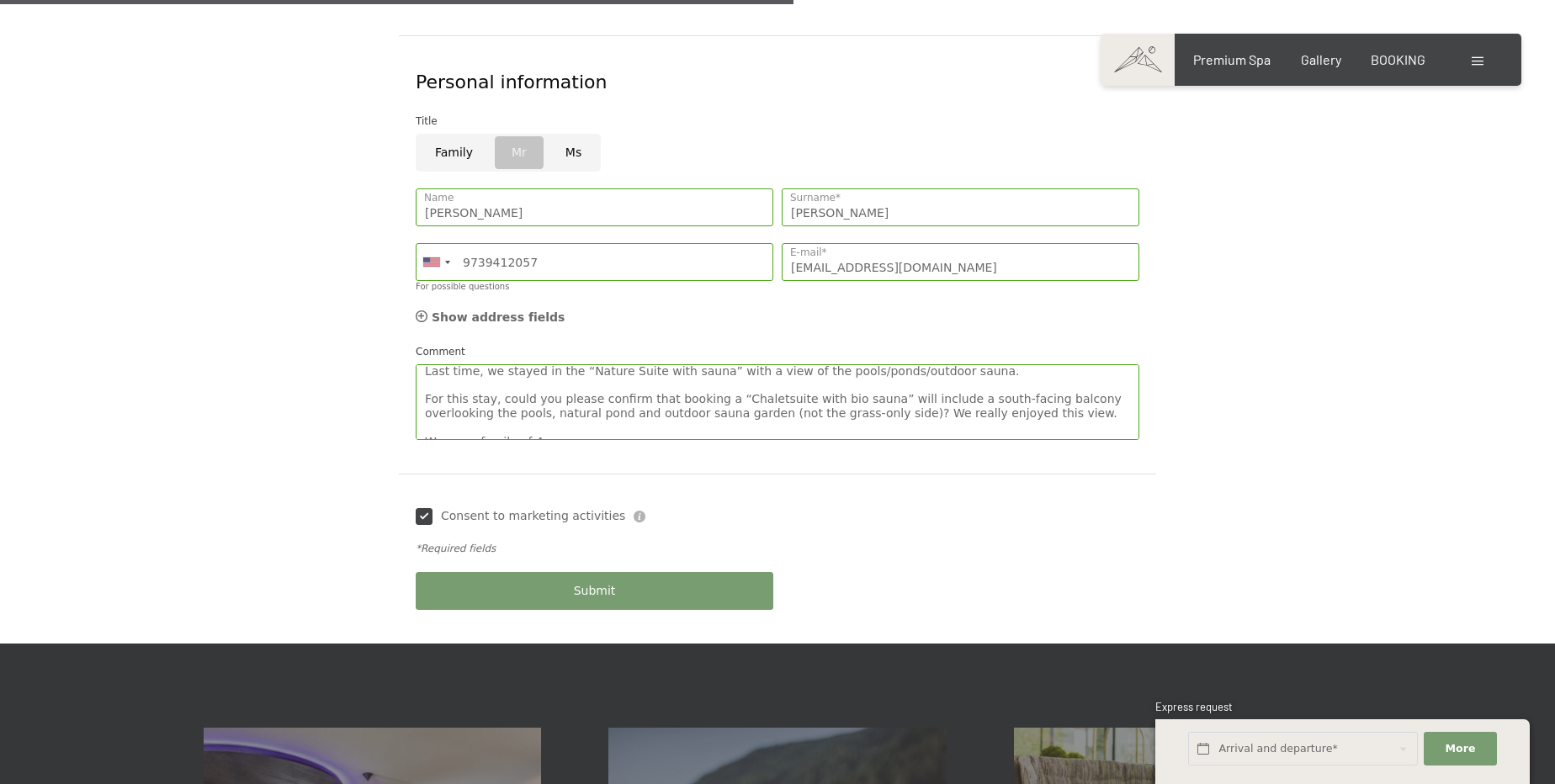
scroll to position [917, 0]
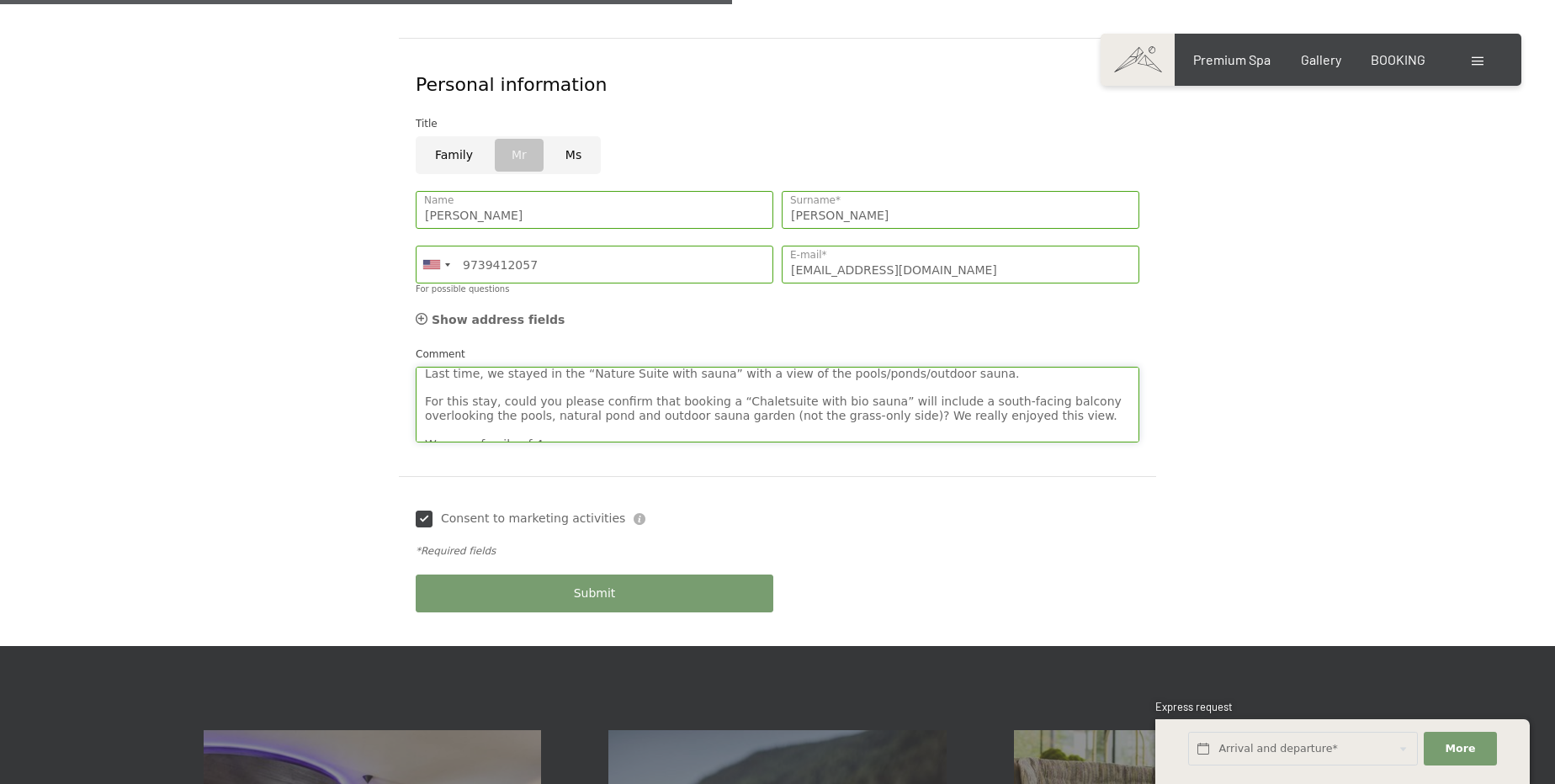
click at [1045, 385] on textarea "Good Morning 🙂 We can't wait to return to Hotel Schwarzenstein! 😄 We had such a…" at bounding box center [778, 404] width 724 height 75
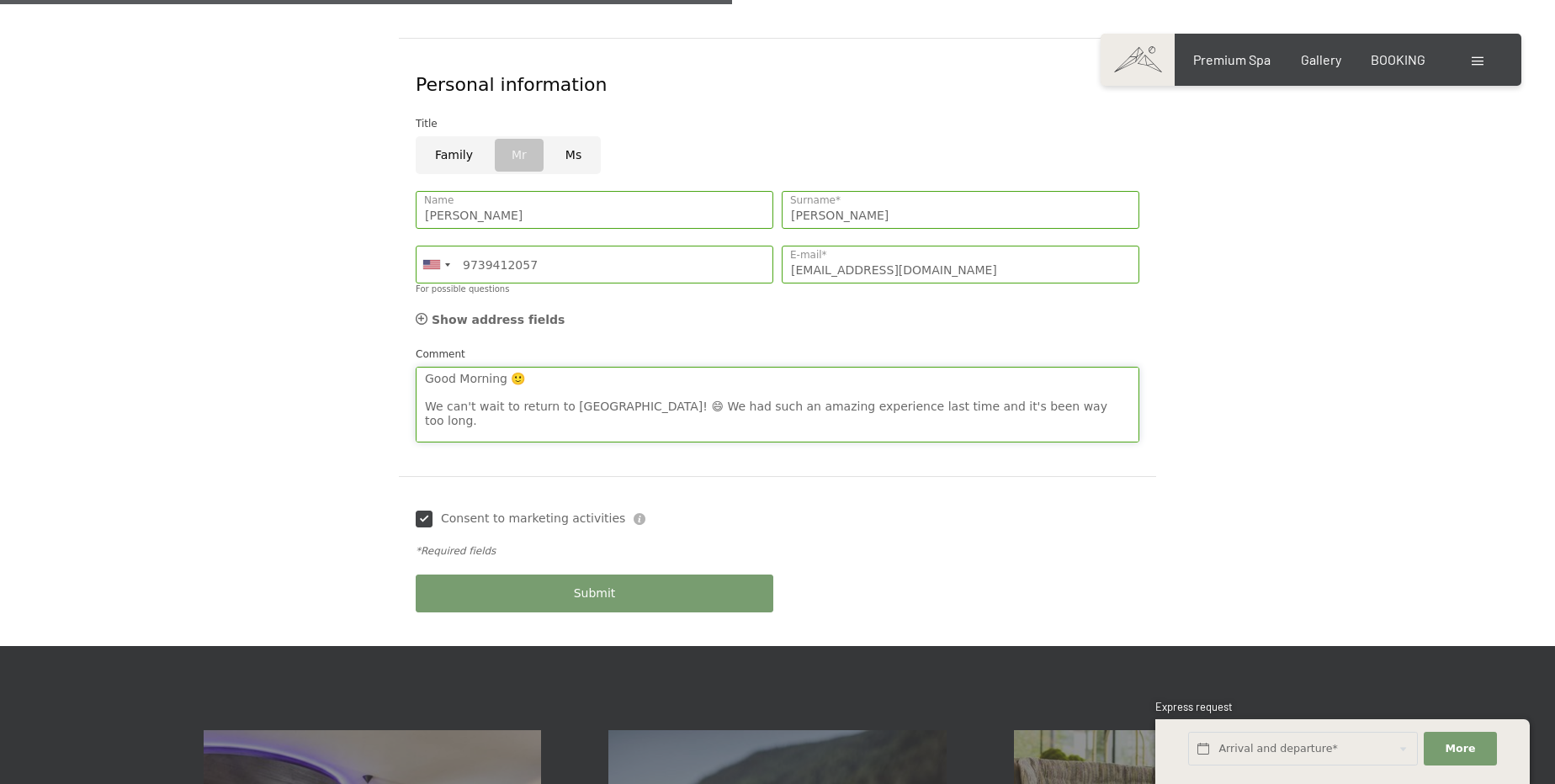
click at [504, 398] on textarea "Good Morning 🙂 We can't wait to return to Hotel Schwarzenstein! 😄 We had such a…" at bounding box center [778, 404] width 724 height 75
click at [486, 406] on textarea "Good Morning 🙂 We can't wait to return to Hotel Schwarzenstein! 😄 We had such a…" at bounding box center [778, 404] width 724 height 75
paste textarea "we stayed in the “Nature Suite with sauna” with a view of the pools, natural po…"
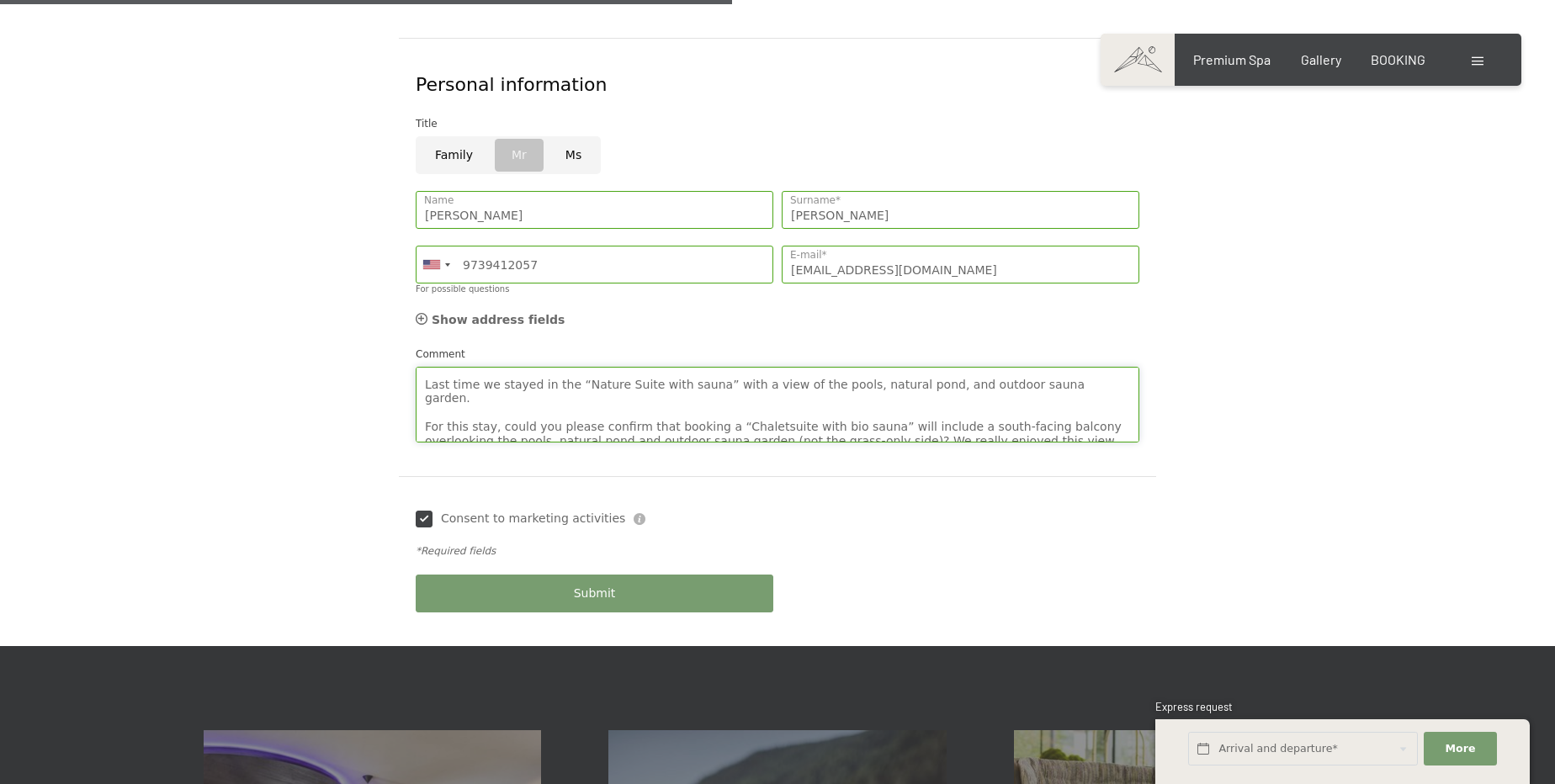
scroll to position [91, 0]
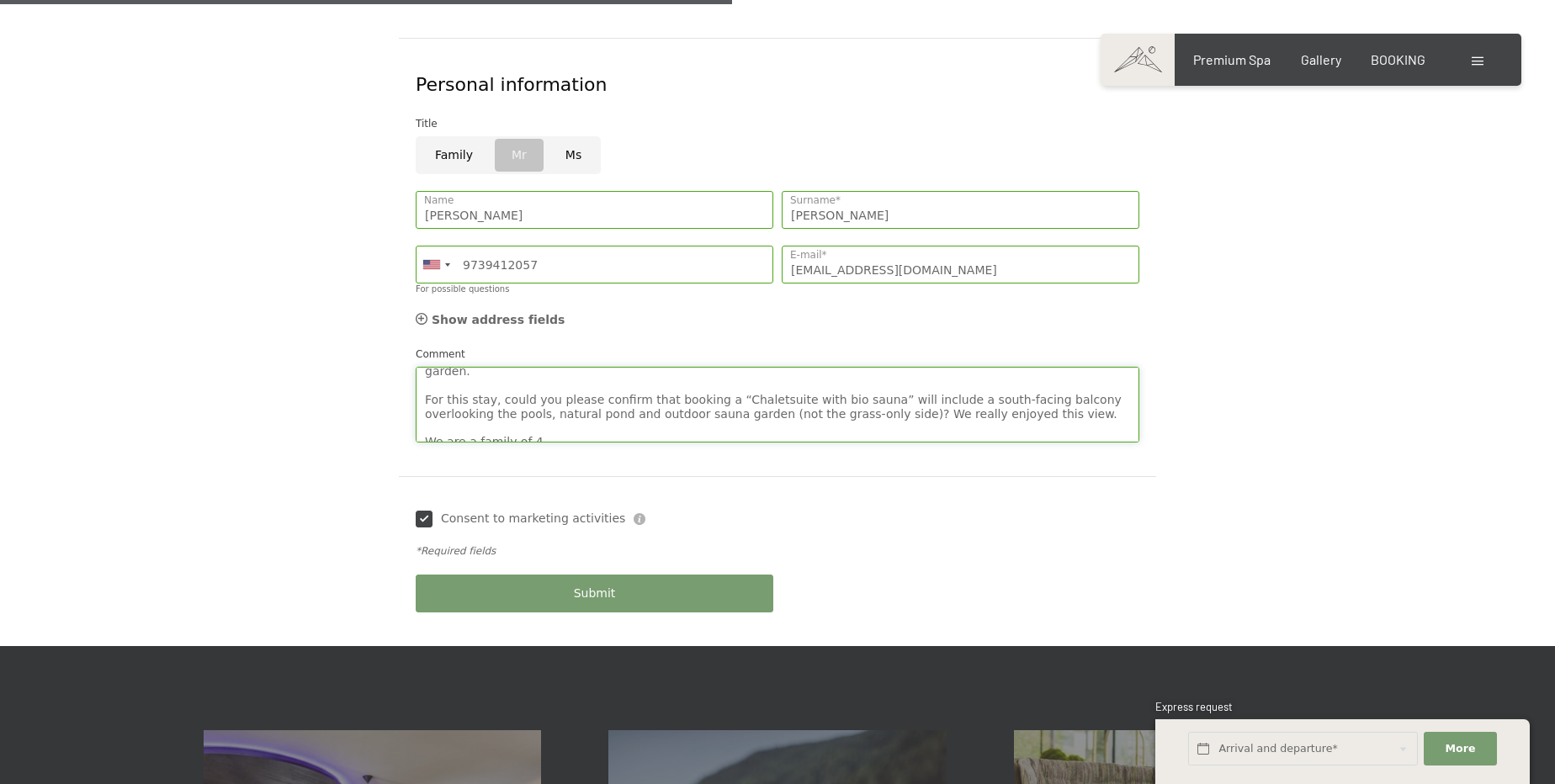
click at [960, 367] on textarea "Good Morning 🙂 We can't wait to return to Hotel Schwarzenstein! 😄 We had such a…" at bounding box center [778, 404] width 724 height 75
click at [732, 375] on textarea "Good Morning 🙂 We can't wait to return to Hotel Schwarzenstein! 😄 We had such a…" at bounding box center [778, 404] width 724 height 75
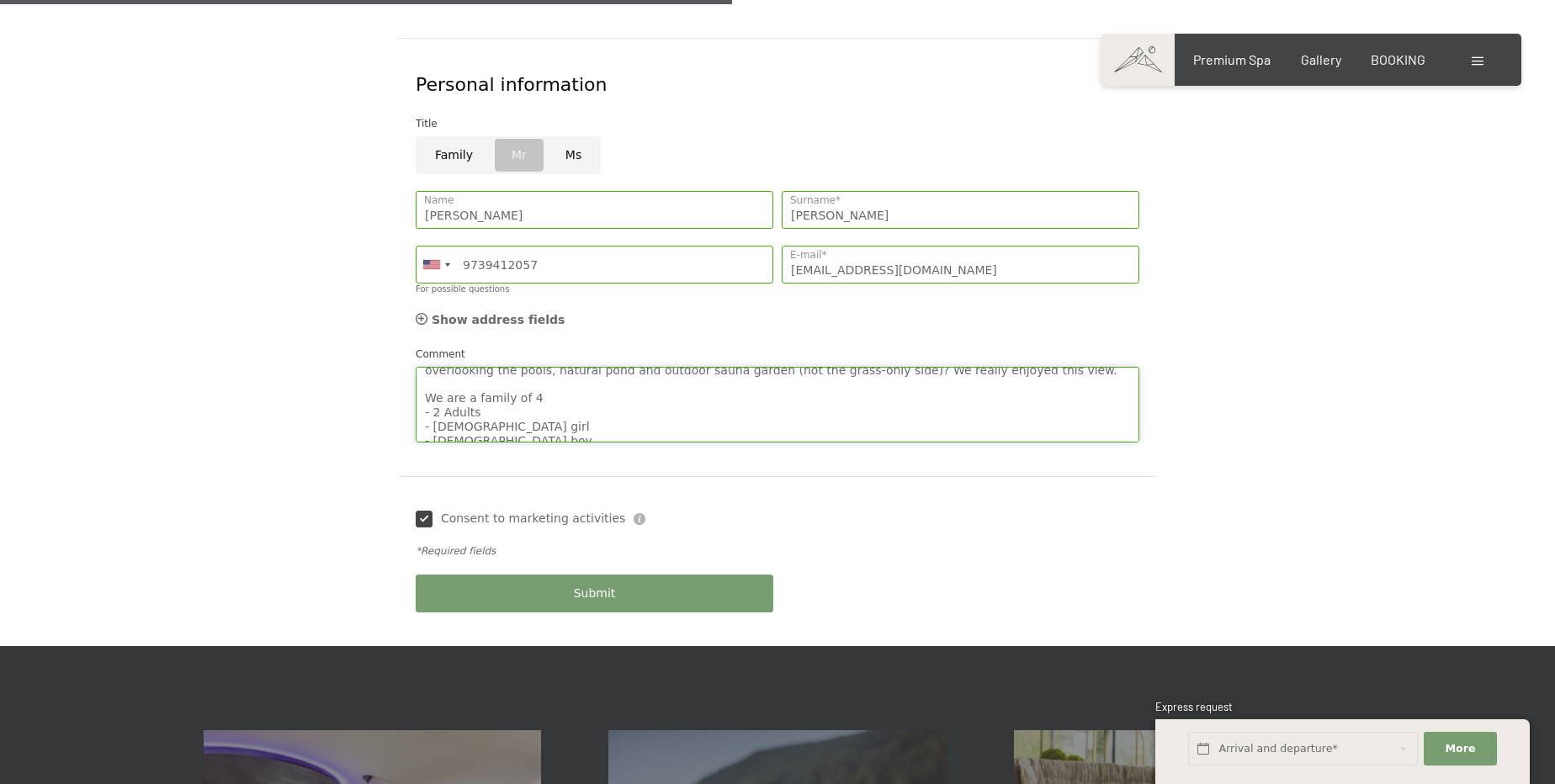
scroll to position [159, 0]
click at [573, 370] on textarea "Good Morning 🙂 We can't wait to return to Hotel Schwarzenstein! 😄 We had such a…" at bounding box center [778, 404] width 724 height 75
paste textarea "(If available, we’d love a higher floor for an unobstructed view.)"
click at [580, 367] on textarea "Good Morning 🙂 We can't wait to return to Hotel Schwarzenstein! 😄 We had such a…" at bounding box center [778, 404] width 724 height 75
click at [593, 367] on textarea "Good Morning 🙂 We can't wait to return to Hotel Schwarzenstein! 😄 We had such a…" at bounding box center [778, 404] width 724 height 75
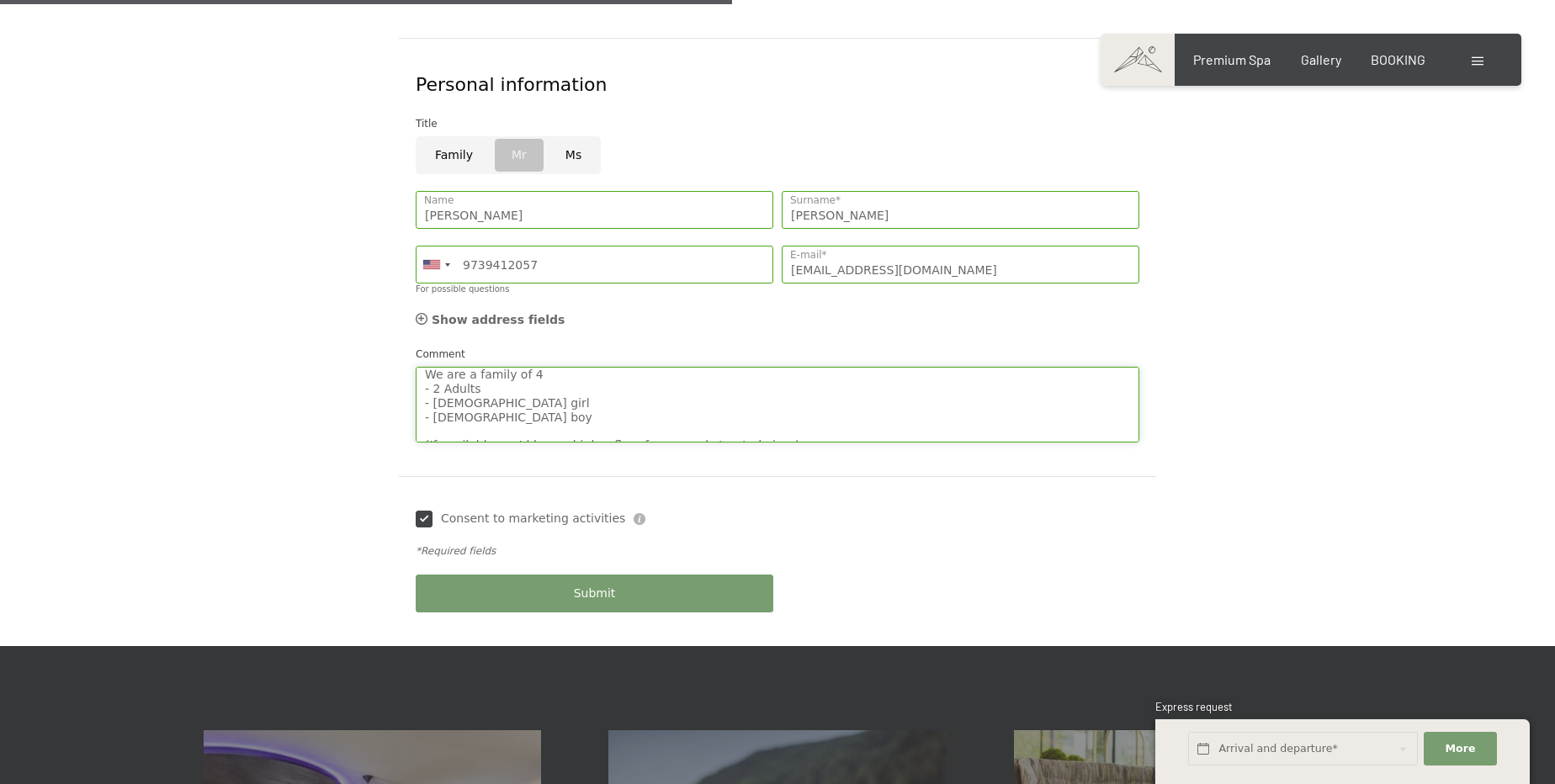
scroll to position [188, 0]
click at [517, 367] on textarea "Good Morning 🙂 We can't wait to return to Hotel Schwarzenstein! 😄 We had such a…" at bounding box center [778, 404] width 724 height 75
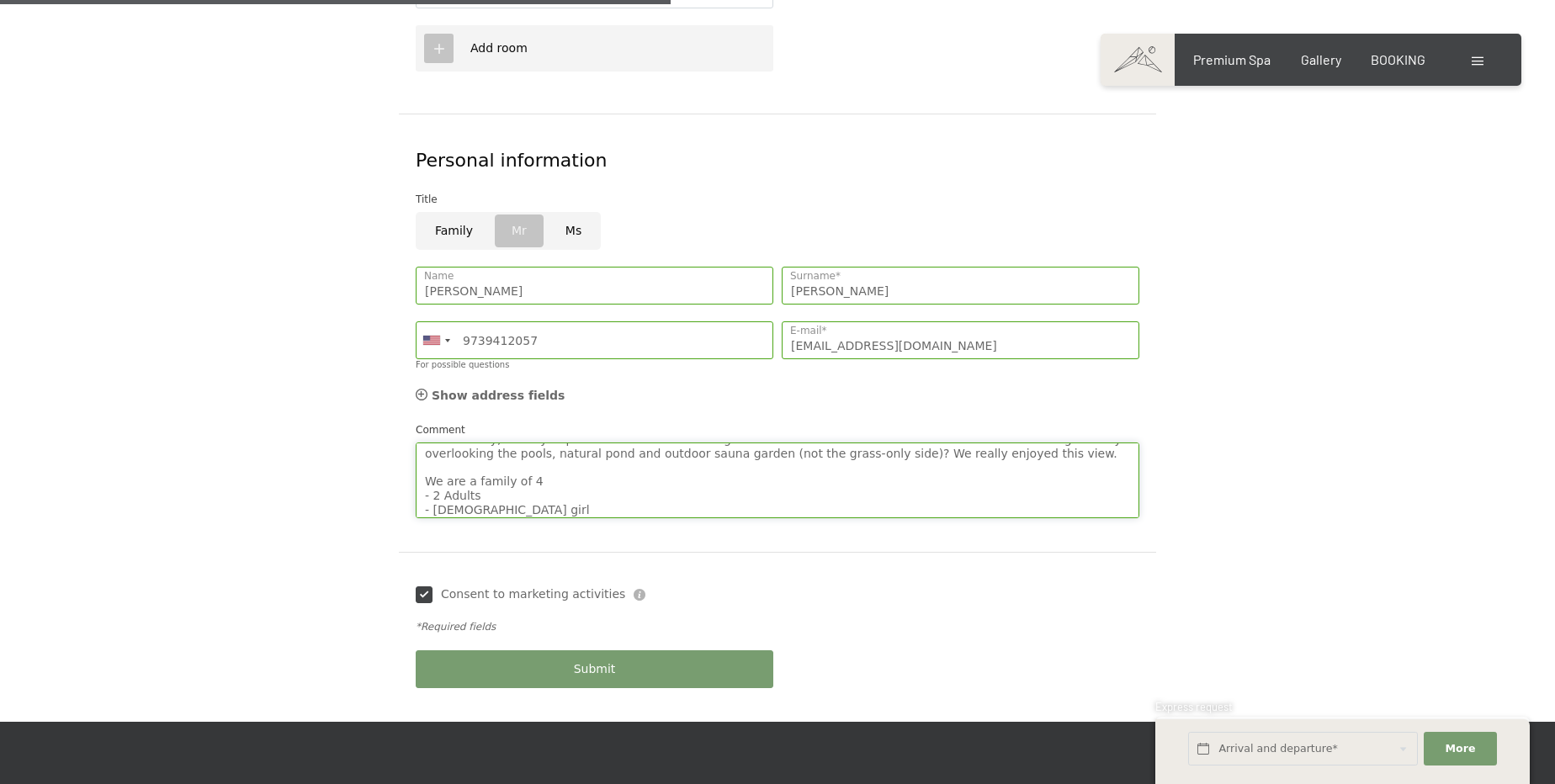
scroll to position [152, 0]
click at [748, 461] on textarea "Good Morning 🙂 We can't wait to return to Hotel Schwarzenstein! 😄 We had such a…" at bounding box center [778, 480] width 724 height 75
type textarea "Good Morning 🙂 We can't wait to return to Hotel Schwarzenstein! 😄 We had such a…"
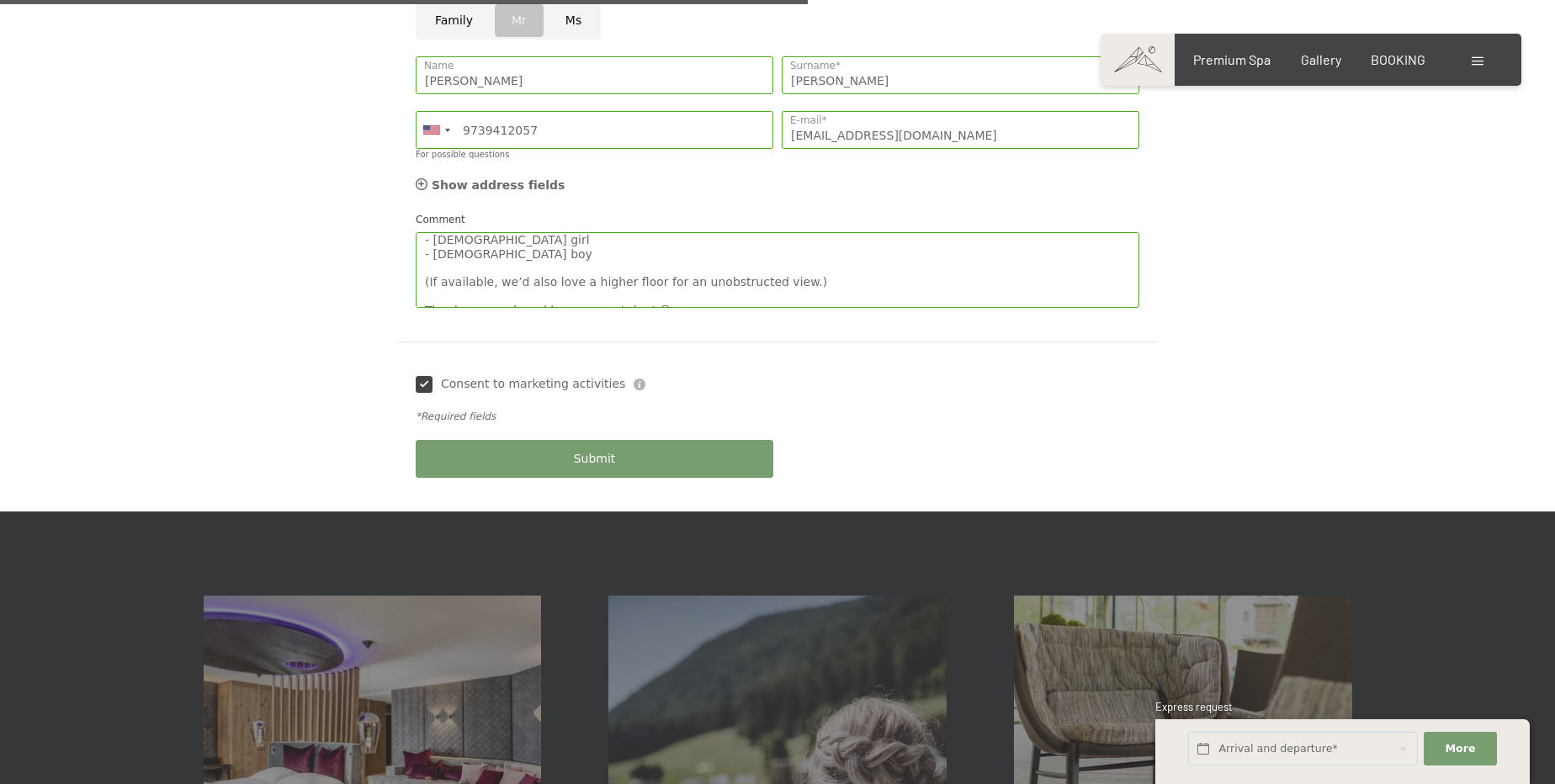
scroll to position [1070, 0]
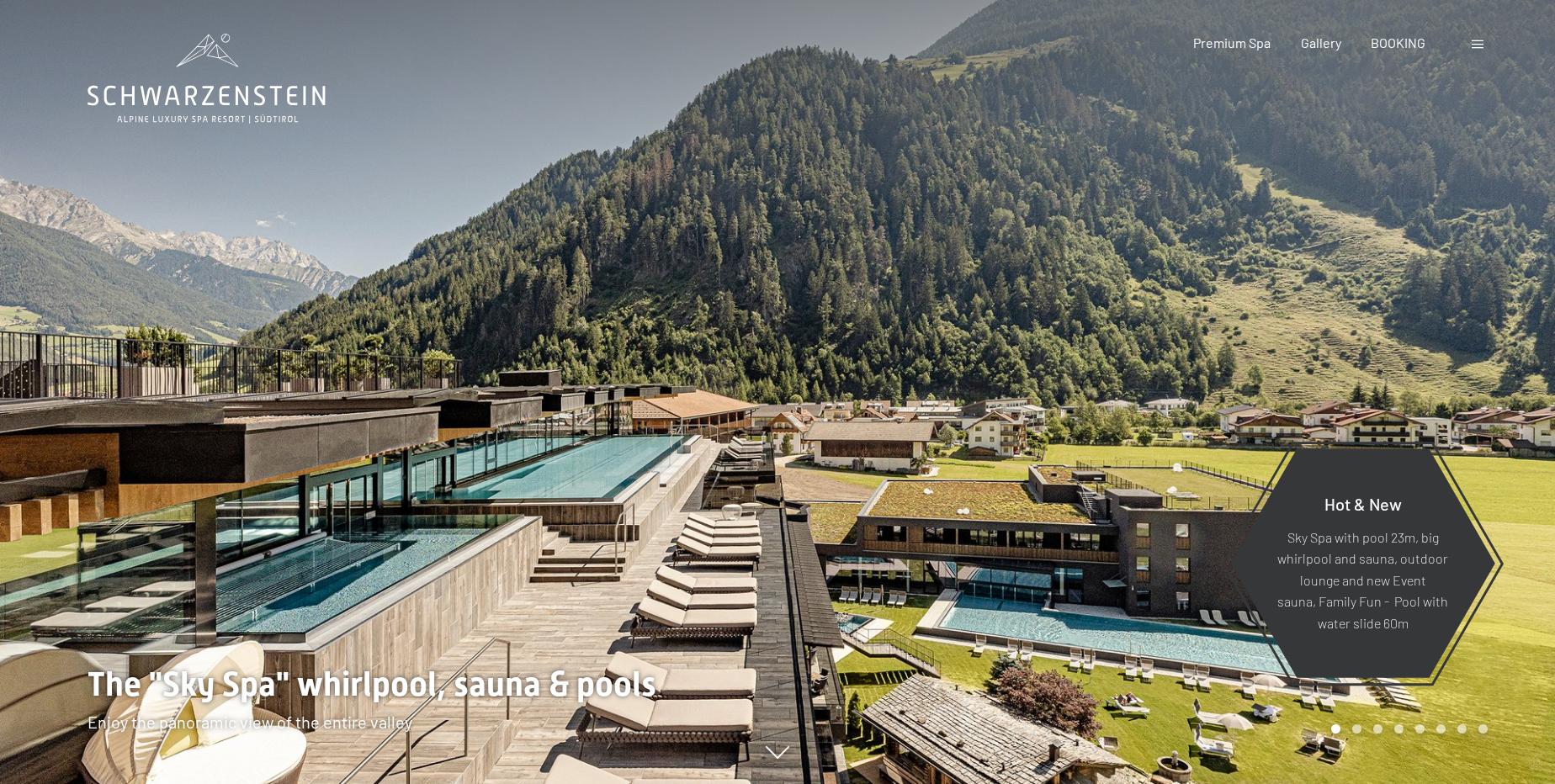
click at [1468, 40] on div "Booking Enquiries Premium Spa Gallery BOOKING DE IT EN Vouchers Gallery Enquiri…" at bounding box center [1311, 43] width 353 height 19
click at [1473, 39] on div at bounding box center [1480, 43] width 16 height 19
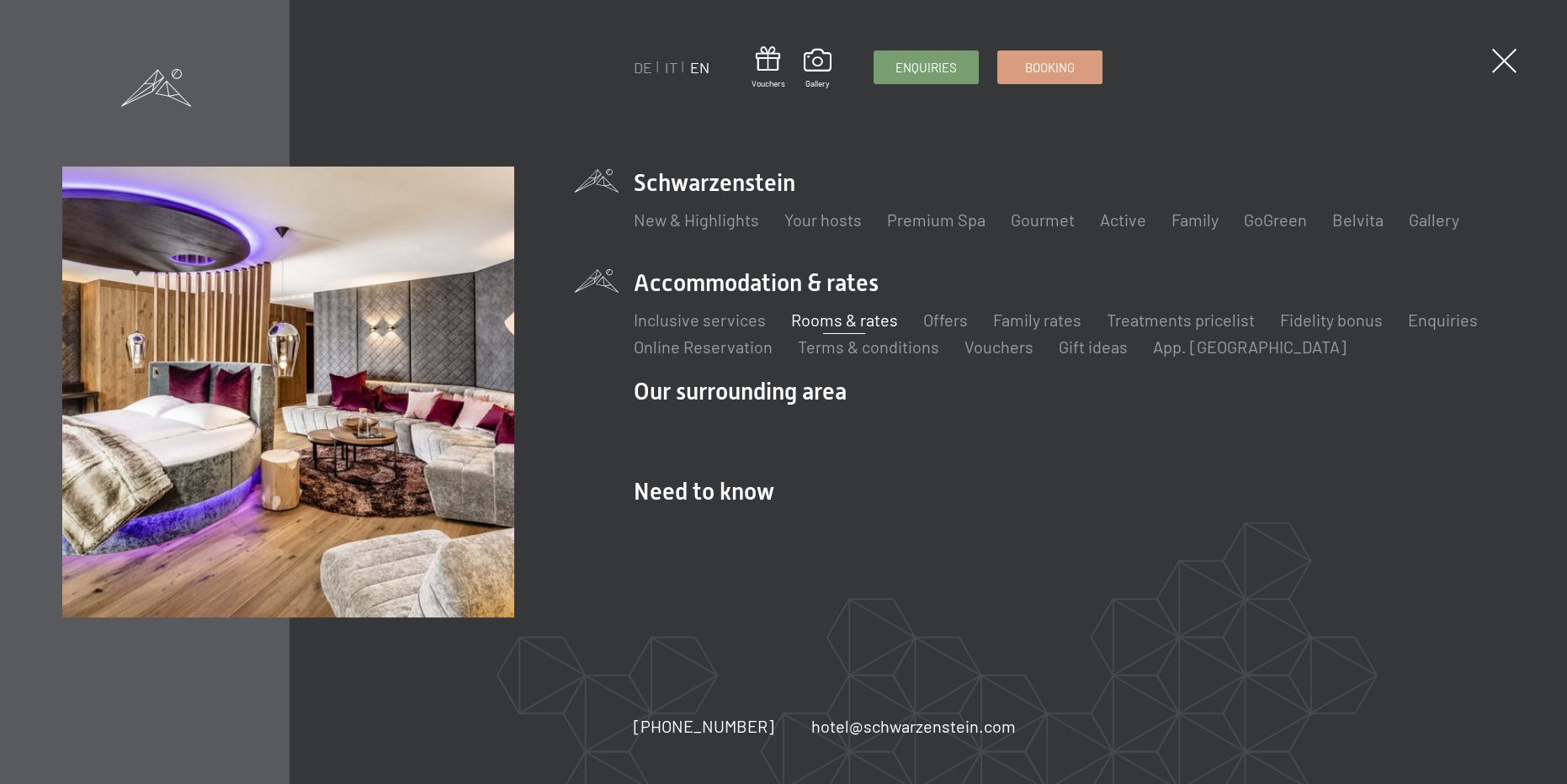
click at [859, 317] on link "Rooms & rates" at bounding box center [844, 320] width 107 height 20
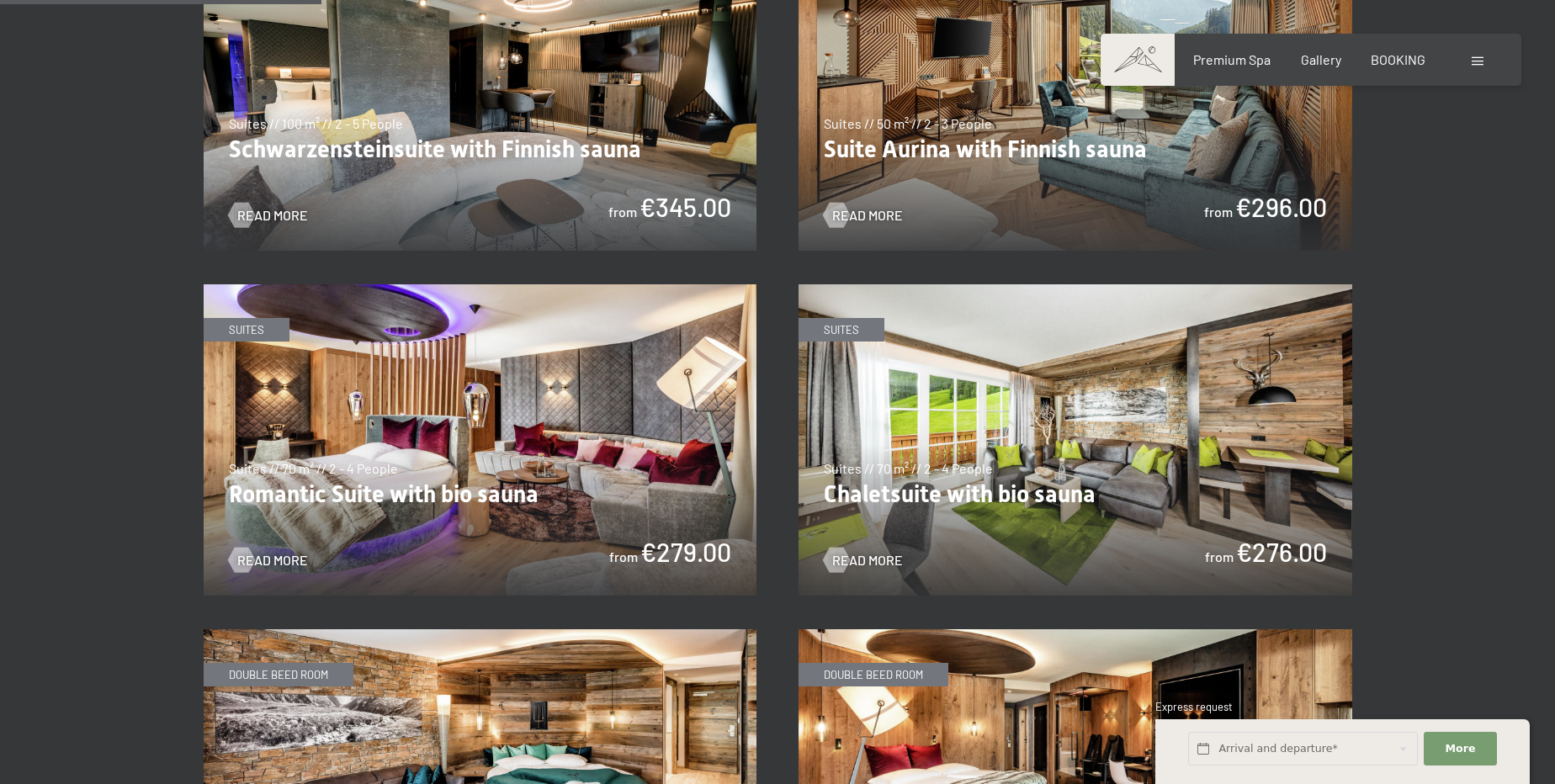
scroll to position [1070, 0]
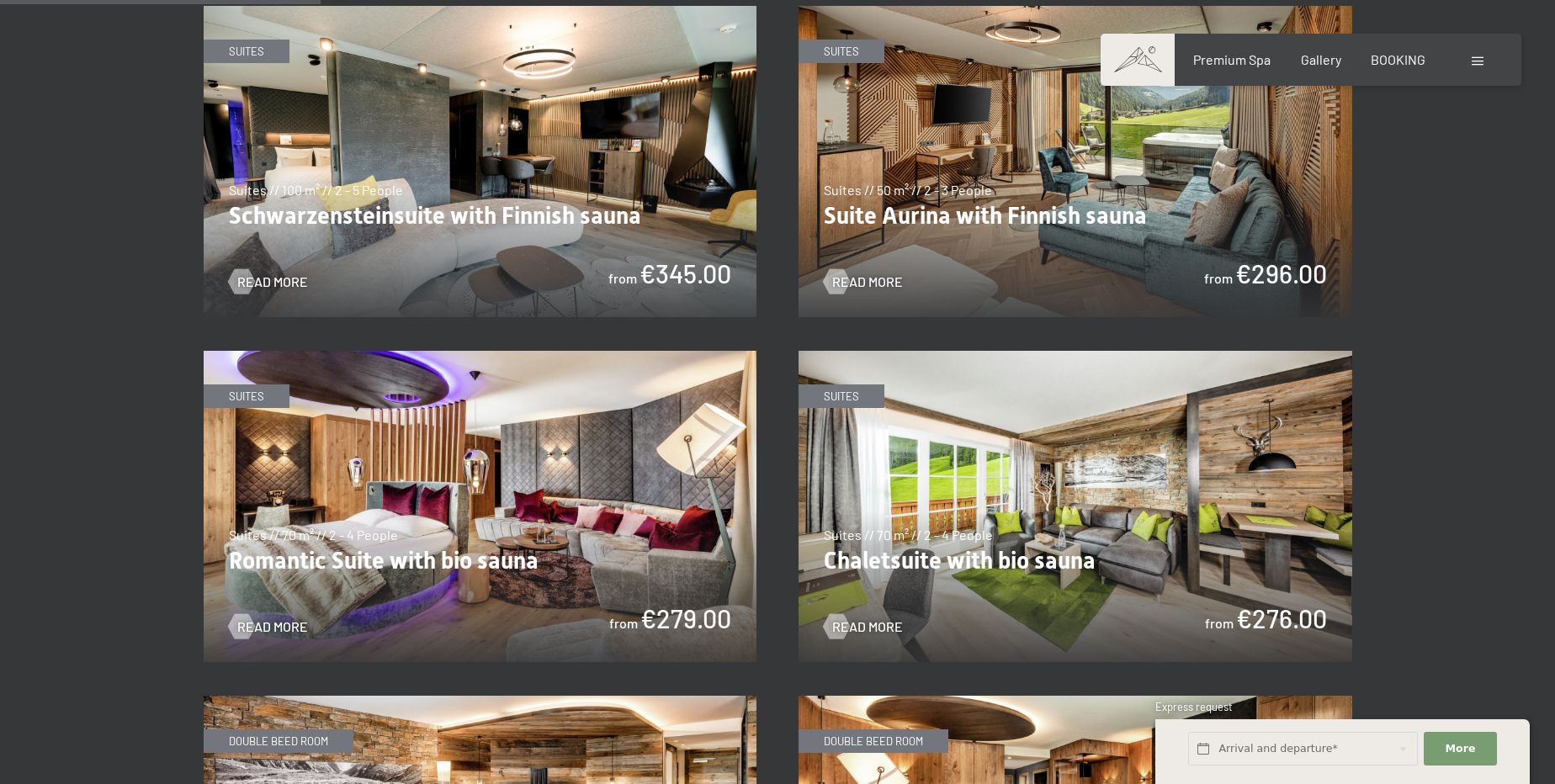
click at [529, 191] on img at bounding box center [480, 162] width 554 height 312
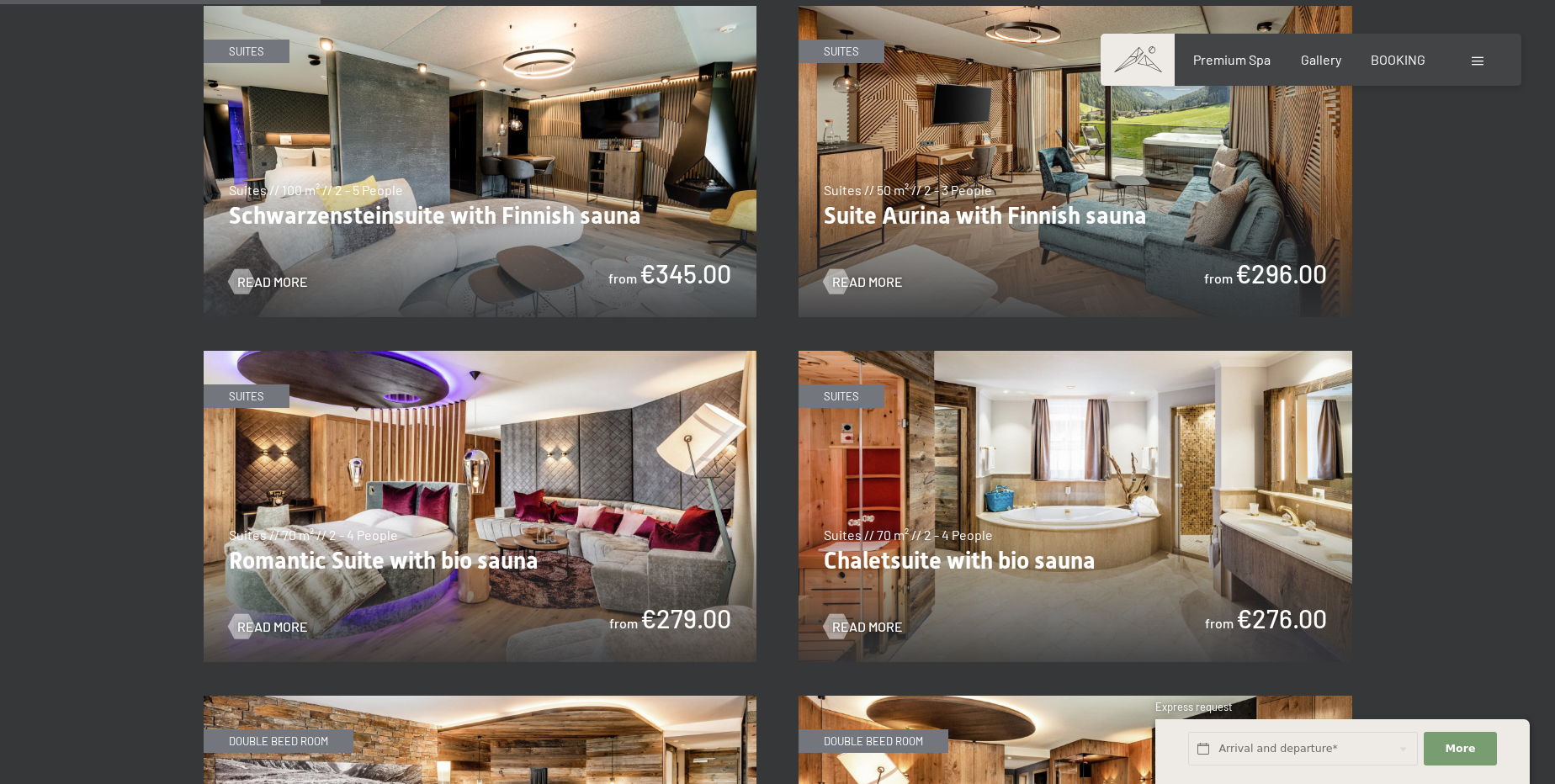
drag, startPoint x: 1021, startPoint y: 462, endPoint x: 1517, endPoint y: 356, distance: 507.2
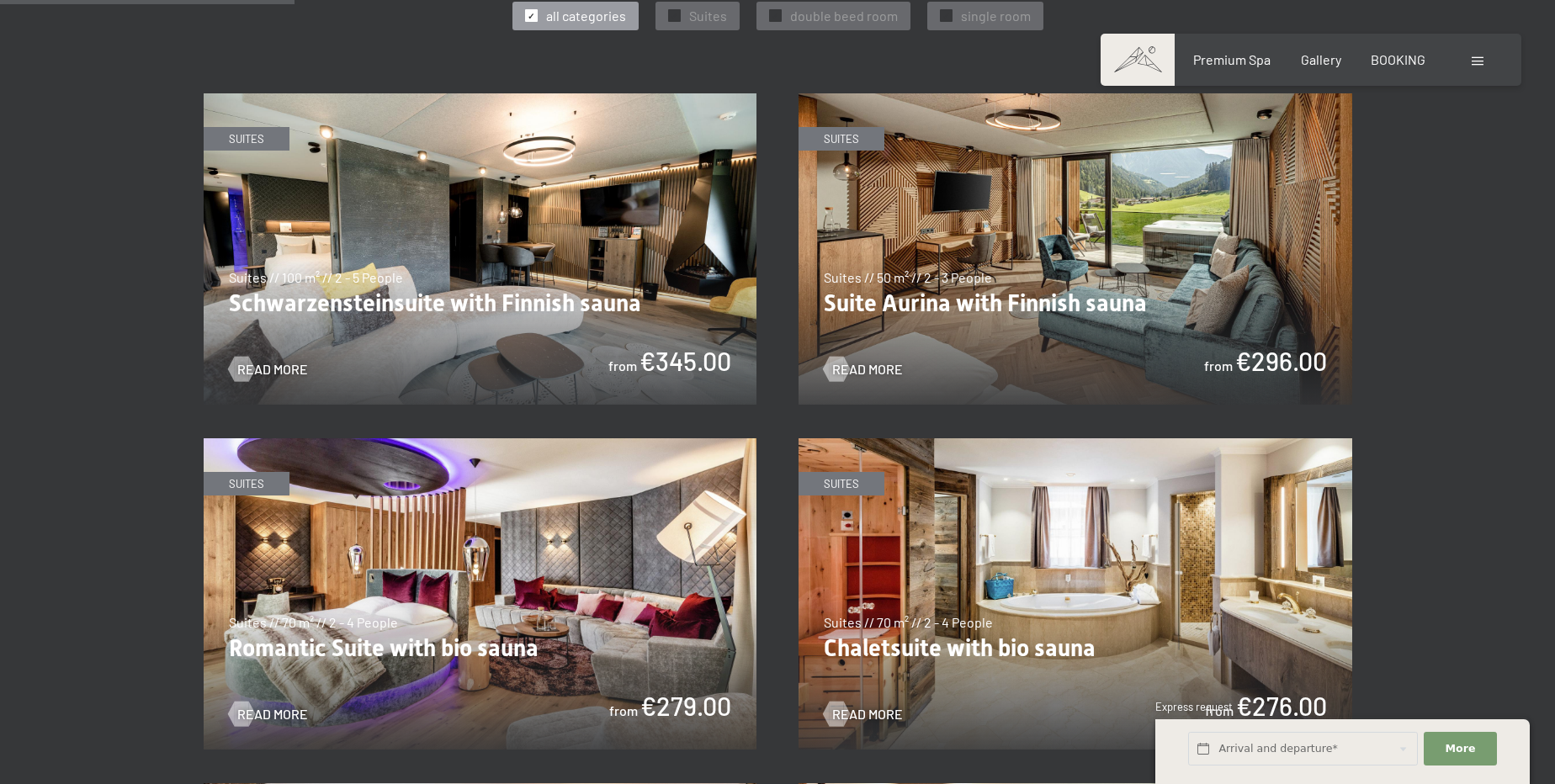
scroll to position [917, 0]
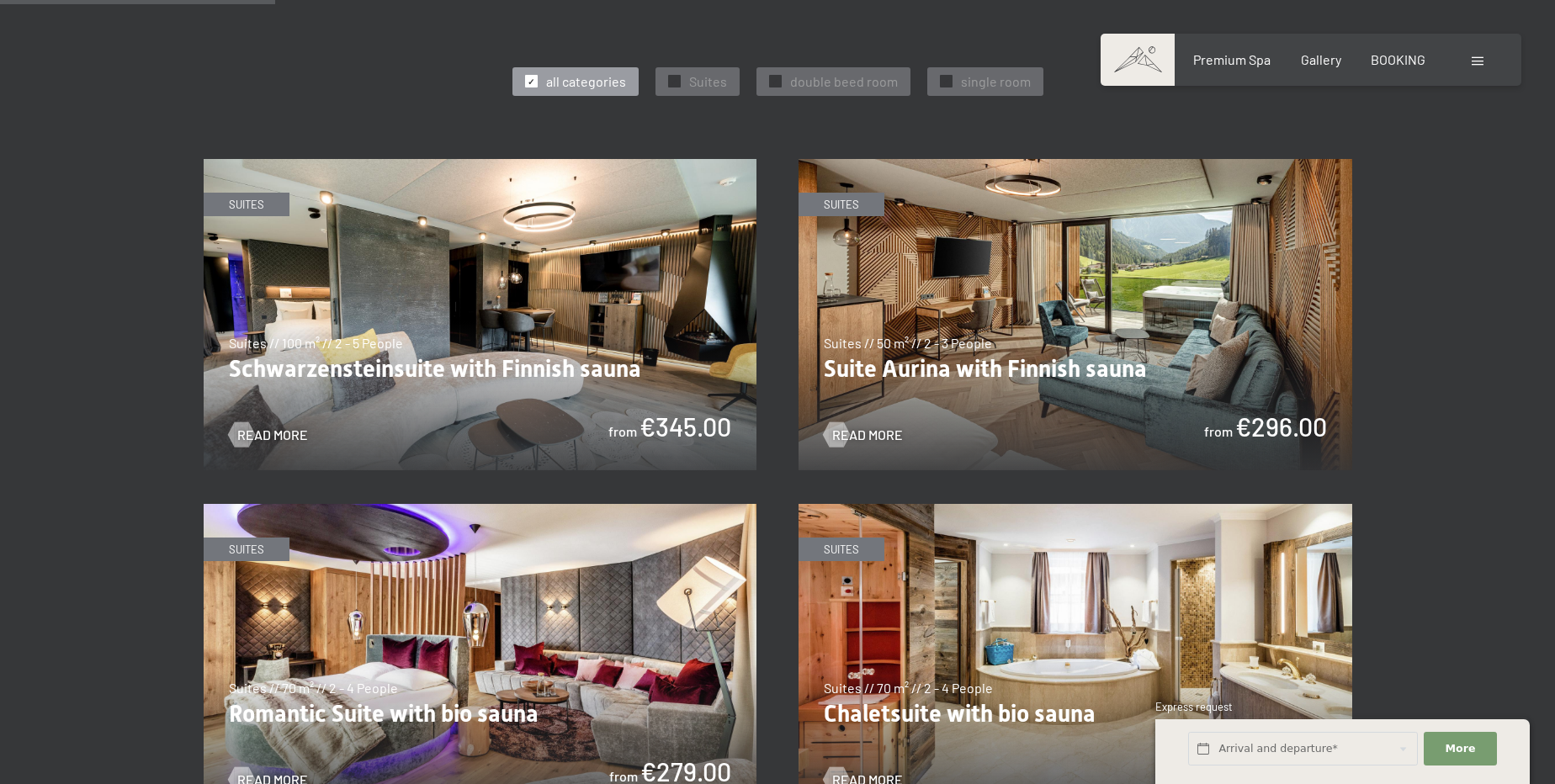
click at [629, 335] on img at bounding box center [480, 315] width 554 height 312
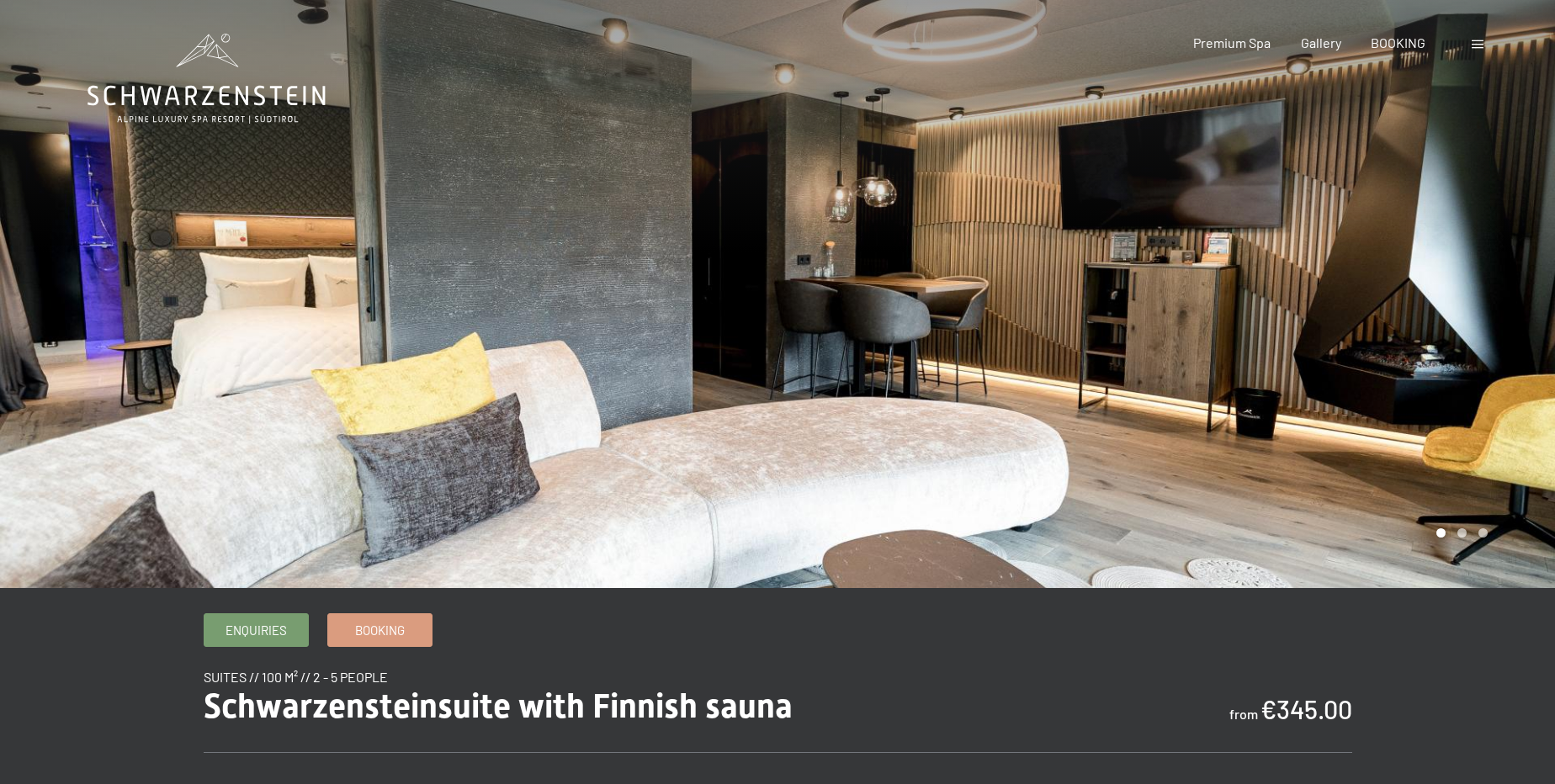
click at [1428, 441] on div at bounding box center [1166, 294] width 778 height 588
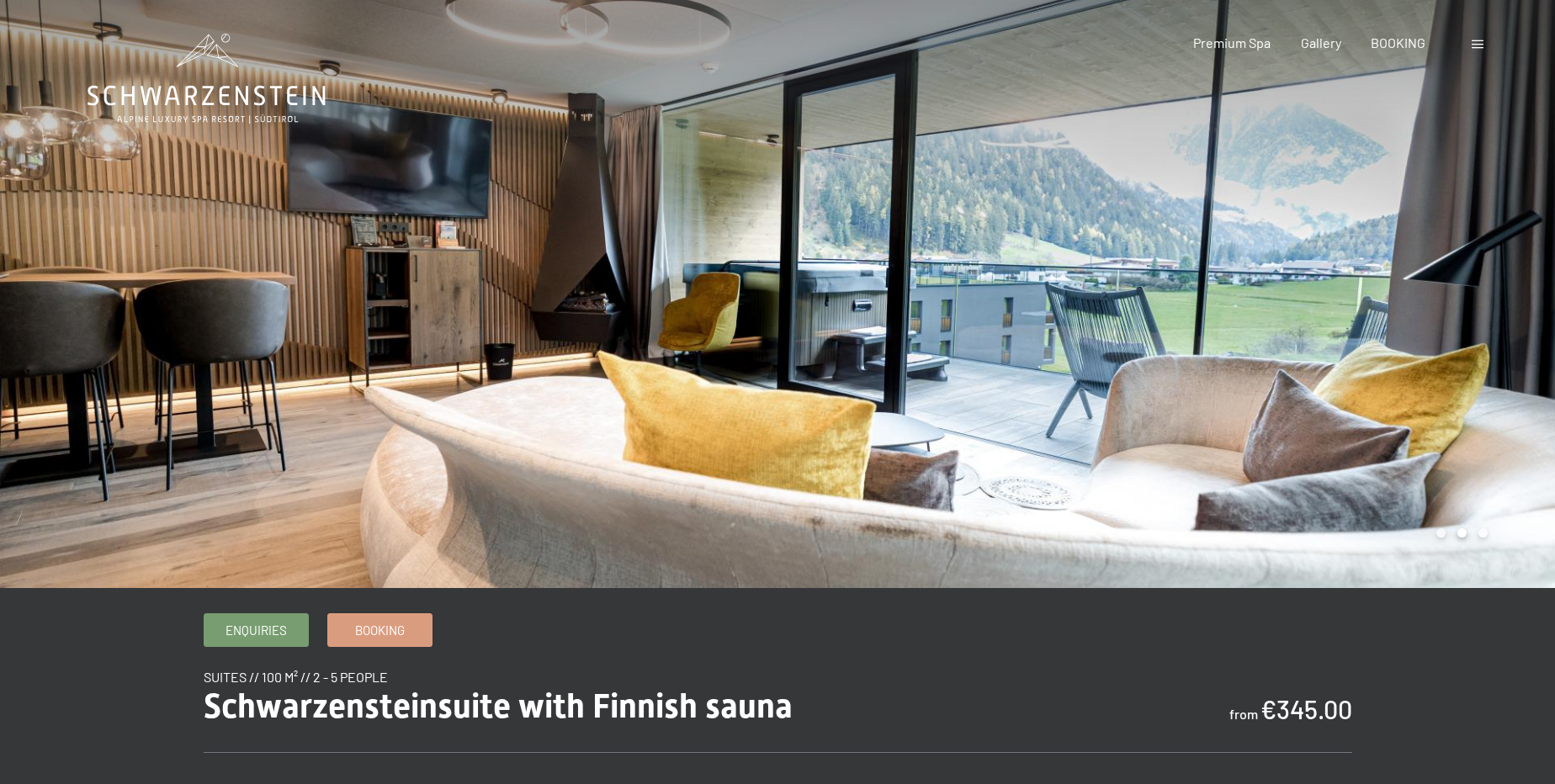
click at [1428, 441] on div at bounding box center [1166, 294] width 778 height 588
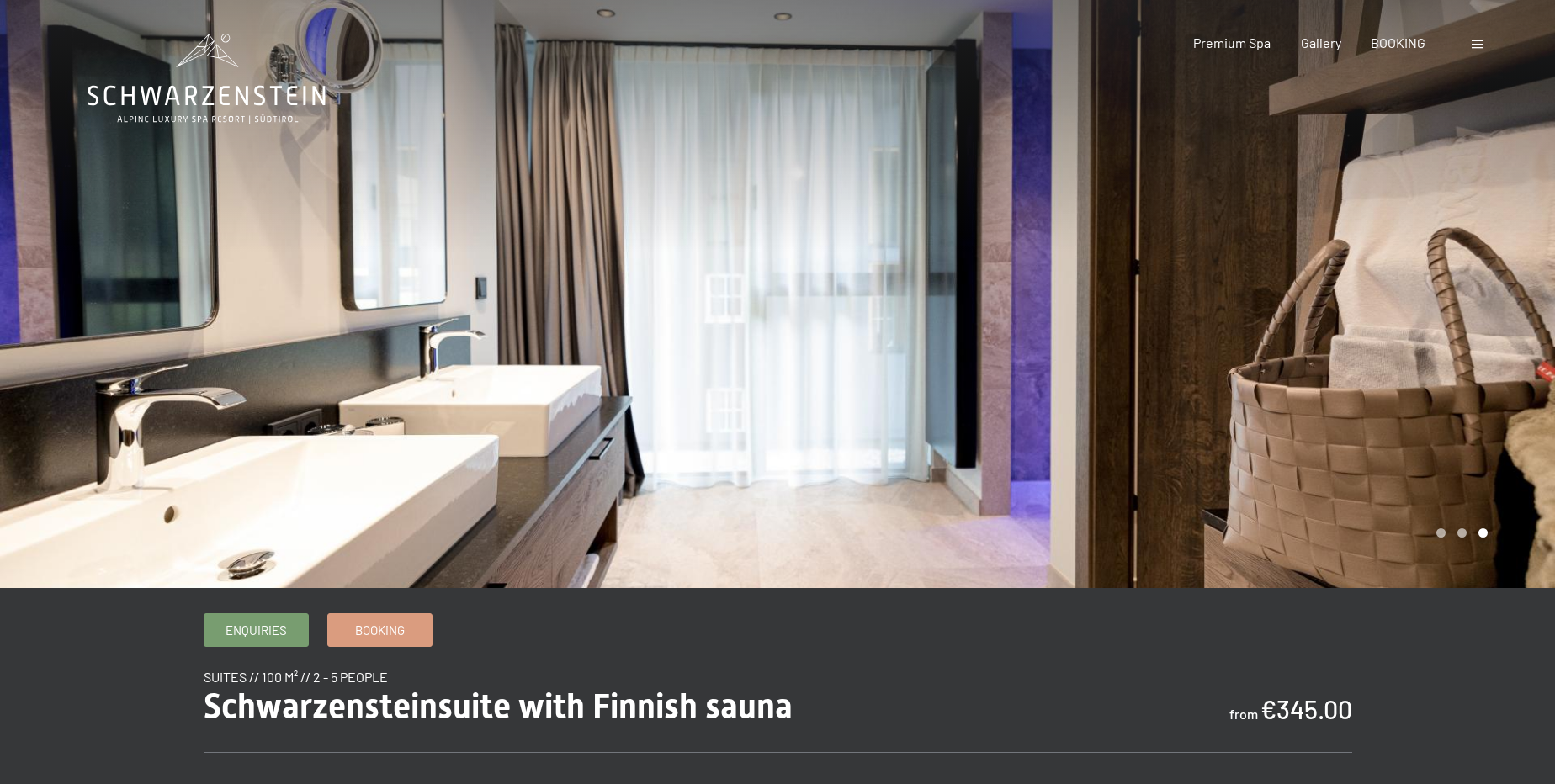
click at [1426, 439] on div at bounding box center [1166, 294] width 778 height 588
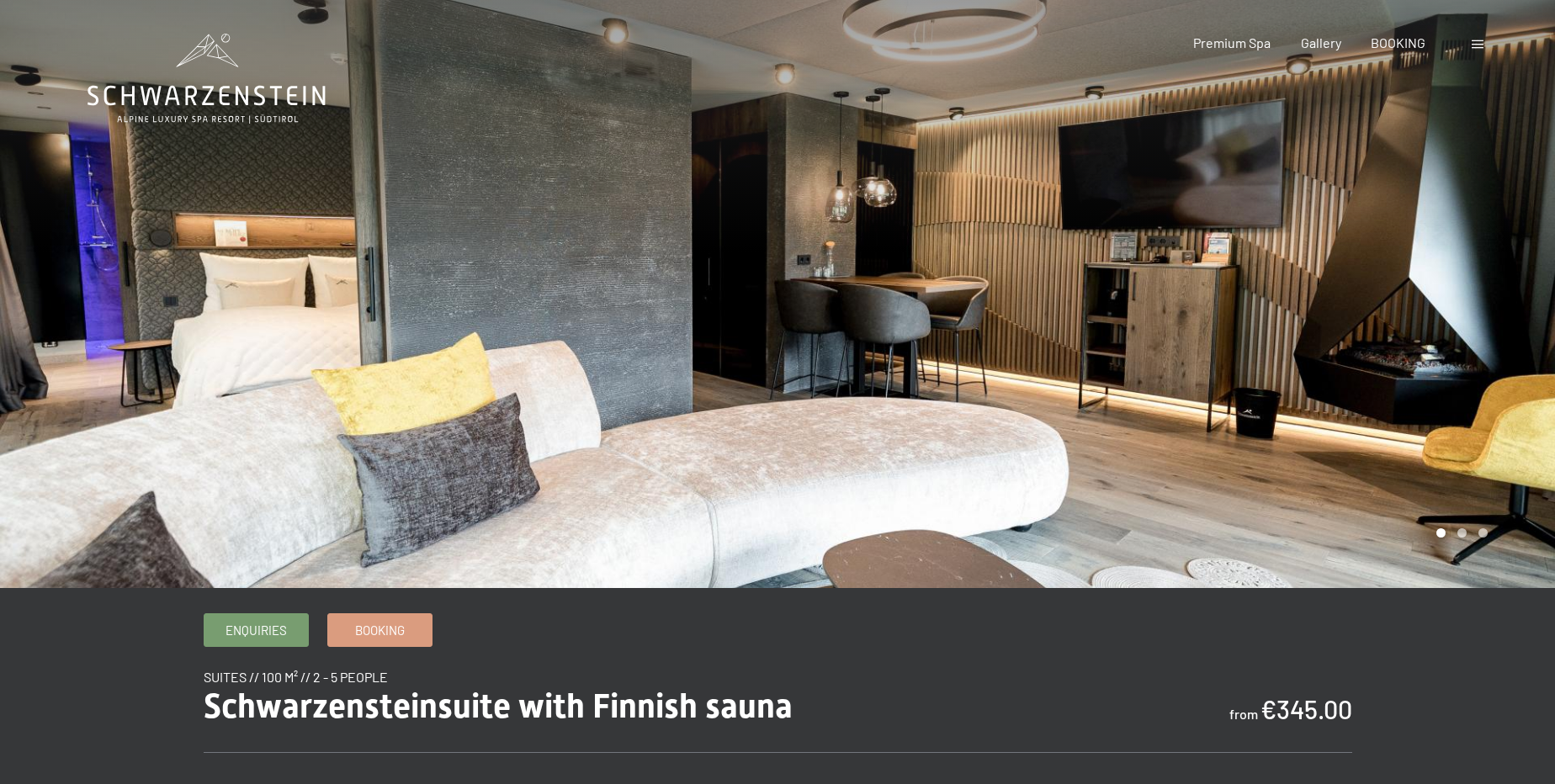
click at [1426, 439] on div at bounding box center [1166, 294] width 778 height 588
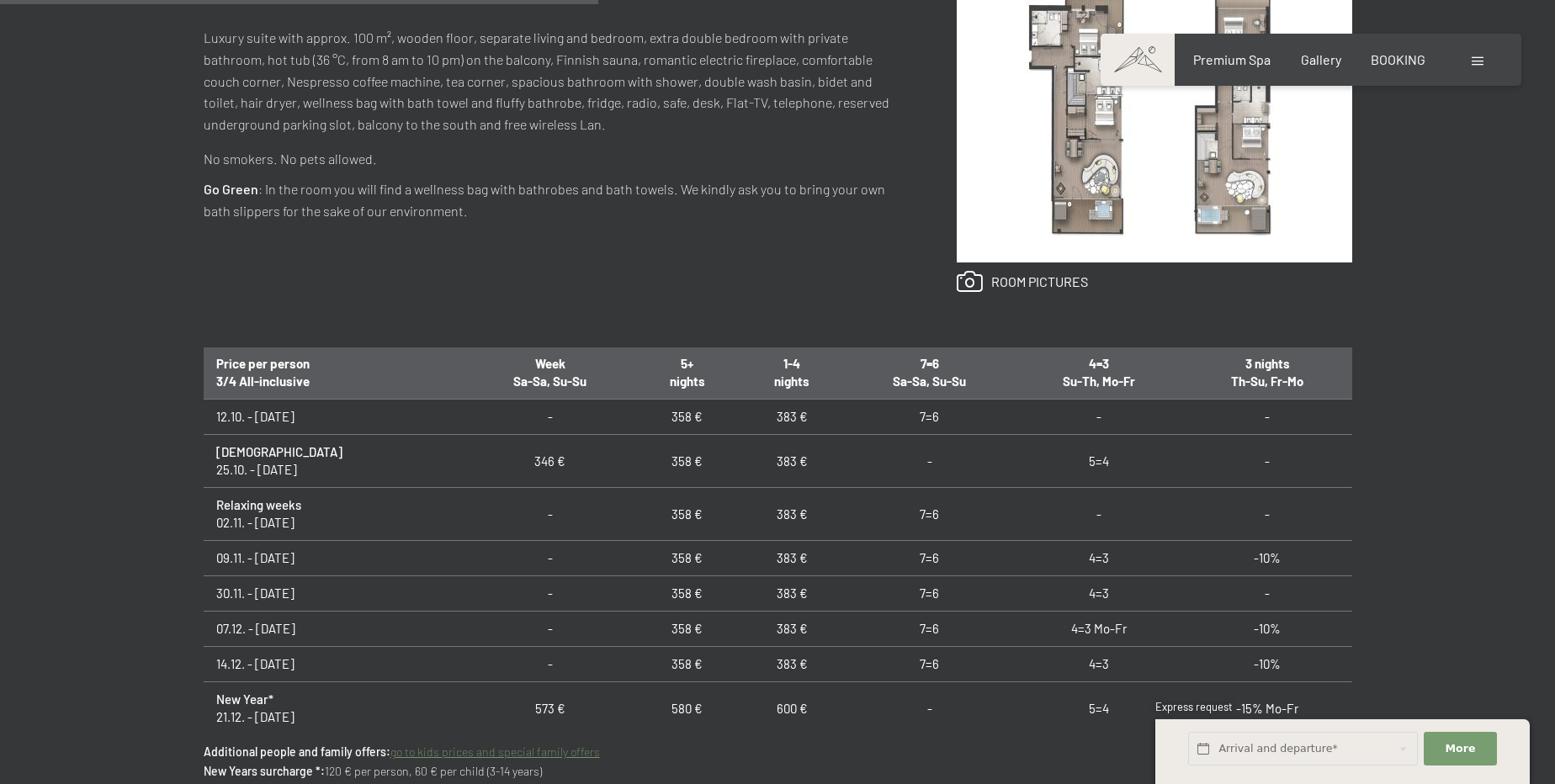
scroll to position [765, 0]
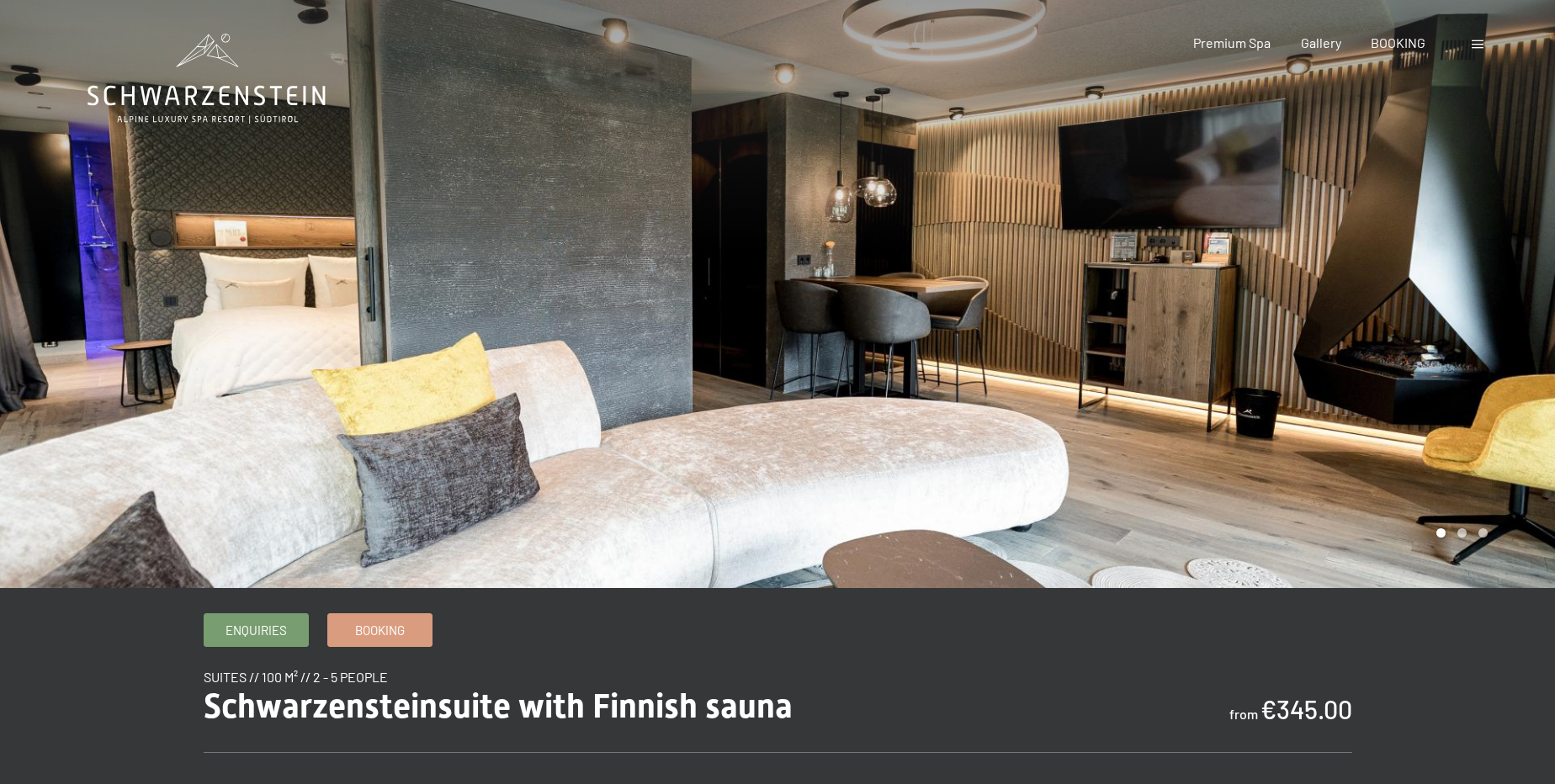
drag, startPoint x: 1405, startPoint y: 429, endPoint x: 1414, endPoint y: 431, distance: 9.2
click at [1406, 429] on div at bounding box center [1166, 294] width 778 height 588
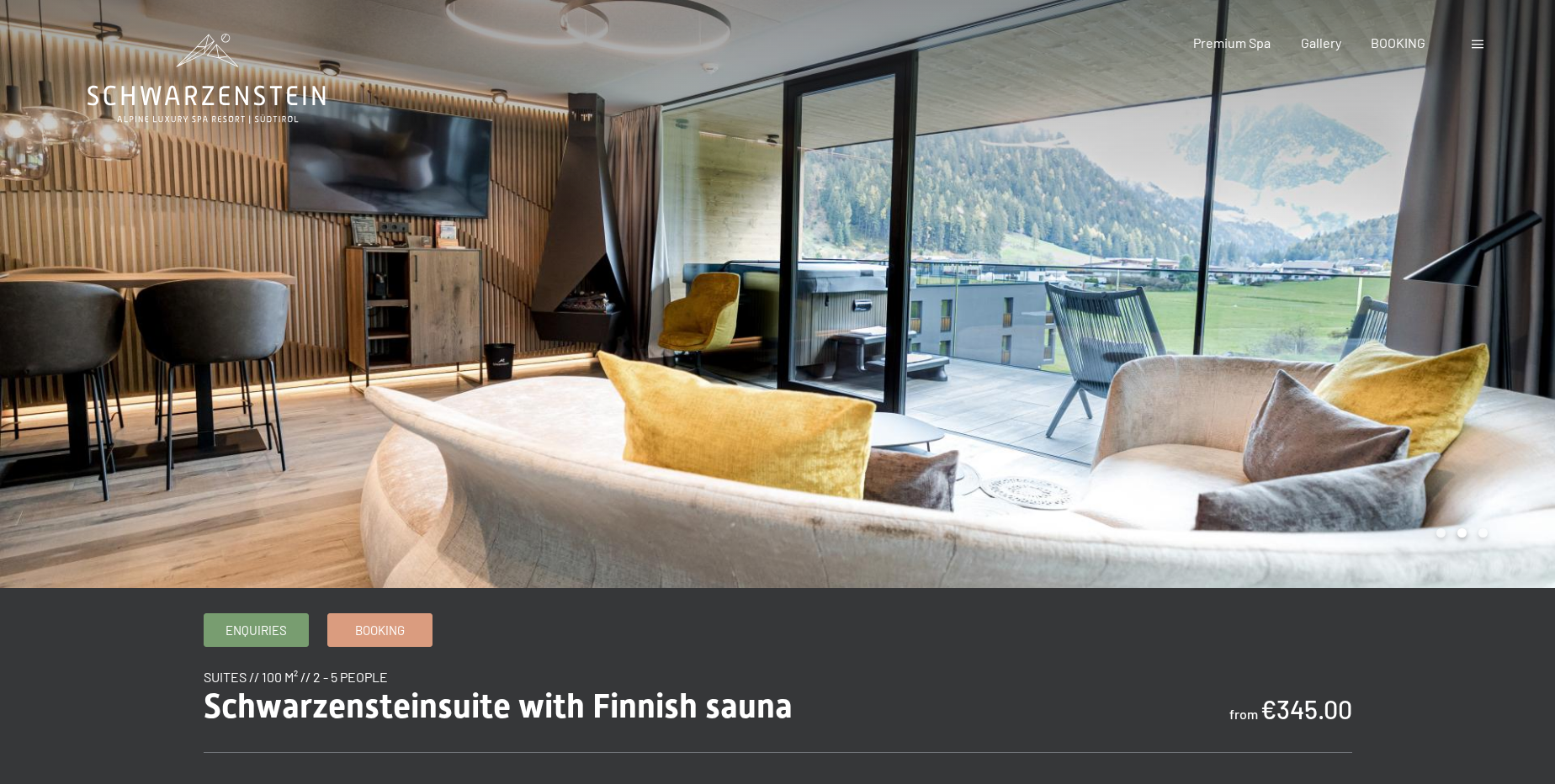
click at [1414, 431] on div at bounding box center [1166, 294] width 778 height 588
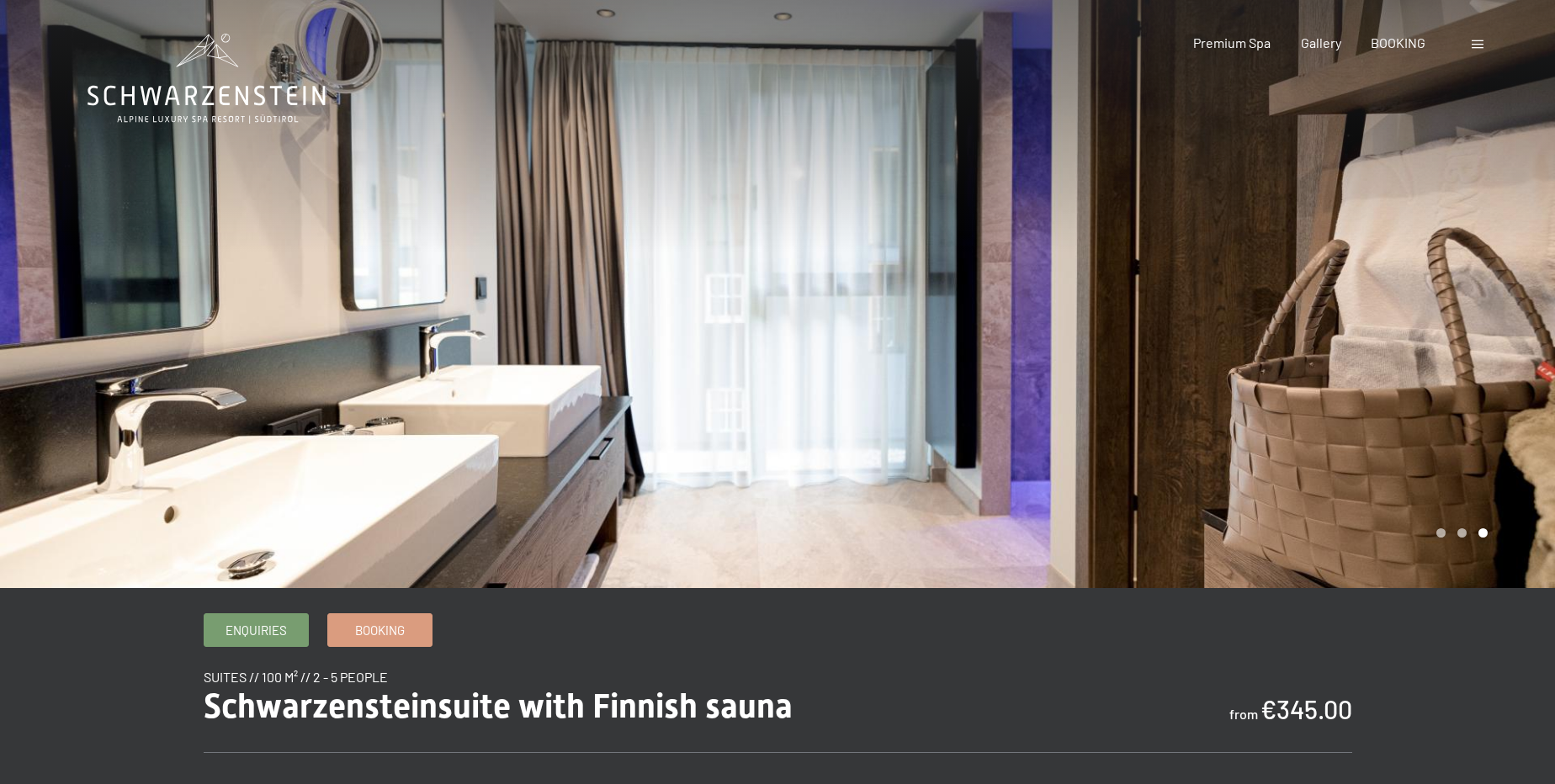
click at [1414, 431] on div at bounding box center [1166, 294] width 778 height 588
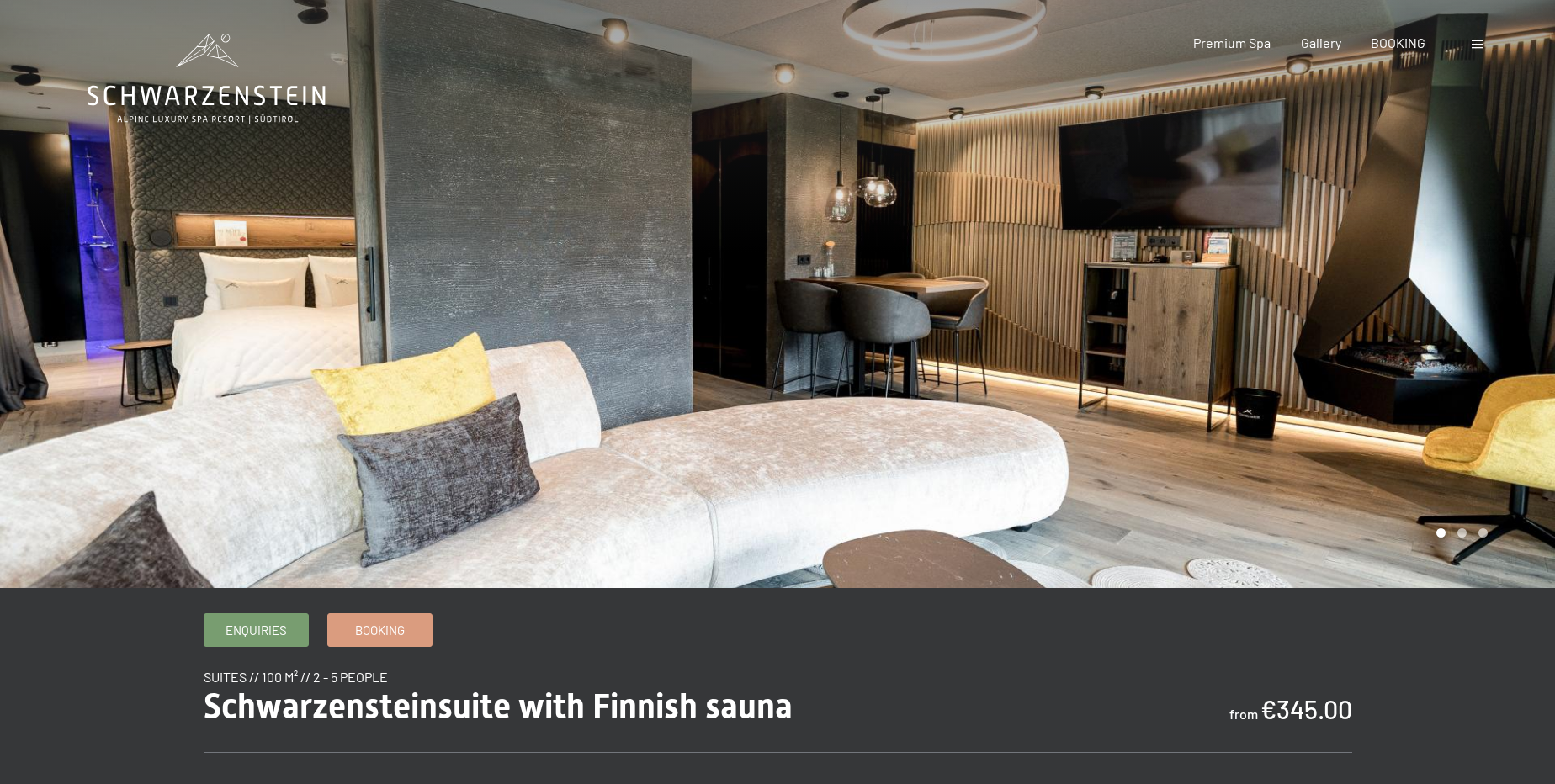
click at [1386, 418] on div at bounding box center [1166, 294] width 778 height 588
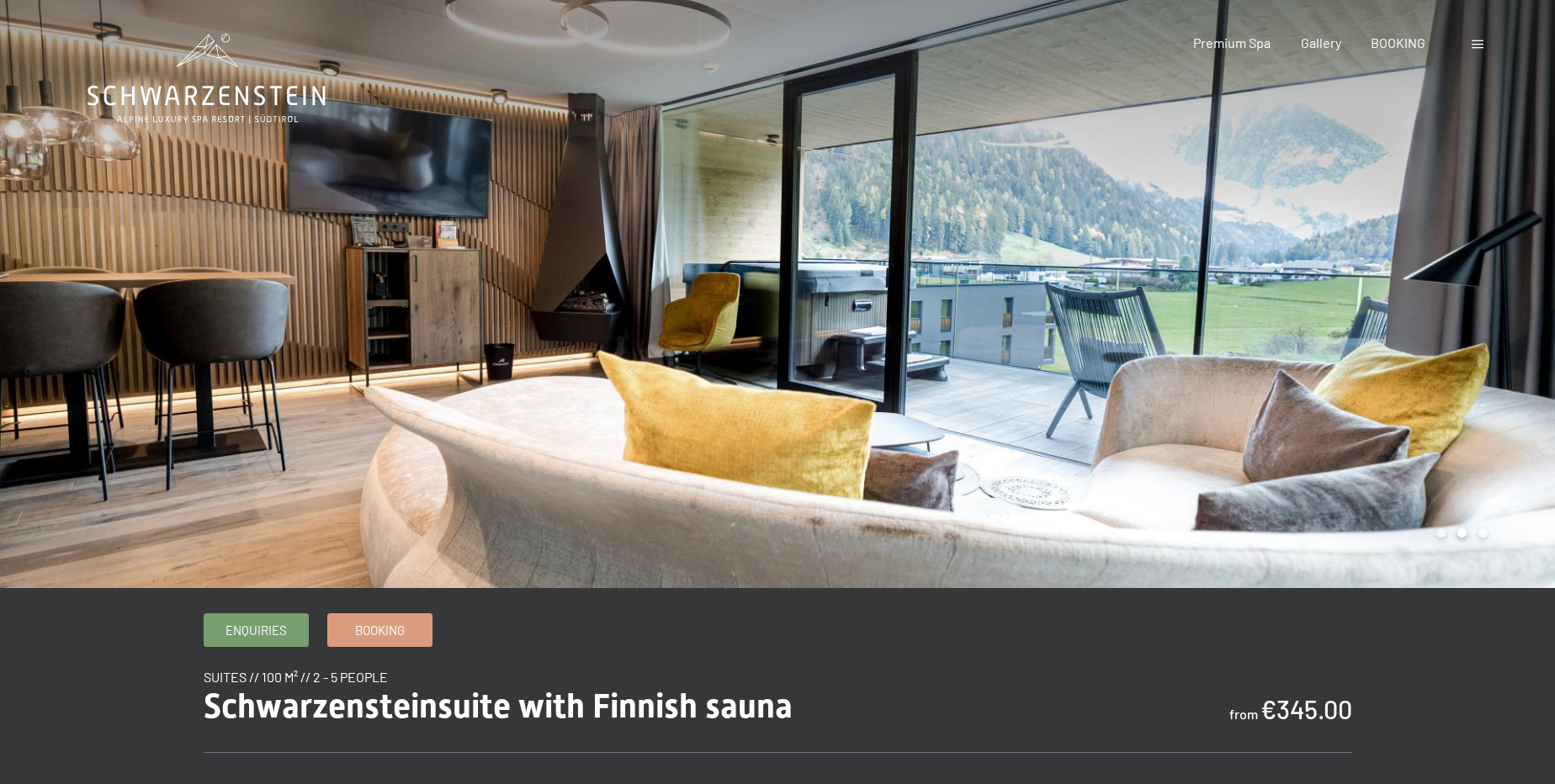
click at [1386, 418] on div at bounding box center [1166, 294] width 778 height 588
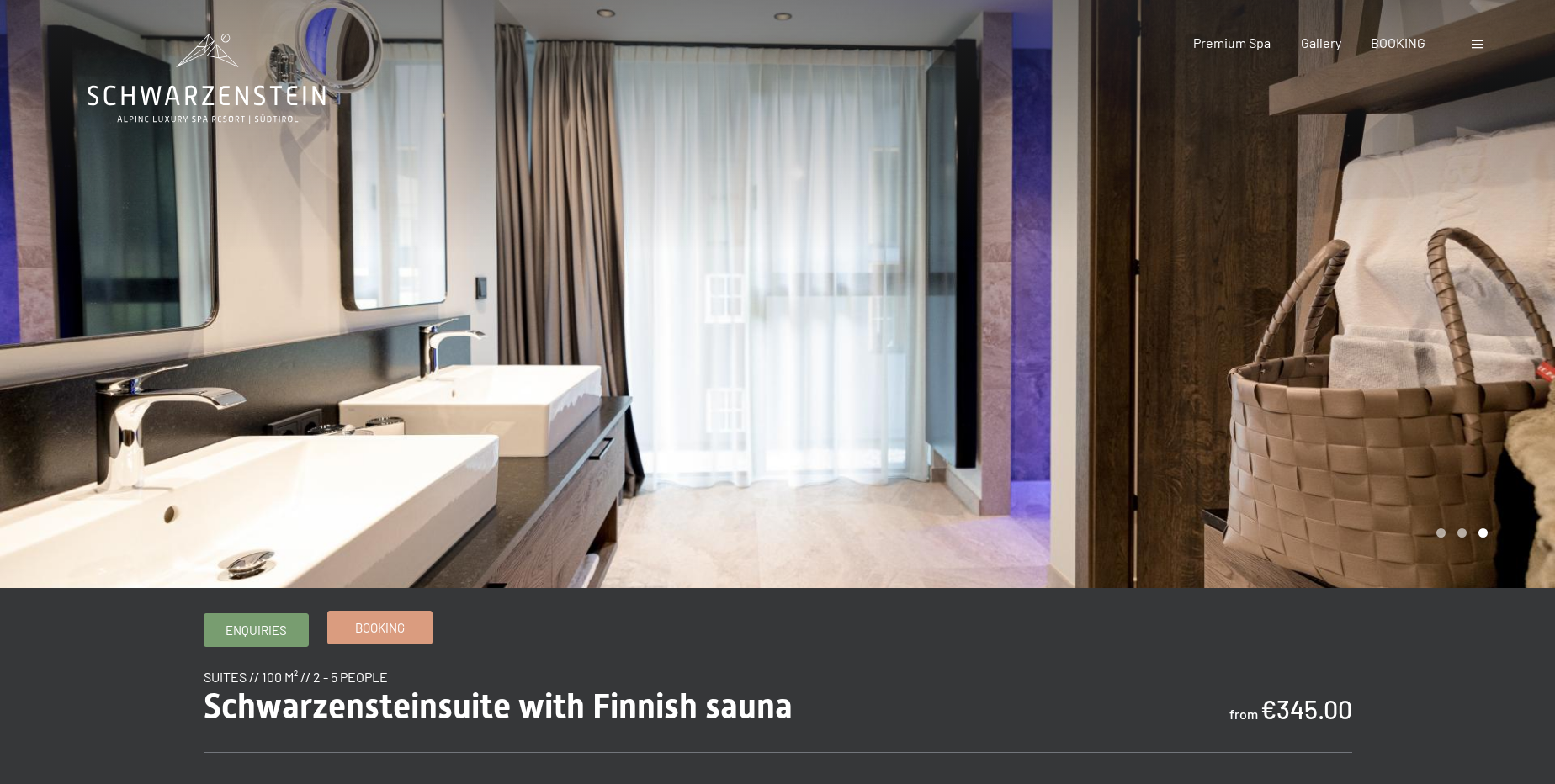
click at [400, 630] on span "Booking" at bounding box center [379, 627] width 50 height 18
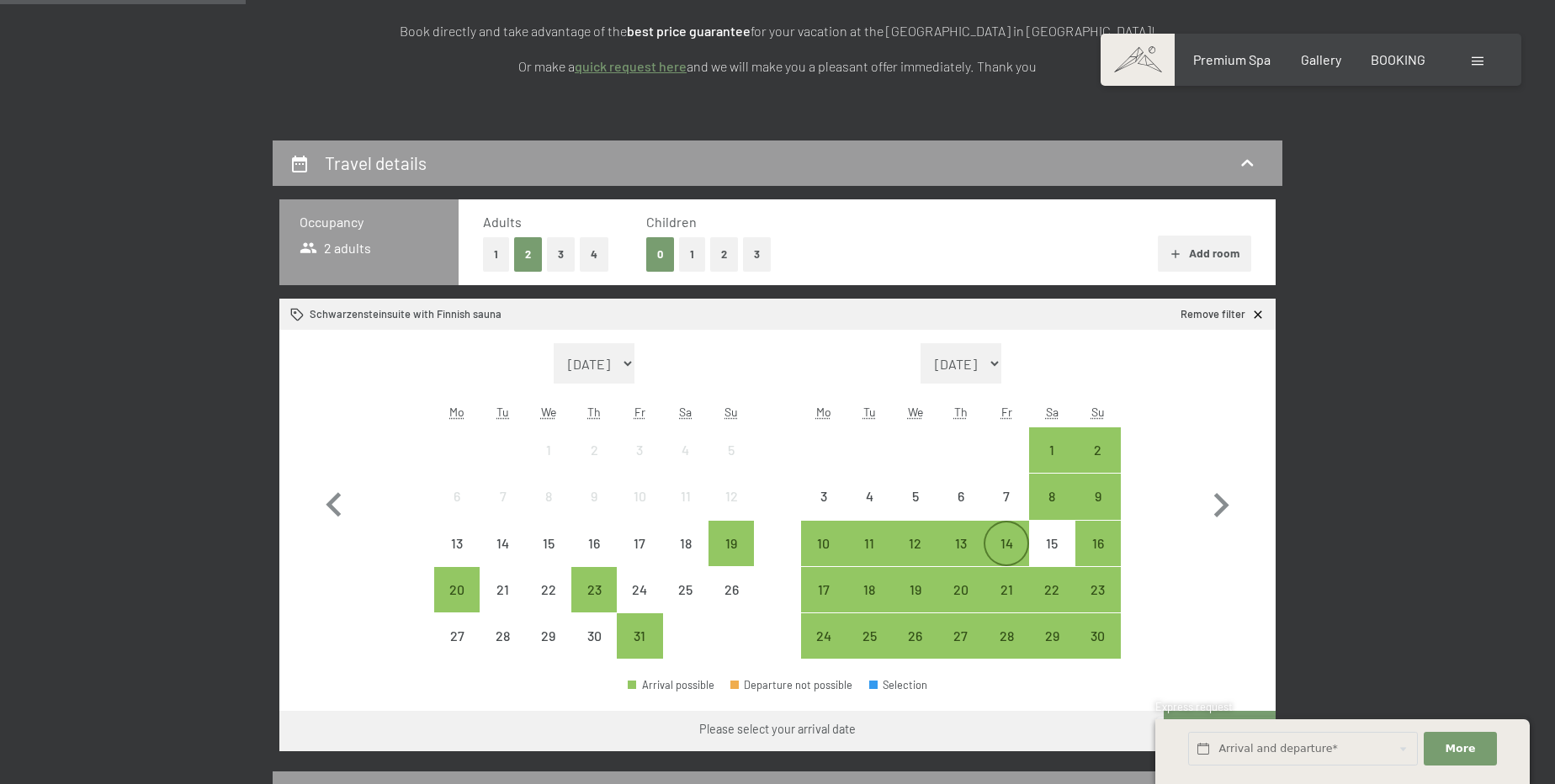
scroll to position [306, 0]
click at [916, 643] on div "26" at bounding box center [915, 649] width 42 height 42
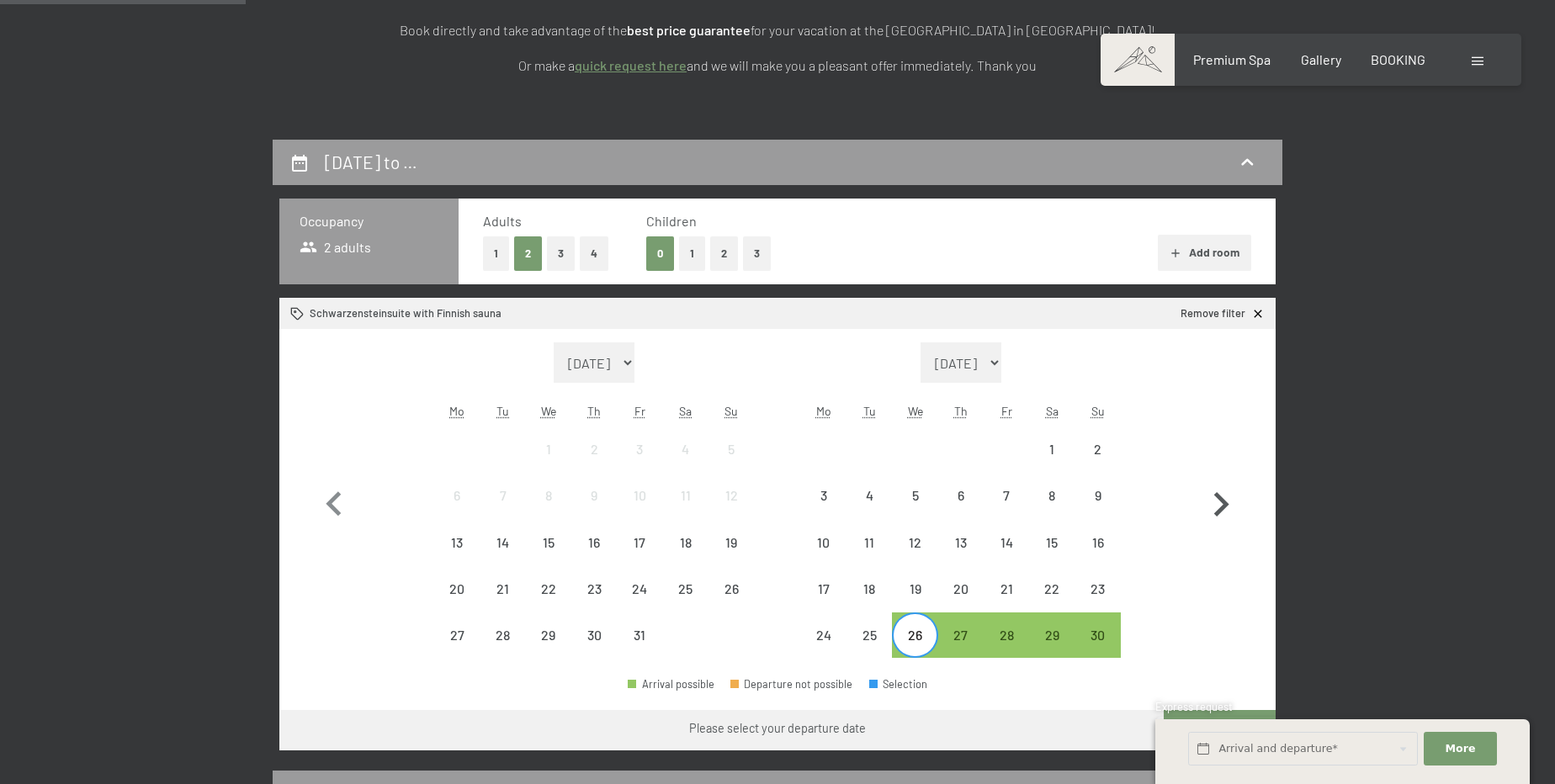
click at [1227, 503] on icon "button" at bounding box center [1222, 504] width 15 height 25
select select "[DATE]"
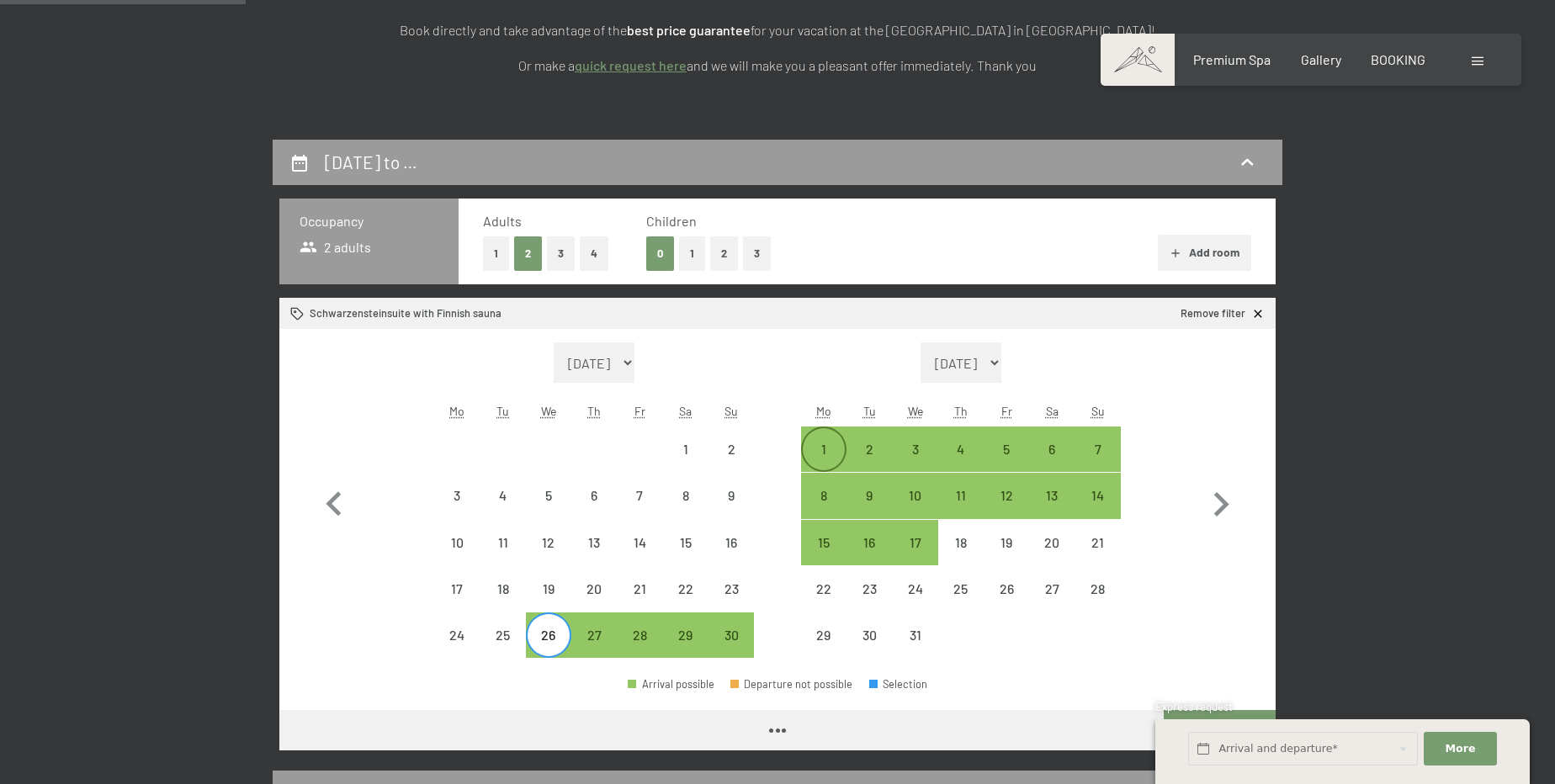
select select "[DATE]"
click at [837, 444] on div "1" at bounding box center [824, 464] width 42 height 42
select select "[DATE]"
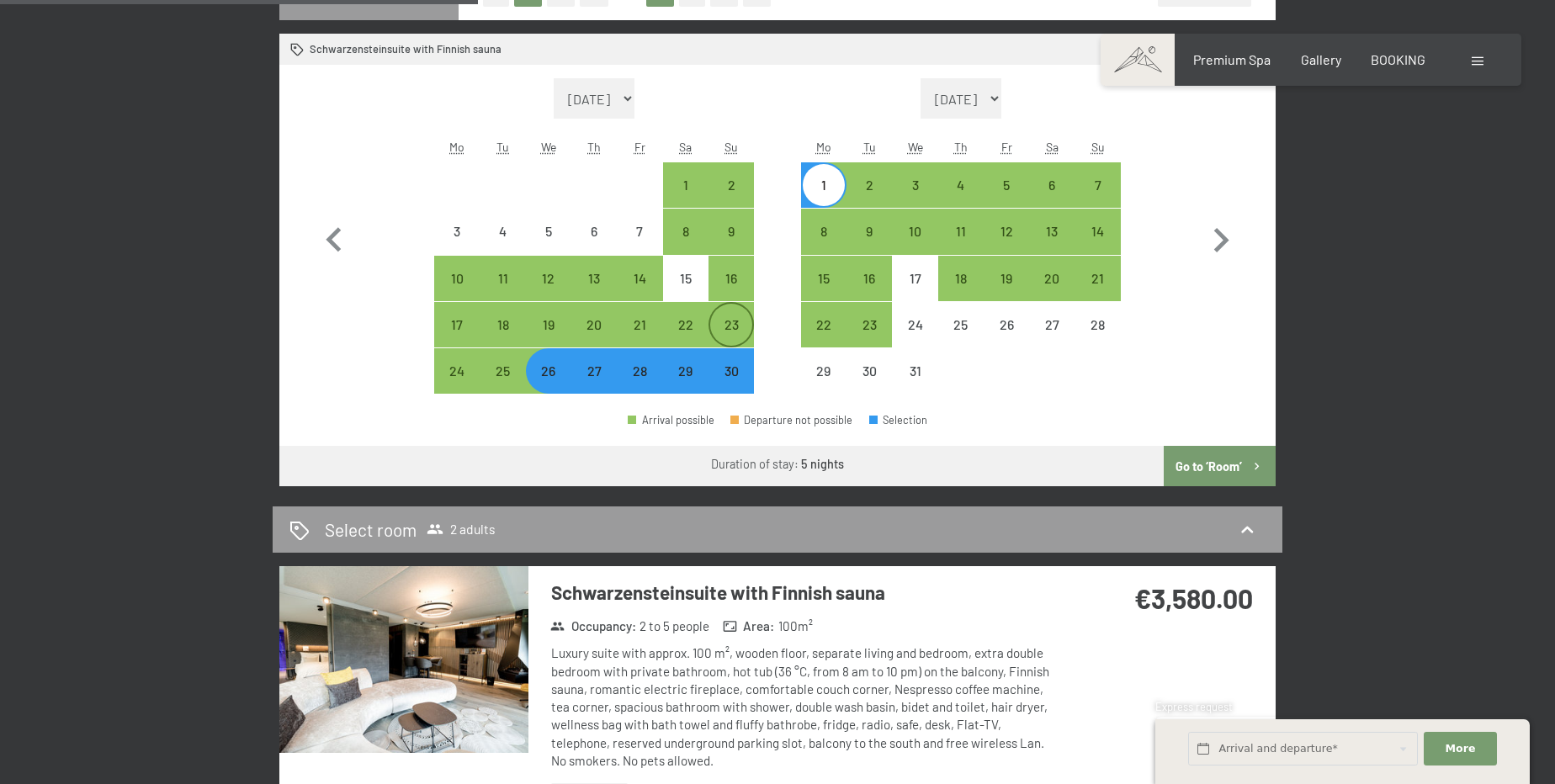
scroll to position [459, 0]
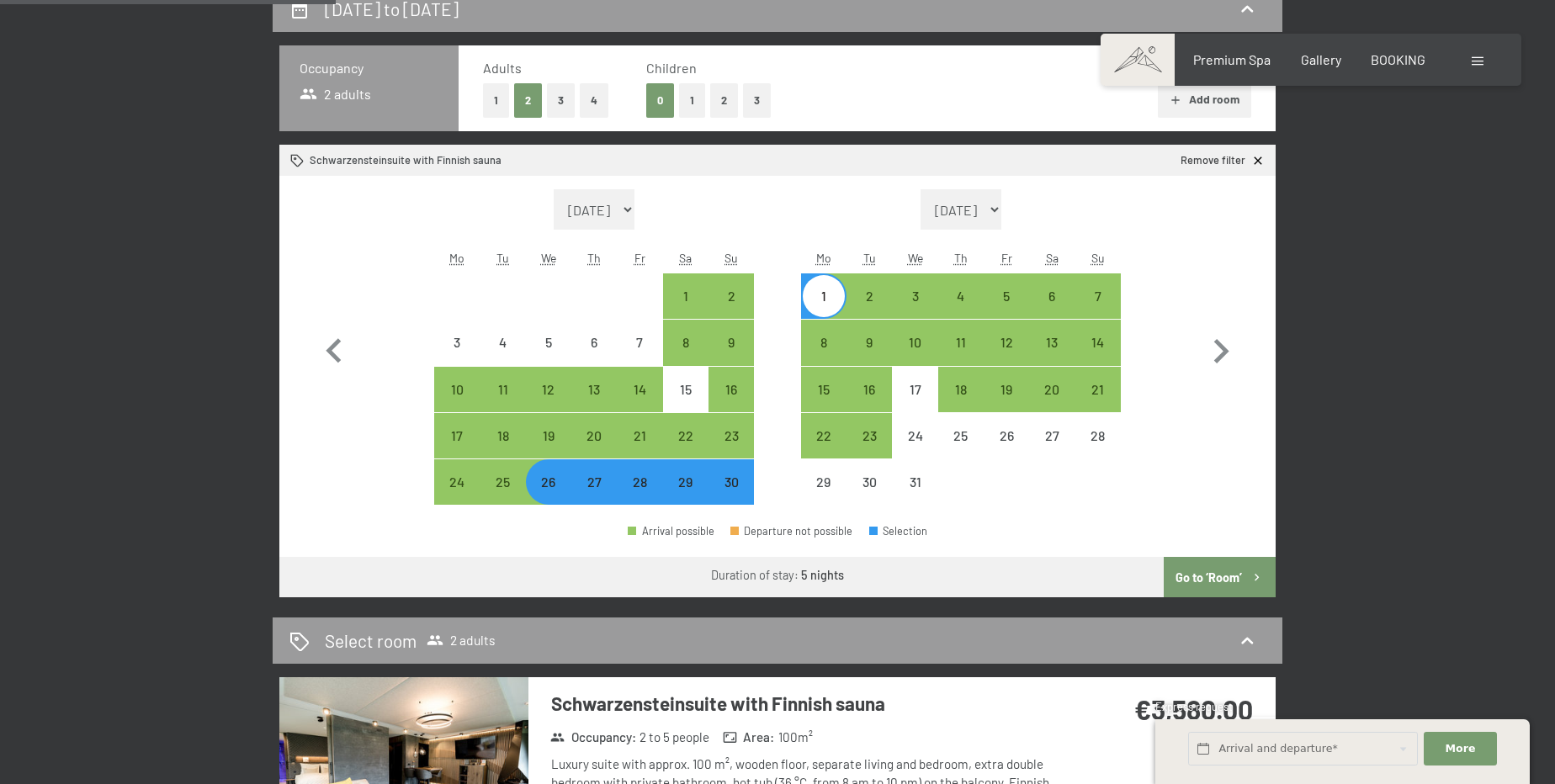
click at [683, 95] on button "1" at bounding box center [692, 100] width 26 height 35
select select "[DATE]"
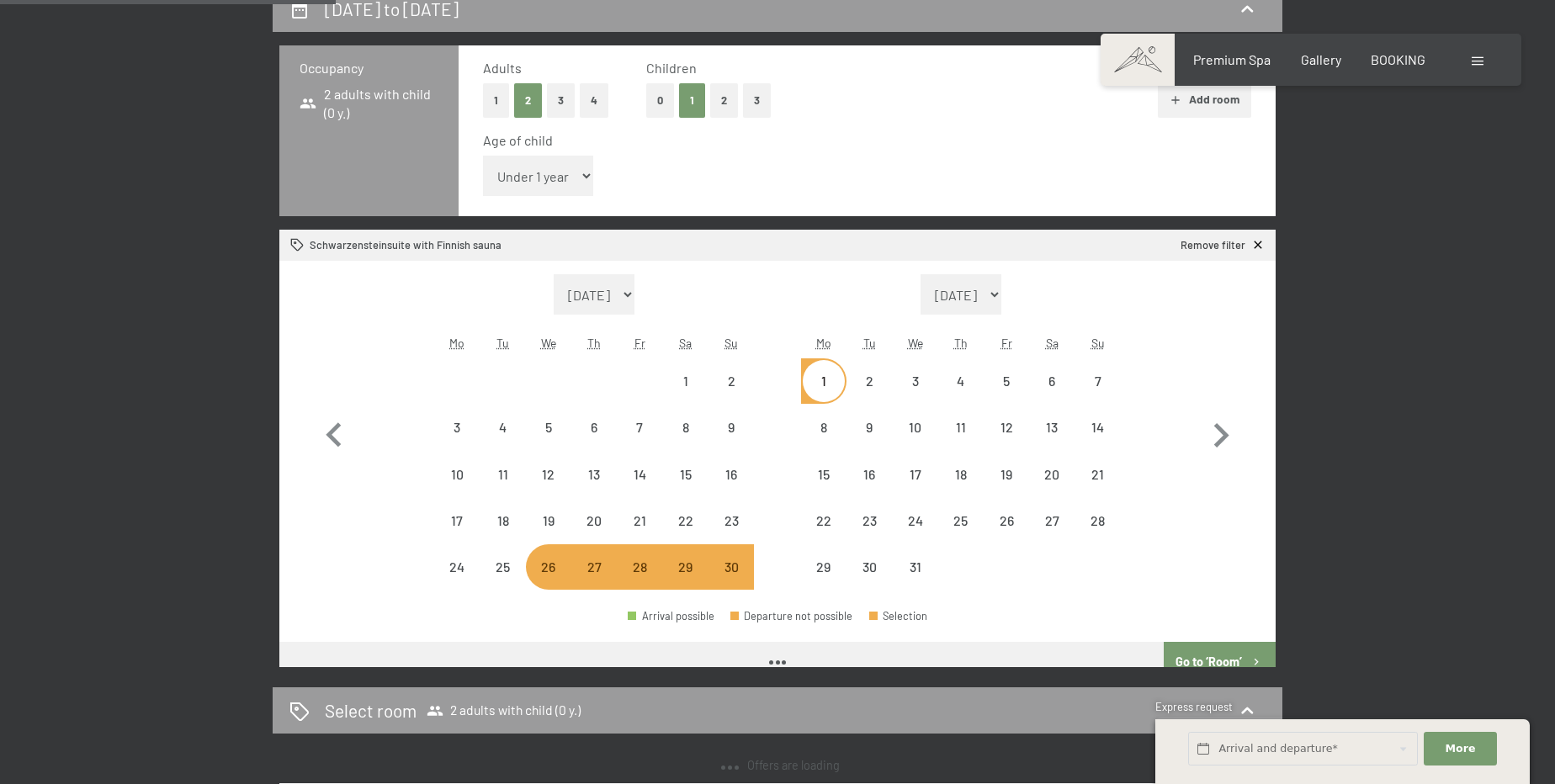
select select "[DATE]"
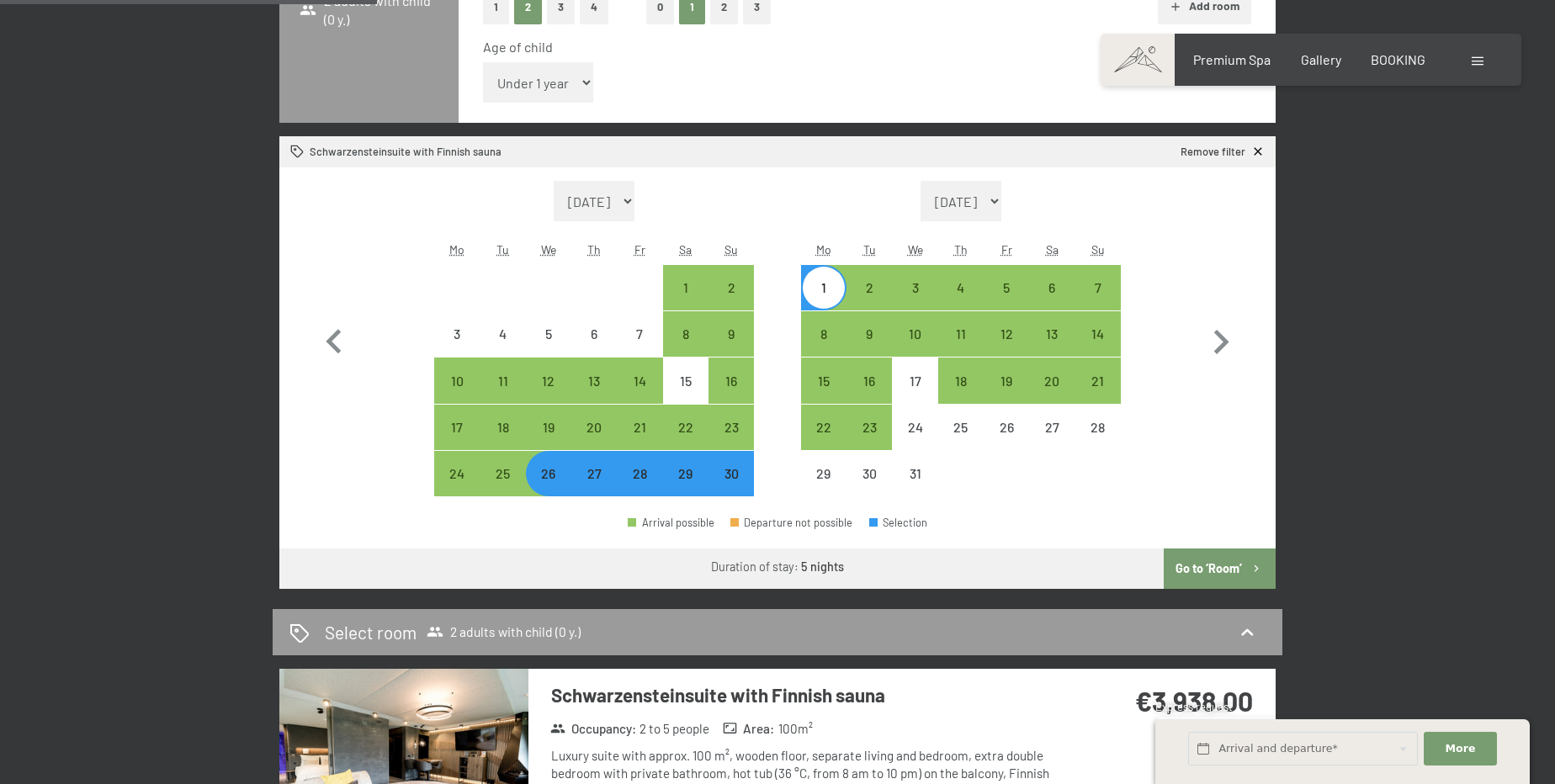
scroll to position [535, 0]
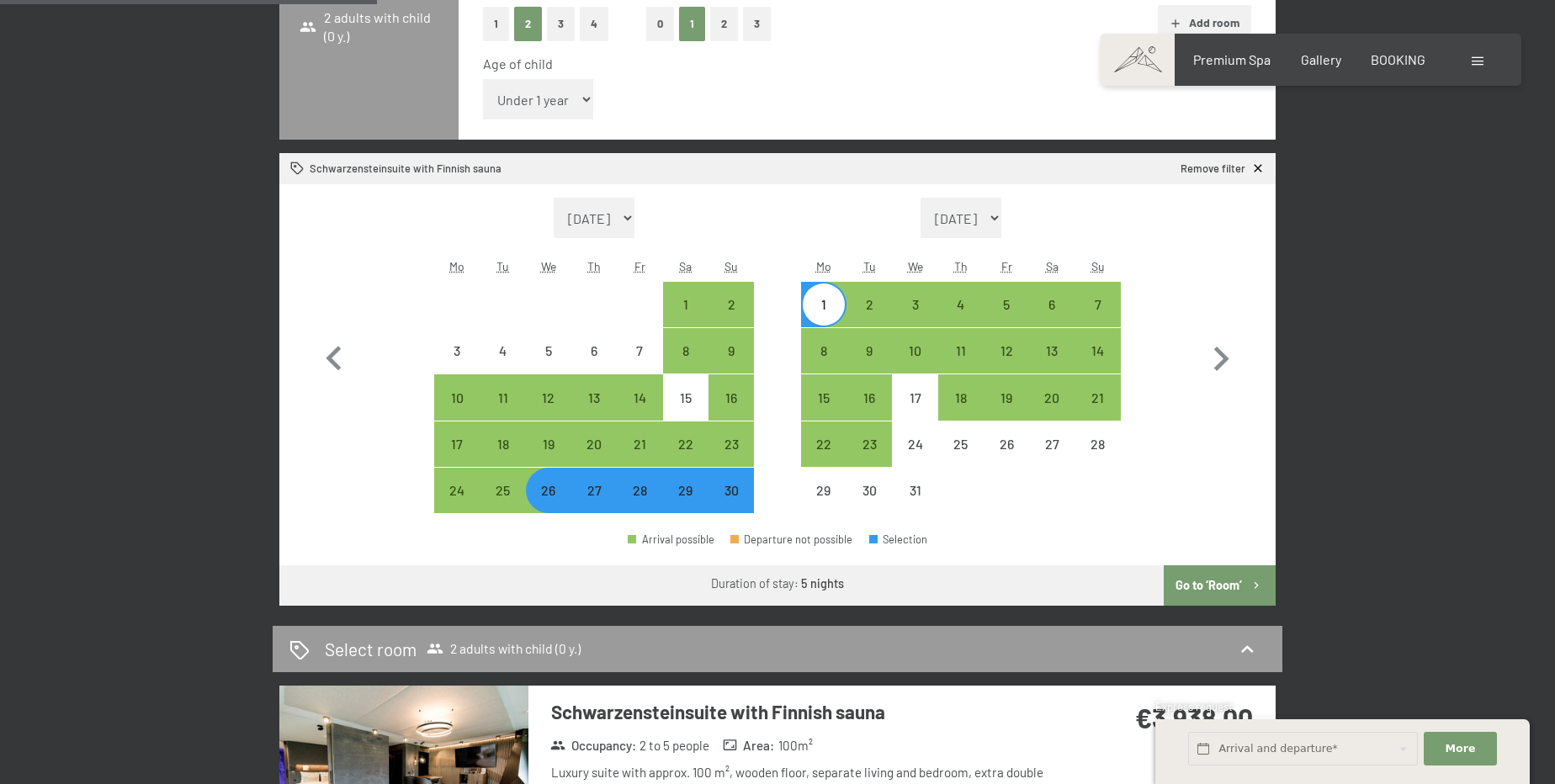
click at [719, 14] on button "2" at bounding box center [724, 24] width 28 height 35
select select "[DATE]"
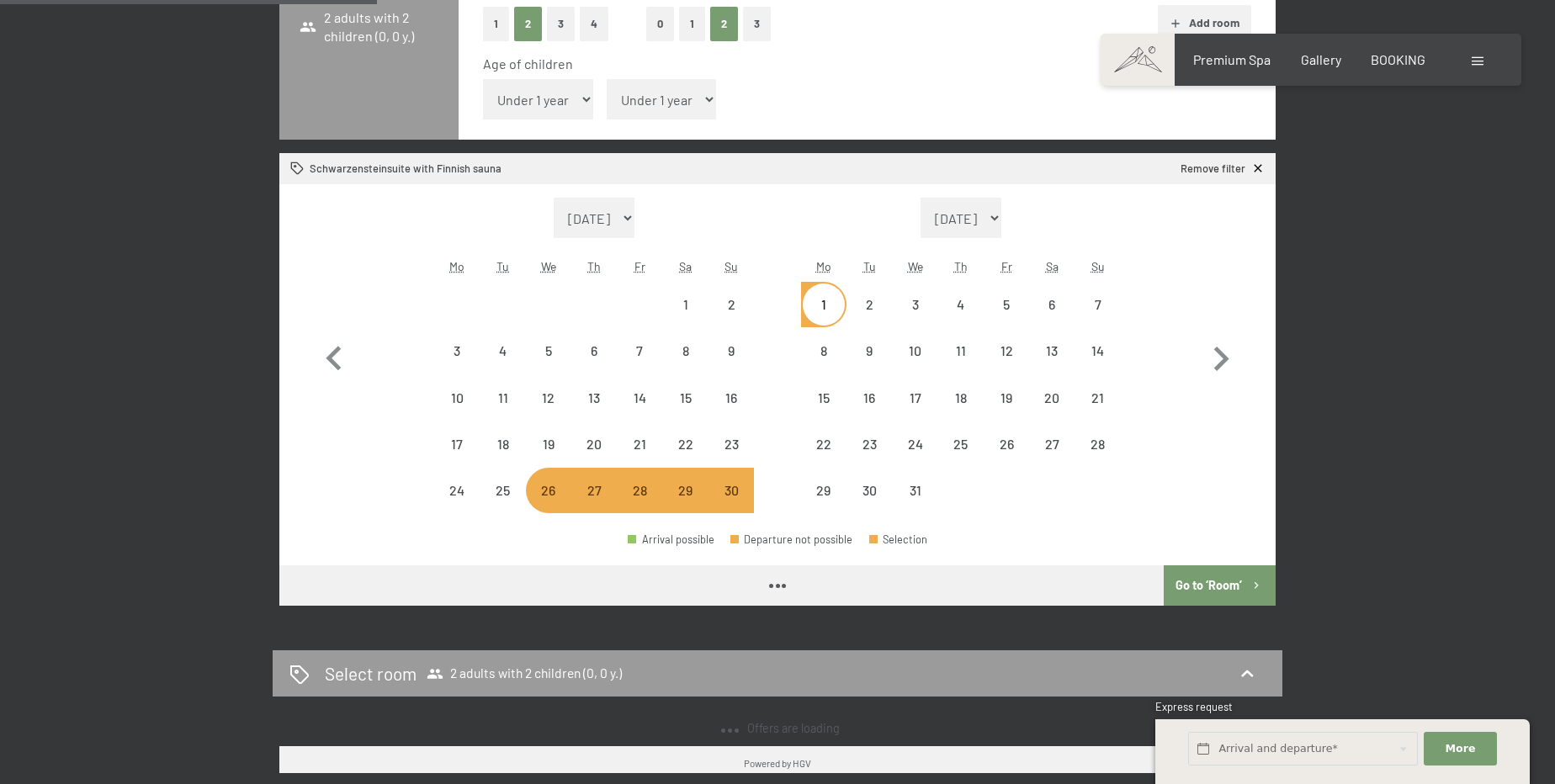
select select "[DATE]"
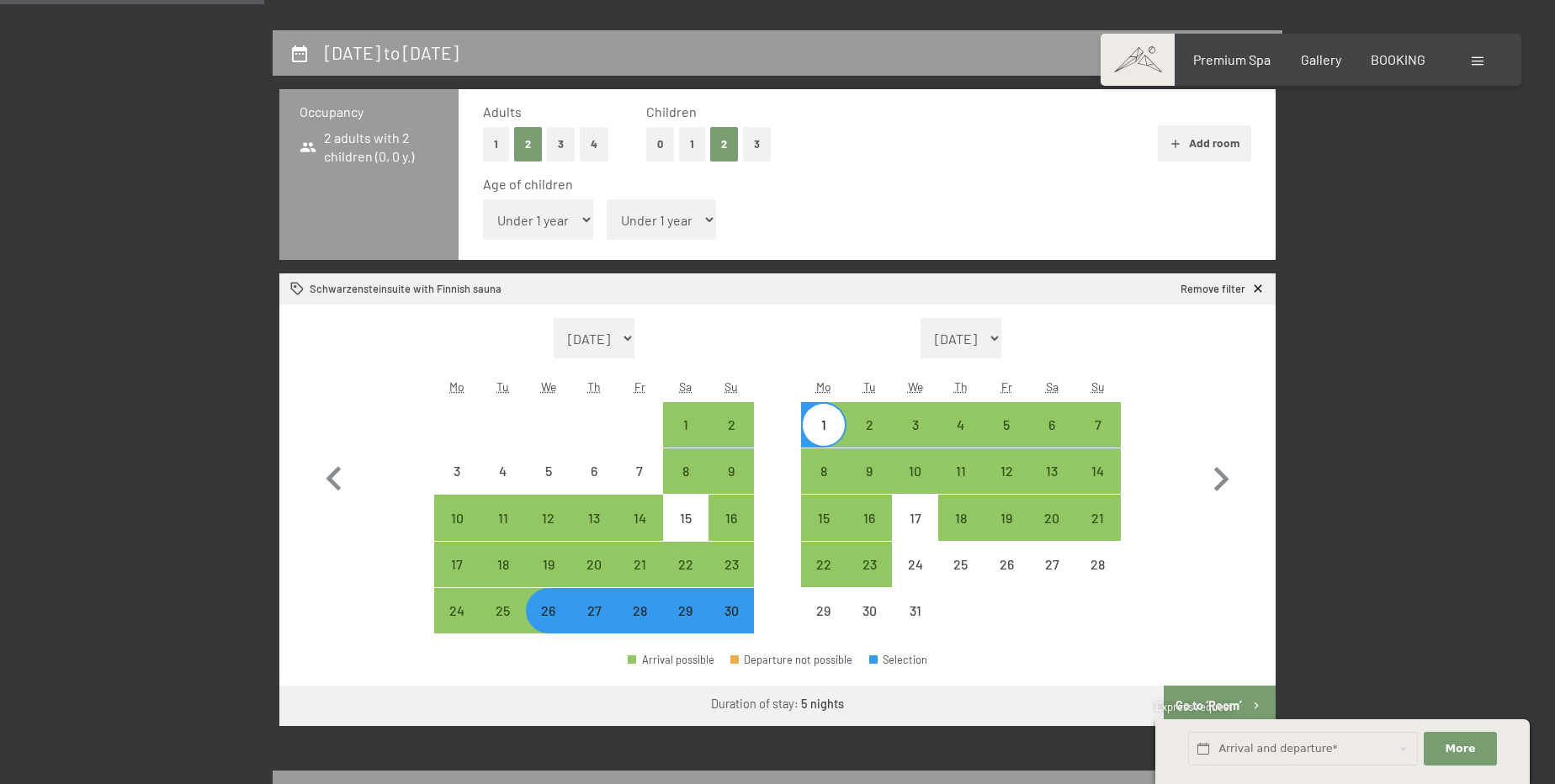
scroll to position [382, 0]
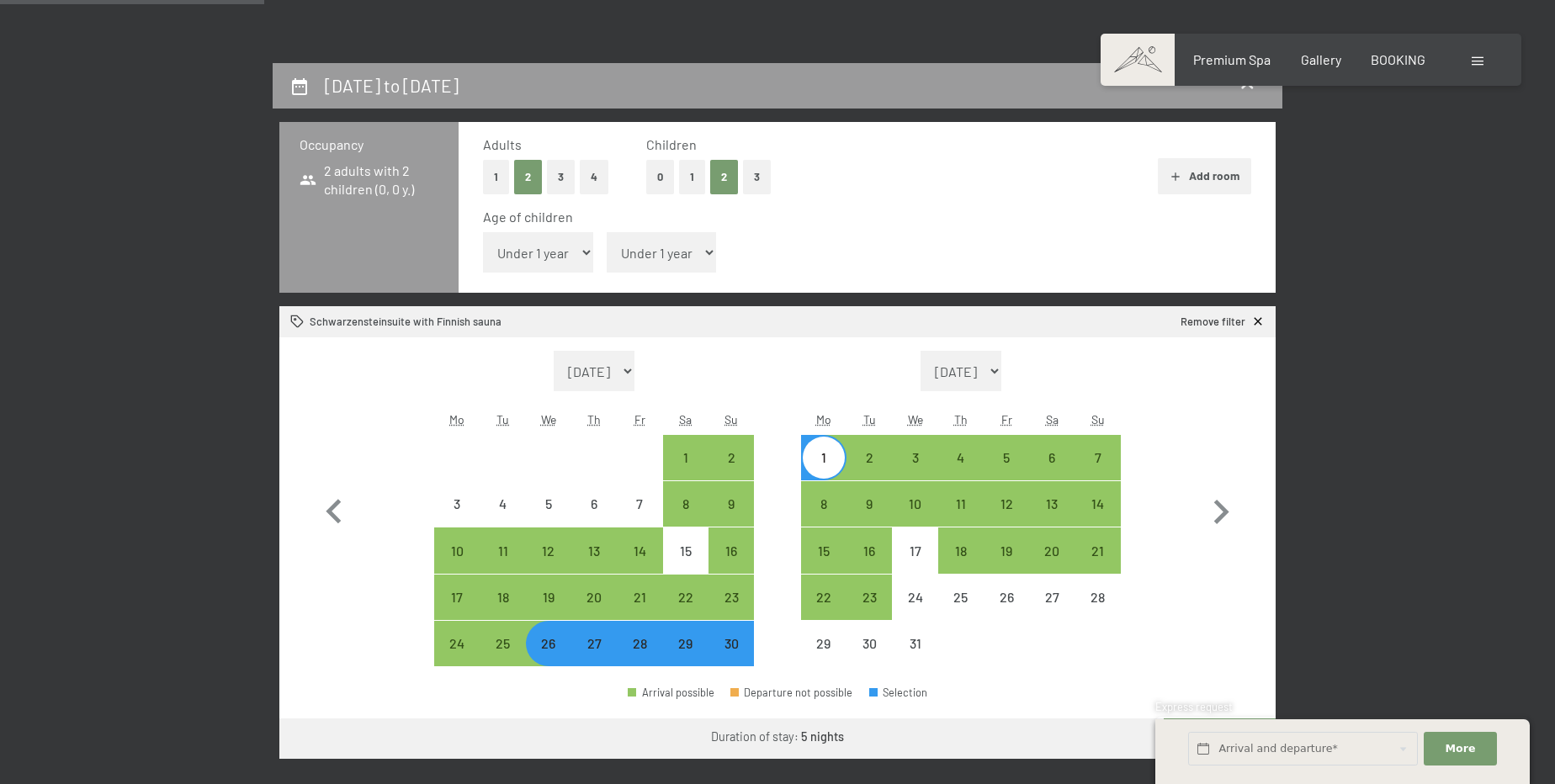
click at [530, 252] on select "Under 1 year 1 year 2 years 3 years 4 years 5 years 6 years 7 years 8 years 9 y…" at bounding box center [538, 252] width 110 height 41
select select "12"
click at [483, 232] on select "Under 1 year 1 year 2 years 3 years 4 years 5 years 6 years 7 years 8 years 9 y…" at bounding box center [538, 252] width 110 height 41
select select "[DATE]"
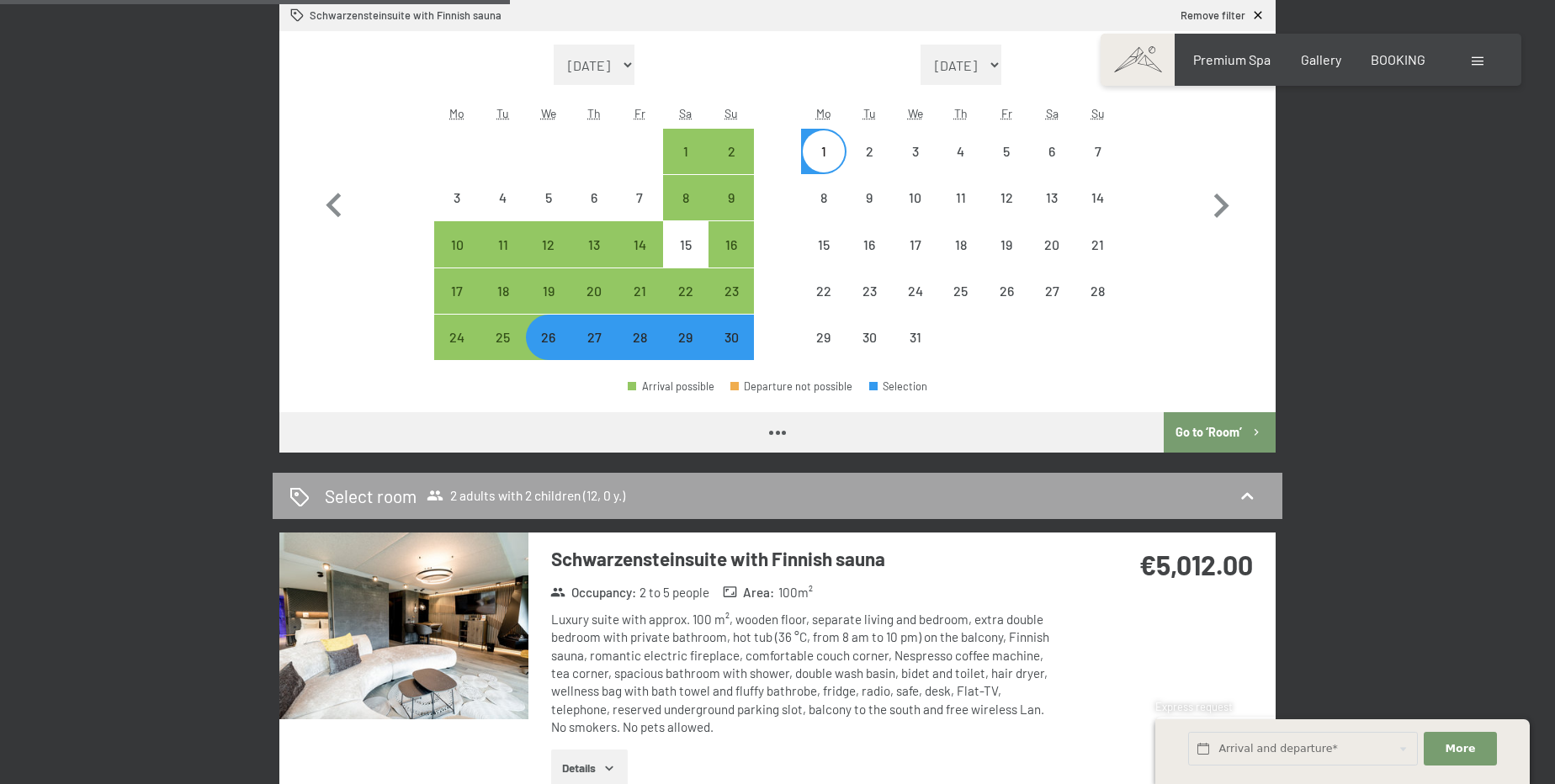
select select "[DATE]"
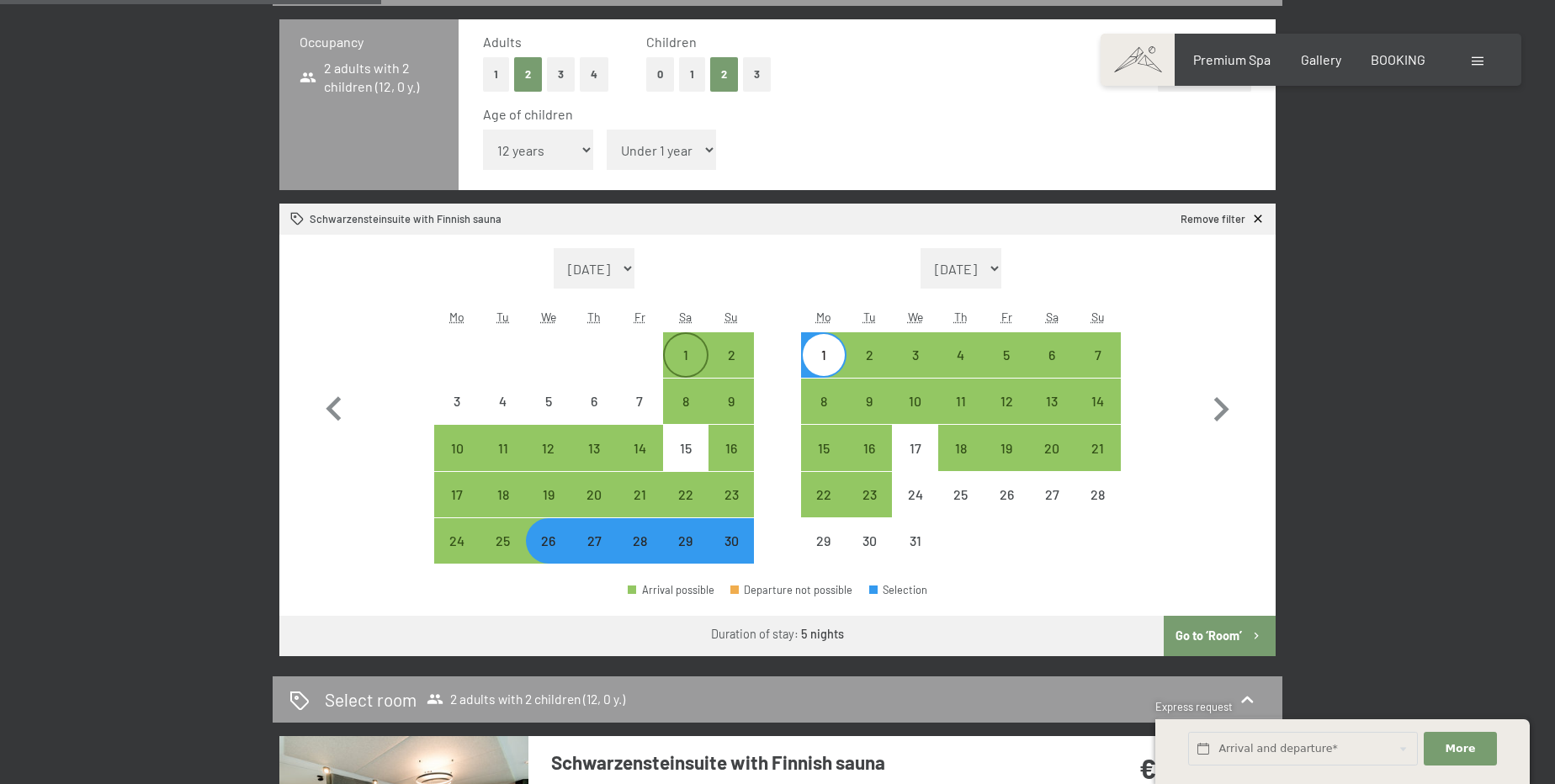
scroll to position [459, 0]
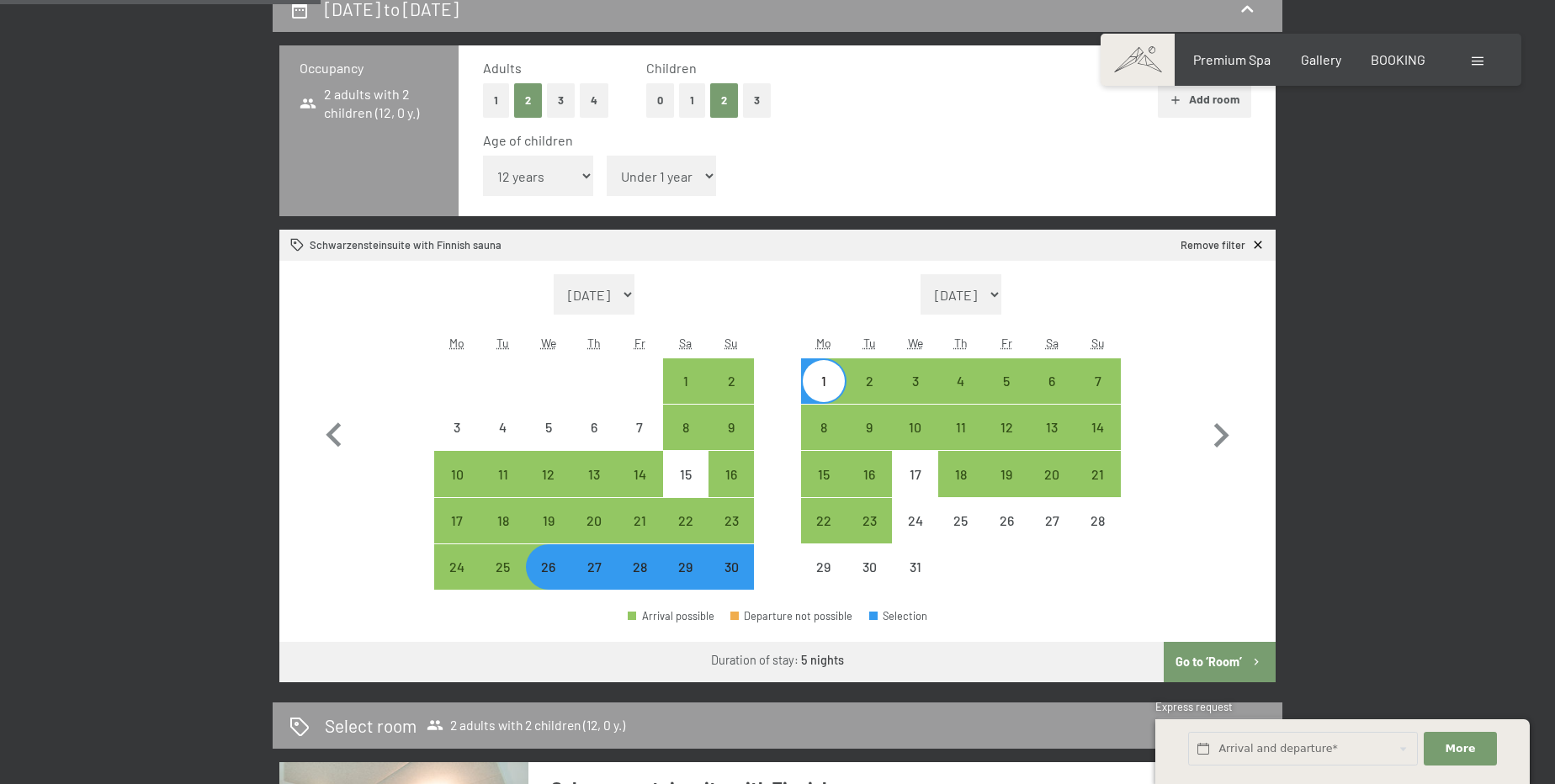
click at [653, 181] on select "Under 1 year 1 year 2 years 3 years 4 years 5 years 6 years 7 years 8 years 9 y…" at bounding box center [661, 176] width 110 height 41
select select "15"
click at [606, 156] on select "Under 1 year 1 year 2 years 3 years 4 years 5 years 6 years 7 years 8 years 9 y…" at bounding box center [661, 176] width 110 height 41
select select "[DATE]"
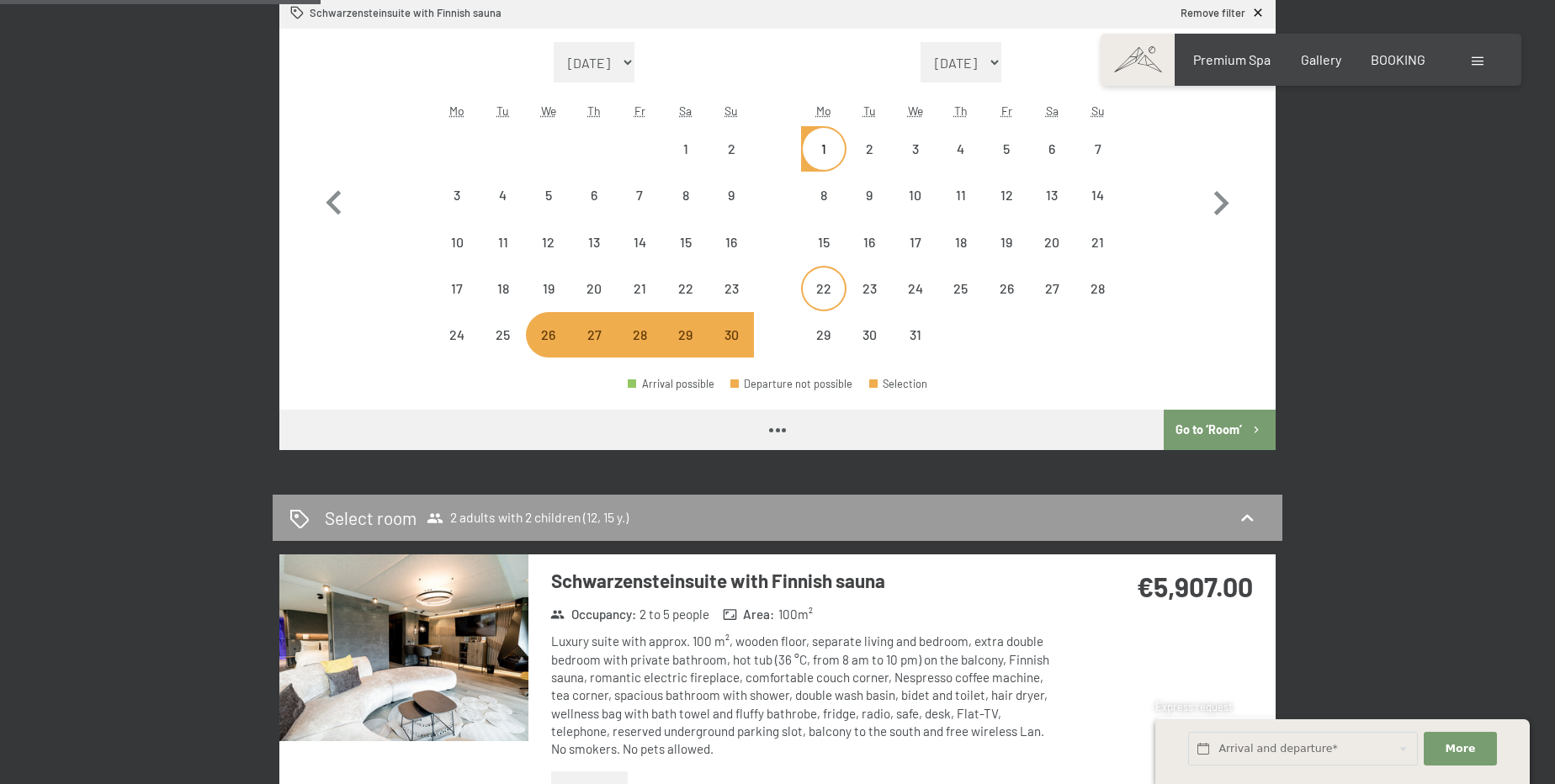
select select "[DATE]"
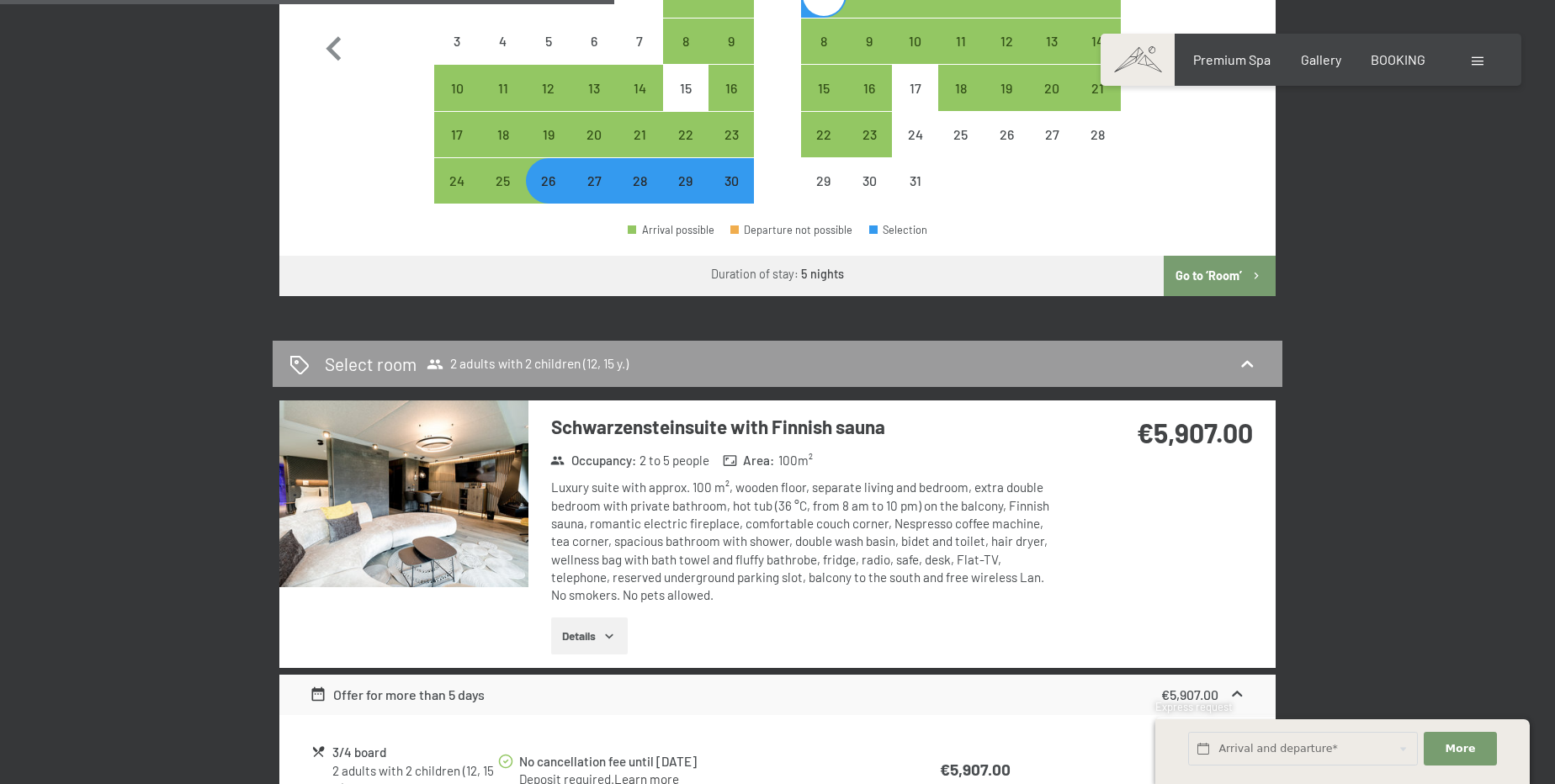
scroll to position [842, 0]
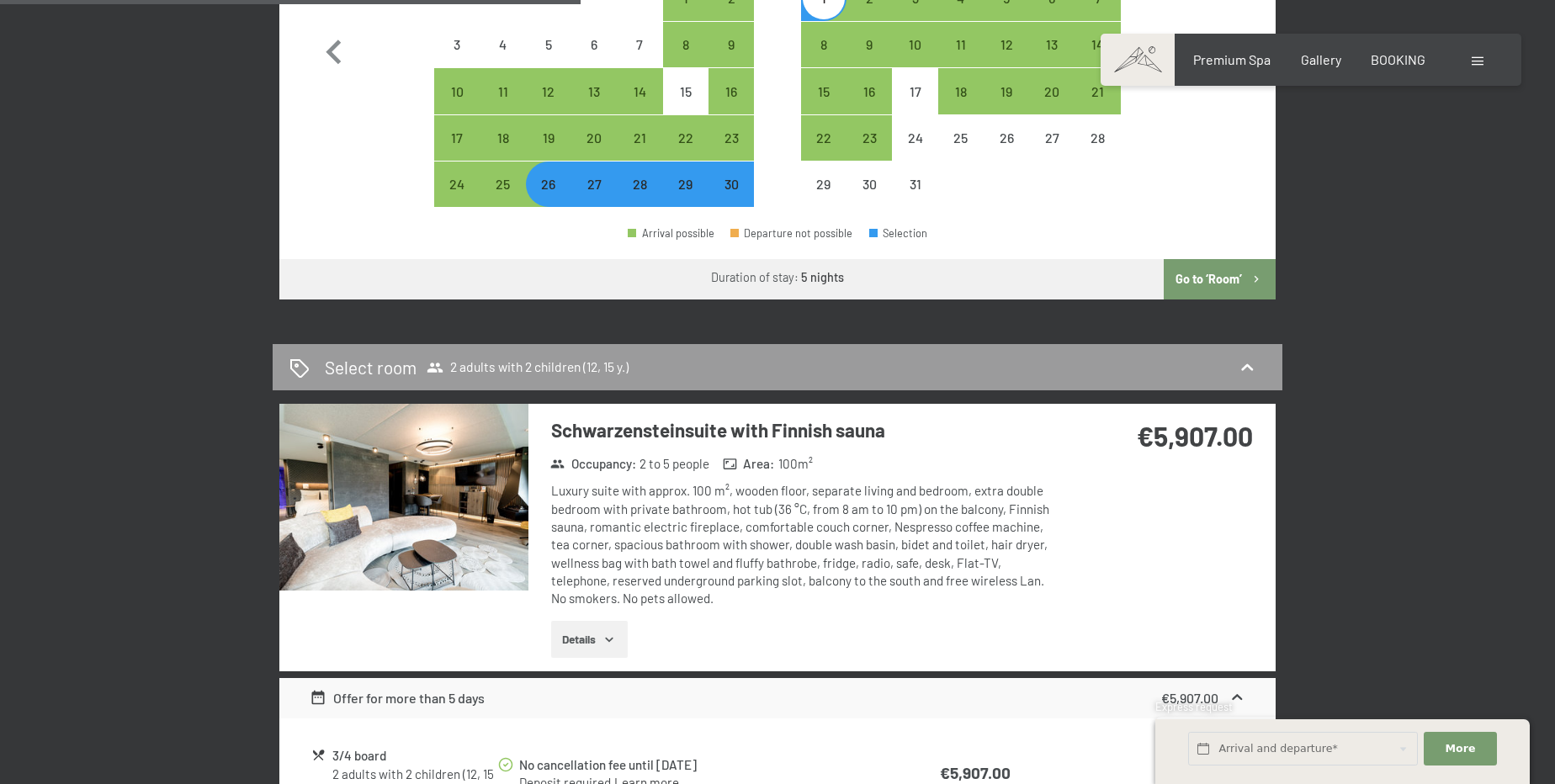
click at [1227, 275] on button "Go to ‘Room’" at bounding box center [1220, 279] width 112 height 41
select select "[DATE]"
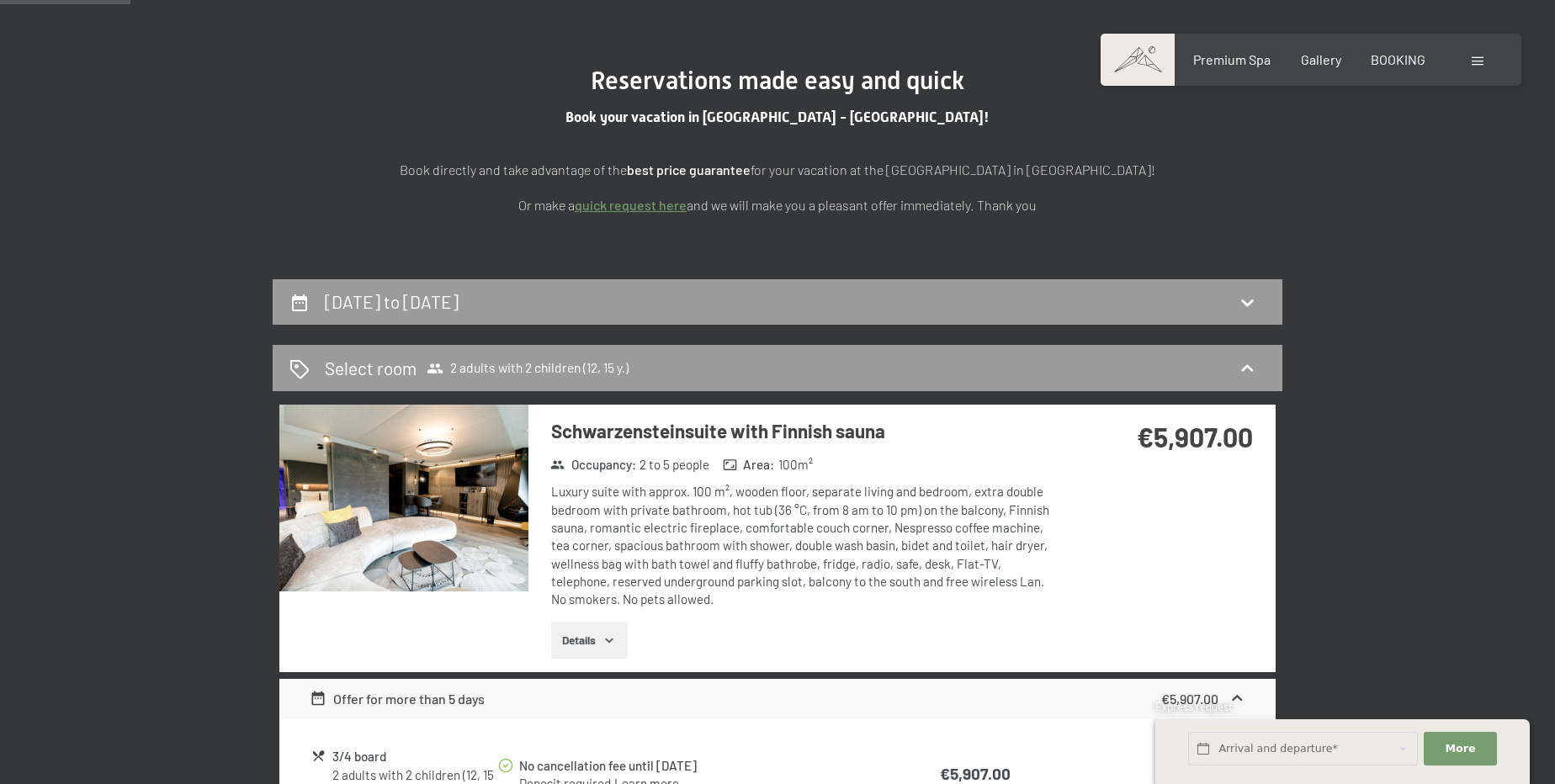
scroll to position [139, 0]
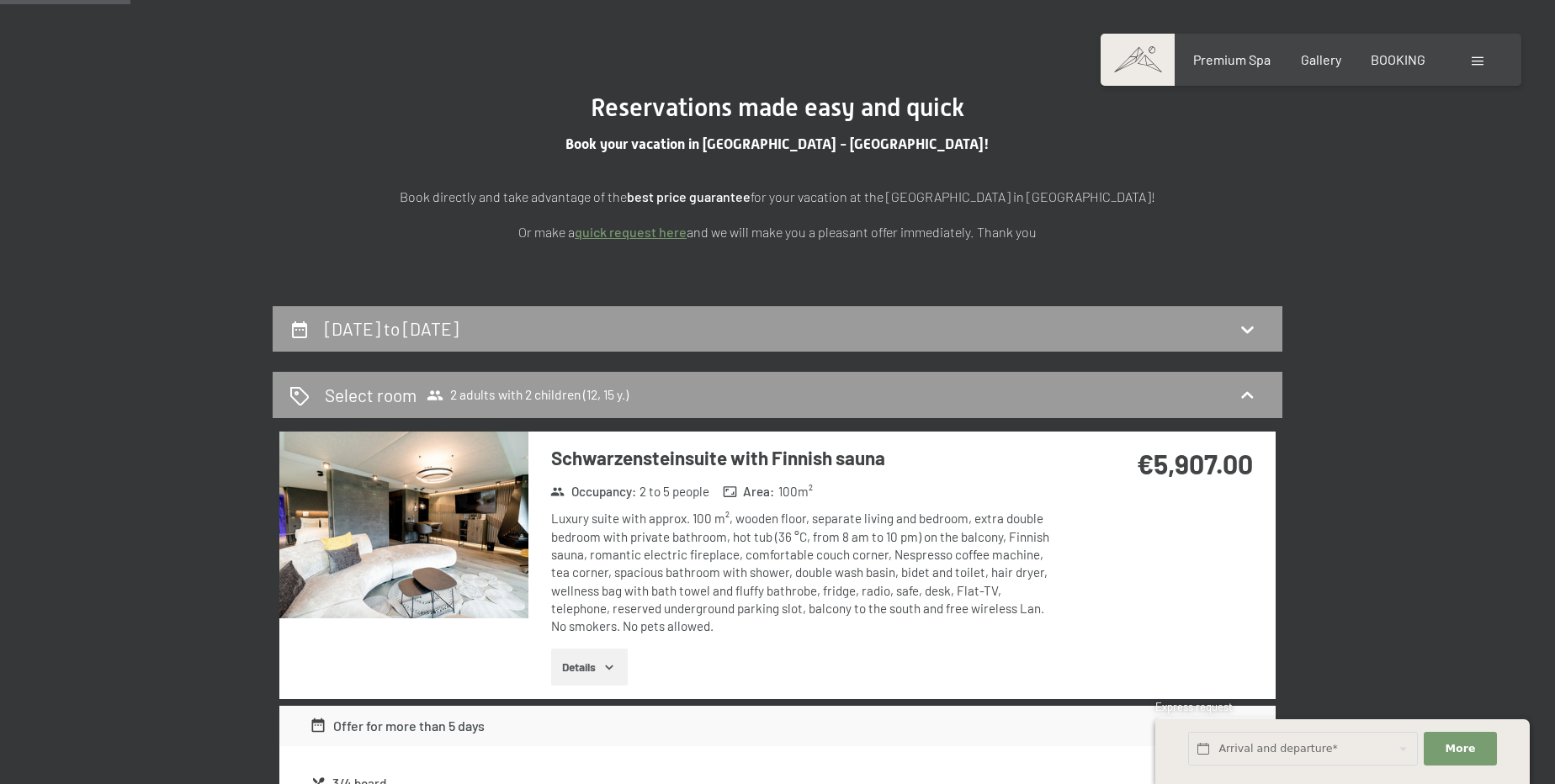
click at [387, 520] on img at bounding box center [404, 525] width 249 height 187
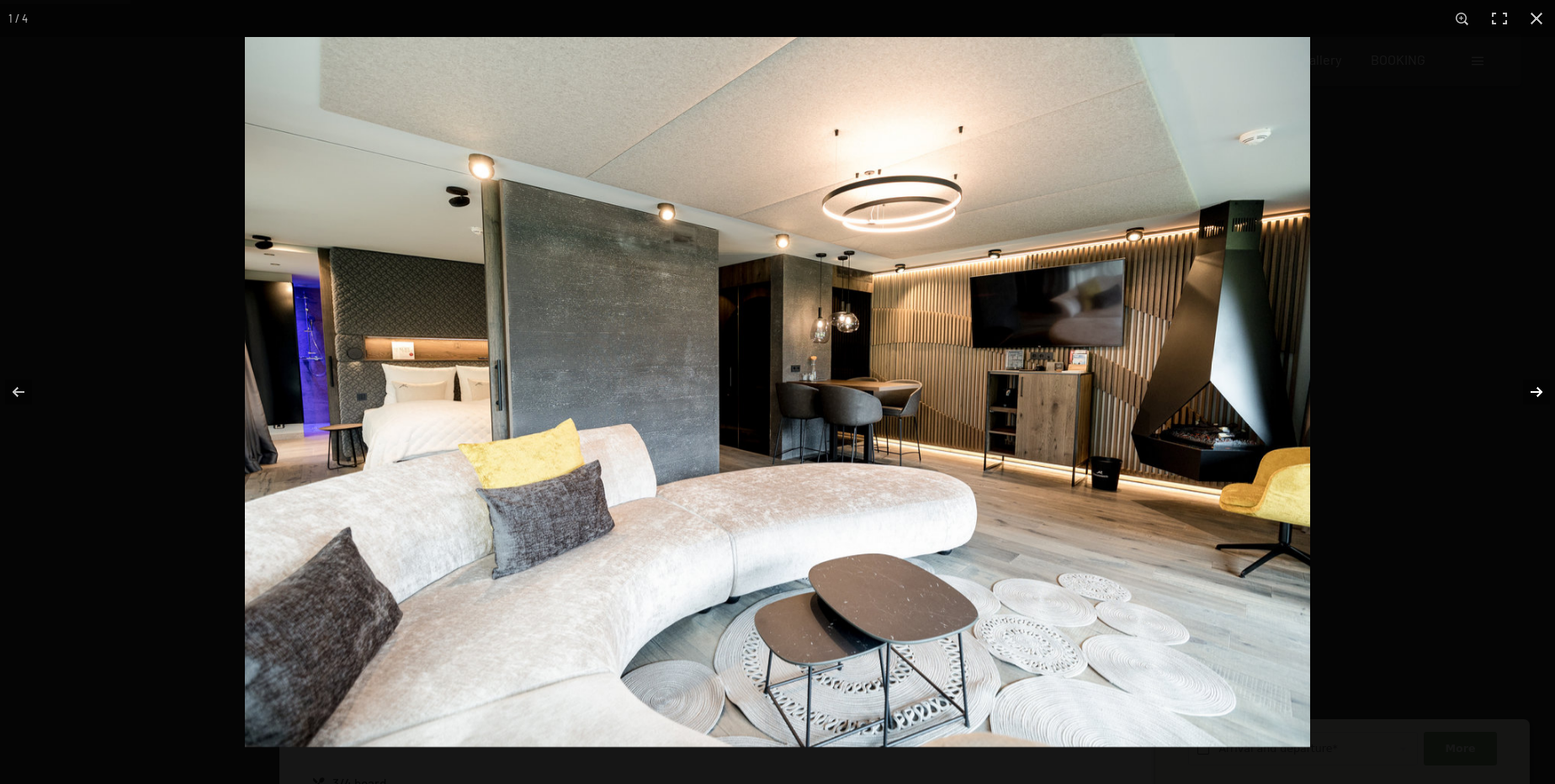
click at [1536, 385] on button "button" at bounding box center [1526, 391] width 59 height 84
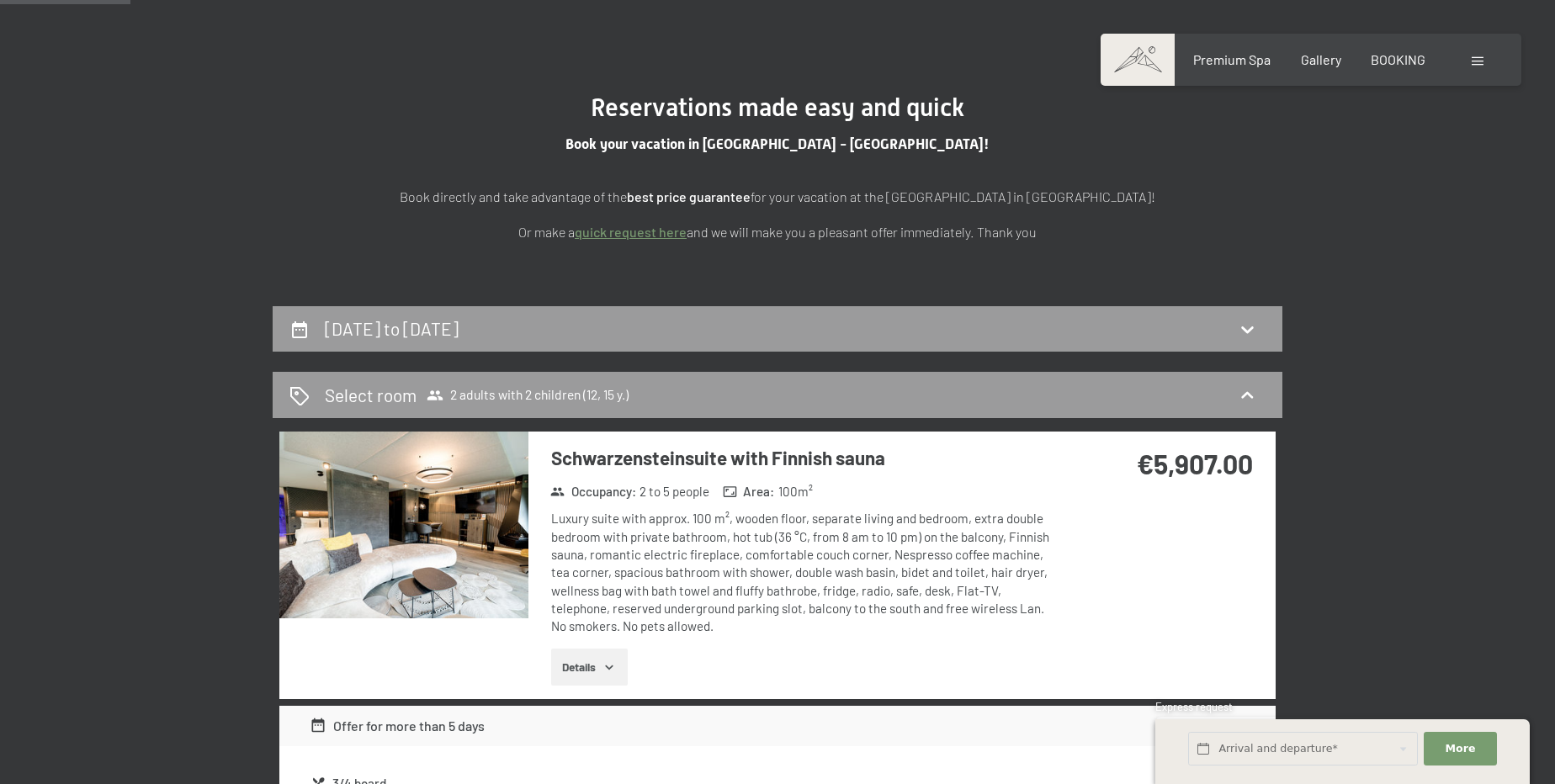
click at [0, 0] on div at bounding box center [0, 0] width 0 height 0
click at [1404, 65] on span "BOOKING" at bounding box center [1398, 57] width 55 height 16
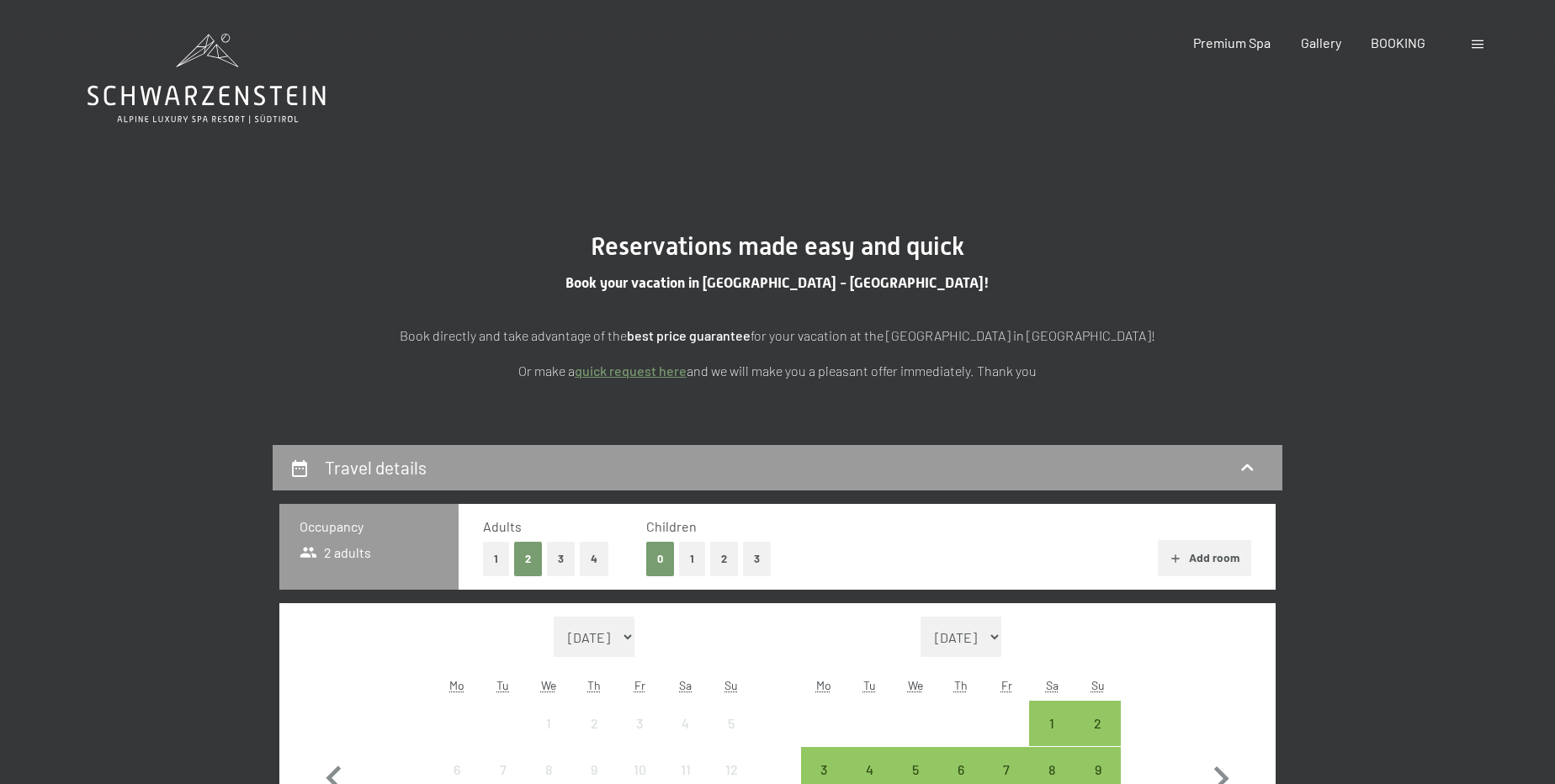
click at [712, 566] on button "2" at bounding box center [724, 559] width 28 height 35
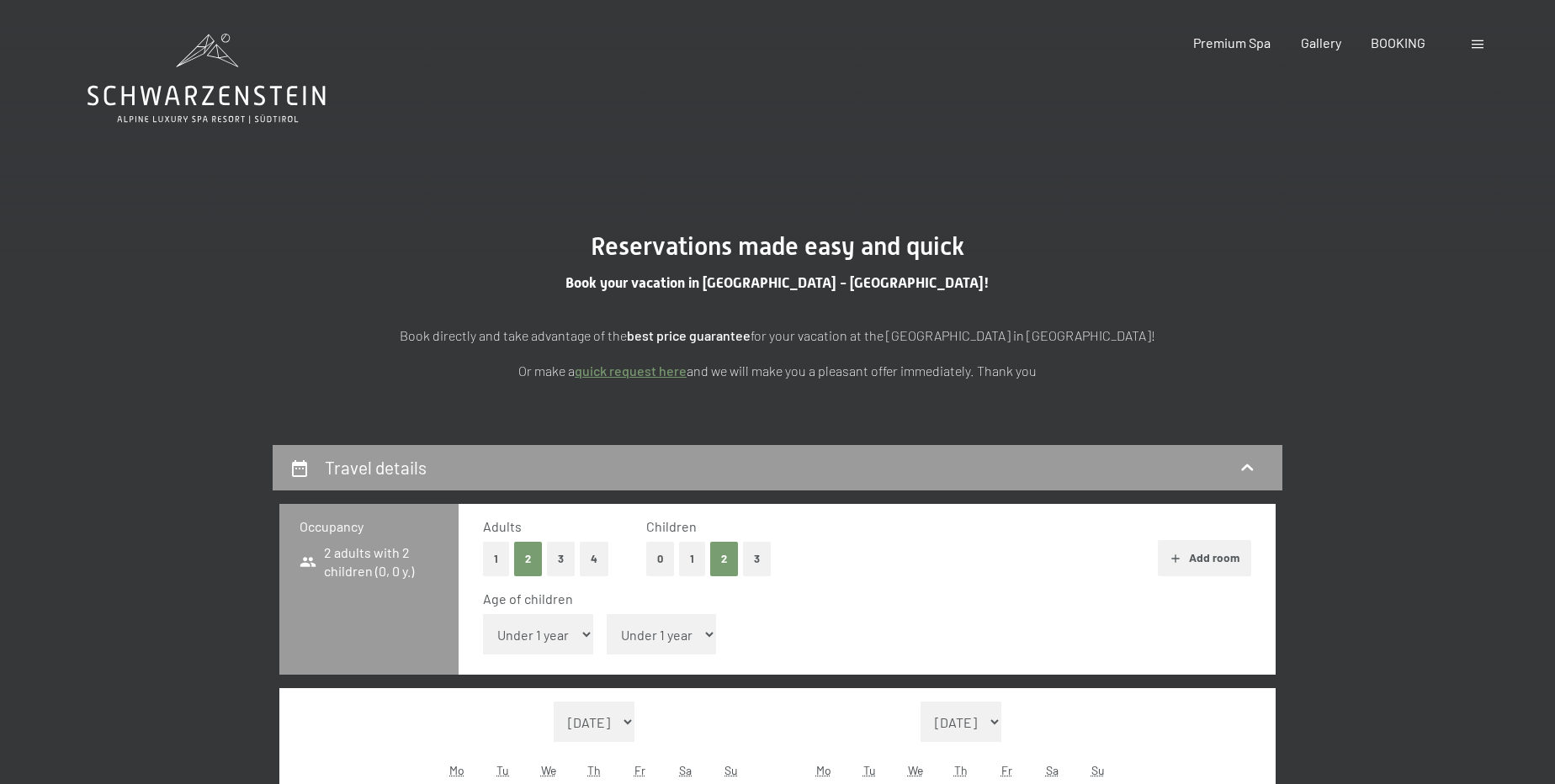
click at [553, 629] on select "Under 1 year 1 year 2 years 3 years 4 years 5 years 6 years 7 years 8 years 9 y…" at bounding box center [538, 634] width 110 height 41
select select "15"
click at [483, 614] on select "Under 1 year 1 year 2 years 3 years 4 years 5 years 6 years 7 years 8 years 9 y…" at bounding box center [538, 634] width 110 height 41
click at [704, 653] on select "Under 1 year 1 year 2 years 3 years 4 years 5 years 6 years 7 years 8 years 9 y…" at bounding box center [661, 634] width 110 height 41
select select "12"
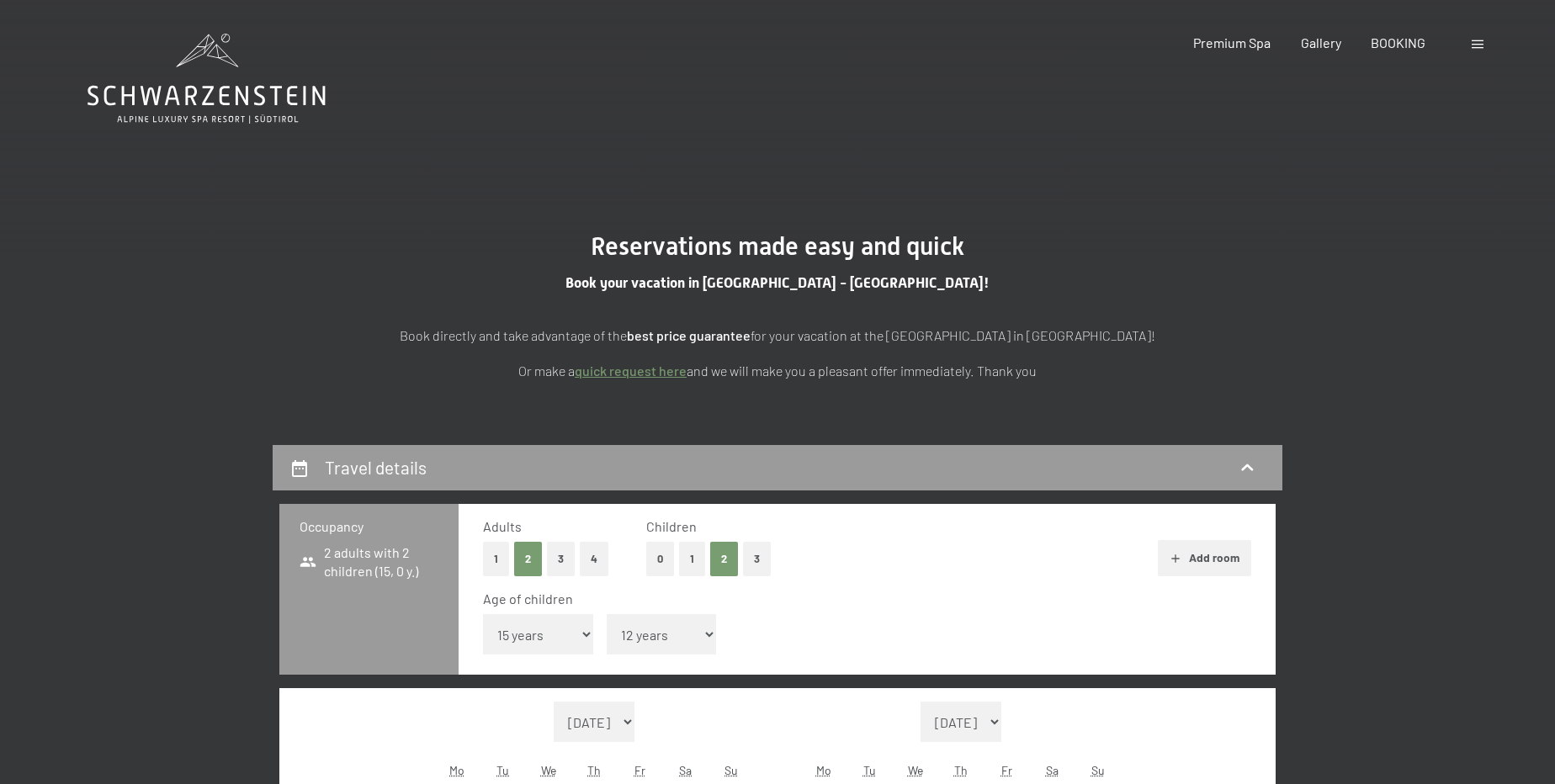
click at [606, 614] on select "Under 1 year 1 year 2 years 3 years 4 years 5 years 6 years 7 years 8 years 9 y…" at bounding box center [661, 634] width 110 height 41
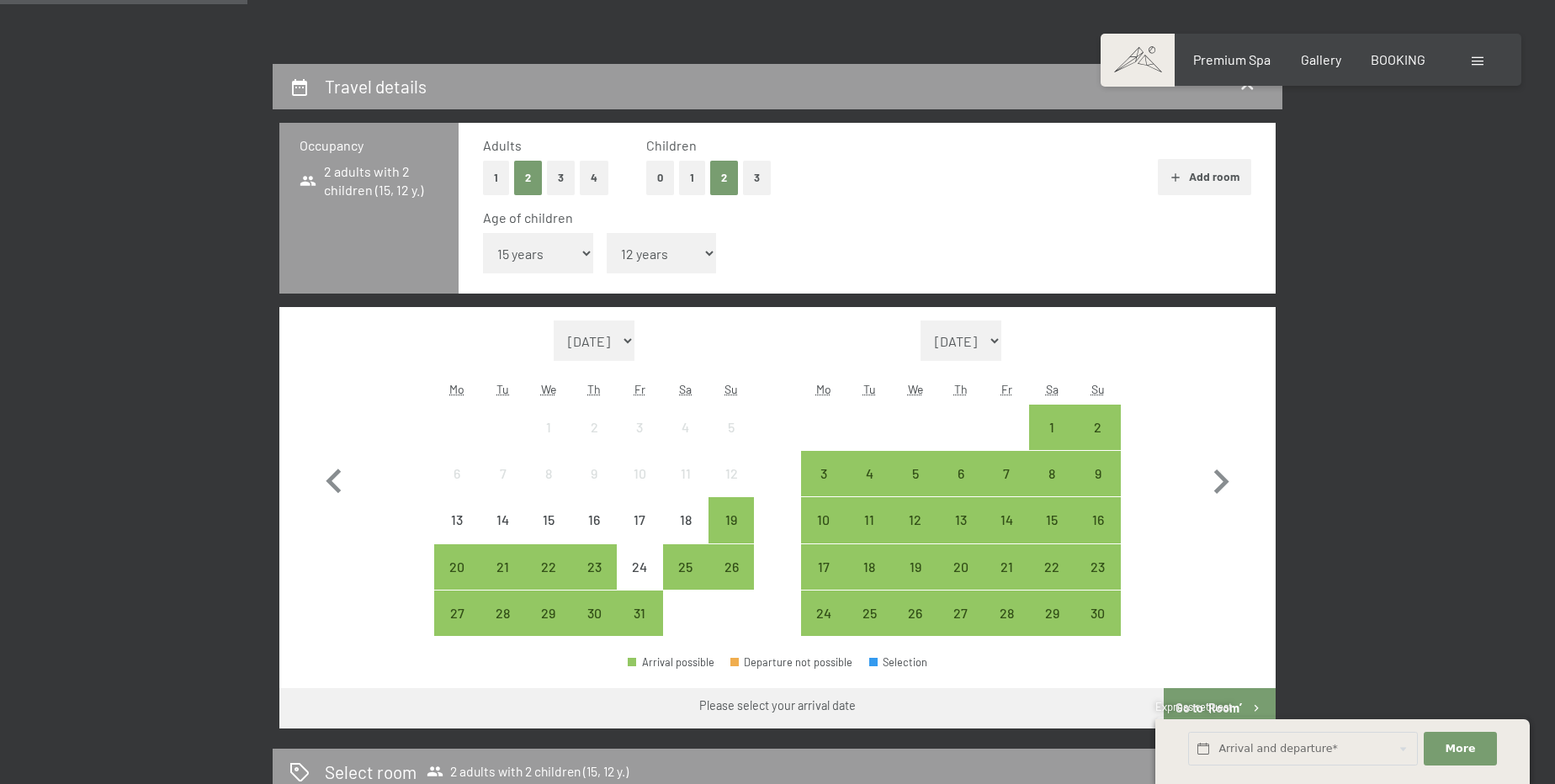
scroll to position [382, 0]
click at [918, 619] on div "26" at bounding box center [915, 627] width 42 height 42
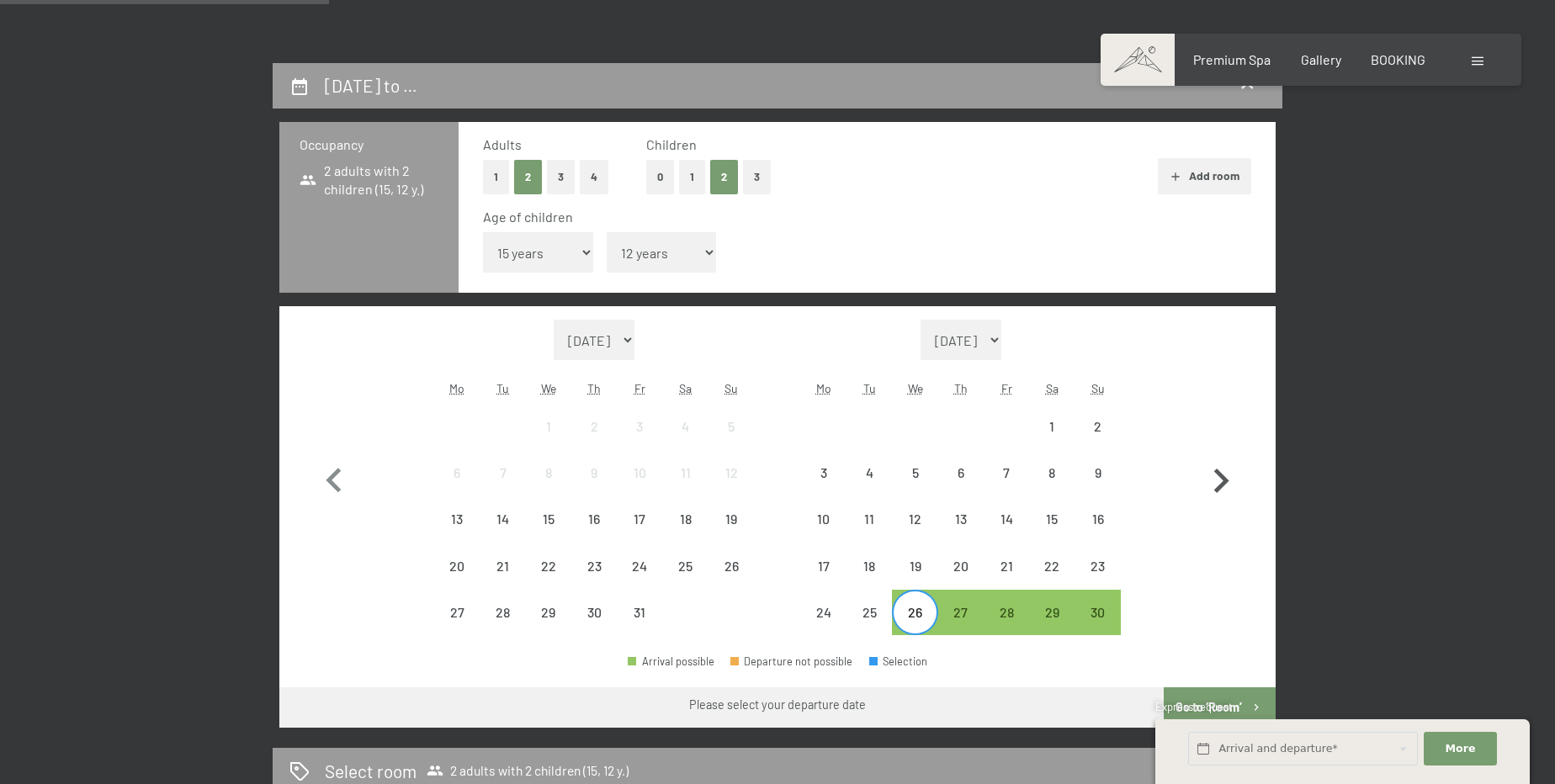
click at [1219, 489] on icon "button" at bounding box center [1222, 481] width 15 height 25
select select "[DATE]"
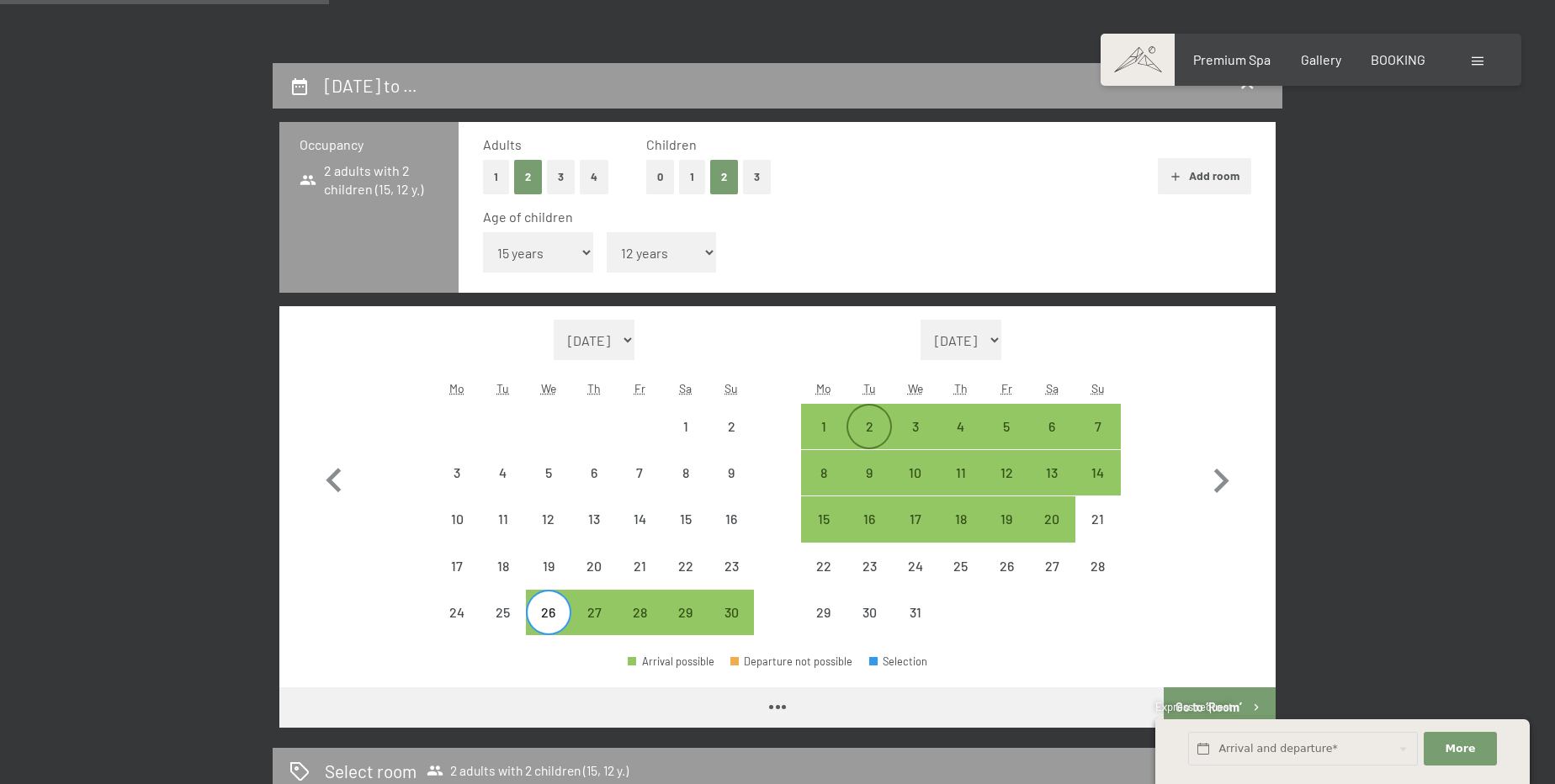
select select "[DATE]"
click at [828, 428] on div "1" at bounding box center [824, 441] width 42 height 42
select select "[DATE]"
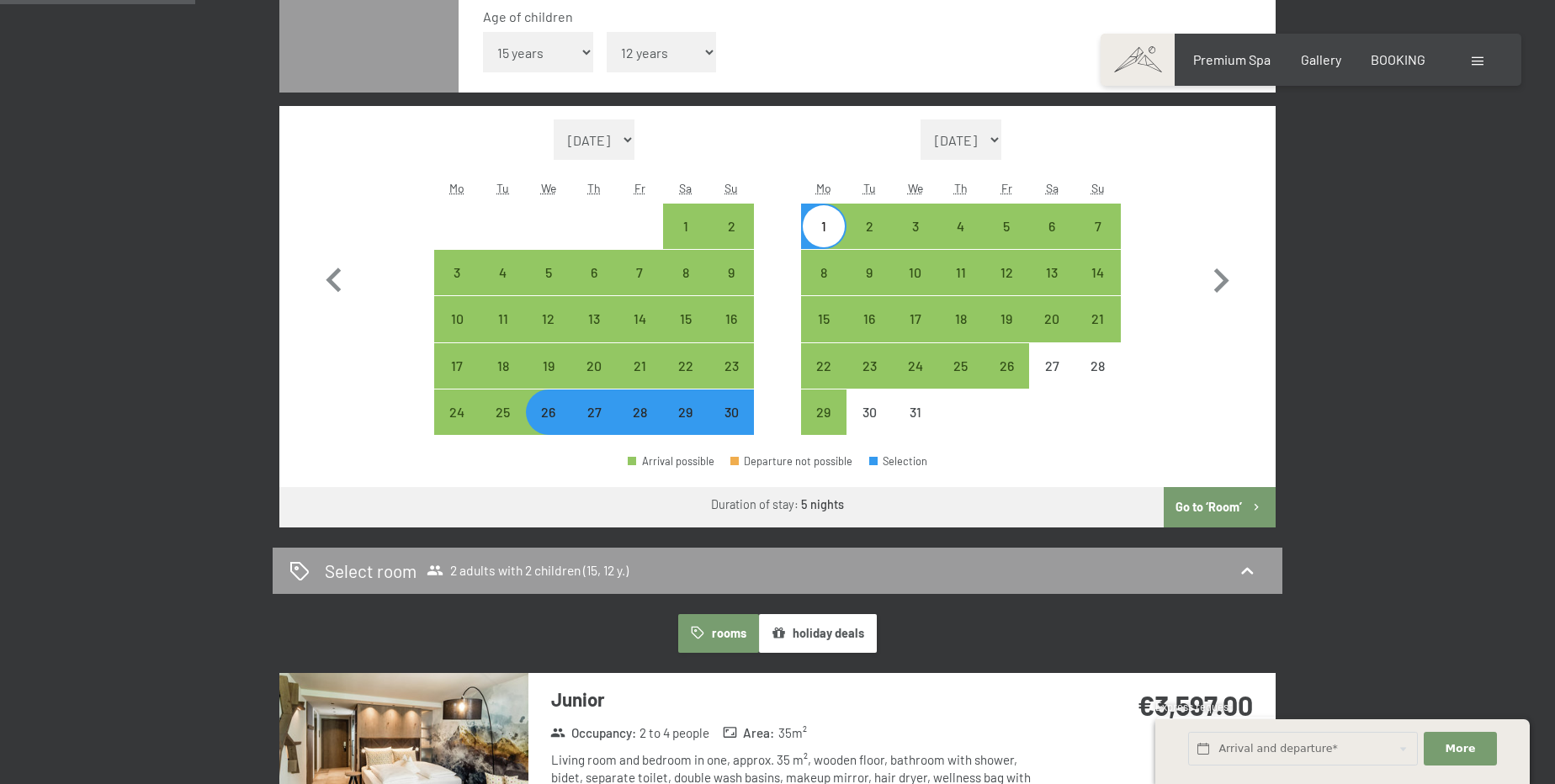
scroll to position [611, 0]
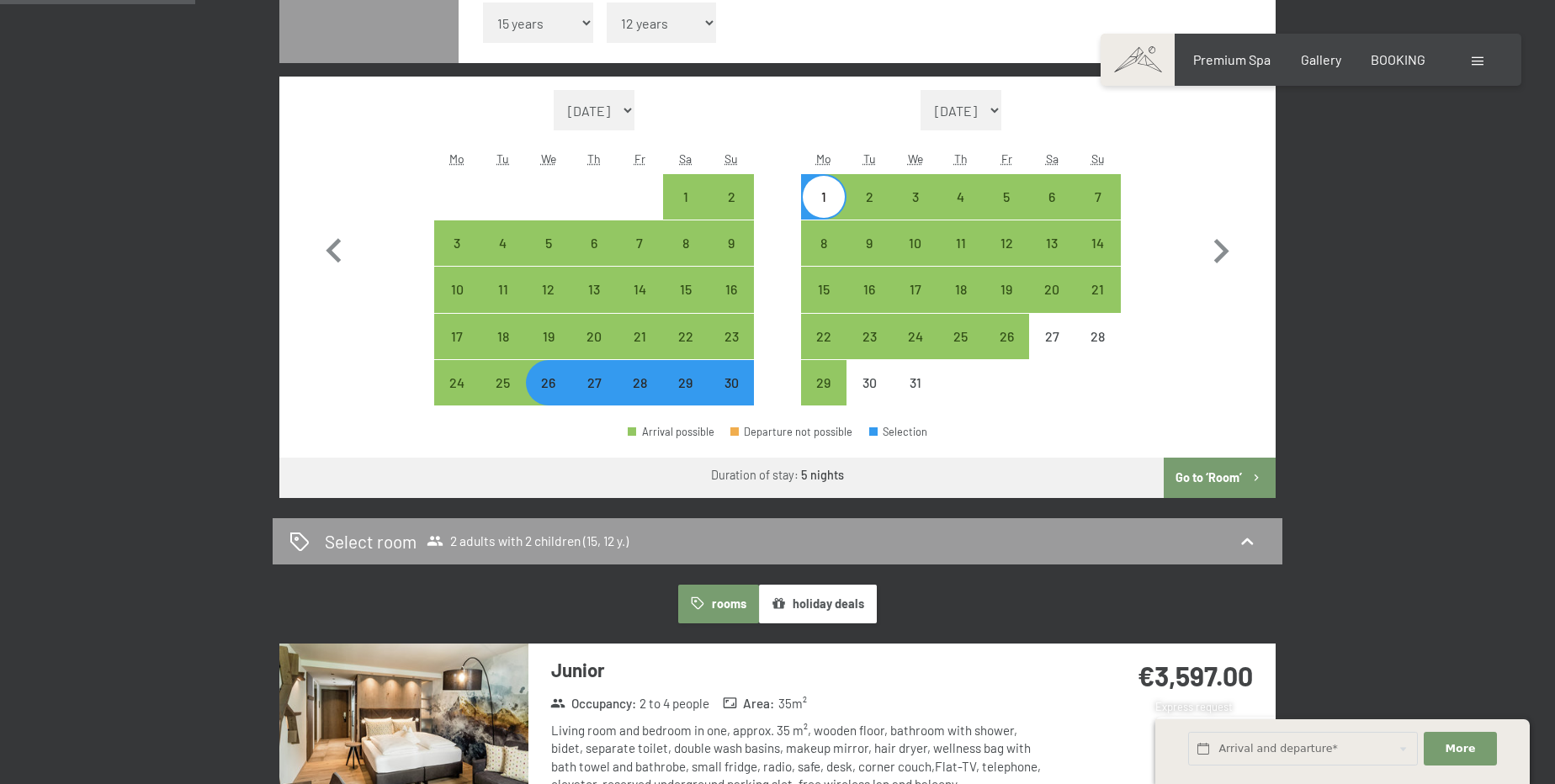
click at [1231, 477] on button "Go to ‘Room’" at bounding box center [1220, 478] width 112 height 41
select select "[DATE]"
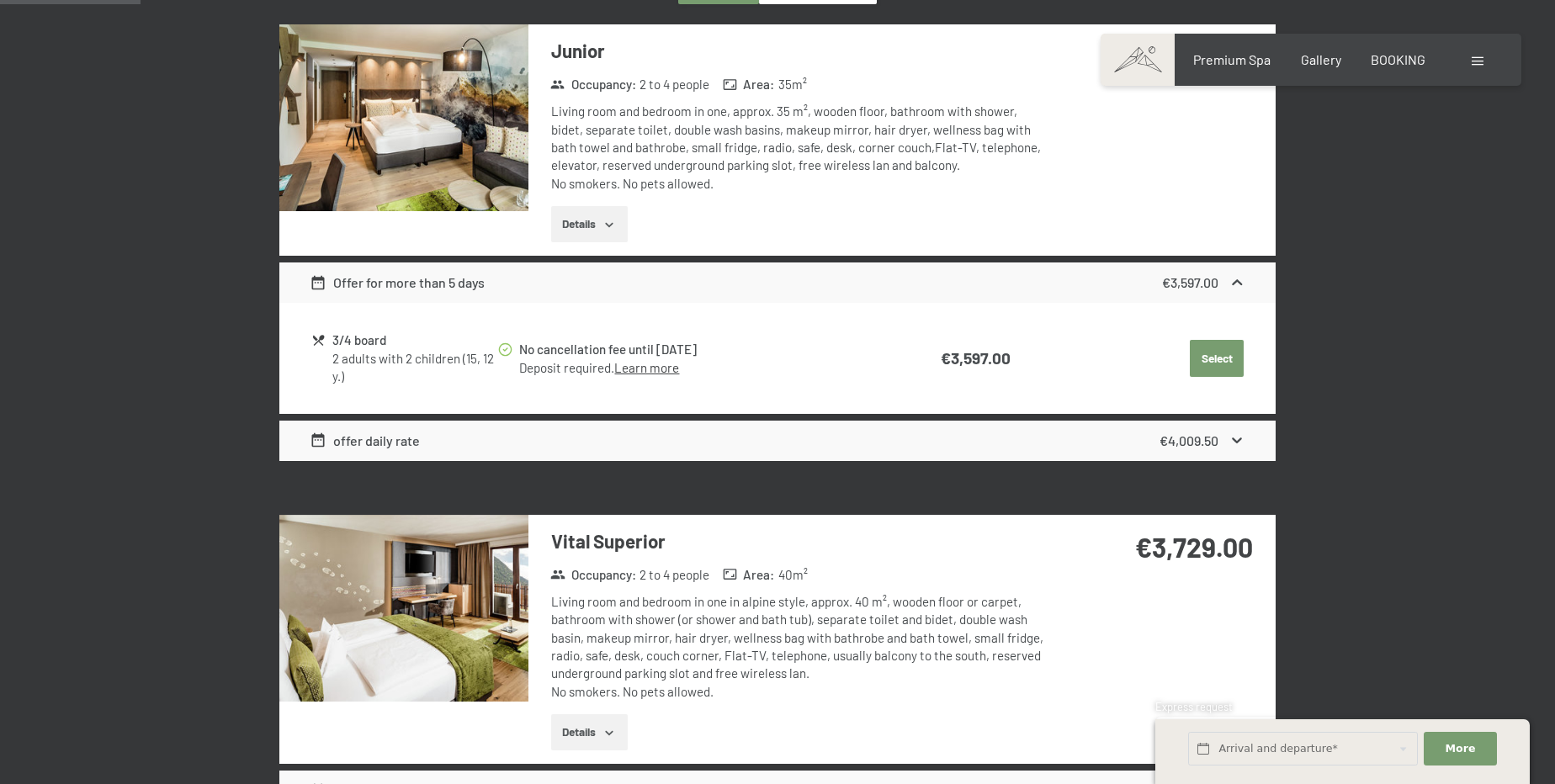
scroll to position [444, 0]
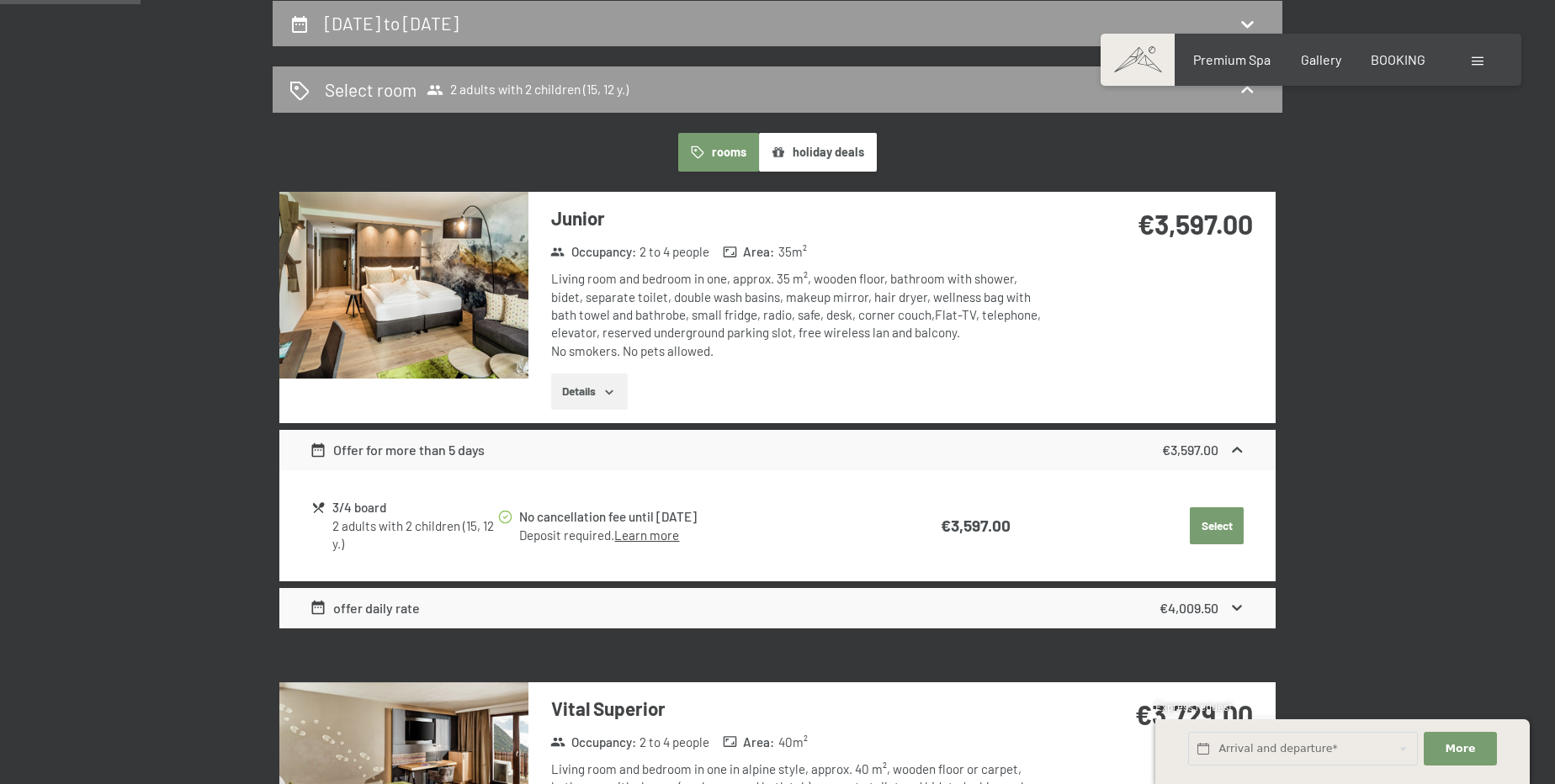
click at [829, 167] on button "holiday deals" at bounding box center [817, 152] width 118 height 39
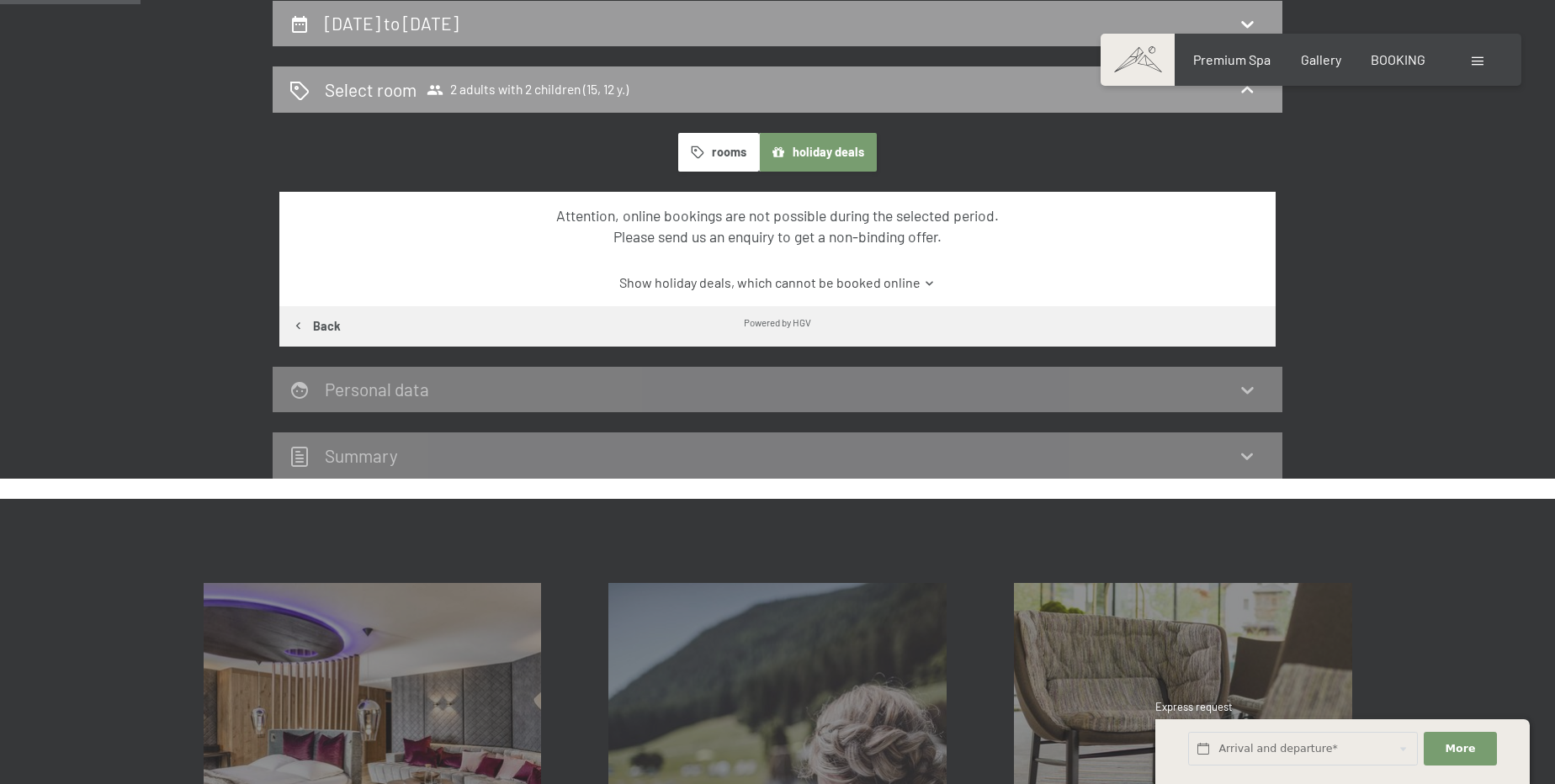
click at [694, 146] on icon "button" at bounding box center [697, 152] width 13 height 13
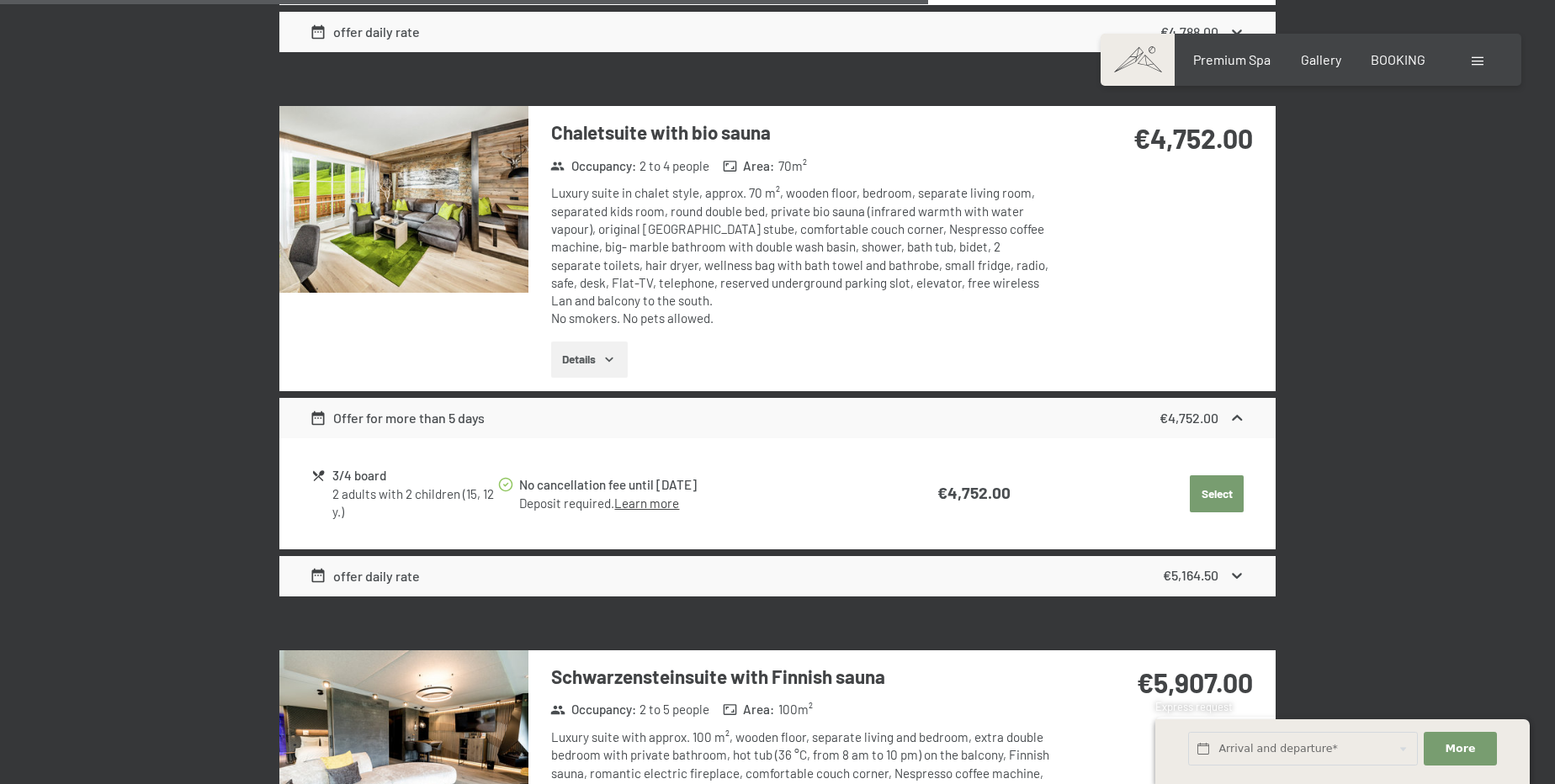
scroll to position [2587, 0]
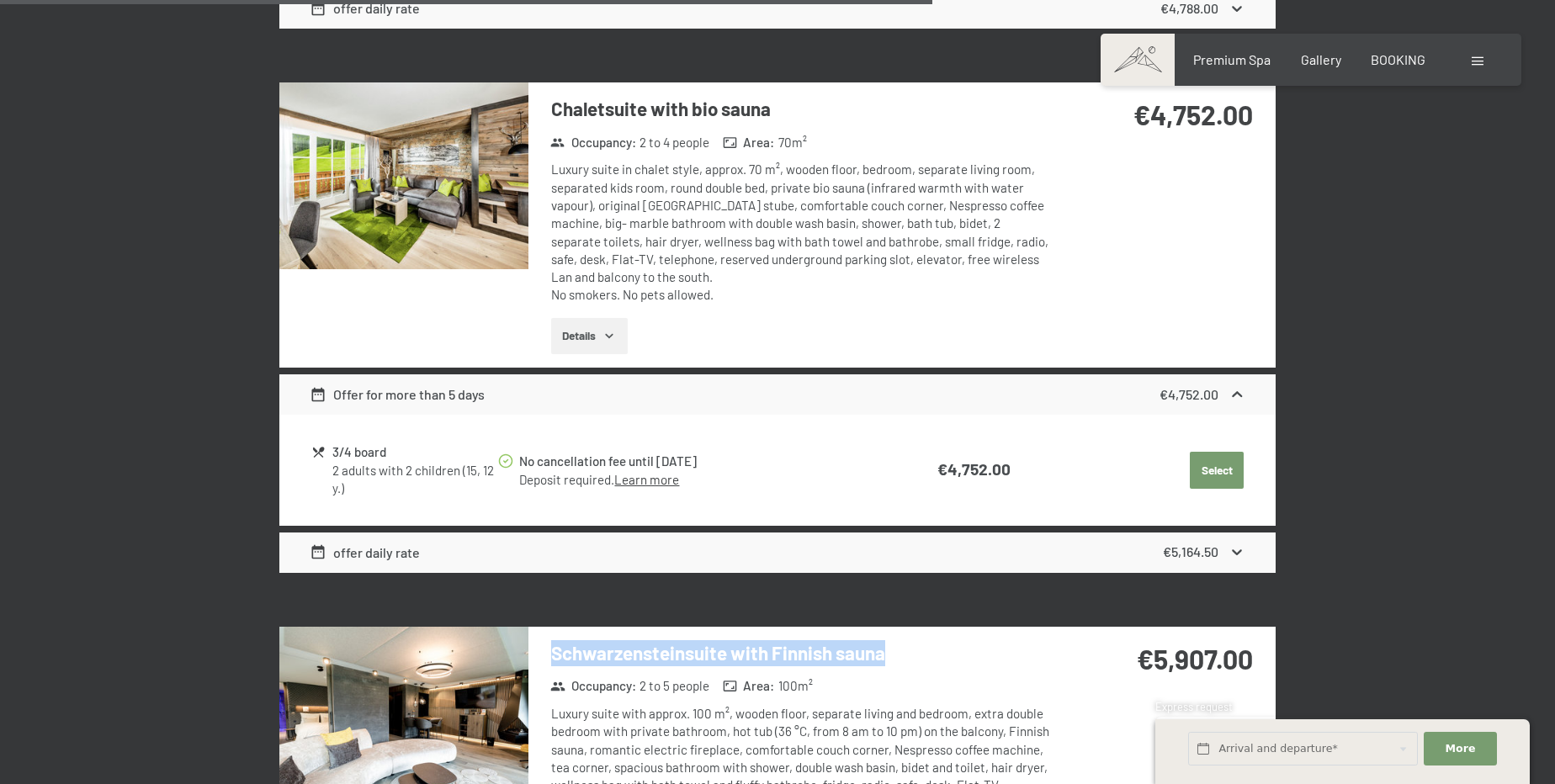
drag, startPoint x: 556, startPoint y: 646, endPoint x: 910, endPoint y: 643, distance: 354.0
click at [910, 643] on h3 "Schwarzensteinsuite with Finnish sauna" at bounding box center [801, 653] width 501 height 26
copy h3 "Schwarzensteinsuite with Finnish sauna"
